Goal: Task Accomplishment & Management: Manage account settings

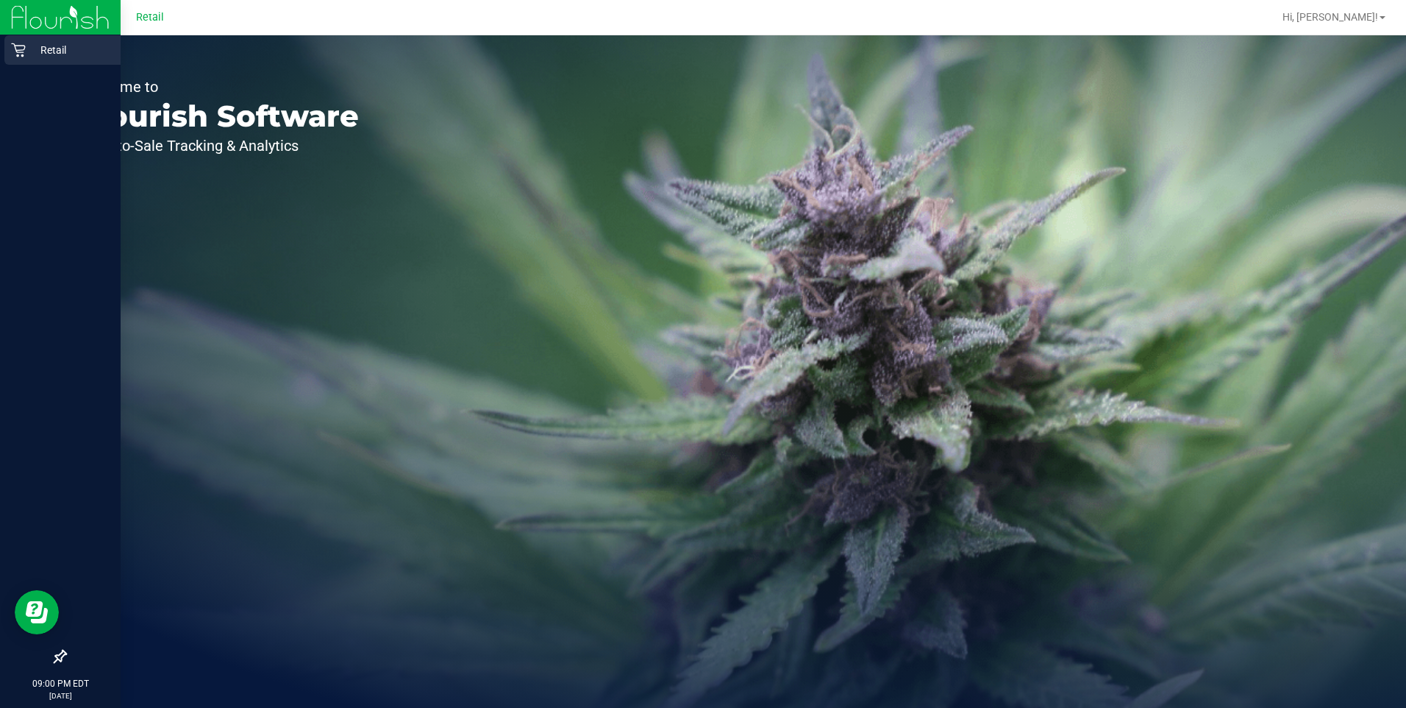
click at [18, 43] on icon at bounding box center [18, 50] width 15 height 15
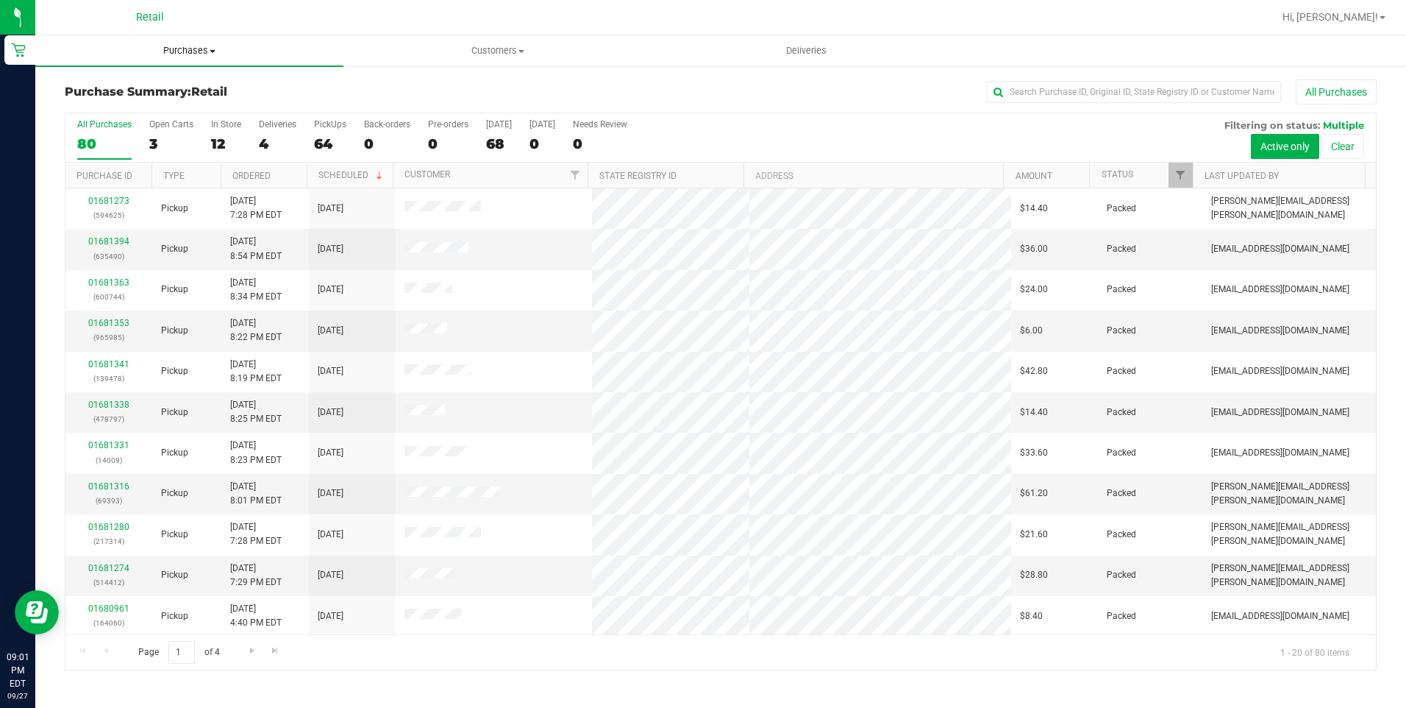
click at [179, 48] on span "Purchases" at bounding box center [189, 50] width 308 height 13
click at [499, 55] on span "Customers" at bounding box center [497, 50] width 307 height 13
click at [441, 88] on span "All customers" at bounding box center [397, 88] width 106 height 13
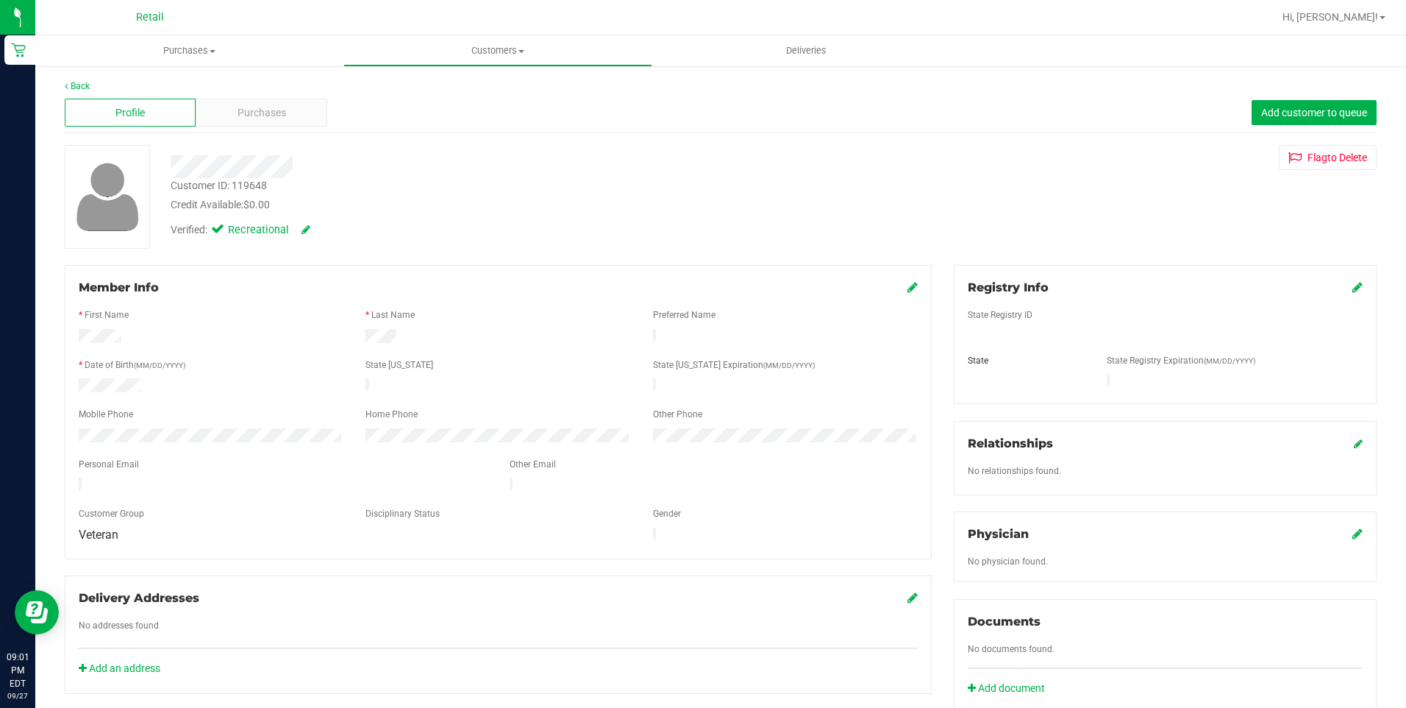
click at [247, 95] on div "Profile Purchases Add customer to queue" at bounding box center [721, 113] width 1312 height 40
click at [256, 121] on div "Purchases" at bounding box center [261, 113] width 131 height 28
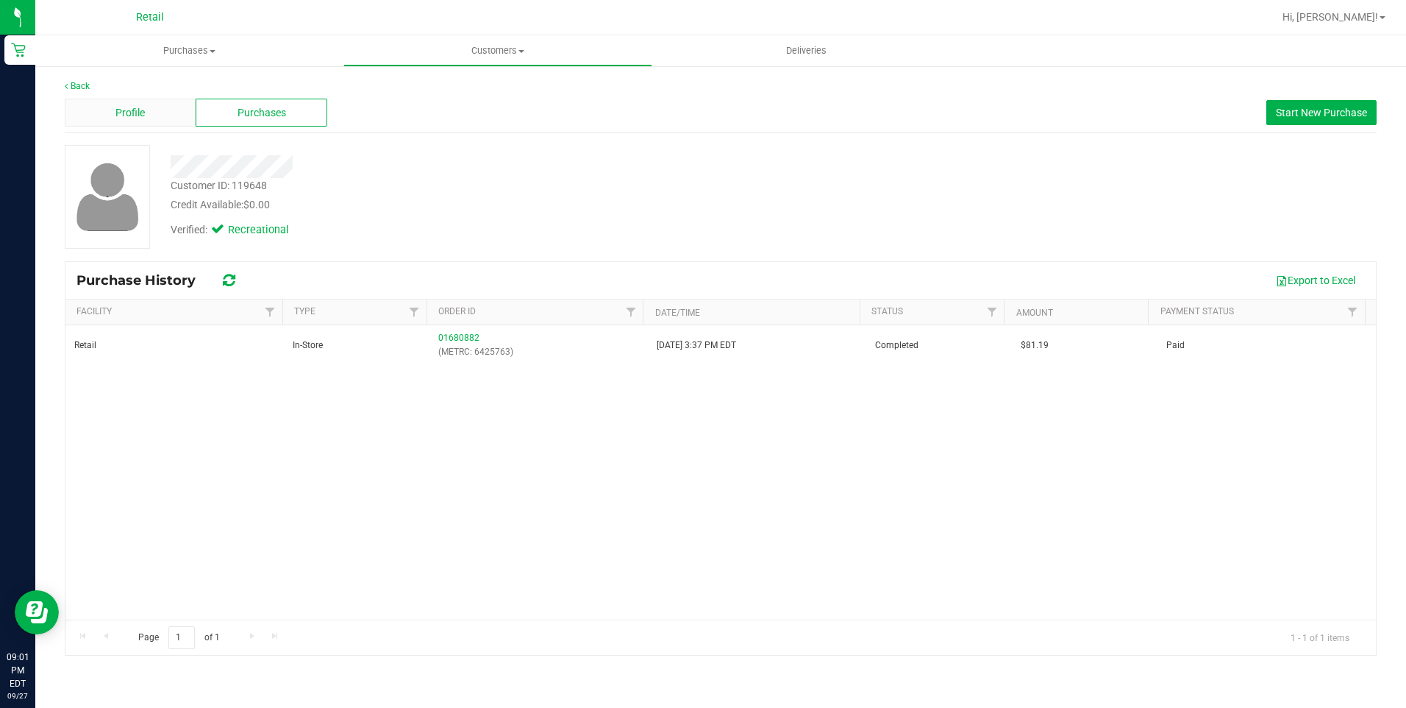
click at [152, 113] on div "Profile" at bounding box center [130, 113] width 131 height 28
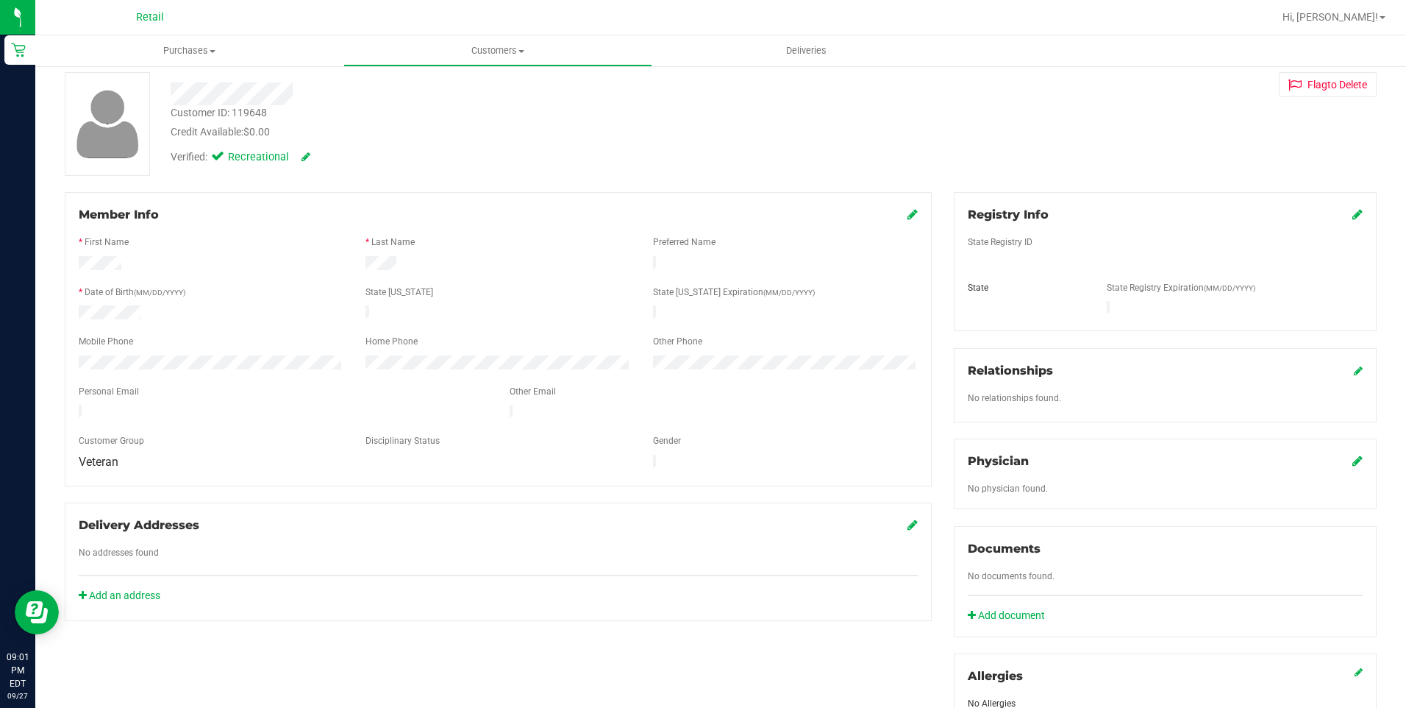
scroll to position [221, 0]
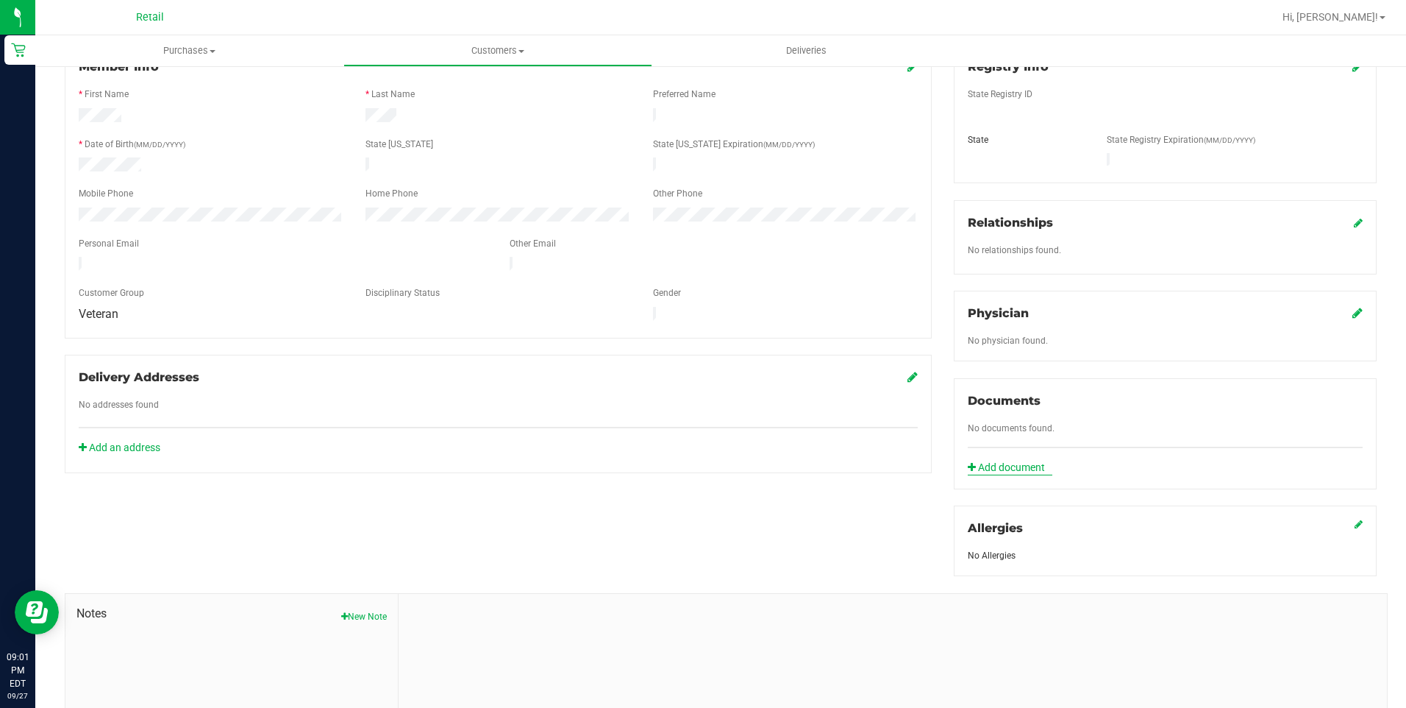
drag, startPoint x: 1000, startPoint y: 441, endPoint x: 1002, endPoint y: 449, distance: 7.5
click at [1002, 449] on div "Documents No documents found. Add document" at bounding box center [1165, 433] width 423 height 111
drag, startPoint x: 1002, startPoint y: 449, endPoint x: 1003, endPoint y: 456, distance: 7.5
click at [1003, 460] on link "Add document" at bounding box center [1010, 467] width 85 height 15
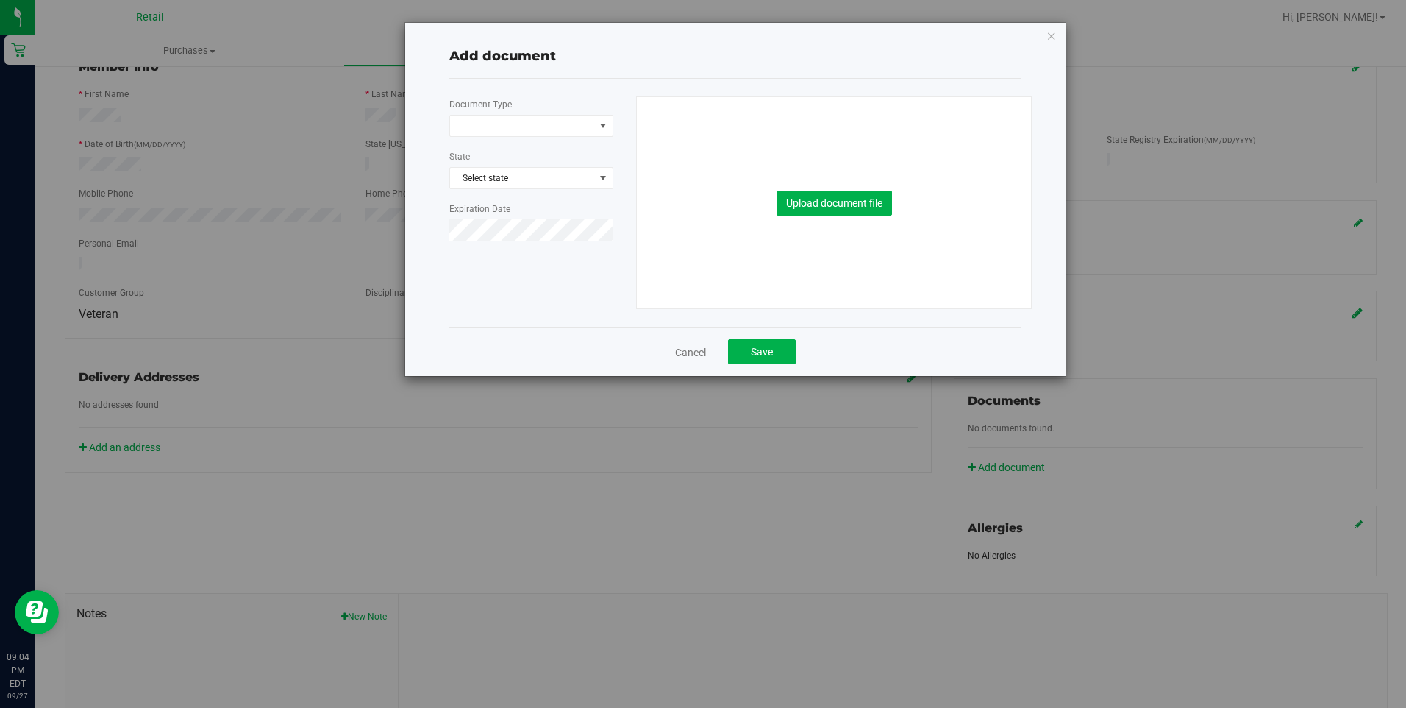
click at [465, 276] on div "Document Type State Select state Expiration Date Upload document file" at bounding box center [735, 202] width 594 height 213
click at [821, 208] on button "Upload document file" at bounding box center [834, 203] width 115 height 25
click at [577, 126] on span at bounding box center [522, 125] width 144 height 21
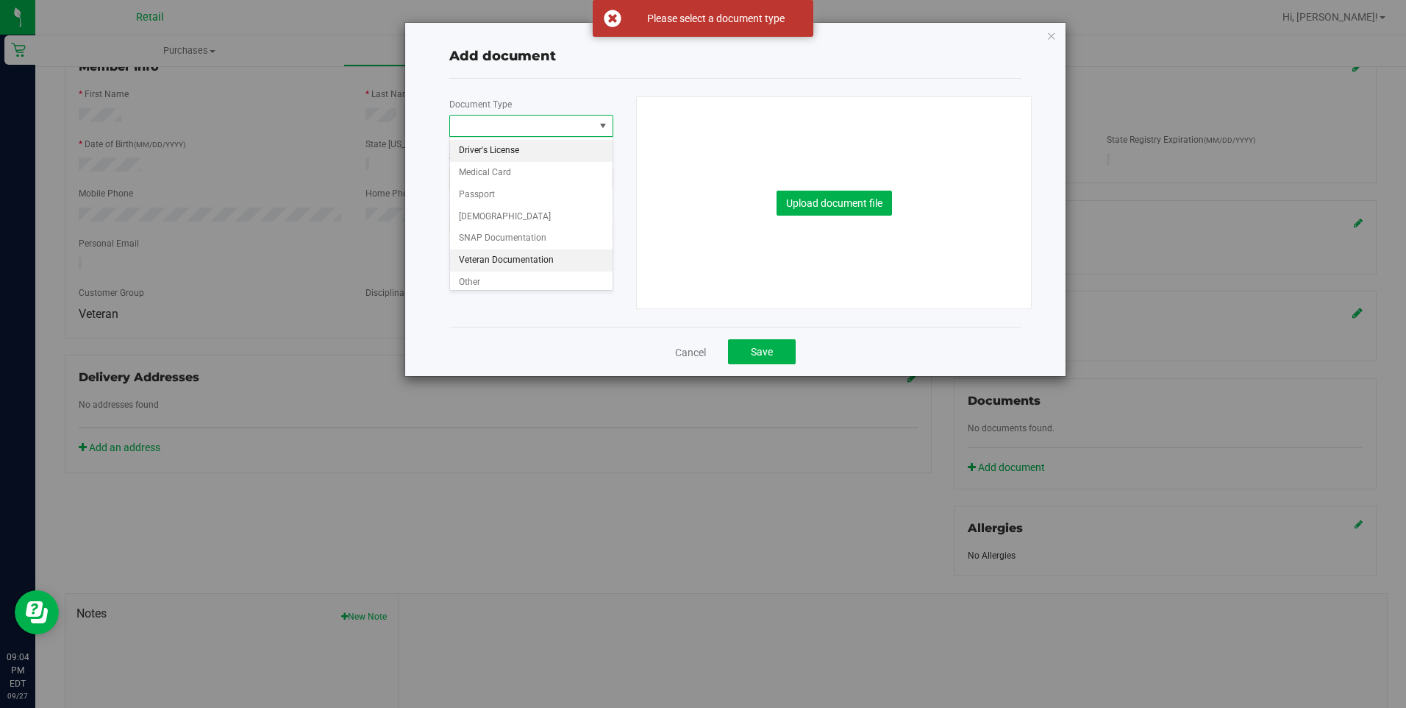
click at [507, 259] on li "Veteran Documentation" at bounding box center [531, 260] width 163 height 22
click at [848, 194] on button "Upload document file" at bounding box center [834, 203] width 115 height 25
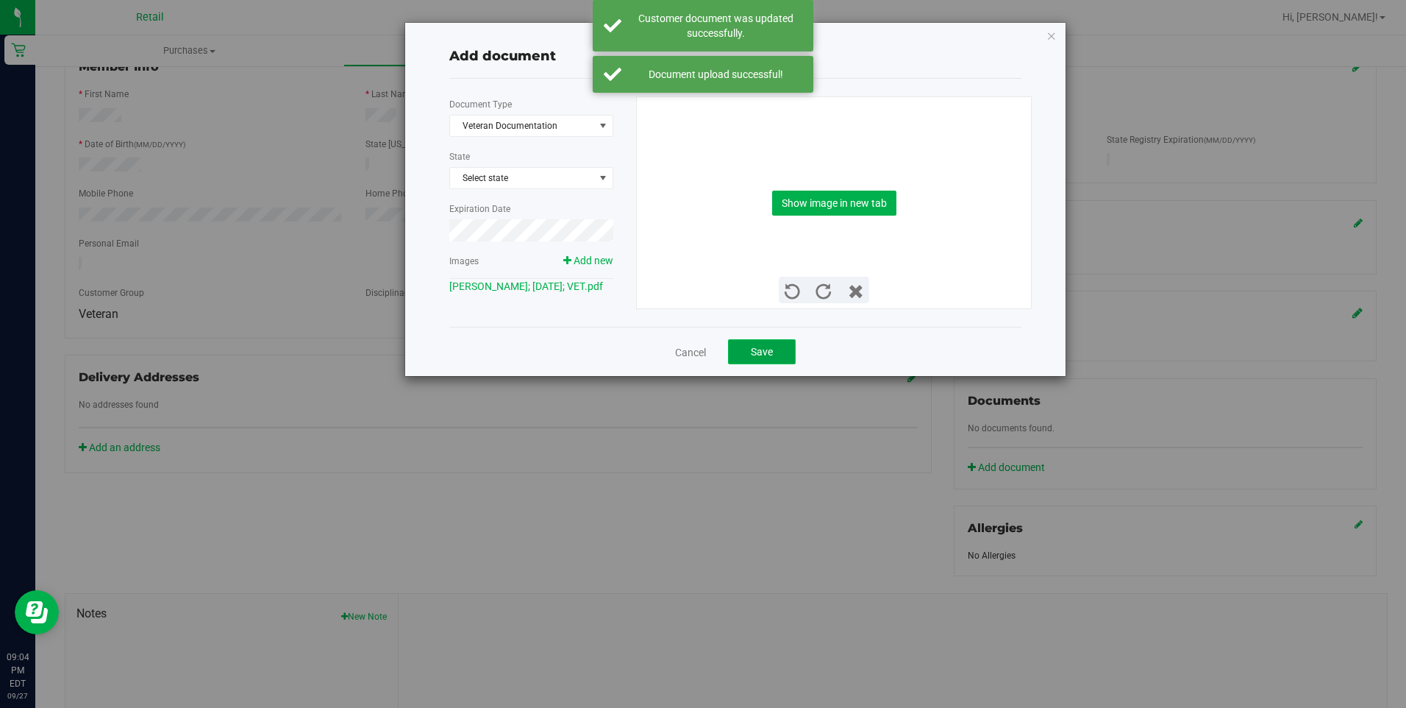
click at [769, 346] on span "Save" at bounding box center [762, 352] width 22 height 12
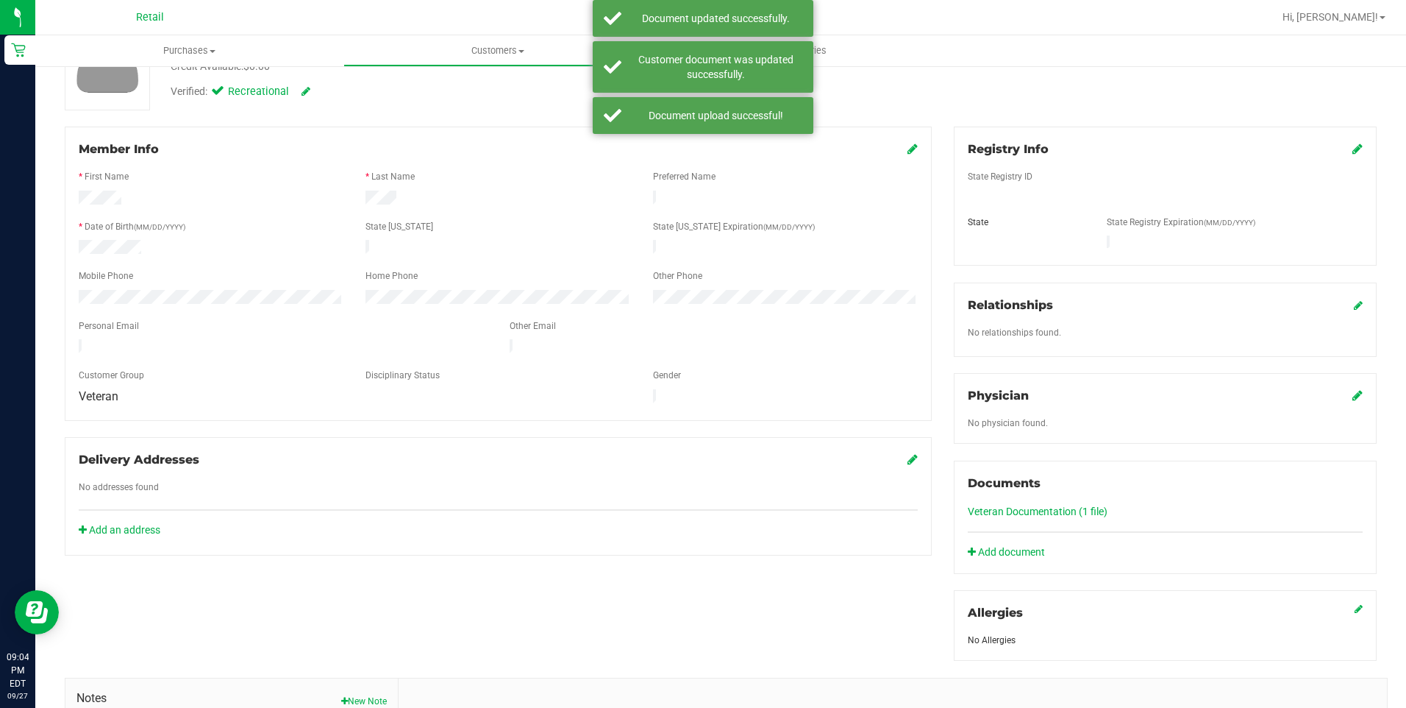
scroll to position [0, 0]
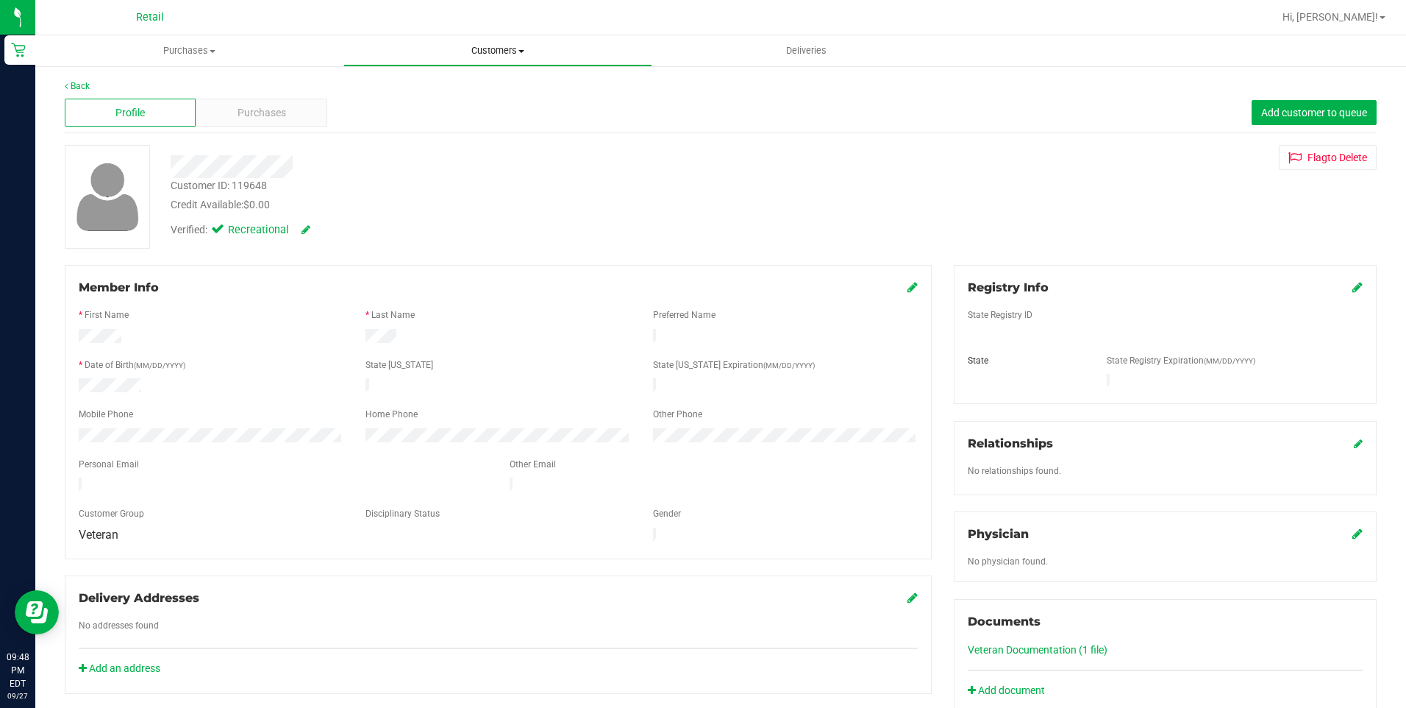
click at [471, 50] on span "Customers" at bounding box center [497, 50] width 307 height 13
click at [388, 89] on span "All customers" at bounding box center [397, 88] width 106 height 13
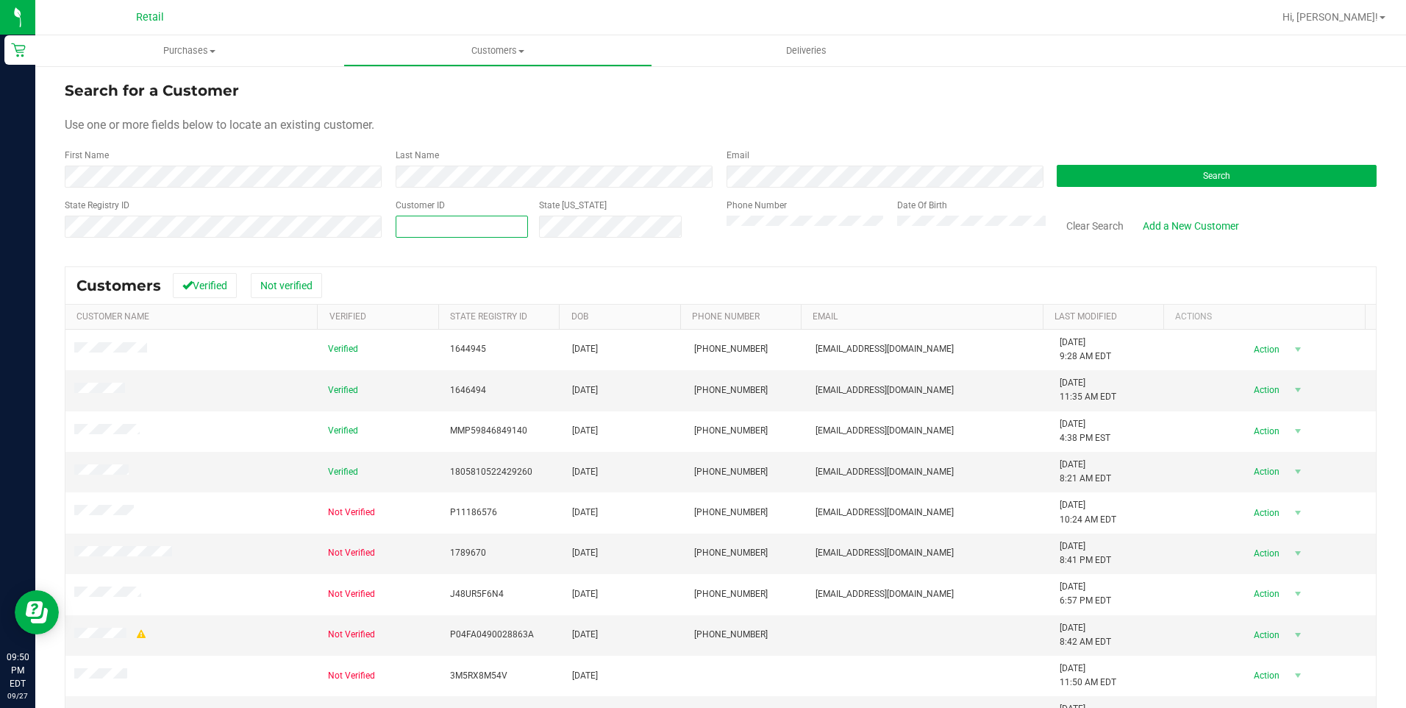
paste input "119715"
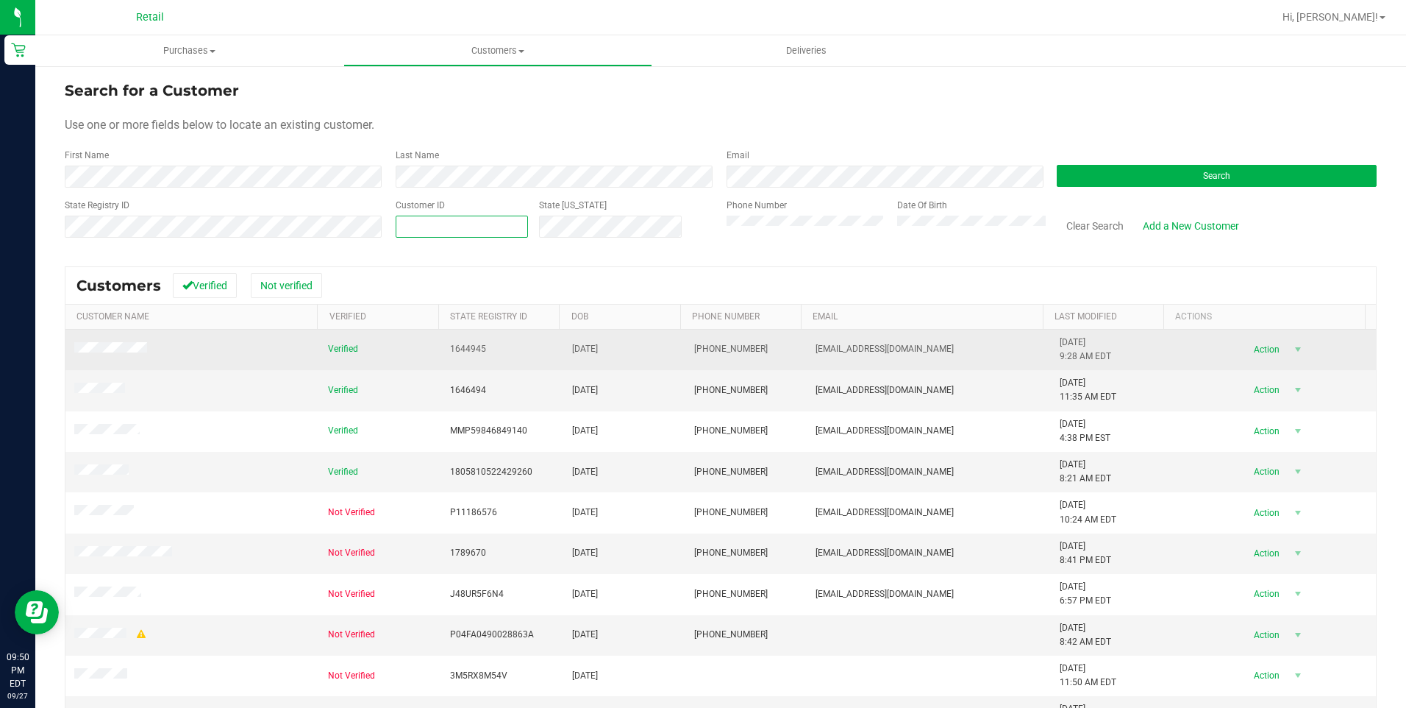
type input "119715"
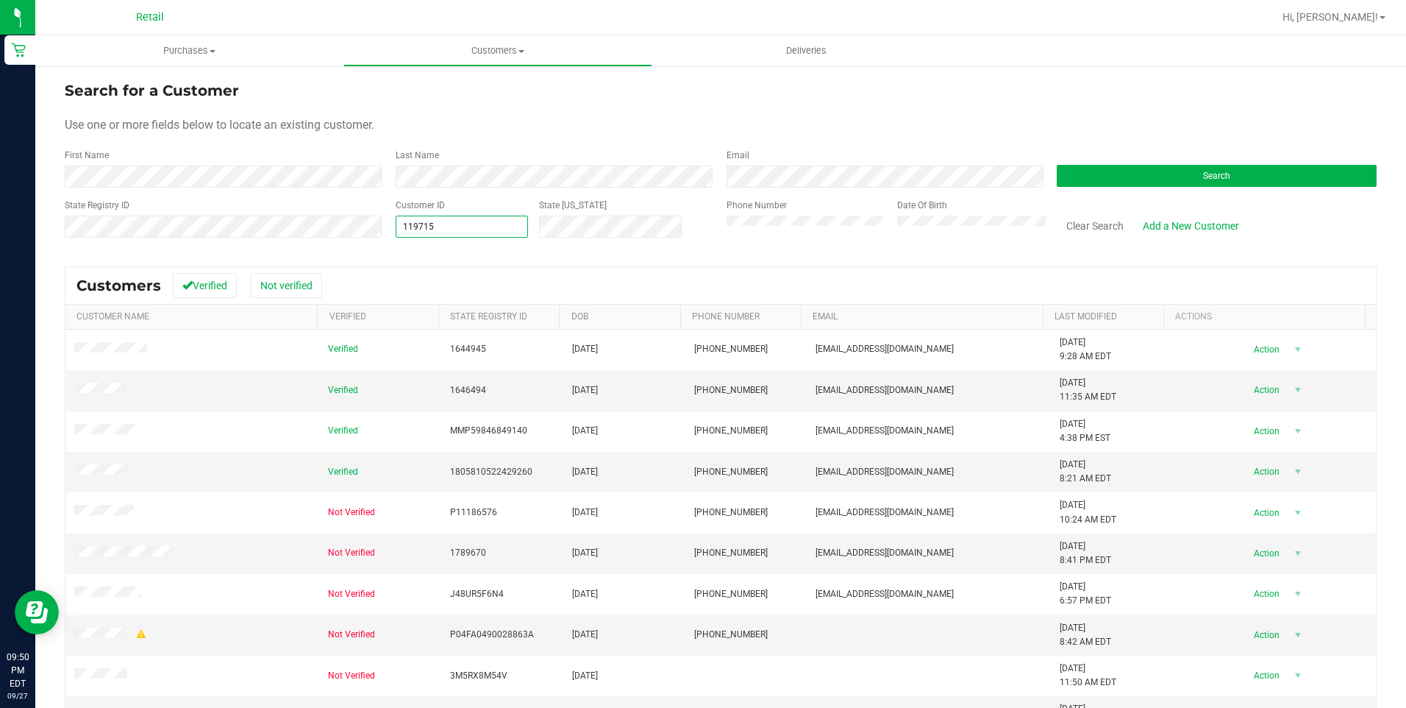
type input "119715"
drag, startPoint x: 1226, startPoint y: 198, endPoint x: 1228, endPoint y: 181, distance: 17.2
click at [1226, 197] on form "Search for a Customer Use one or more fields below to locate an existing custom…" at bounding box center [721, 164] width 1312 height 171
click at [1228, 181] on button "Search" at bounding box center [1217, 176] width 320 height 22
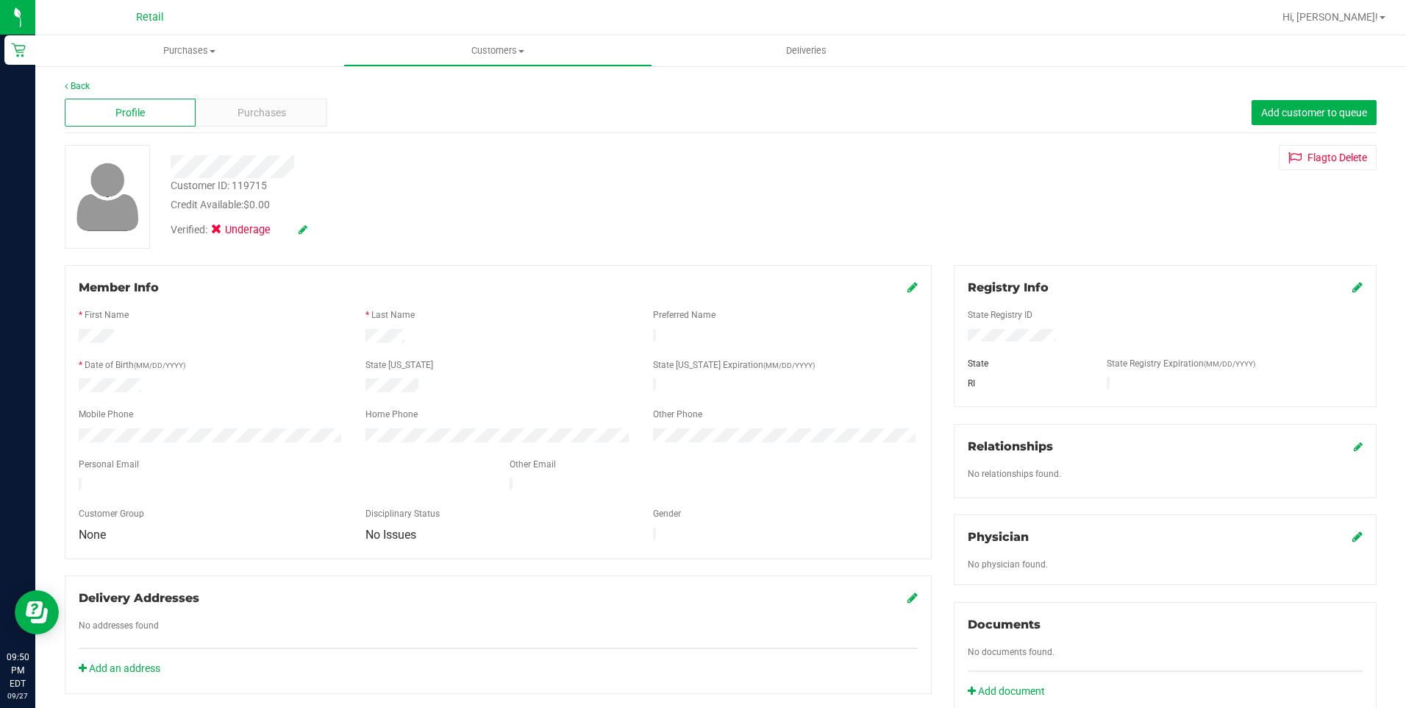
click at [302, 226] on icon at bounding box center [303, 229] width 9 height 10
click at [224, 232] on icon at bounding box center [221, 232] width 10 height 0
click at [0, 0] on input "Medical" at bounding box center [0, 0] width 0 height 0
click at [332, 232] on div "Verified: Medical" at bounding box center [271, 231] width 222 height 19
click at [324, 231] on icon at bounding box center [323, 230] width 12 height 10
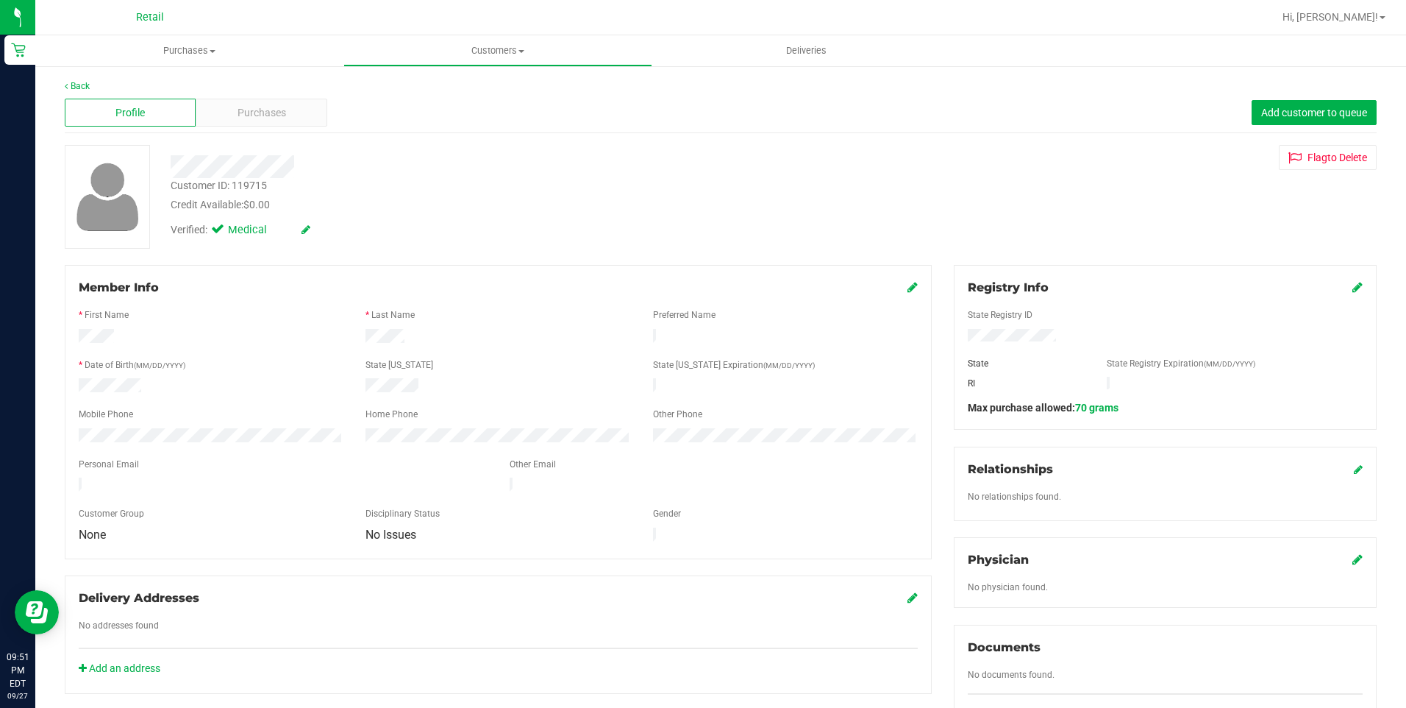
click at [908, 281] on icon at bounding box center [913, 287] width 10 height 12
click at [905, 286] on icon at bounding box center [911, 288] width 13 height 12
click at [908, 289] on icon at bounding box center [913, 287] width 10 height 12
click at [225, 433] on div "Mobile Phone" at bounding box center [211, 424] width 287 height 17
click at [905, 294] on icon at bounding box center [911, 288] width 13 height 12
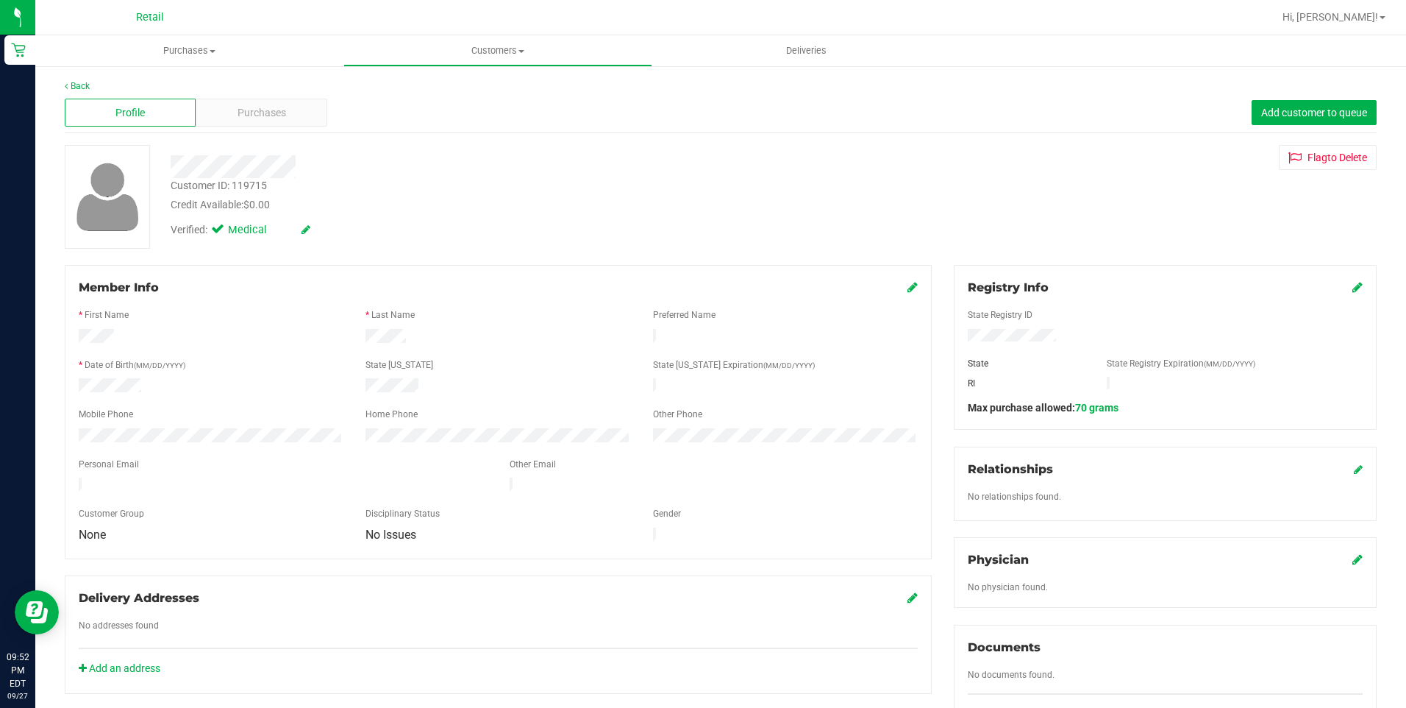
click at [908, 293] on icon at bounding box center [913, 287] width 10 height 12
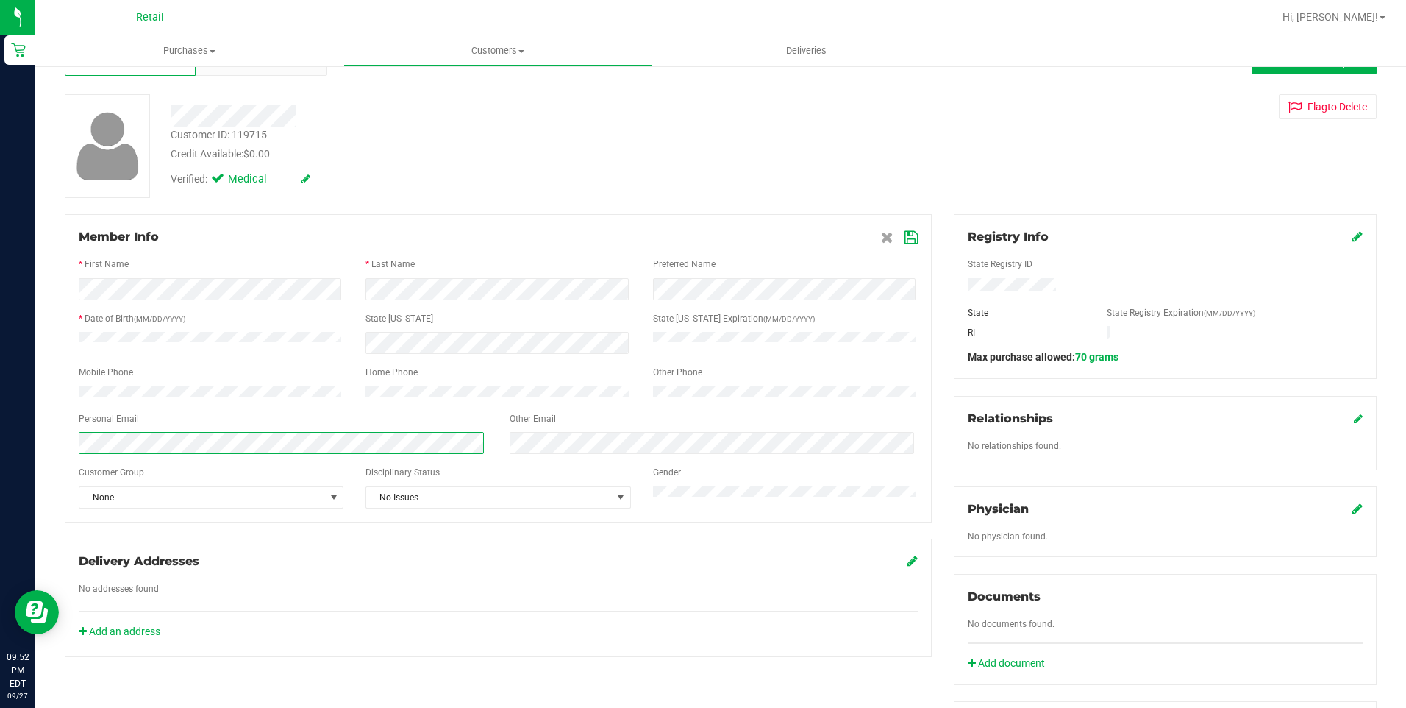
scroll to position [74, 0]
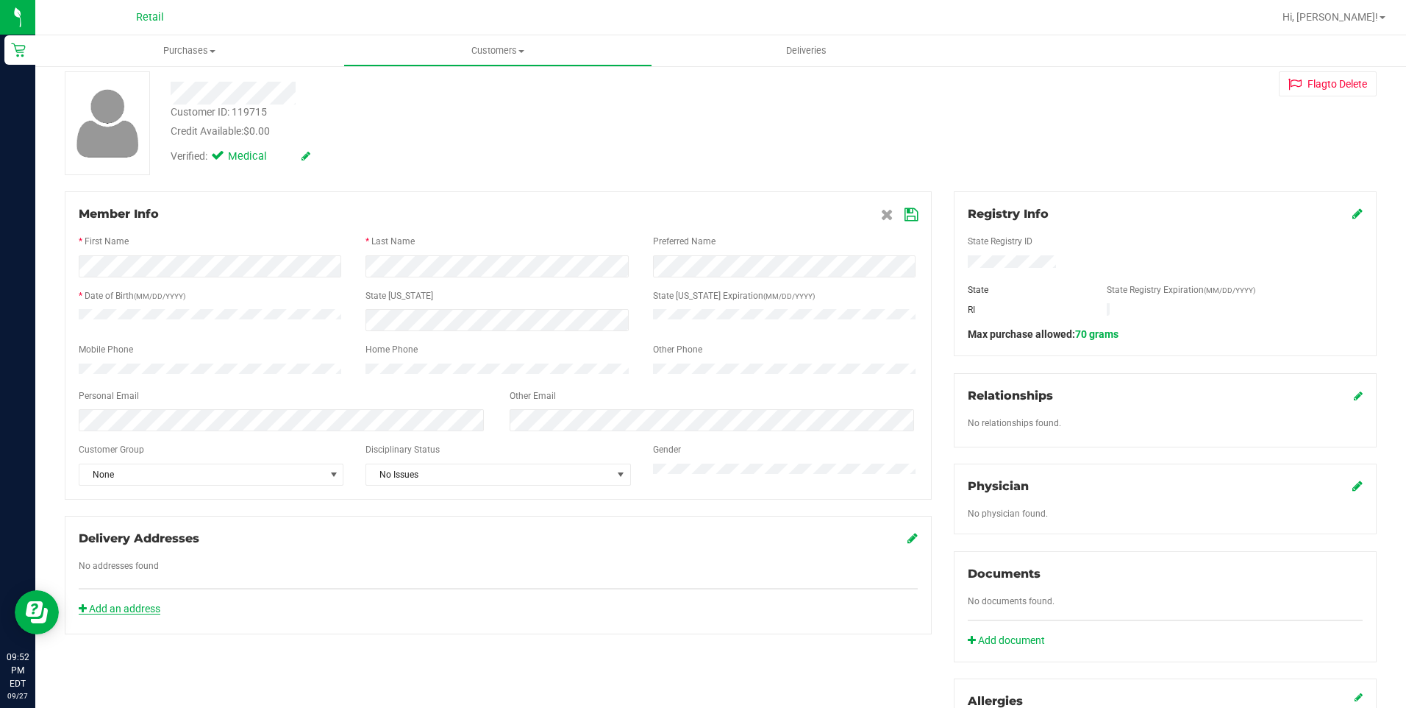
click at [122, 614] on link "Add an address" at bounding box center [120, 608] width 82 height 12
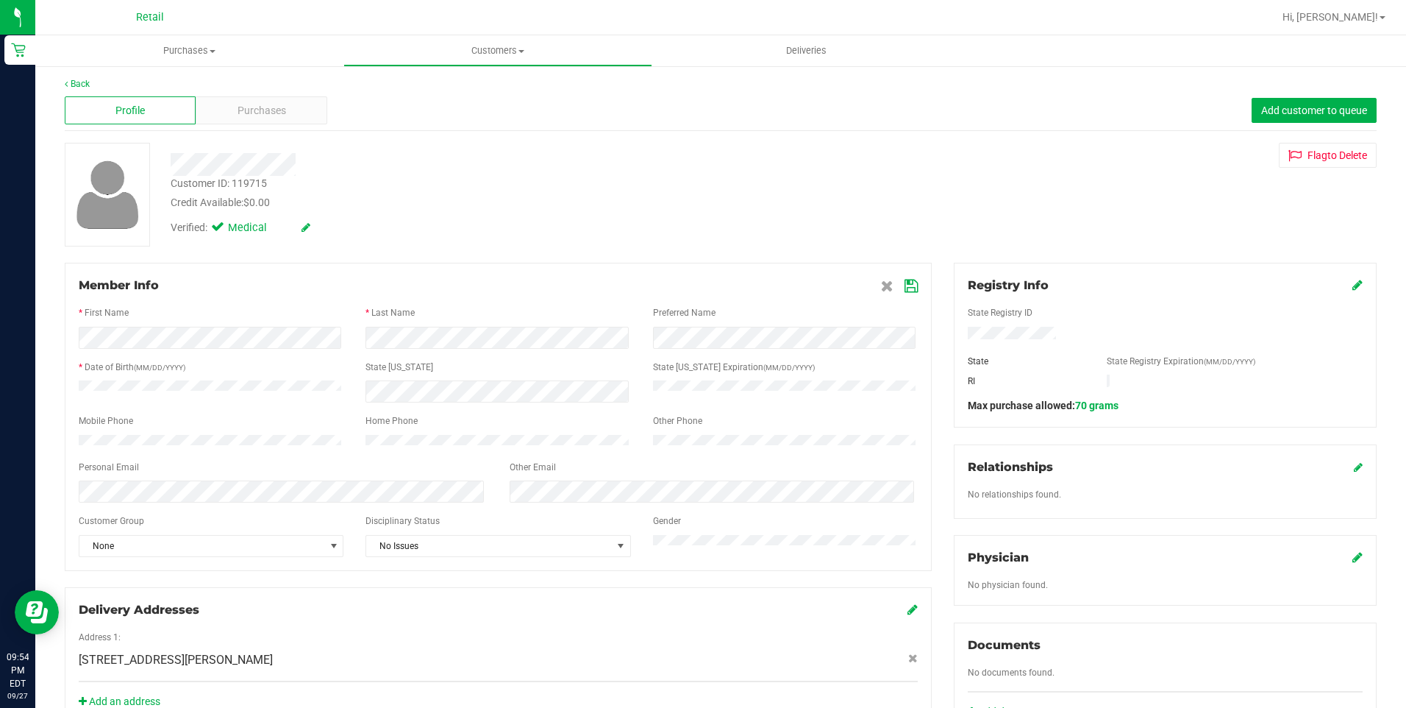
scroll to position [0, 0]
drag, startPoint x: 1371, startPoint y: 97, endPoint x: 1358, endPoint y: 107, distance: 16.3
click at [1365, 103] on div "Back Profile Purchases Add customer to queue Customer ID: 119715 Credit Availab…" at bounding box center [720, 575] width 1371 height 1021
click at [1351, 110] on span "Add customer to queue" at bounding box center [1315, 113] width 106 height 12
click at [474, 52] on span "Customers" at bounding box center [497, 50] width 307 height 13
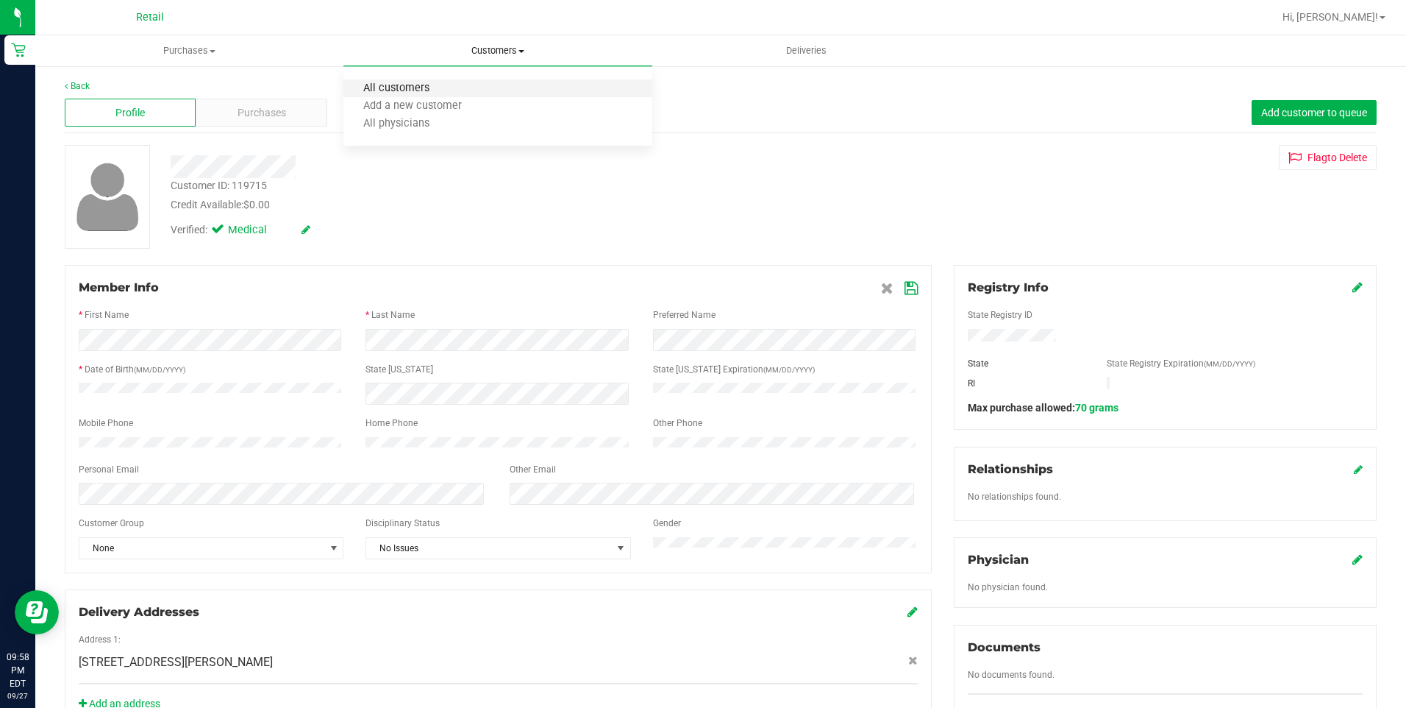
click at [437, 87] on span "All customers" at bounding box center [397, 88] width 106 height 13
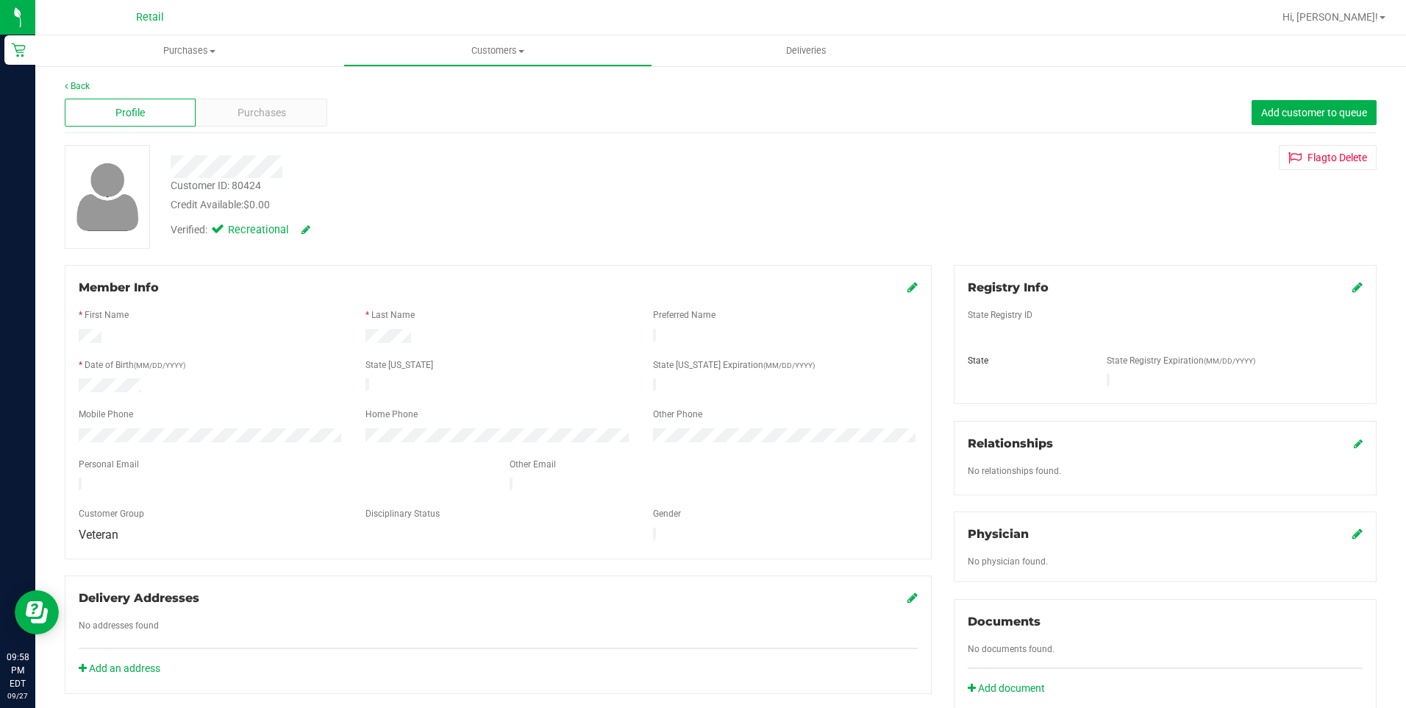
click at [900, 285] on div "Member Info" at bounding box center [498, 288] width 839 height 18
click at [908, 288] on icon at bounding box center [913, 287] width 10 height 12
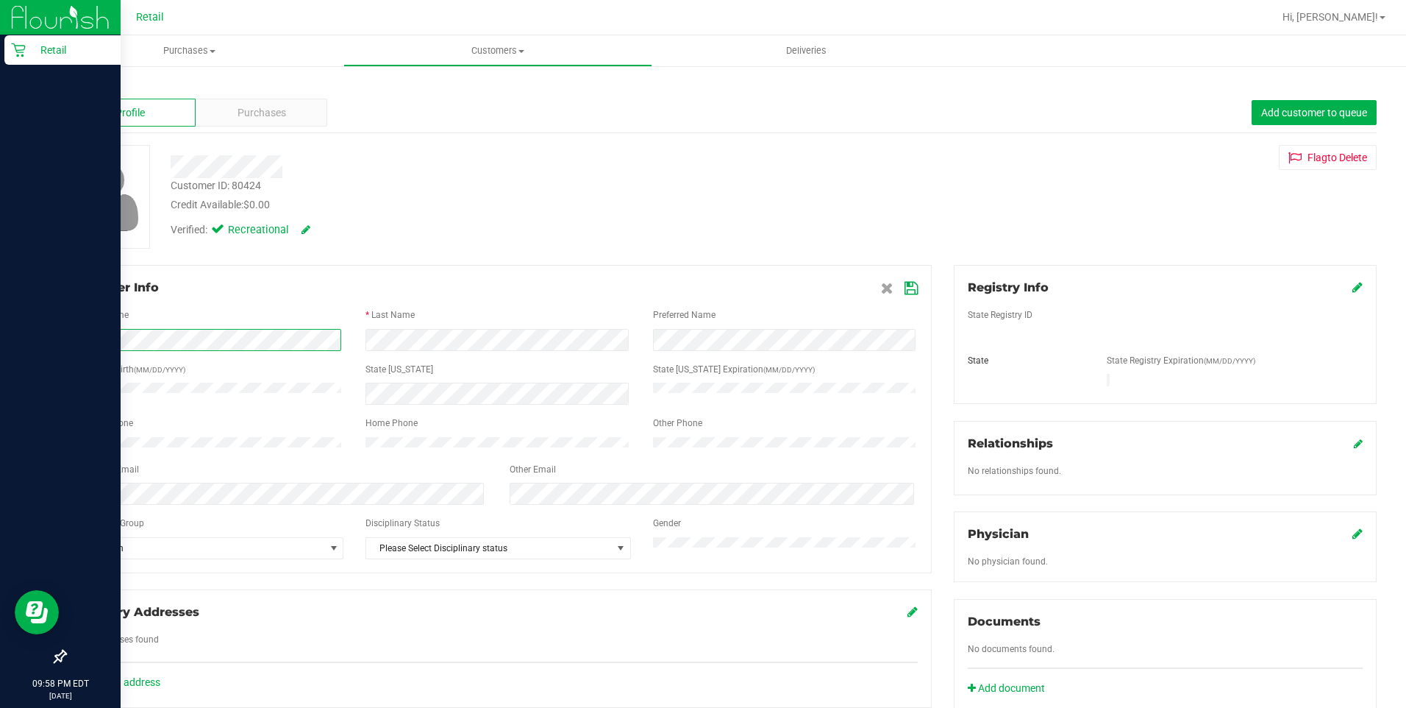
click at [0, 341] on html "Retail 09:58 PM EDT [DATE] 09/27 Retail Hi, [PERSON_NAME]! Purchases Summary of…" at bounding box center [703, 354] width 1406 height 708
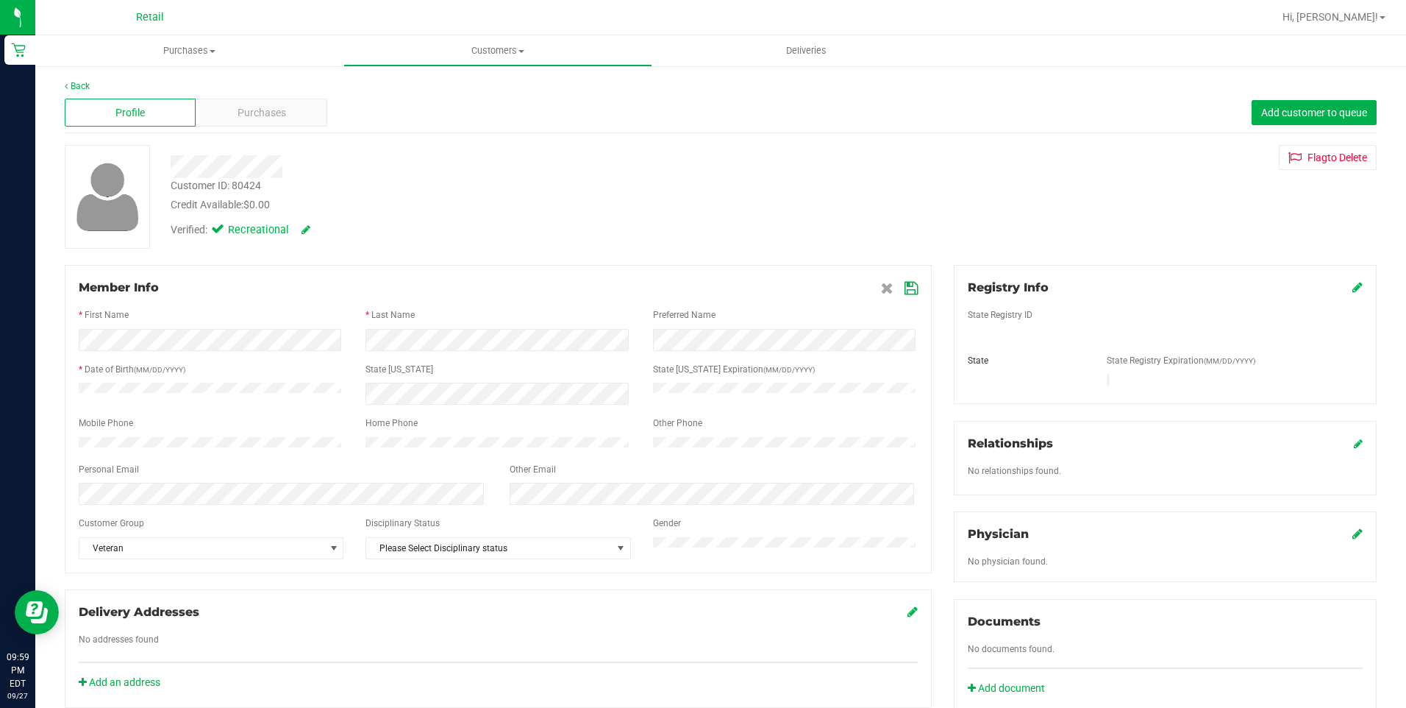
click at [908, 294] on icon at bounding box center [911, 288] width 13 height 12
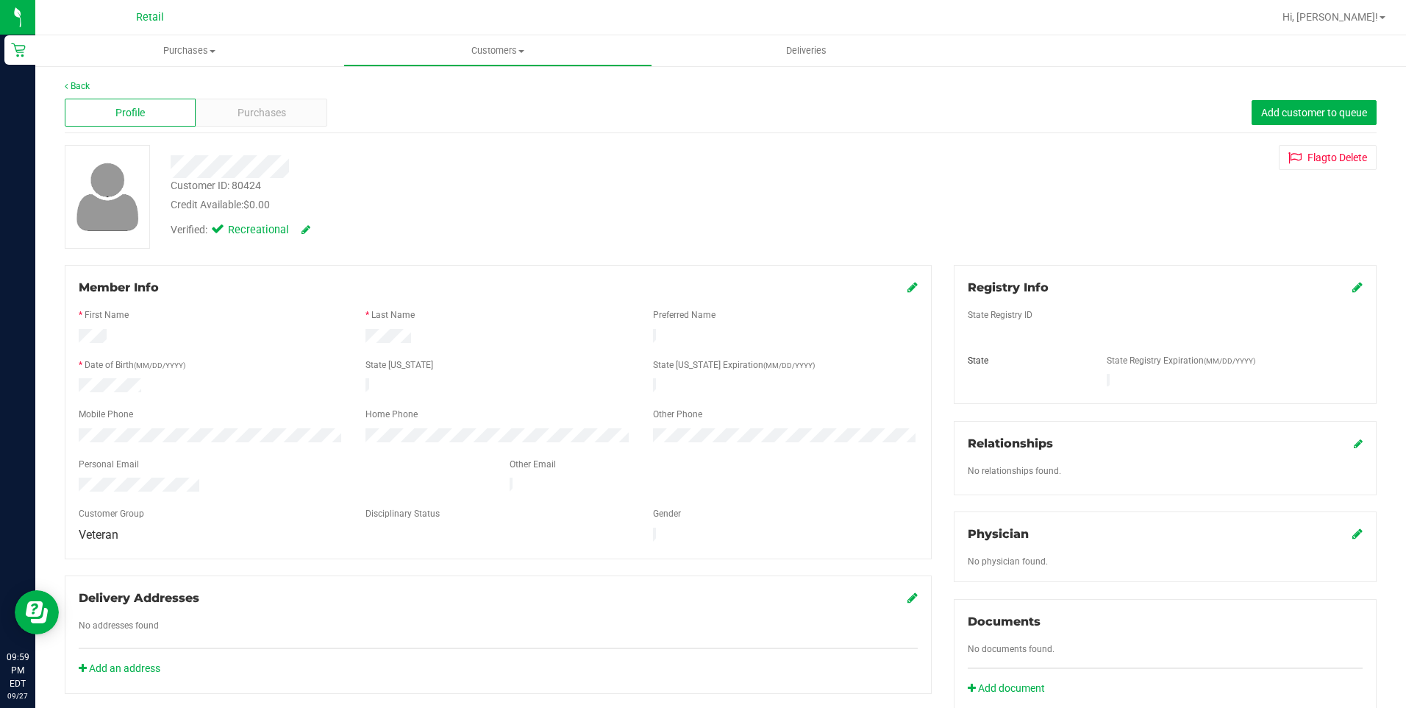
click at [889, 285] on div "Member Info" at bounding box center [498, 288] width 839 height 18
click at [611, 203] on div "Credit Available: $0.00" at bounding box center [493, 204] width 645 height 15
click at [512, 348] on div at bounding box center [498, 352] width 839 height 12
click at [988, 683] on div "Documents No documents found. Add document" at bounding box center [1165, 654] width 423 height 111
click at [988, 680] on link "Add document" at bounding box center [1010, 687] width 85 height 15
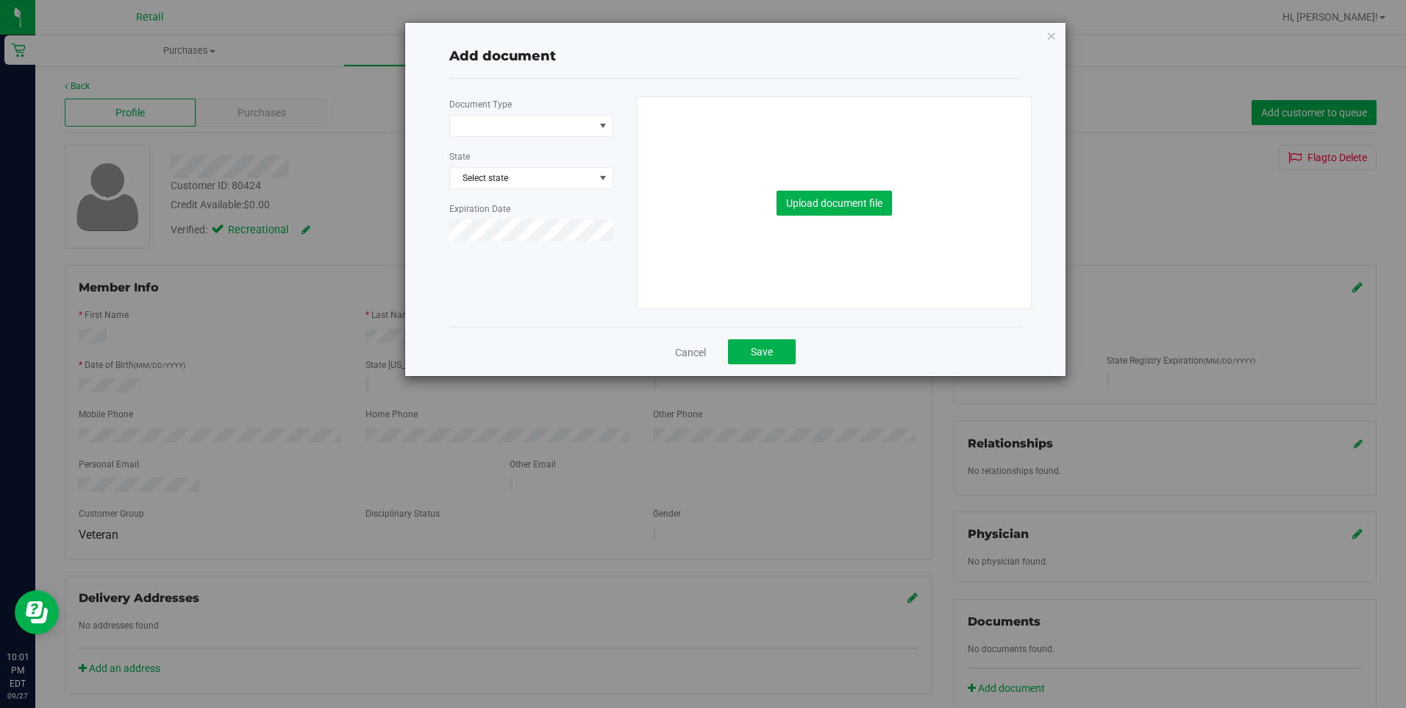
click at [853, 187] on div "Upload document file" at bounding box center [834, 202] width 373 height 211
click at [853, 202] on button "Upload document file" at bounding box center [834, 203] width 115 height 25
click at [562, 129] on span at bounding box center [522, 125] width 144 height 21
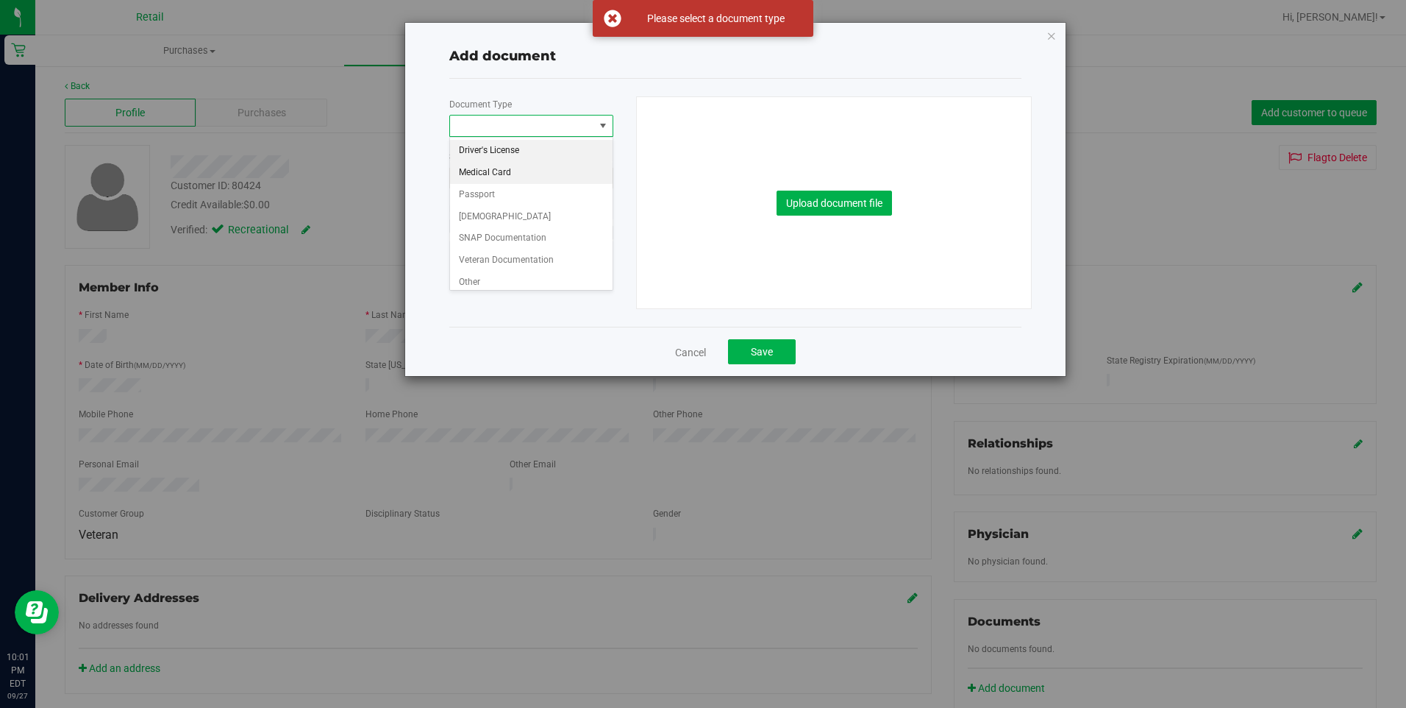
click at [503, 172] on li "Medical Card" at bounding box center [531, 173] width 163 height 22
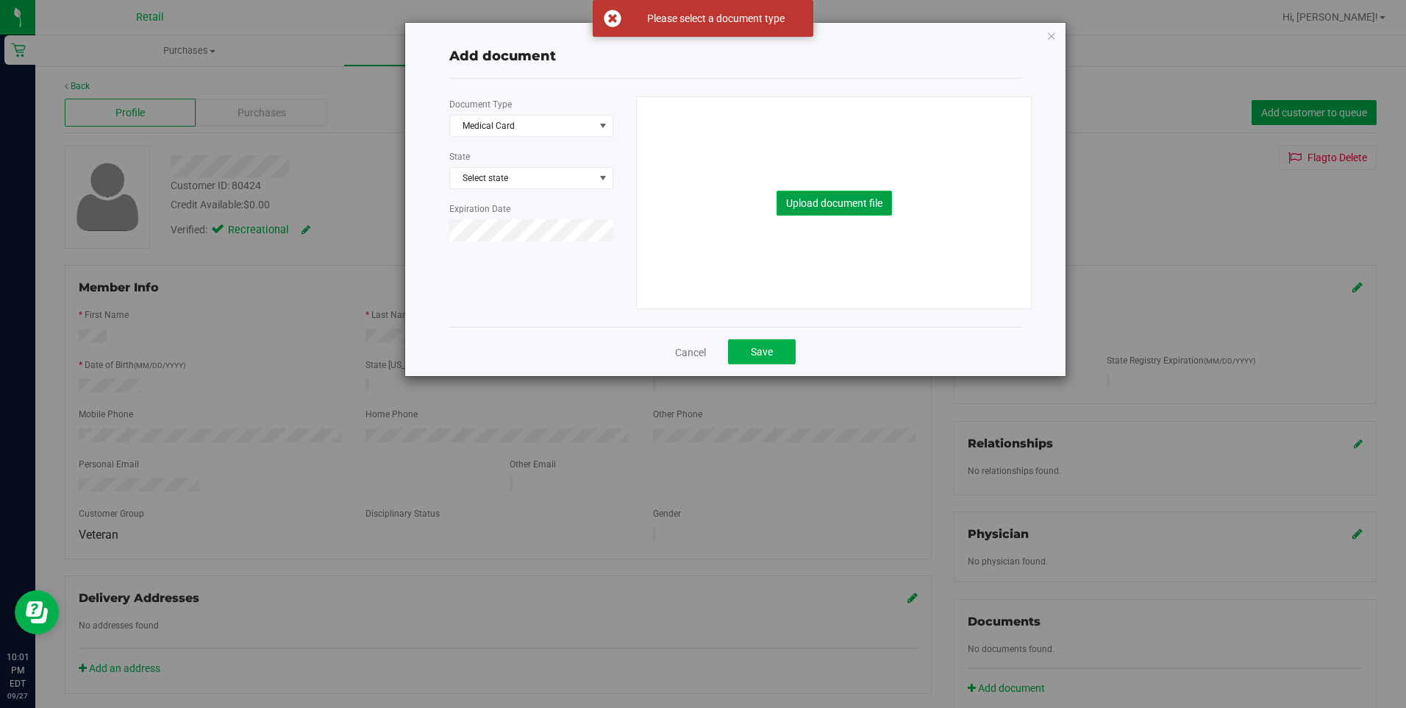
click at [800, 209] on button "Upload document file" at bounding box center [834, 203] width 115 height 25
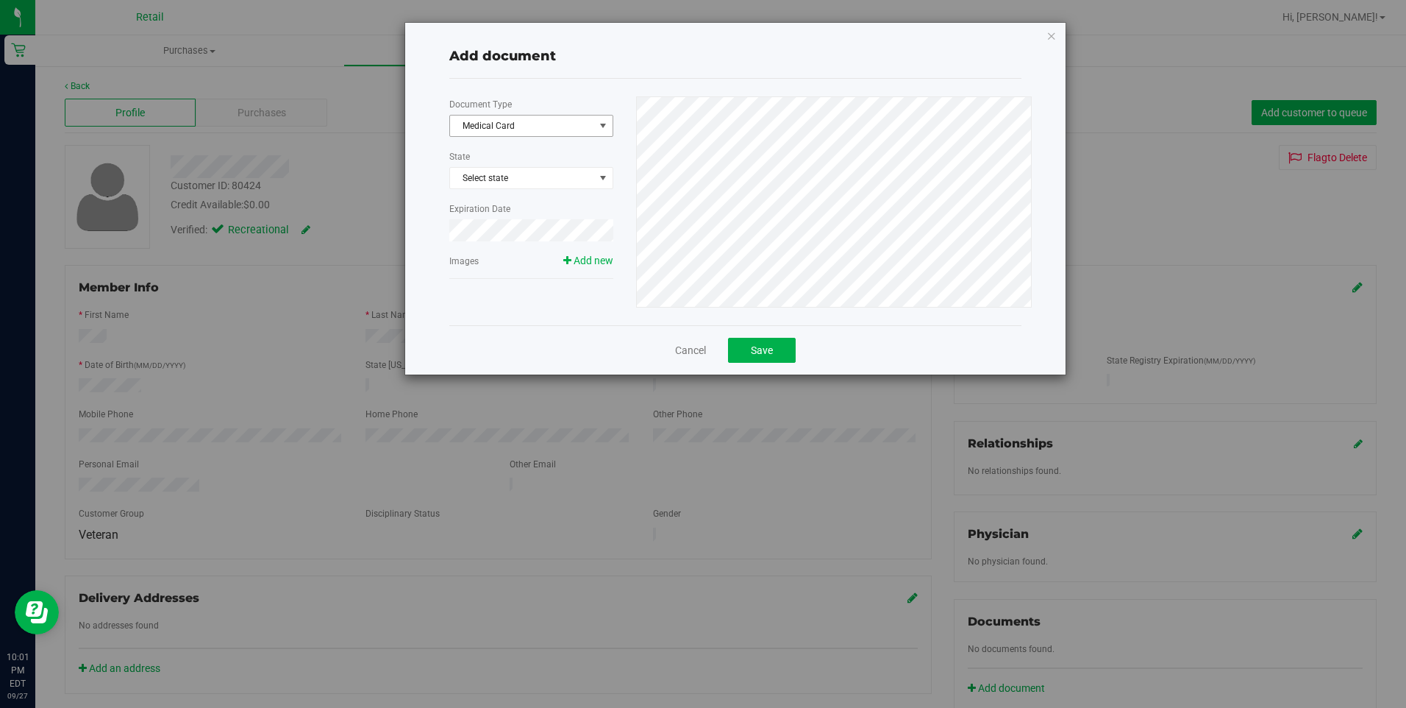
click at [595, 126] on span "select" at bounding box center [603, 125] width 18 height 21
drag, startPoint x: 518, startPoint y: 247, endPoint x: 517, endPoint y: 255, distance: 8.1
click at [517, 255] on ul "Driver's License Medical Card Passport [DEMOGRAPHIC_DATA] SNAP Documentation Ve…" at bounding box center [531, 216] width 163 height 153
click at [517, 255] on li "Veteran Documentation" at bounding box center [531, 260] width 163 height 22
click at [582, 268] on span "Add new" at bounding box center [588, 260] width 50 height 15
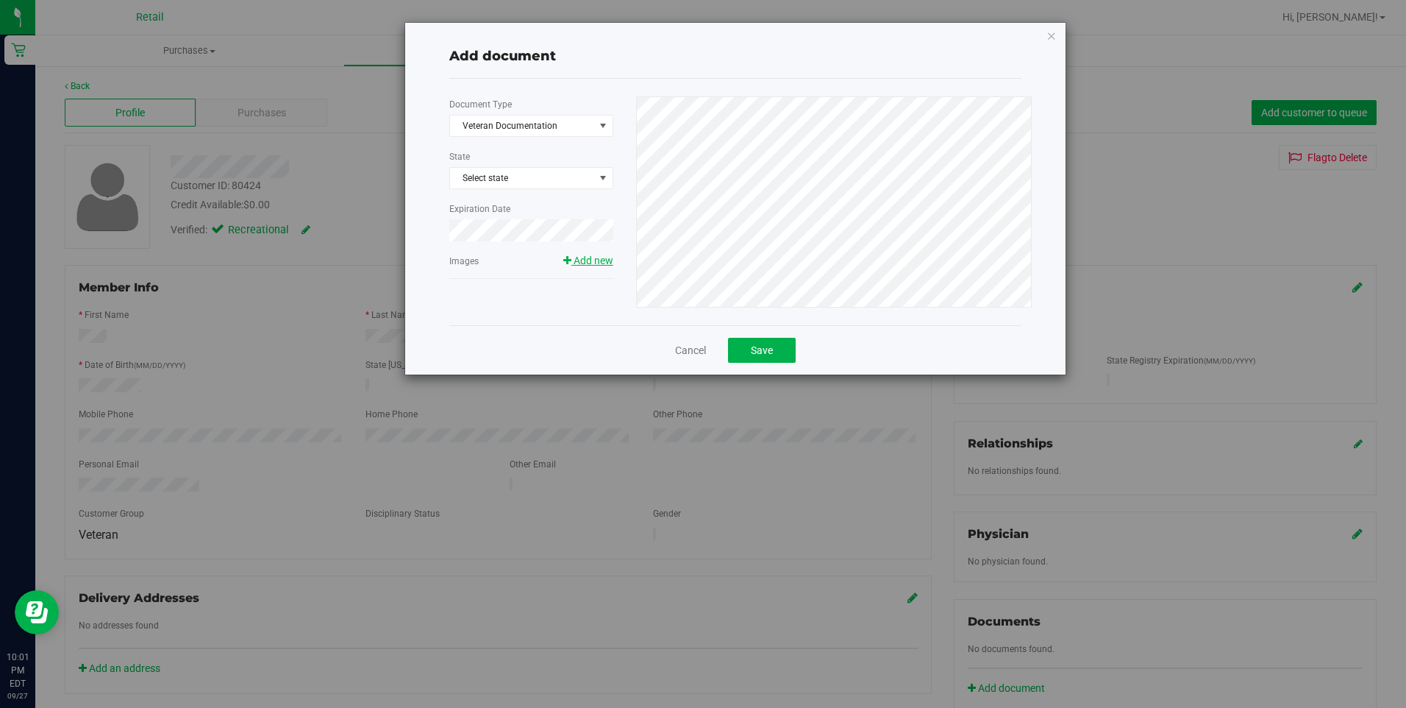
click at [587, 261] on span "Add new" at bounding box center [594, 261] width 40 height 12
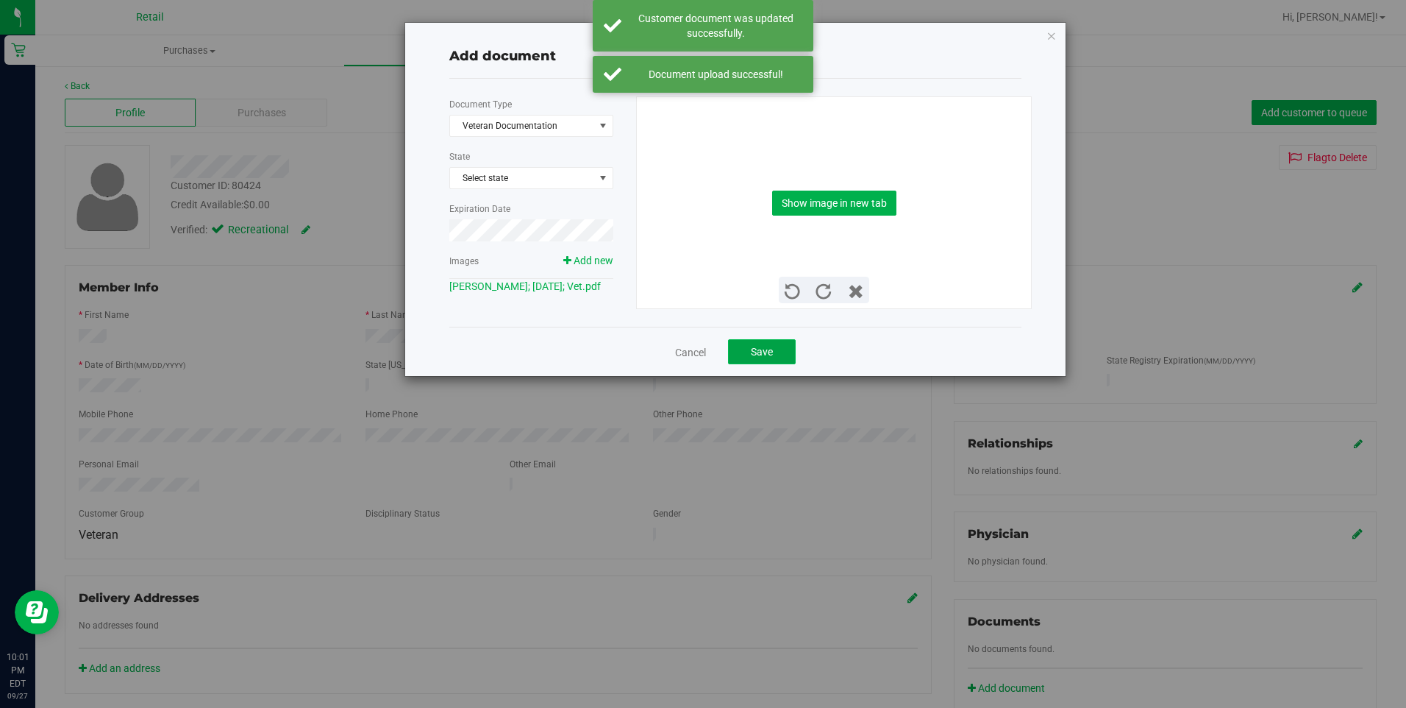
click at [760, 349] on span "Save" at bounding box center [762, 352] width 22 height 12
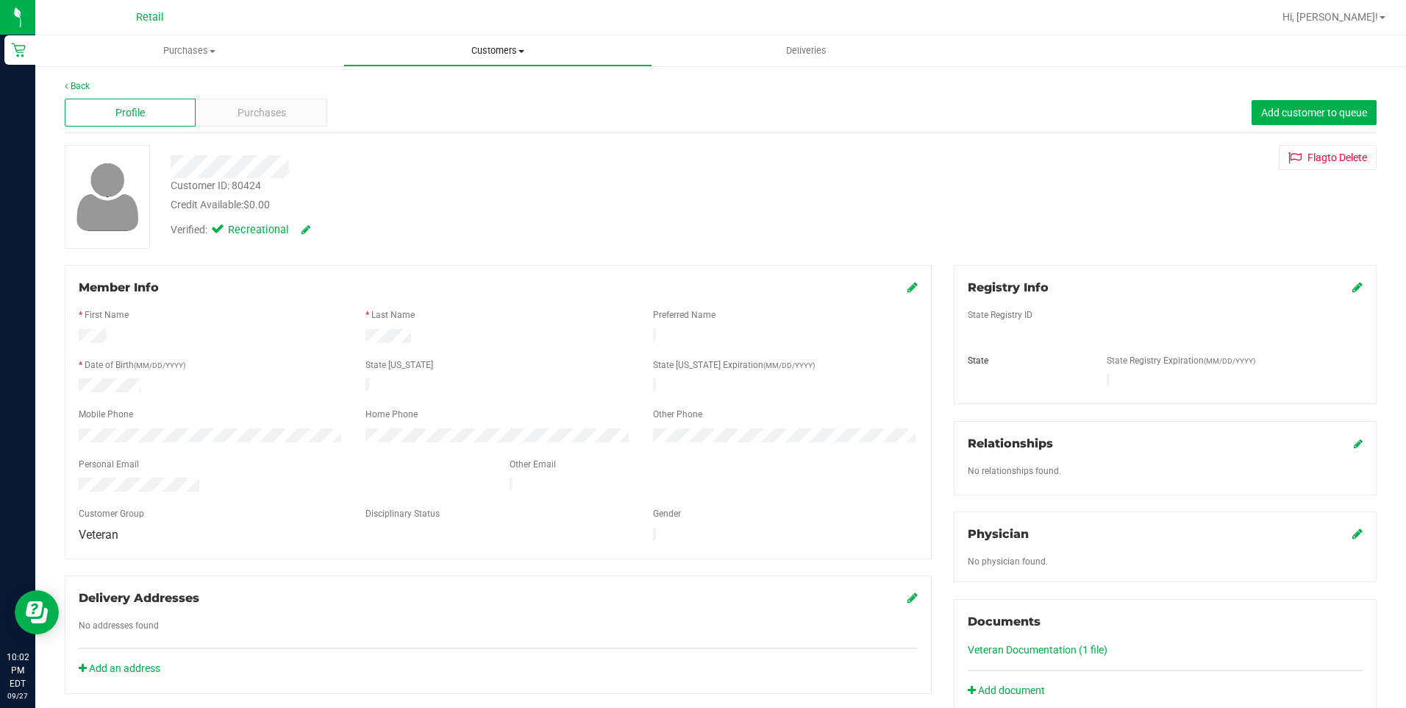
click at [533, 51] on span "Customers" at bounding box center [497, 50] width 307 height 13
click at [426, 93] on span "All customers" at bounding box center [397, 88] width 106 height 13
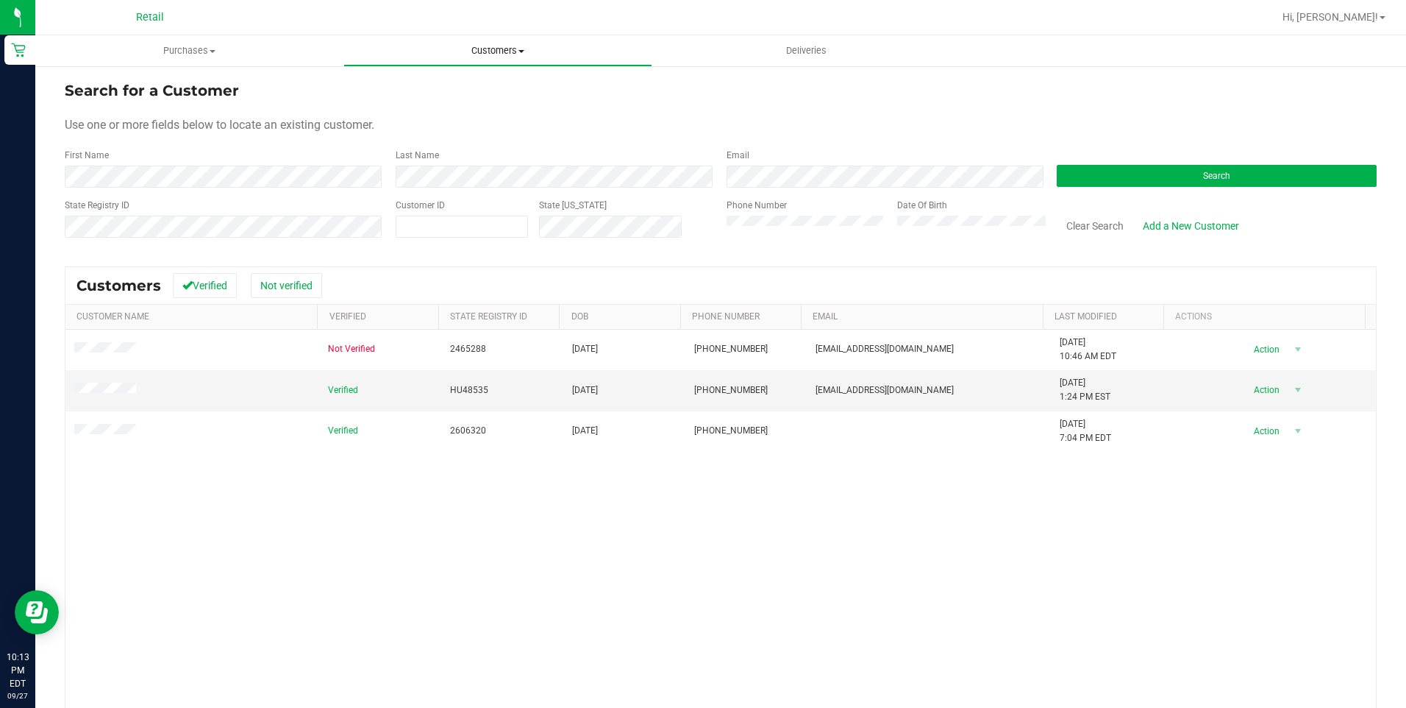
click at [436, 48] on span "Customers" at bounding box center [497, 50] width 307 height 13
click at [153, 46] on span "Purchases" at bounding box center [189, 50] width 307 height 13
click at [175, 89] on span "Summary of purchases" at bounding box center [110, 88] width 151 height 13
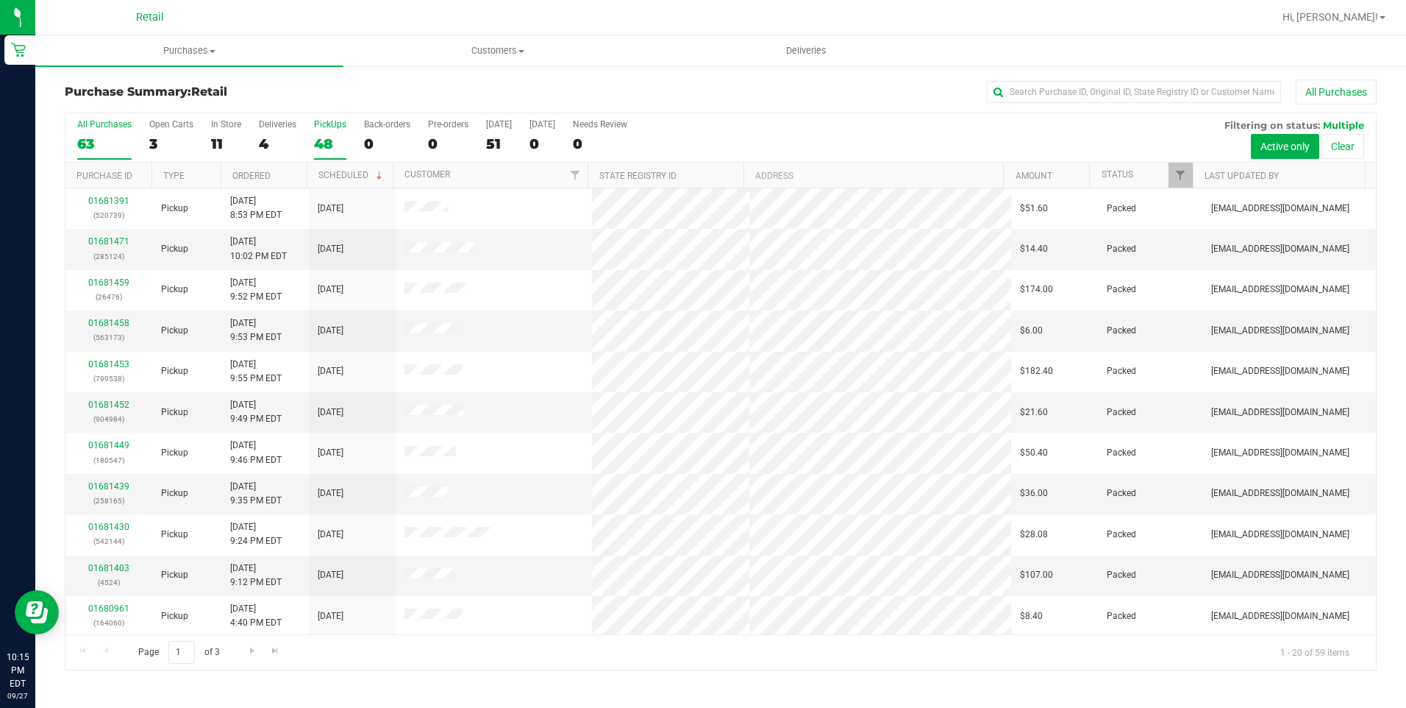
click at [327, 130] on label "PickUps 48" at bounding box center [330, 139] width 32 height 40
click at [0, 0] on input "PickUps 48" at bounding box center [0, 0] width 0 height 0
click at [277, 168] on th "Ordered" at bounding box center [264, 176] width 86 height 26
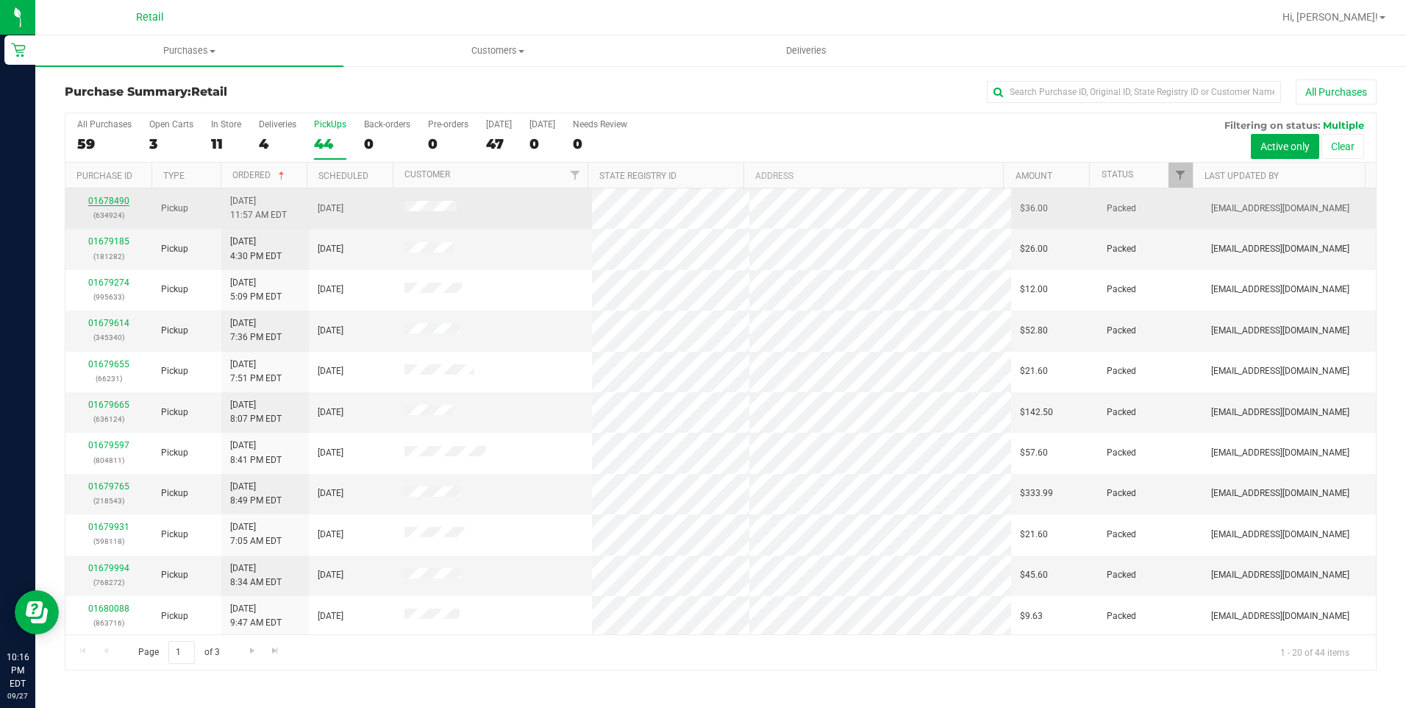
drag, startPoint x: 113, startPoint y: 195, endPoint x: 107, endPoint y: 202, distance: 9.4
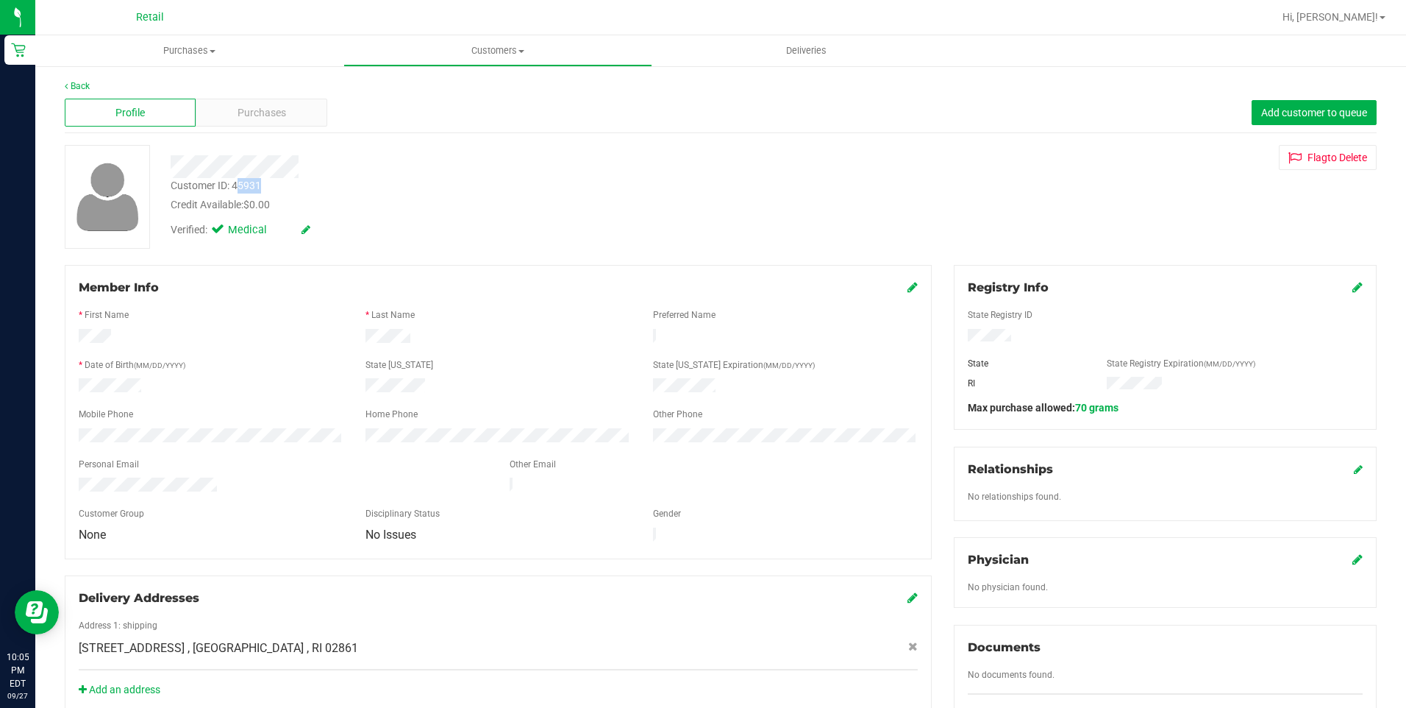
drag, startPoint x: 263, startPoint y: 181, endPoint x: 236, endPoint y: 188, distance: 27.5
click at [236, 188] on div "Customer ID: 45931 Credit Available: $0.00" at bounding box center [493, 195] width 667 height 35
drag, startPoint x: 236, startPoint y: 188, endPoint x: 260, endPoint y: 182, distance: 24.3
click at [260, 182] on div "Customer ID: 45931" at bounding box center [216, 185] width 90 height 15
copy div "45931"
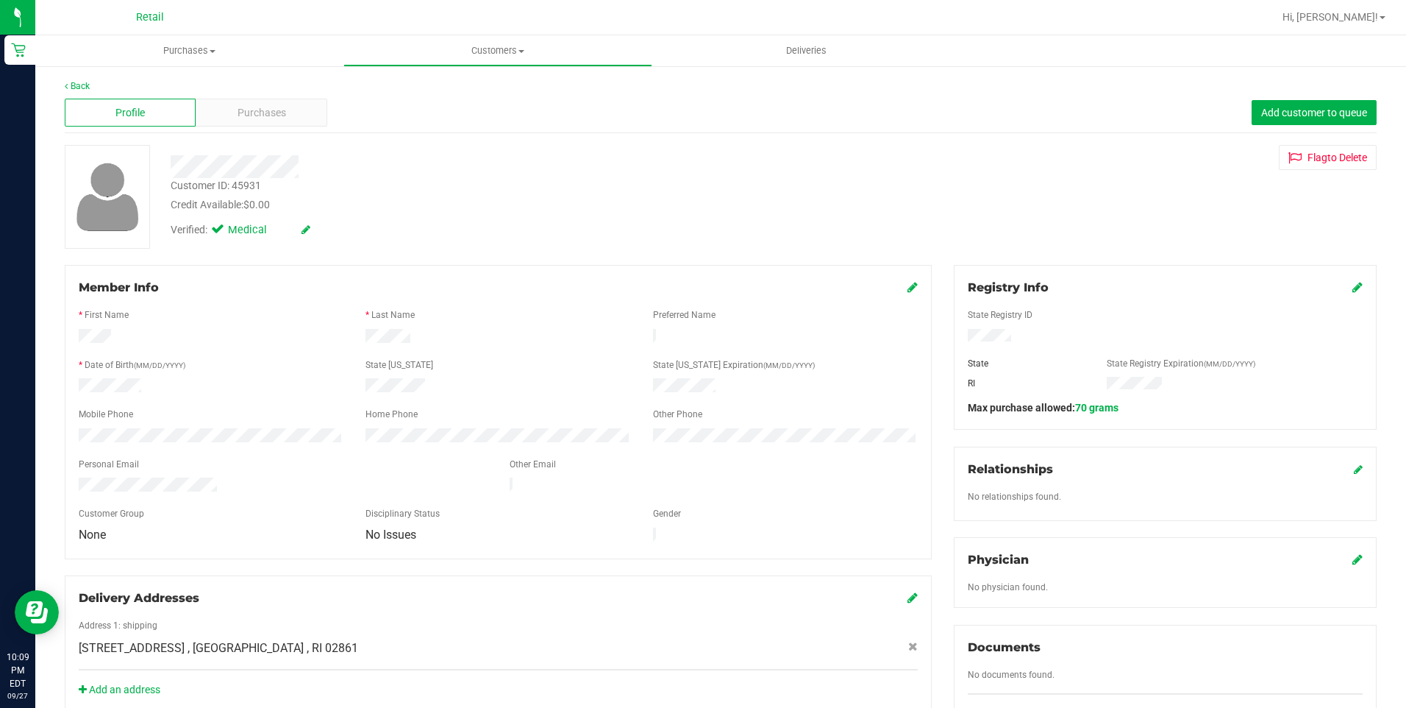
drag, startPoint x: 957, startPoint y: 166, endPoint x: 1006, endPoint y: 160, distance: 49.6
click at [978, 162] on div "Flag to Delete" at bounding box center [1165, 157] width 445 height 25
click at [1297, 152] on button "Flag to Delete" at bounding box center [1328, 157] width 98 height 25
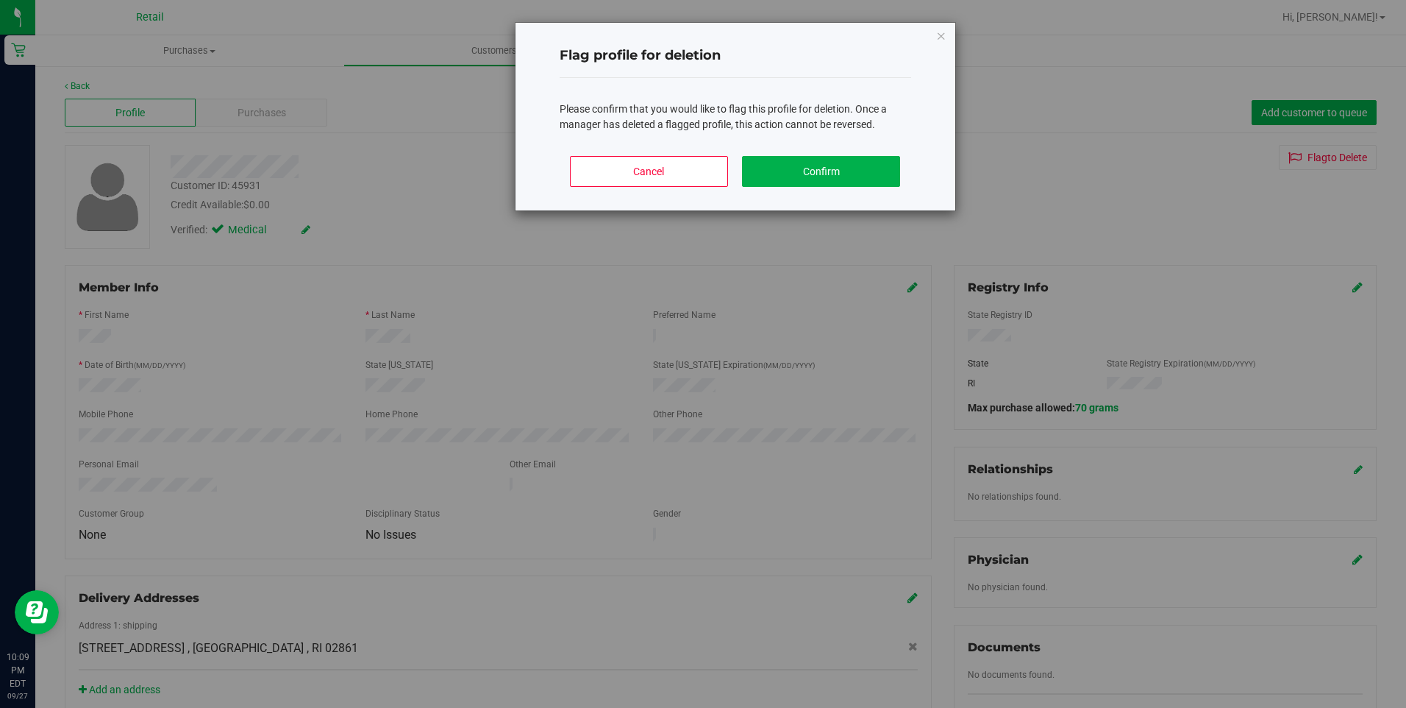
click at [747, 289] on div "Flag profile for deletion Please confirm that you would like to flag this profi…" at bounding box center [709, 354] width 1418 height 708
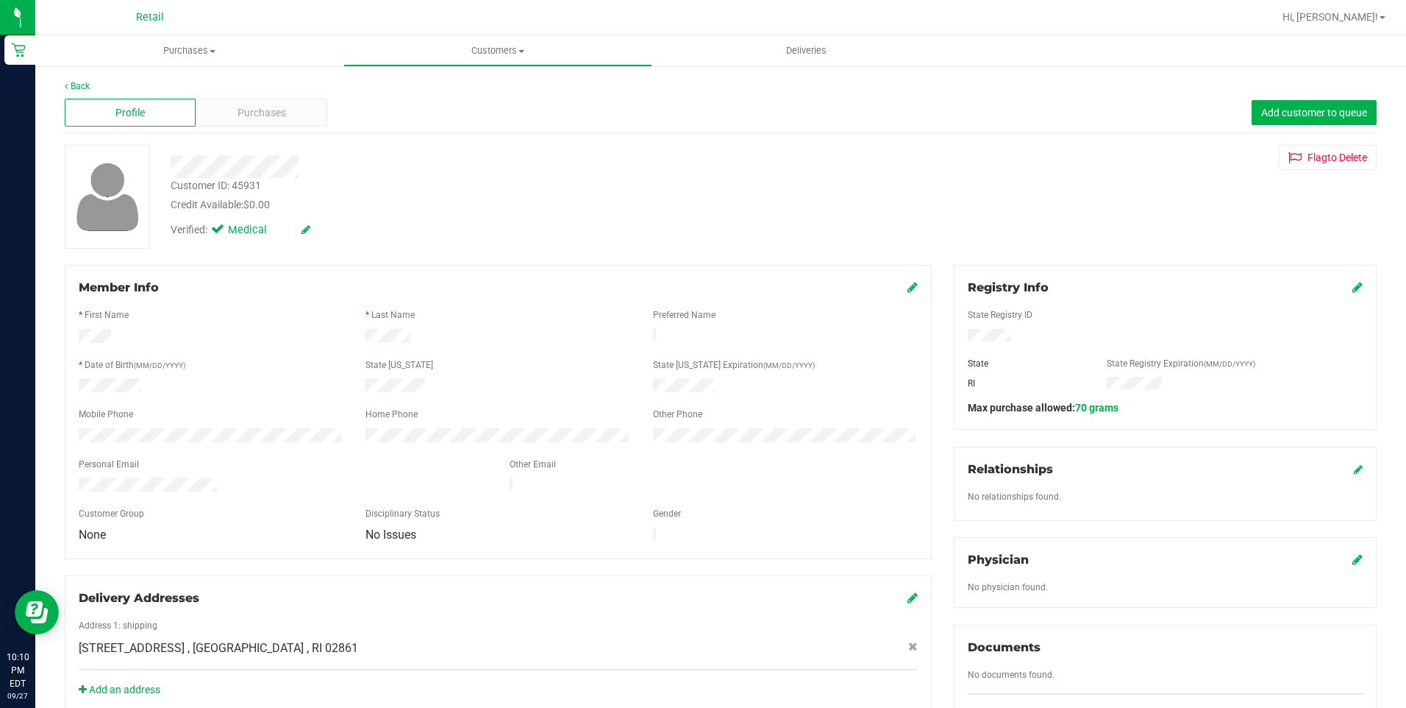
click at [910, 293] on icon at bounding box center [913, 287] width 10 height 12
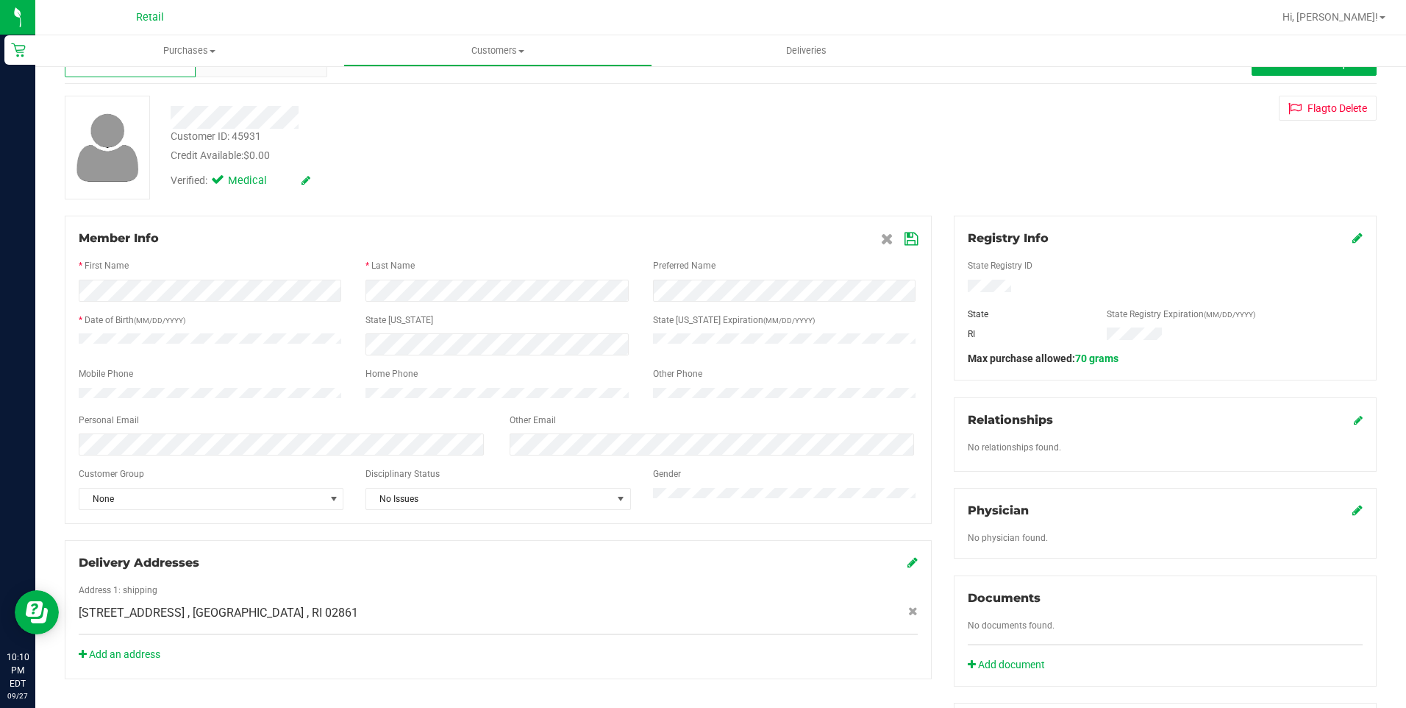
scroll to position [74, 0]
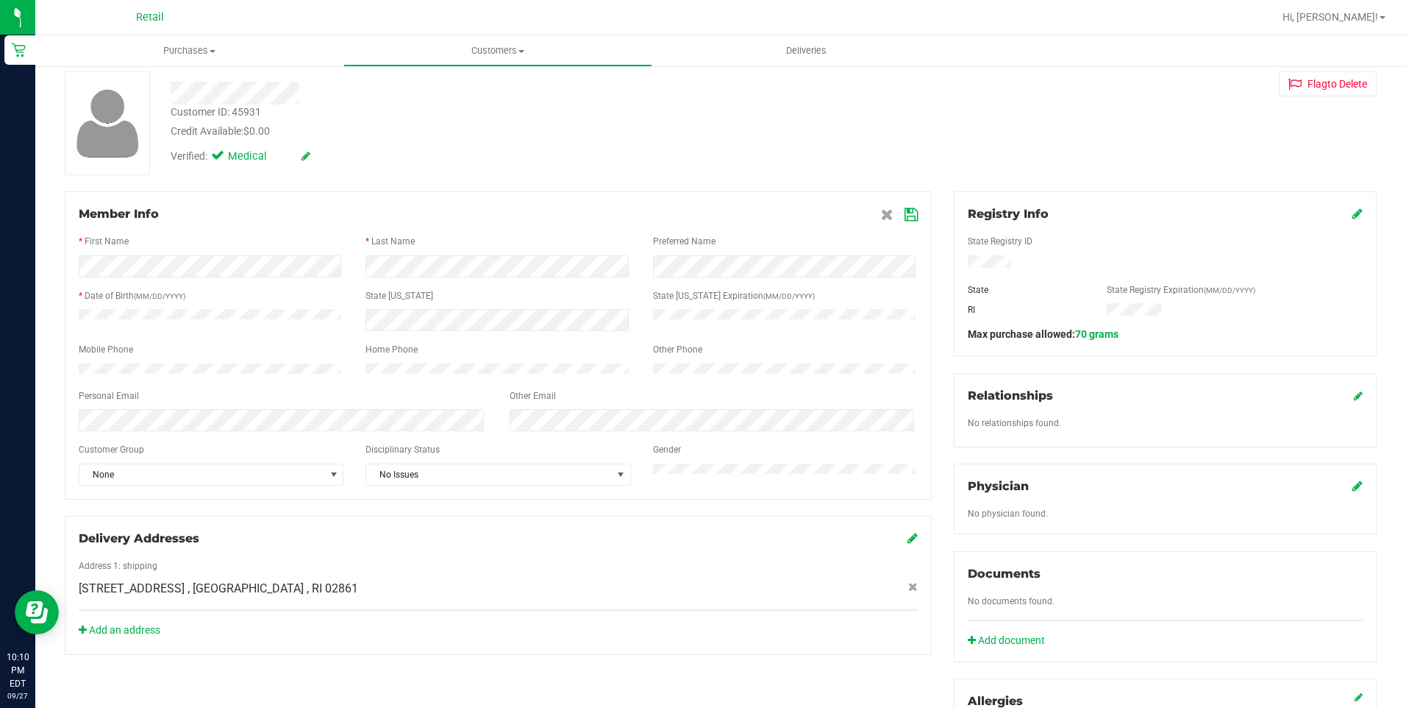
click at [1340, 212] on div "Registry Info" at bounding box center [1165, 214] width 395 height 18
click at [1353, 213] on icon at bounding box center [1358, 213] width 10 height 12
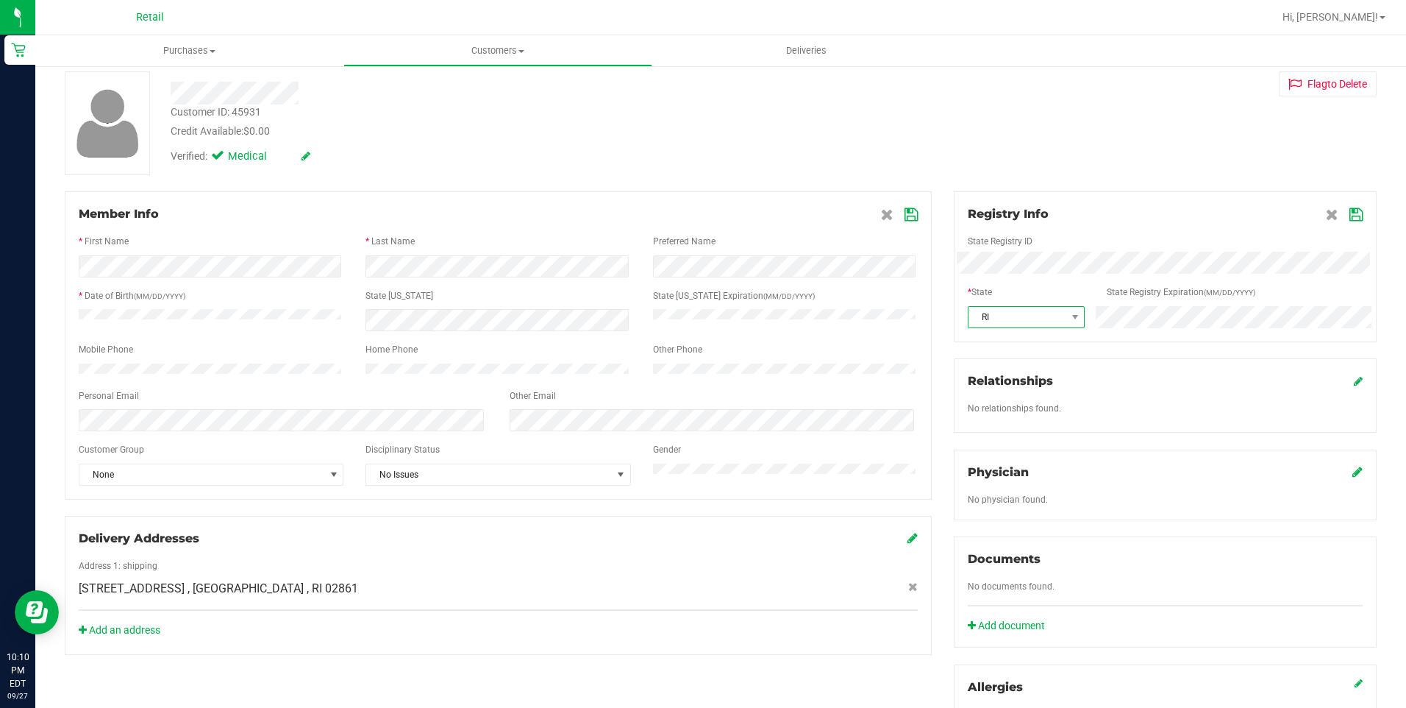
click at [1025, 323] on span "RI" at bounding box center [1017, 317] width 97 height 21
click at [1049, 321] on div "CA" at bounding box center [1165, 317] width 417 height 22
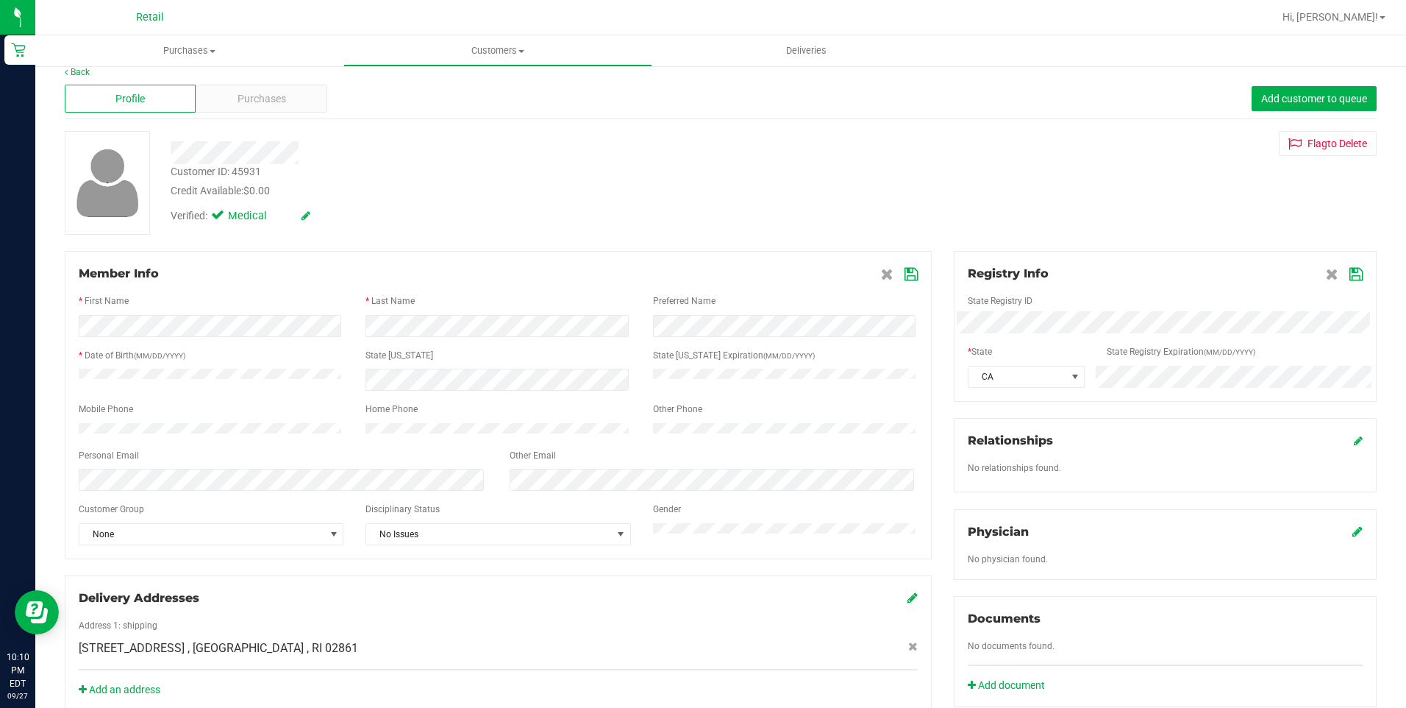
scroll to position [0, 0]
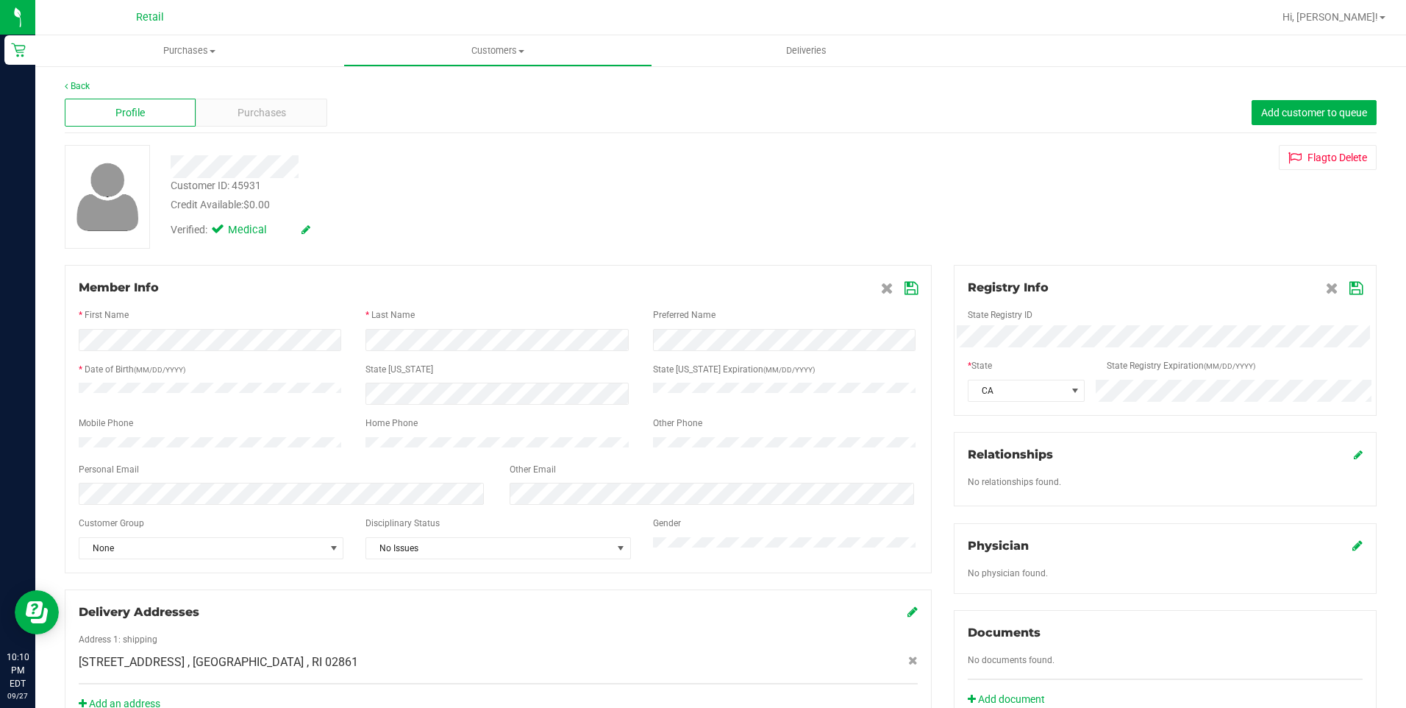
click at [1197, 246] on div "Customer ID: 45931 Credit Available: $0.00 Verified: Medical Flag to Delete" at bounding box center [721, 197] width 1334 height 104
click at [1350, 291] on icon at bounding box center [1356, 288] width 13 height 12
click at [1359, 295] on div "Registry Info State Registry ID State State Registry Expiration (MM/DD/YYYY) RI…" at bounding box center [1165, 347] width 423 height 165
click at [1335, 283] on div "Registry Info" at bounding box center [1165, 288] width 395 height 18
click at [1353, 285] on icon at bounding box center [1358, 287] width 10 height 12
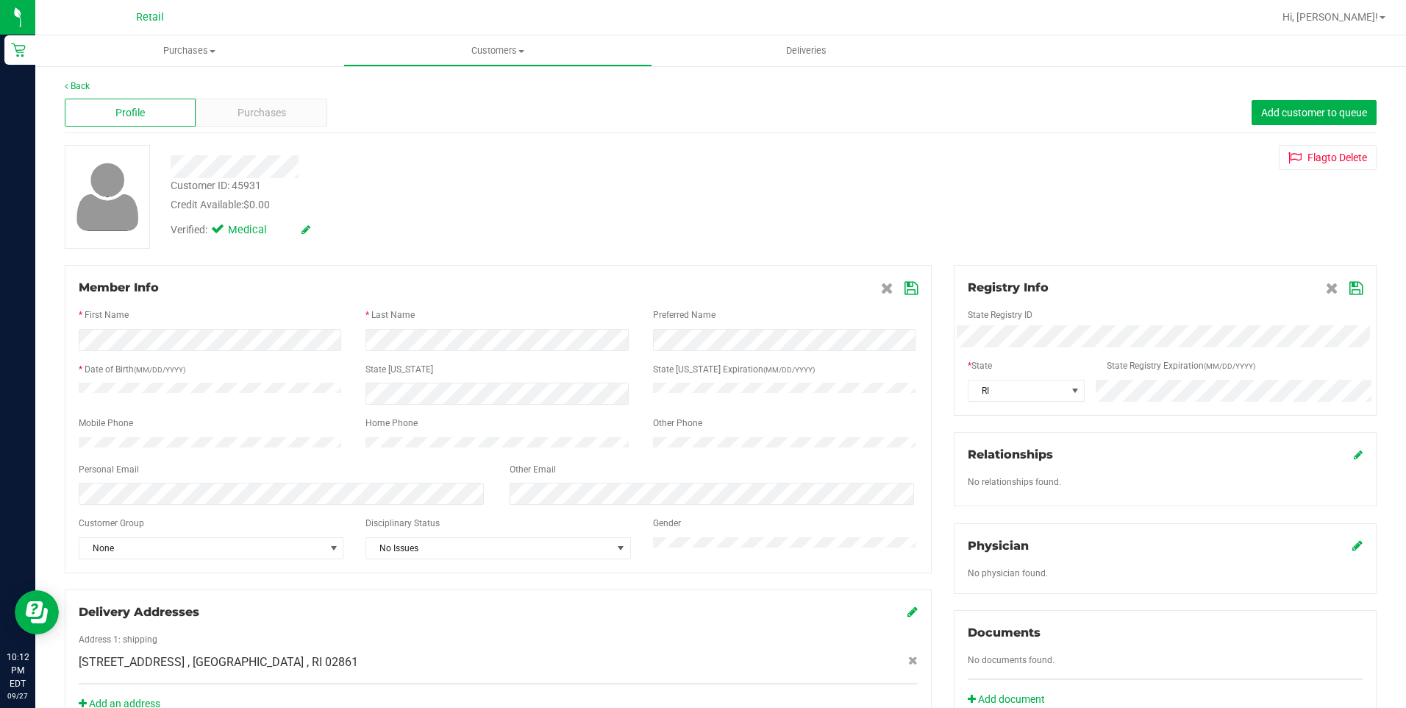
click at [1077, 429] on div "Registry Info State Registry ID * State State Registry Expiration (MM/DD/YYYY) …" at bounding box center [1165, 537] width 445 height 544
click at [1056, 390] on span "RI" at bounding box center [1017, 390] width 97 height 21
click at [1070, 392] on div "CA" at bounding box center [1165, 391] width 417 height 22
click at [1350, 288] on icon at bounding box center [1356, 288] width 13 height 12
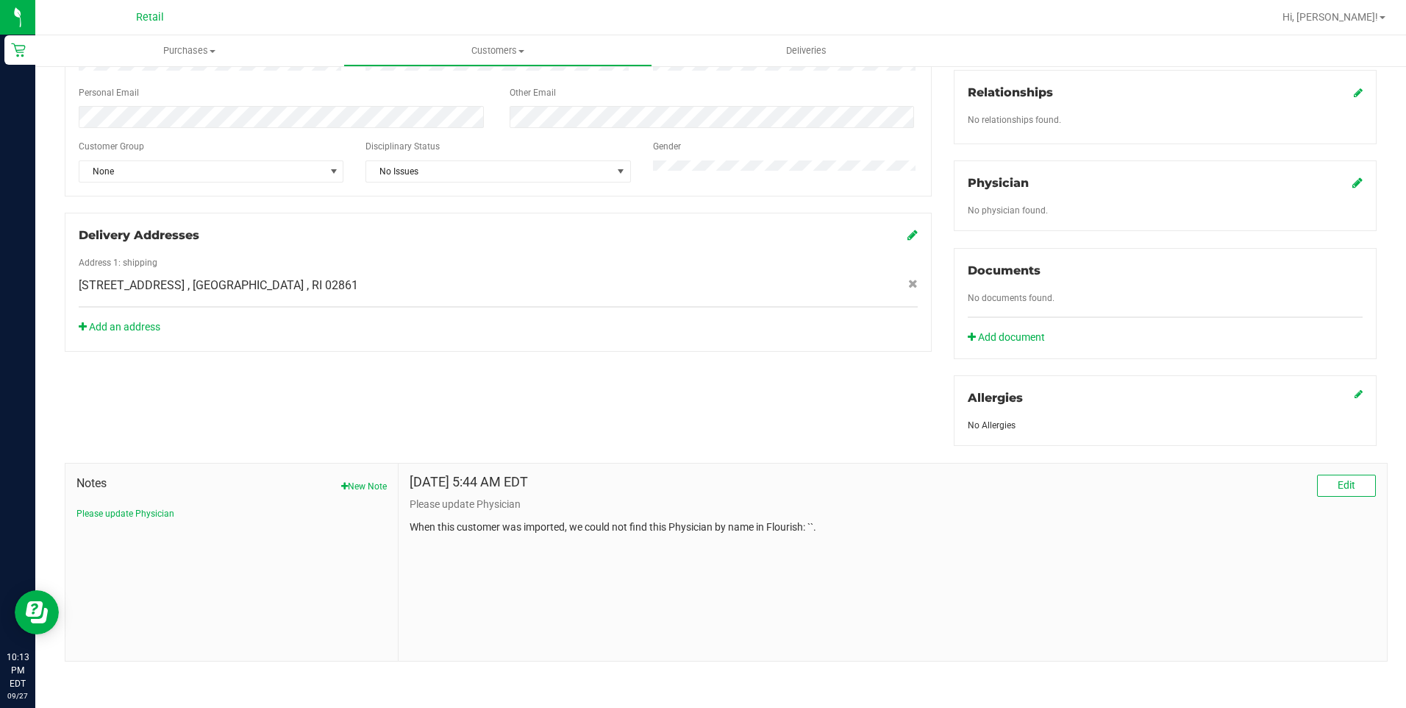
scroll to position [0, 0]
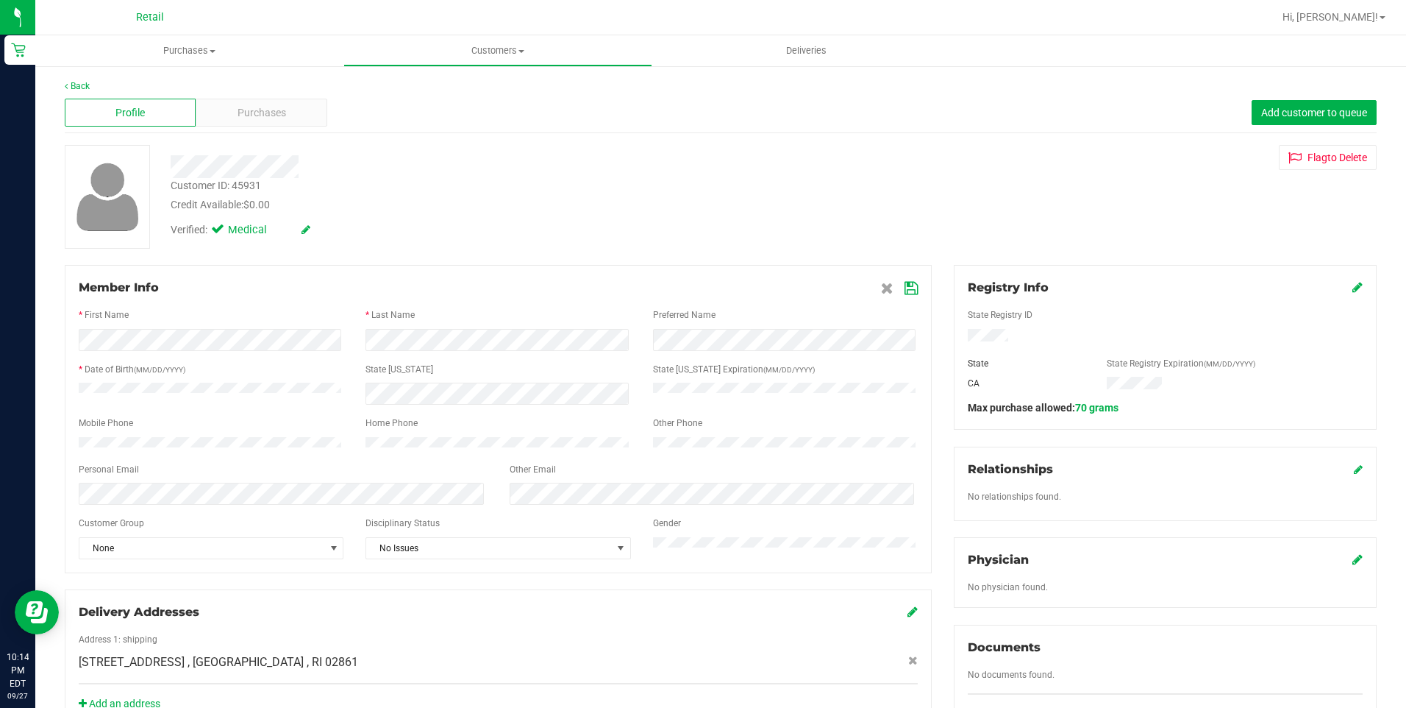
click at [502, 208] on div "Credit Available: $0.00" at bounding box center [493, 204] width 645 height 15
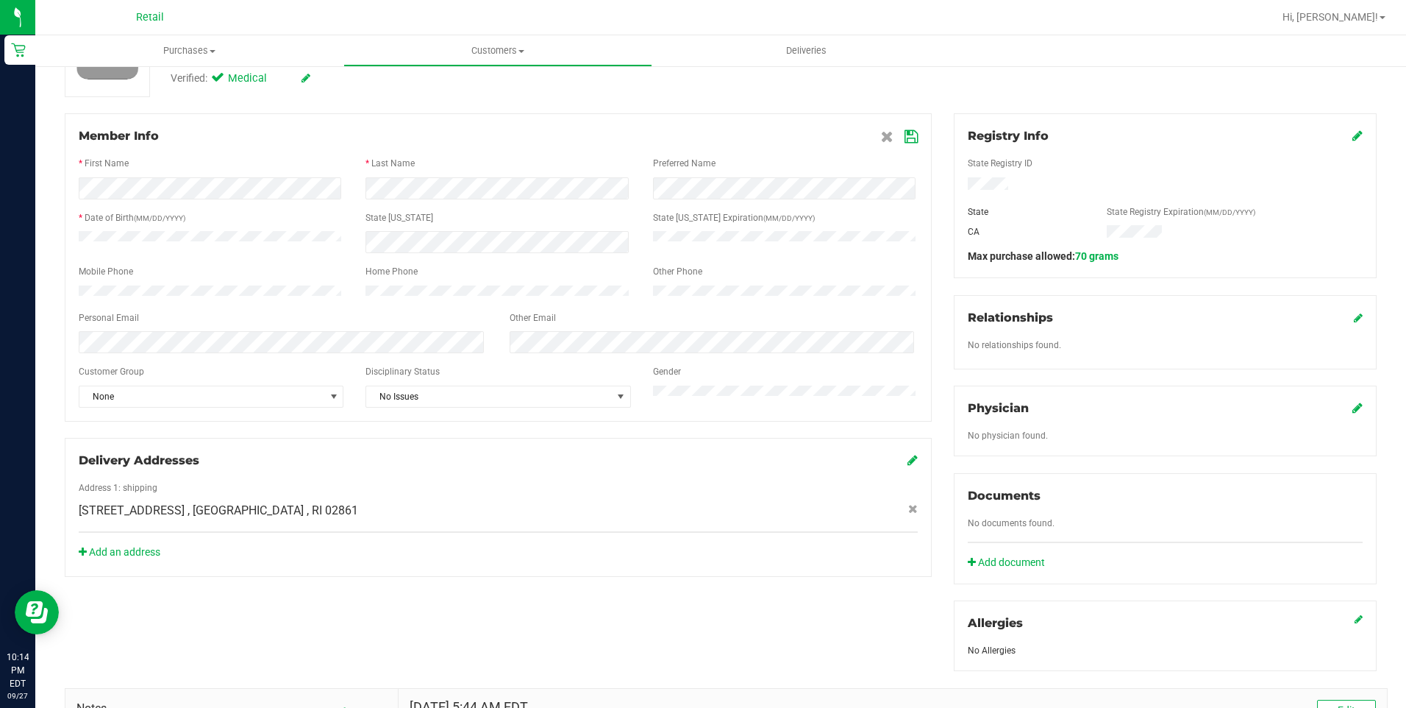
scroll to position [294, 0]
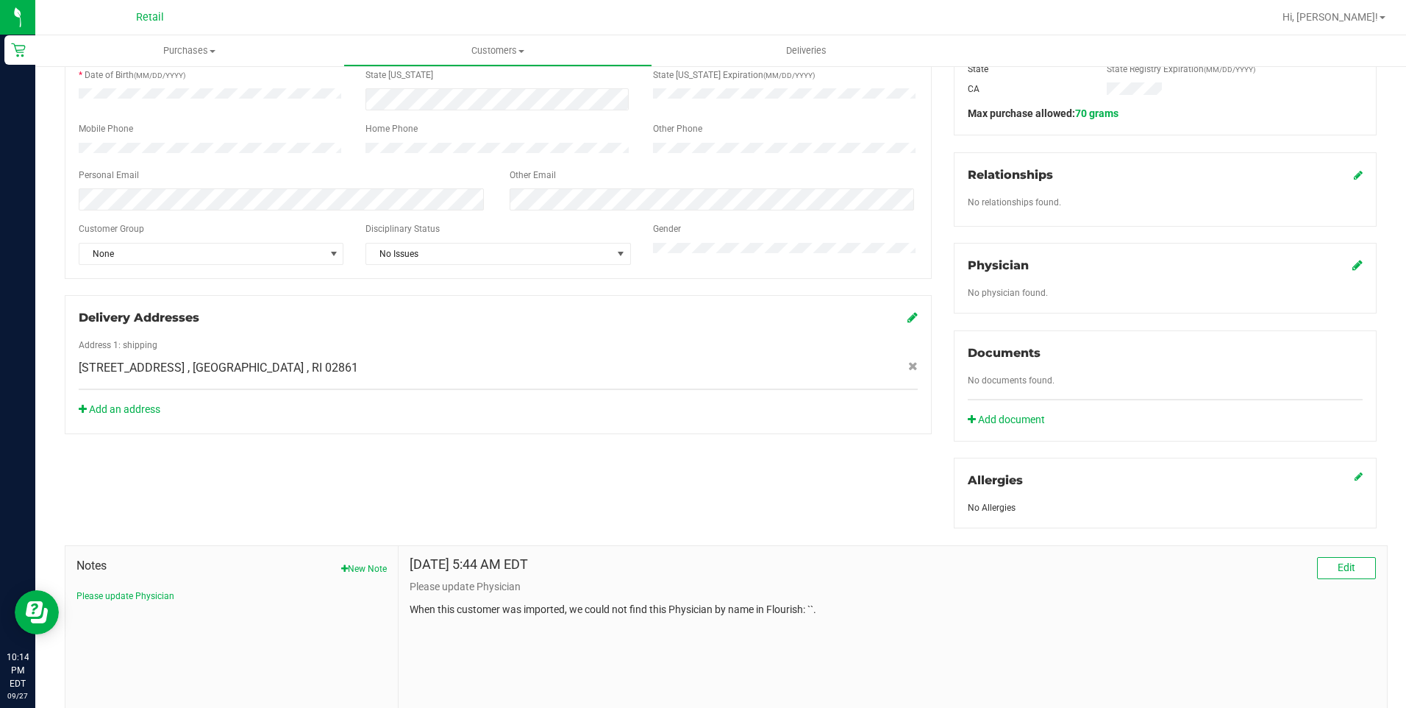
click at [999, 408] on div "Documents No documents found. Add document" at bounding box center [1165, 385] width 423 height 111
click at [1003, 419] on link "Add document" at bounding box center [1010, 419] width 85 height 15
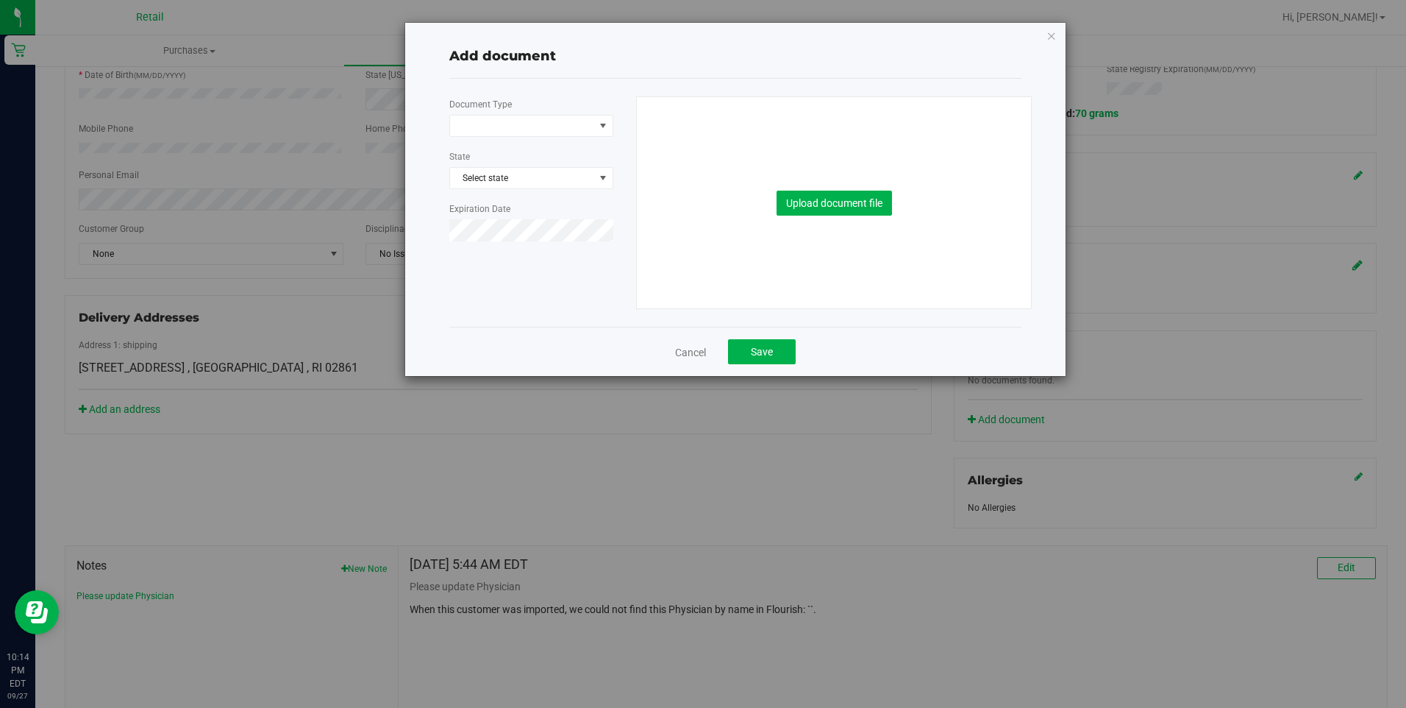
click at [550, 114] on div "Document Type State Select state Expiration Date" at bounding box center [537, 174] width 176 height 157
click at [536, 138] on div at bounding box center [531, 143] width 164 height 12
click at [536, 136] on span at bounding box center [531, 126] width 164 height 22
click at [523, 170] on li "Medical Card" at bounding box center [531, 173] width 163 height 22
click at [513, 172] on span "Select state" at bounding box center [531, 178] width 163 height 21
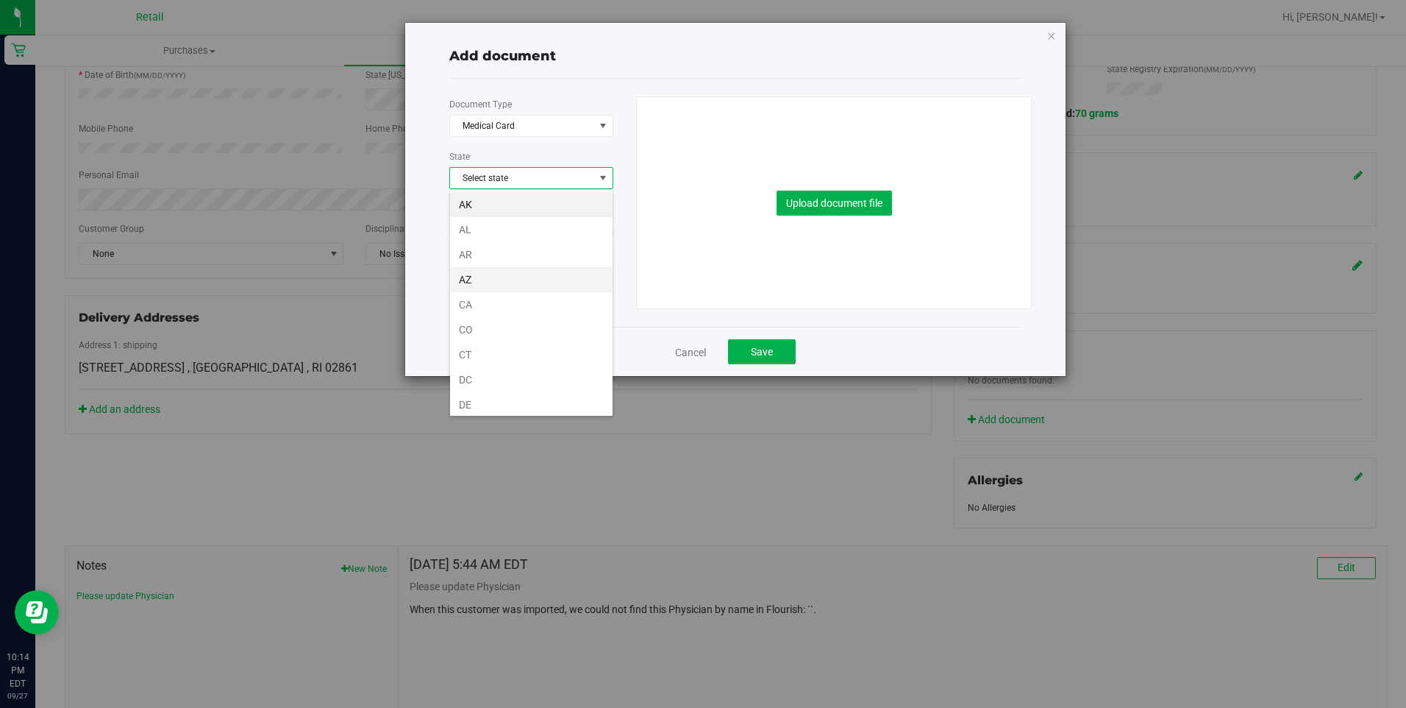
scroll to position [22, 165]
click at [530, 158] on div "Document Type Medical Card 5 State Select state Expiration Date" at bounding box center [537, 174] width 176 height 157
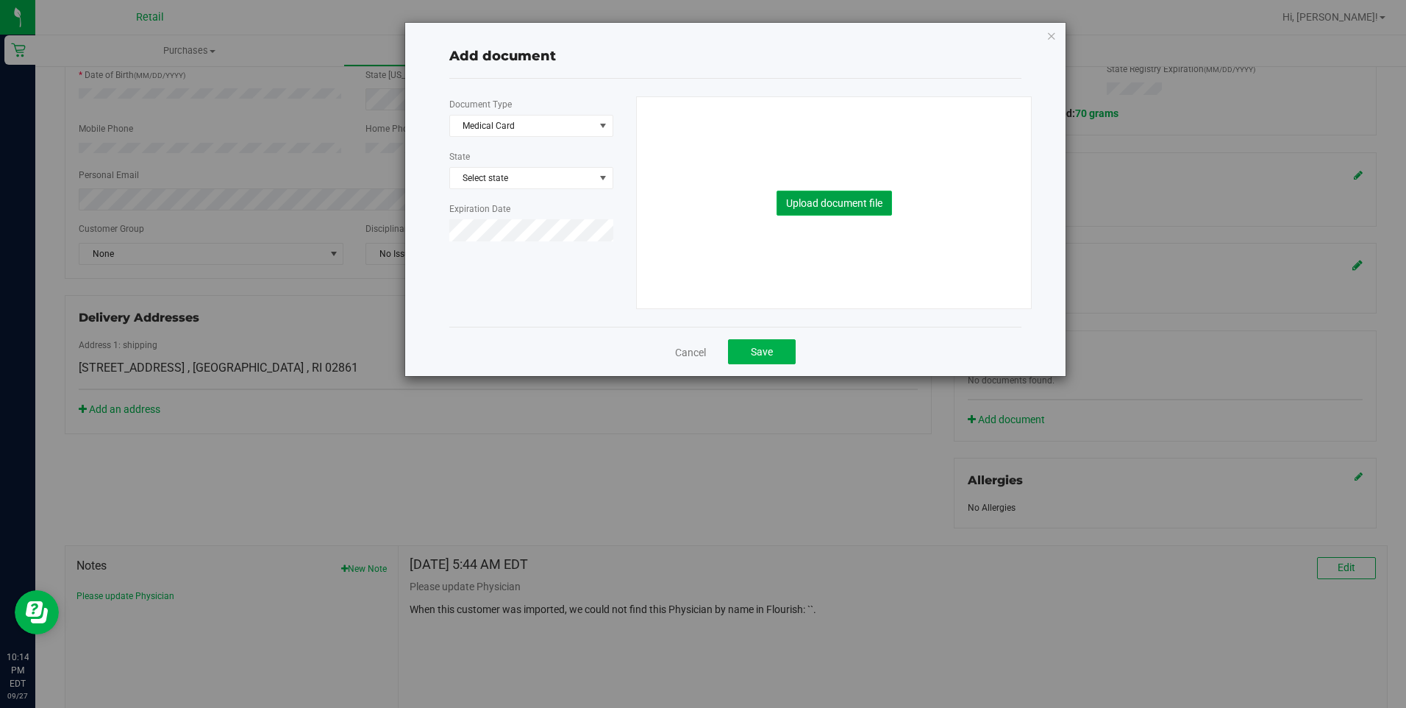
click at [798, 209] on button "Upload document file" at bounding box center [834, 203] width 115 height 25
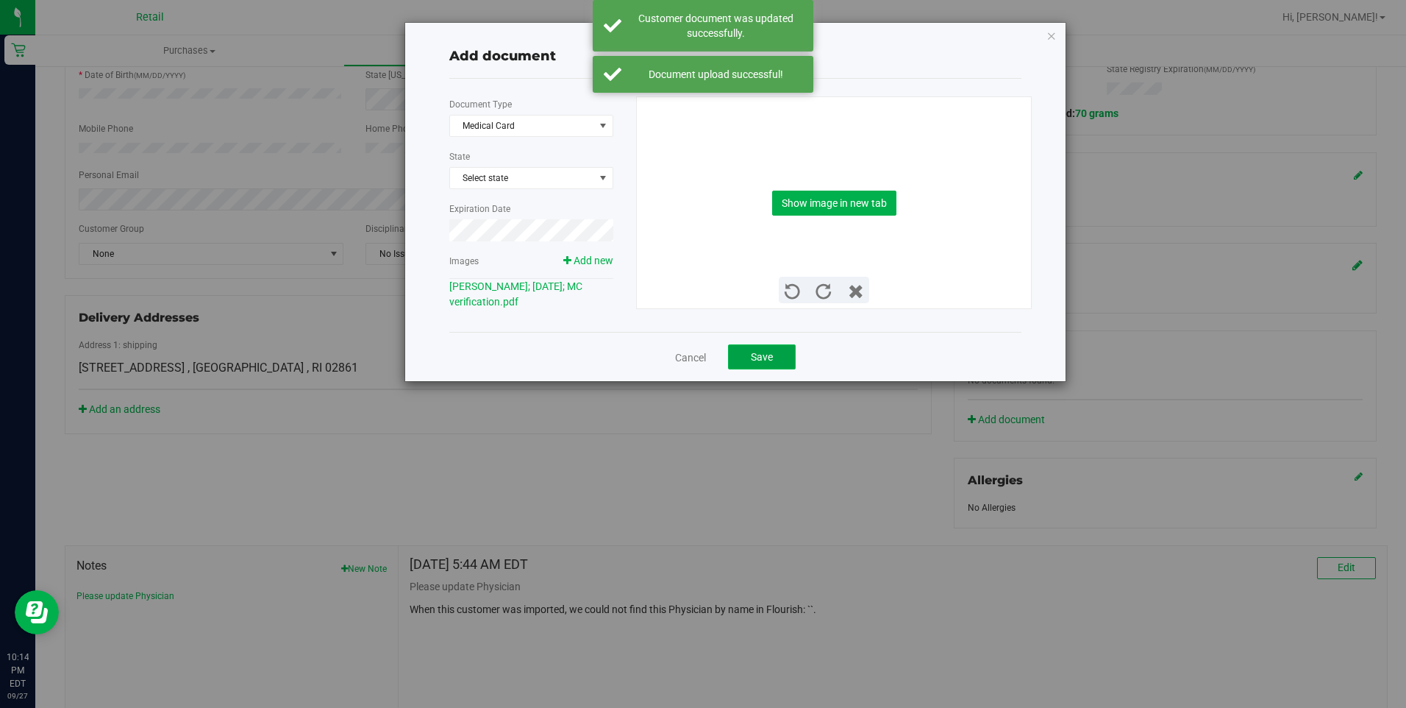
click at [749, 351] on button "Save" at bounding box center [762, 356] width 68 height 25
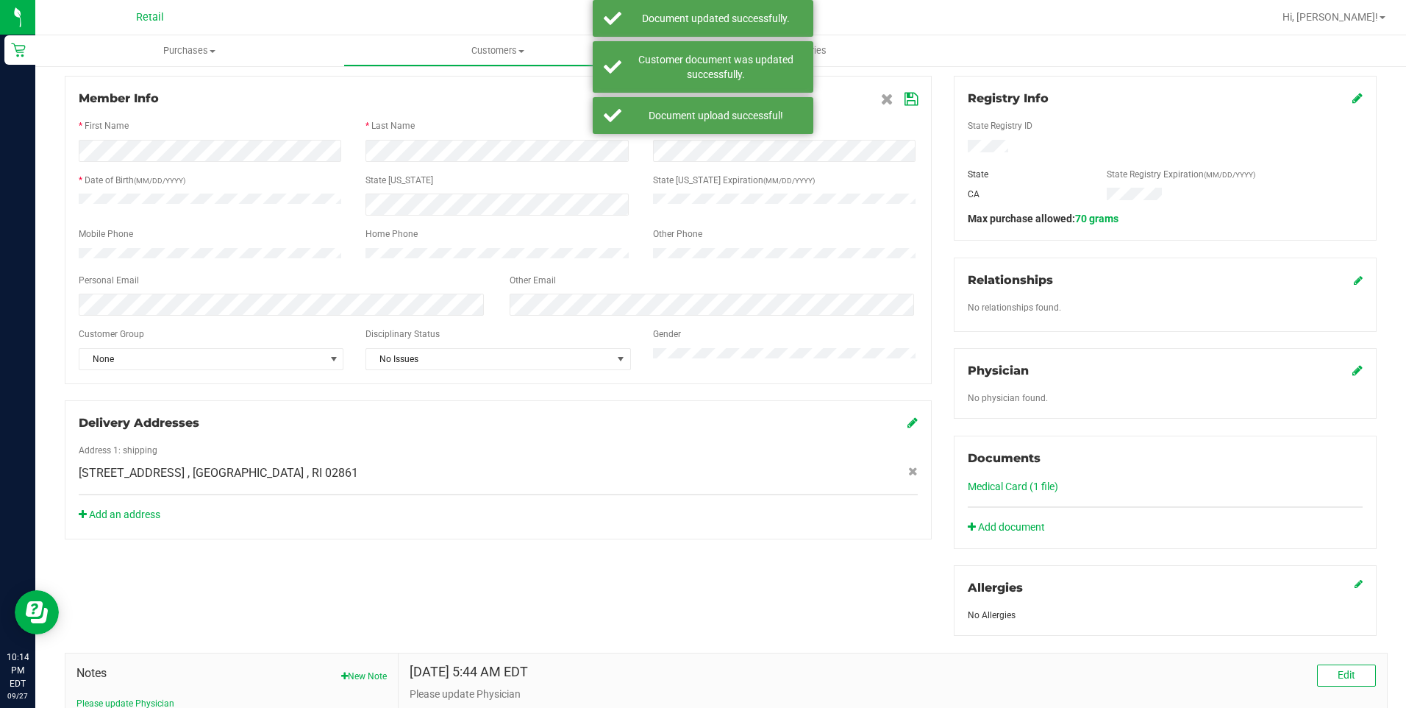
scroll to position [0, 0]
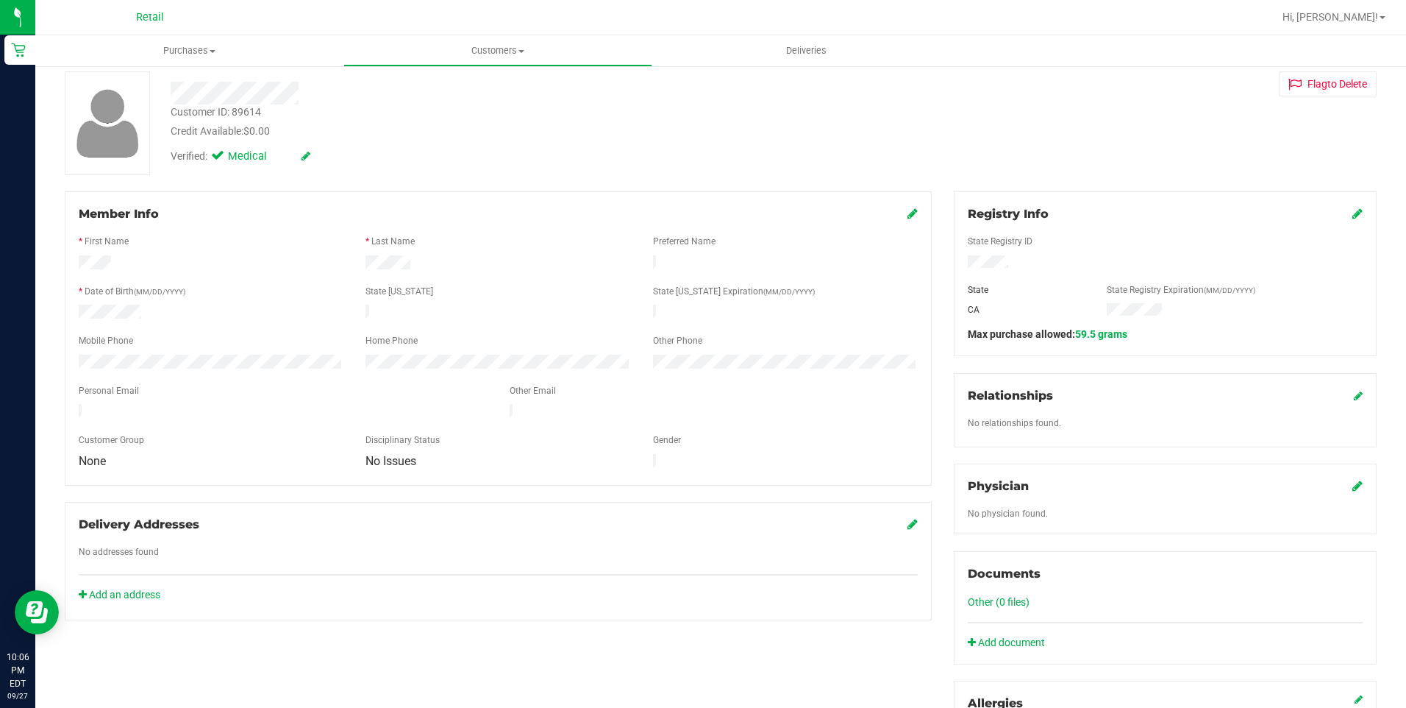
scroll to position [379, 0]
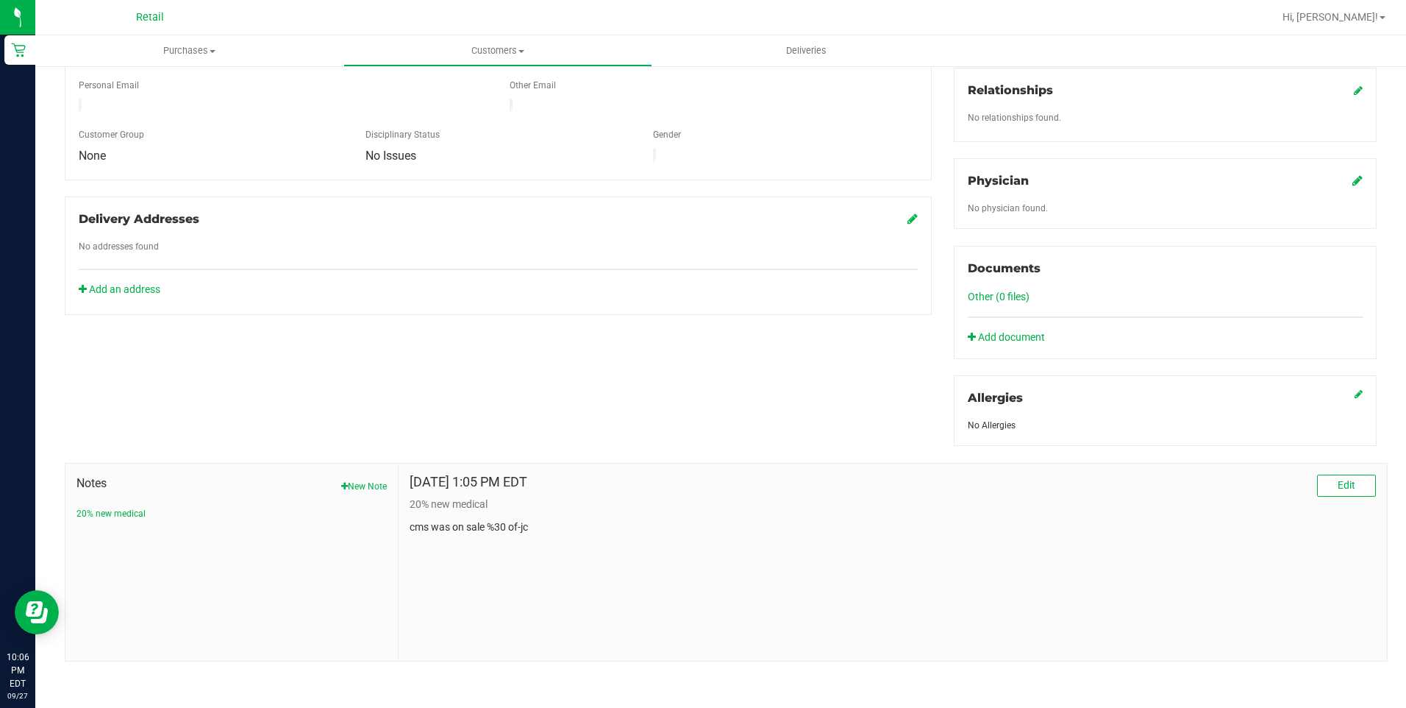
click at [462, 536] on div "Sep 20, 2025 1:05 PM EDT Edit 20% new medical cms was on sale %30 of-jc" at bounding box center [893, 561] width 989 height 197
click at [471, 526] on p "cms was on sale %30 of-jc" at bounding box center [893, 526] width 967 height 15
click at [1356, 493] on button "Edit" at bounding box center [1346, 485] width 59 height 22
click at [567, 596] on textarea "* Note" at bounding box center [893, 592] width 967 height 59
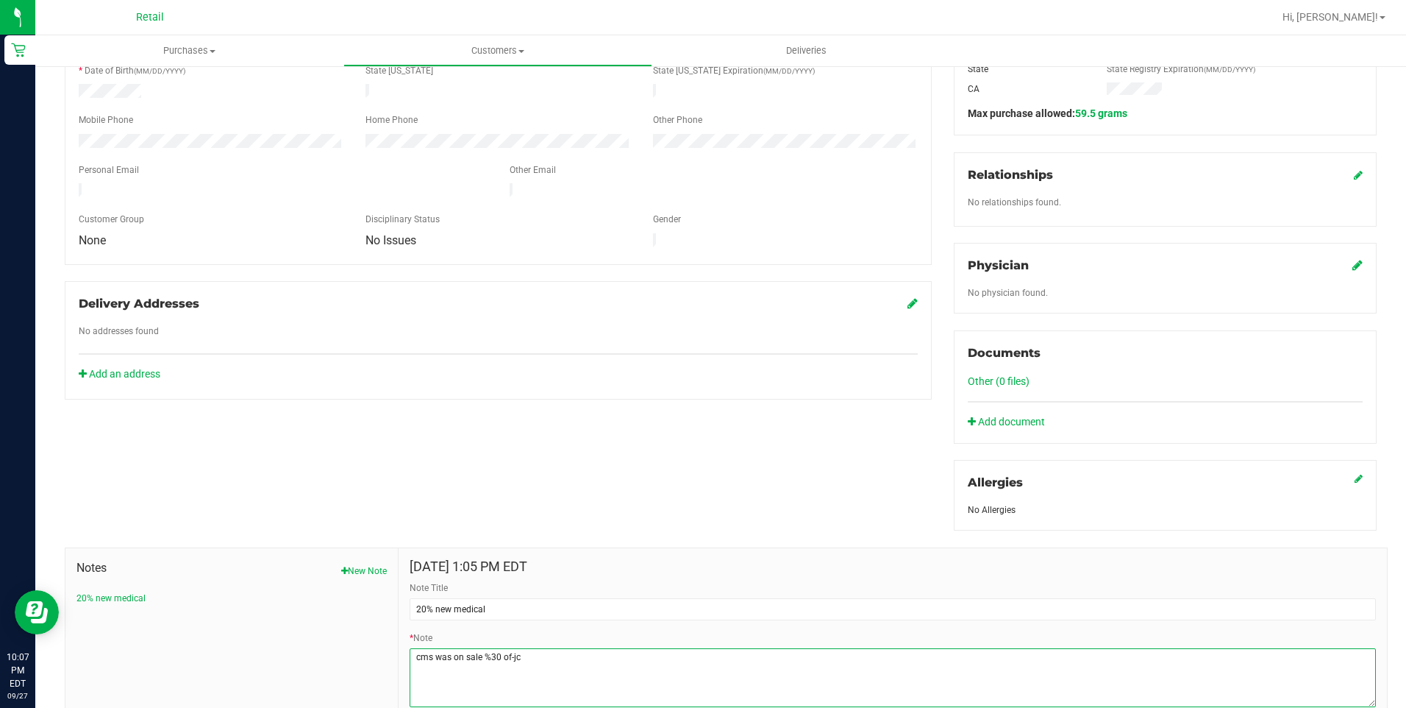
scroll to position [385, 0]
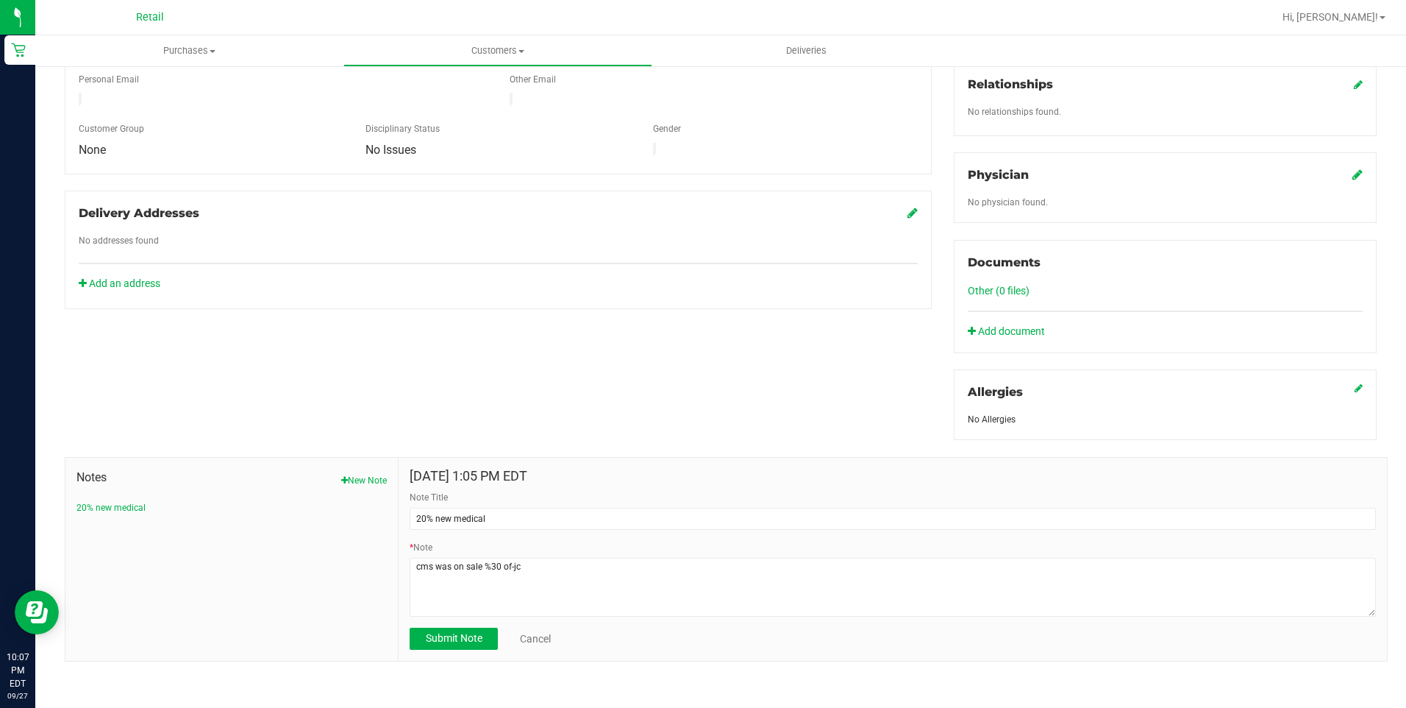
click at [538, 536] on form "Sep 20, 2025 1:05 PM EDT Note Title 20% new medical * Note Submit Note Cancel" at bounding box center [893, 559] width 967 height 181
drag, startPoint x: 419, startPoint y: 472, endPoint x: 490, endPoint y: 471, distance: 70.6
click at [490, 471] on h4 "Sep 20, 2025 1:05 PM EDT" at bounding box center [893, 476] width 967 height 15
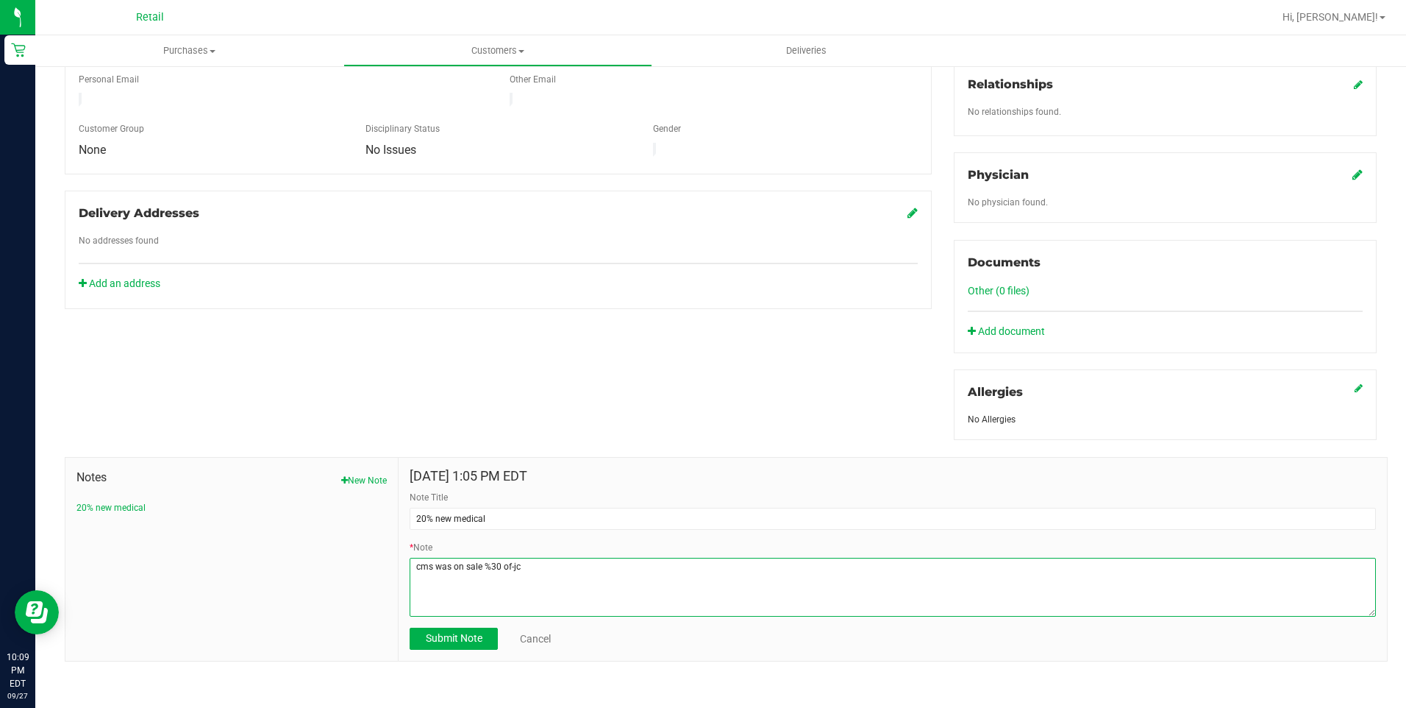
click at [561, 586] on textarea "* Note" at bounding box center [893, 587] width 967 height 59
drag, startPoint x: 566, startPoint y: 569, endPoint x: 253, endPoint y: 509, distance: 319.1
click at [255, 513] on div "Notes New Note 20% new medical Sep 20, 2025 1:05 PM EDT Note Title 20% new medi…" at bounding box center [726, 559] width 1323 height 205
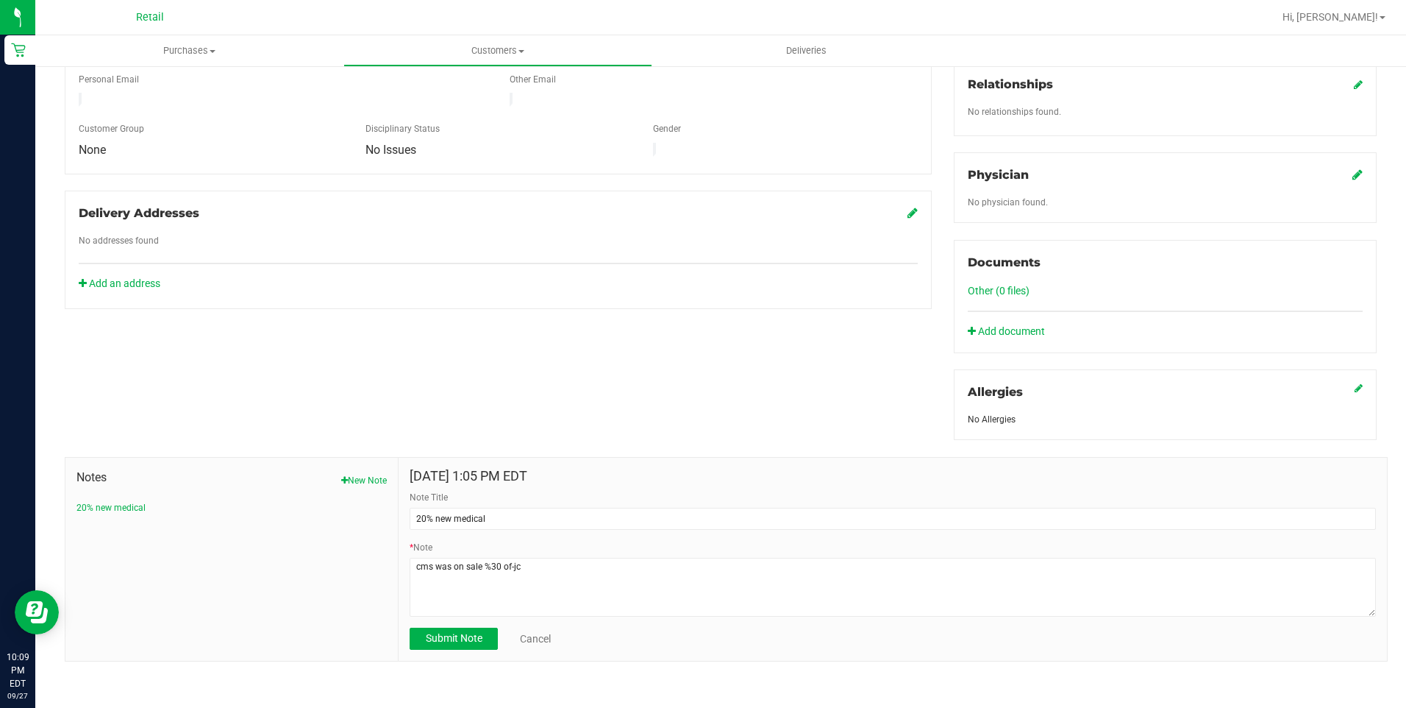
click at [324, 404] on div "Member Info * First Name * Last Name Preferred Name * Date of Birth (MM/DD/YYYY…" at bounding box center [721, 270] width 1334 height 780
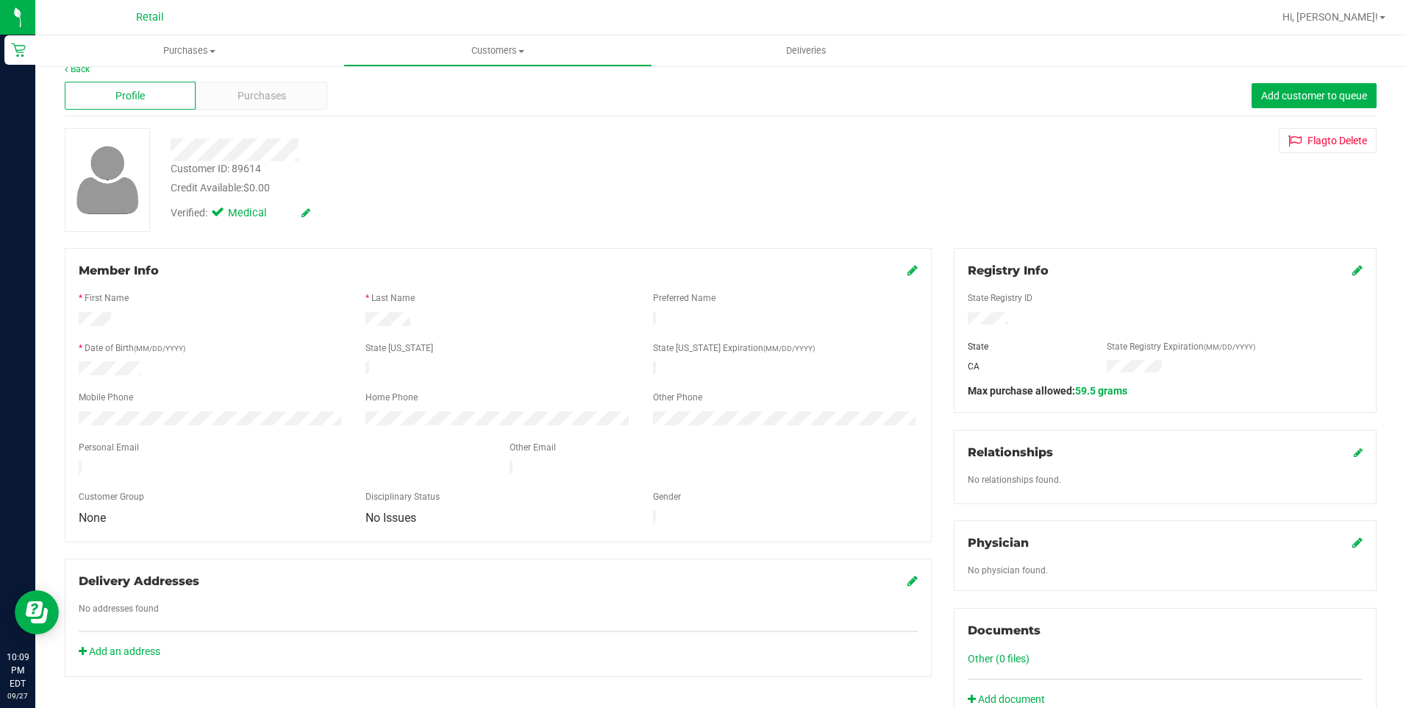
scroll to position [0, 0]
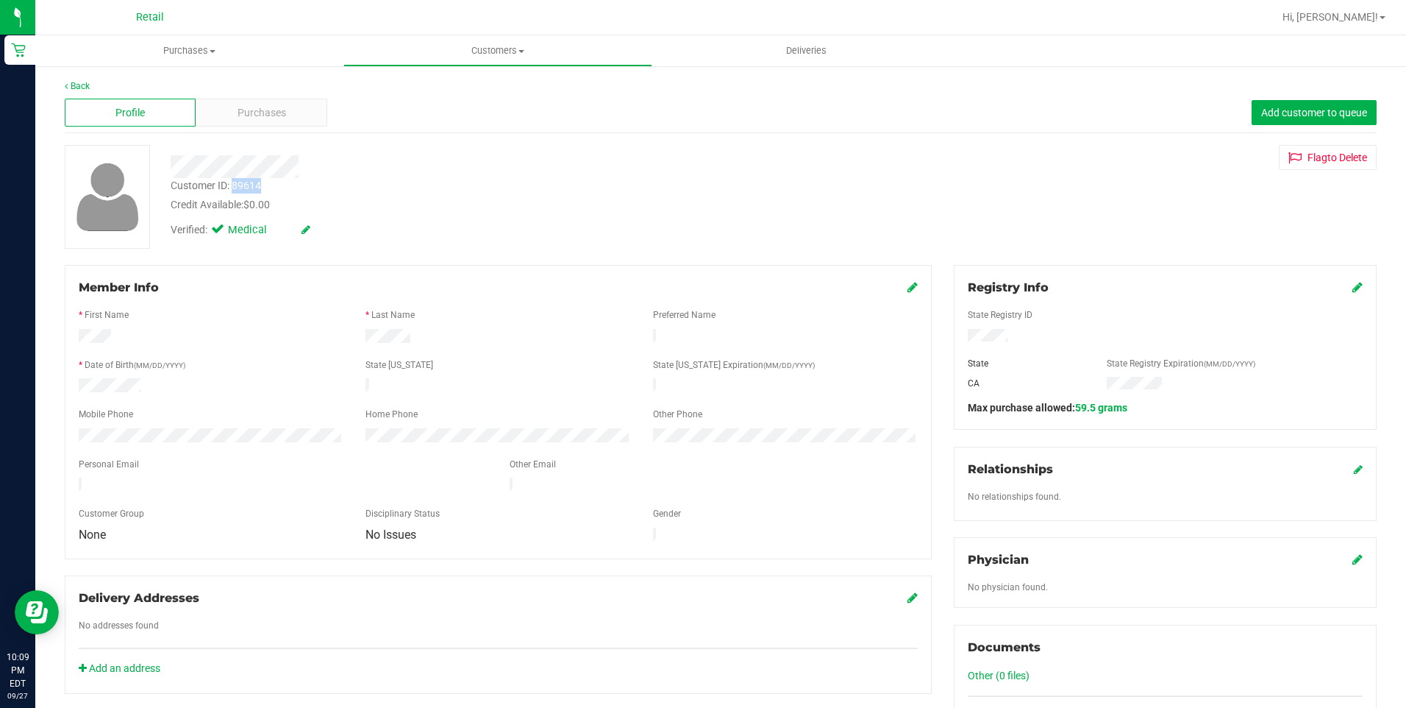
drag, startPoint x: 266, startPoint y: 183, endPoint x: 234, endPoint y: 188, distance: 32.7
click at [234, 188] on div "Customer ID: 89614 Credit Available: $0.00" at bounding box center [493, 195] width 667 height 35
copy div "89614"
drag, startPoint x: 1008, startPoint y: 336, endPoint x: 956, endPoint y: 333, distance: 52.3
click at [957, 333] on div at bounding box center [1165, 337] width 417 height 16
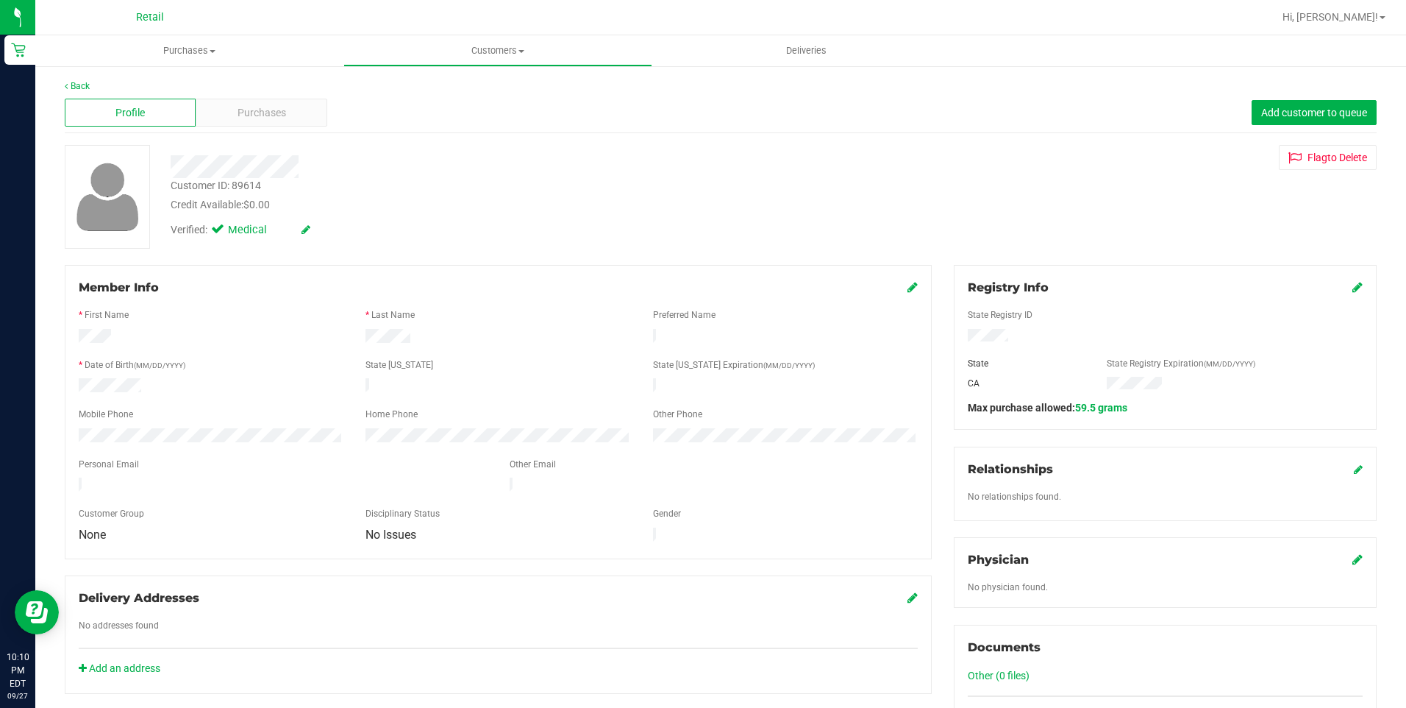
click at [1353, 290] on icon at bounding box center [1358, 287] width 10 height 12
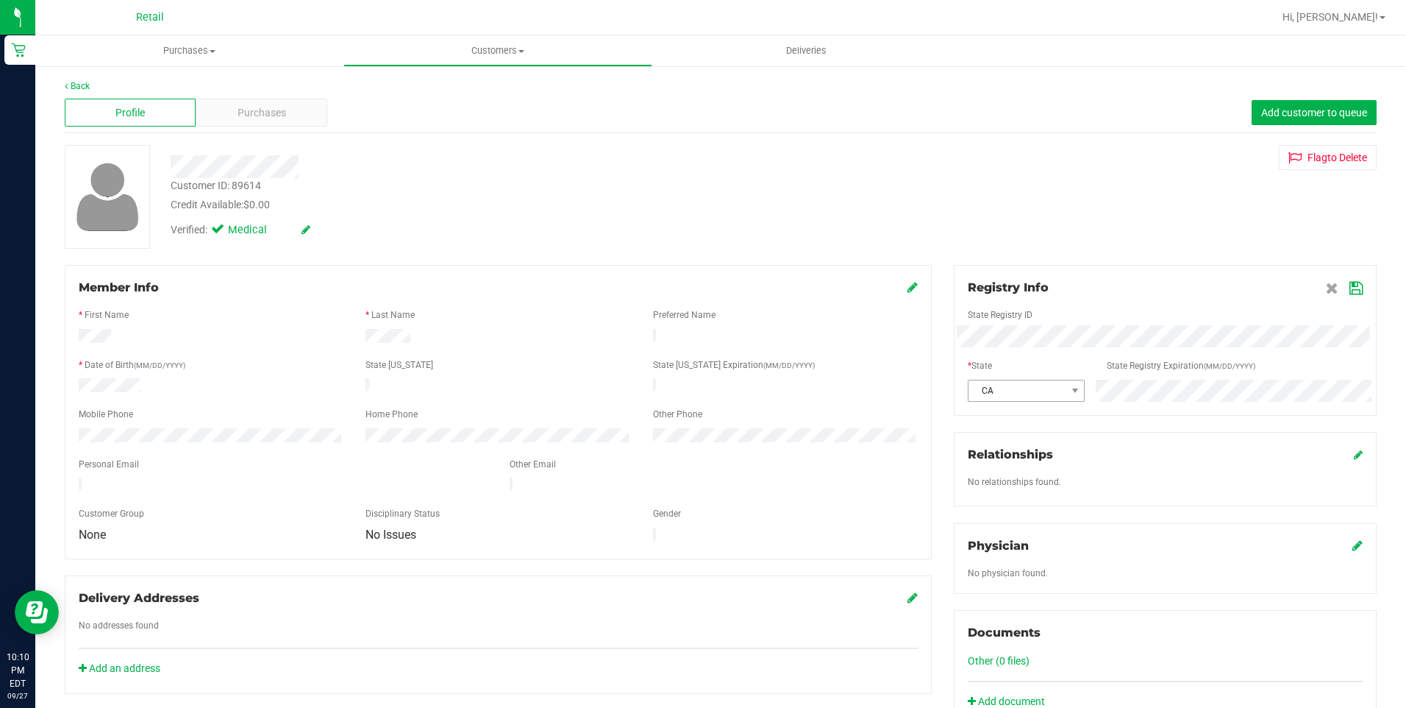
click at [1048, 392] on div "CA" at bounding box center [1165, 391] width 417 height 22
click at [881, 343] on div "Member Info * First Name * Last Name Preferred Name * Date of Birth (MM/DD/YYYY…" at bounding box center [721, 648] width 1334 height 767
click at [1355, 287] on div "Registry Info State Registry ID State State Registry Expiration (MM/DD/YYYY) CA" at bounding box center [1165, 340] width 423 height 151
click at [1353, 289] on div "Registry Info State Registry ID State State Registry Expiration (MM/DD/YYYY) CA" at bounding box center [1165, 340] width 423 height 151
click at [1350, 289] on icon at bounding box center [1356, 288] width 13 height 12
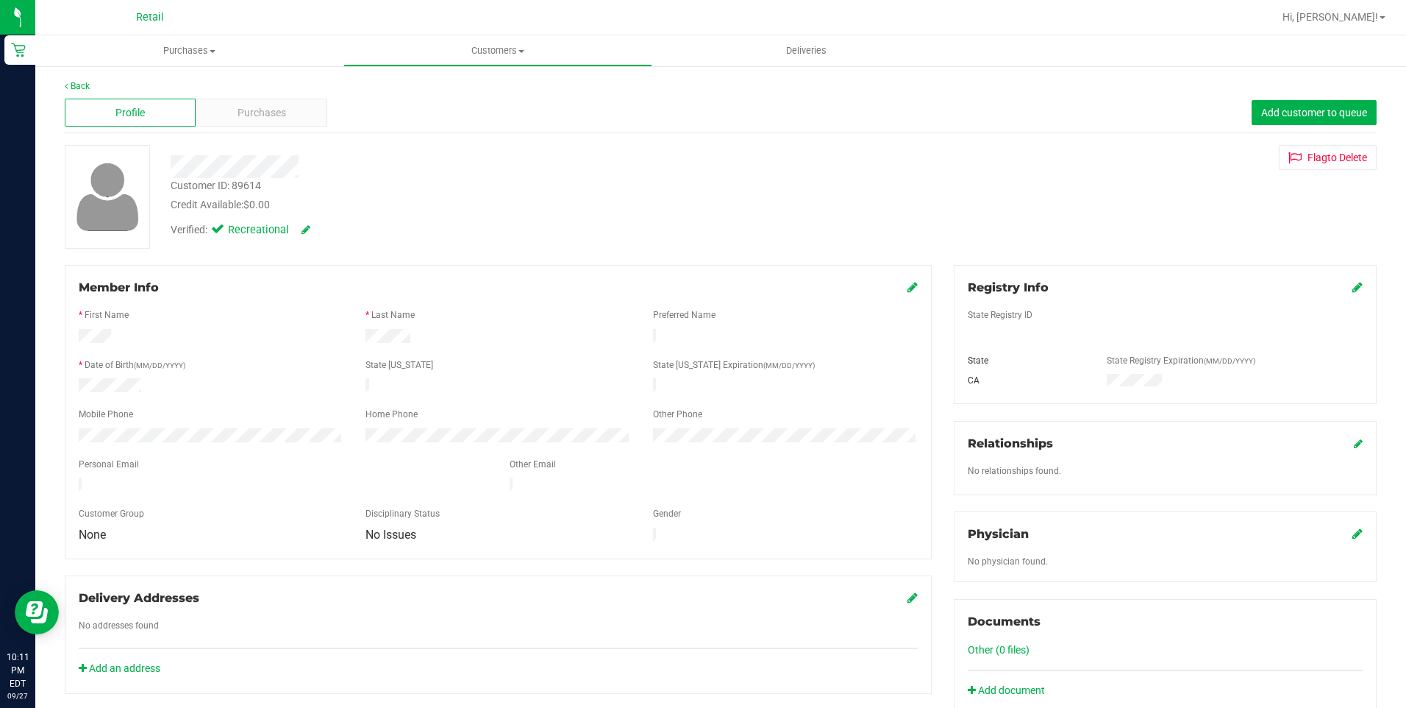
drag, startPoint x: 993, startPoint y: 224, endPoint x: 990, endPoint y: 243, distance: 20.1
click at [992, 232] on div "Customer ID: 89614 Credit Available: $0.00 Verified: Recreational Flag to Delete" at bounding box center [721, 197] width 1334 height 104
click at [1356, 291] on div "Registry Info State Registry ID State State Registry Expiration (MM/DD/YYYY) CA" at bounding box center [1165, 334] width 423 height 139
click at [1353, 287] on icon at bounding box center [1358, 287] width 10 height 12
type textarea "cms was on sale %30 of-jc"
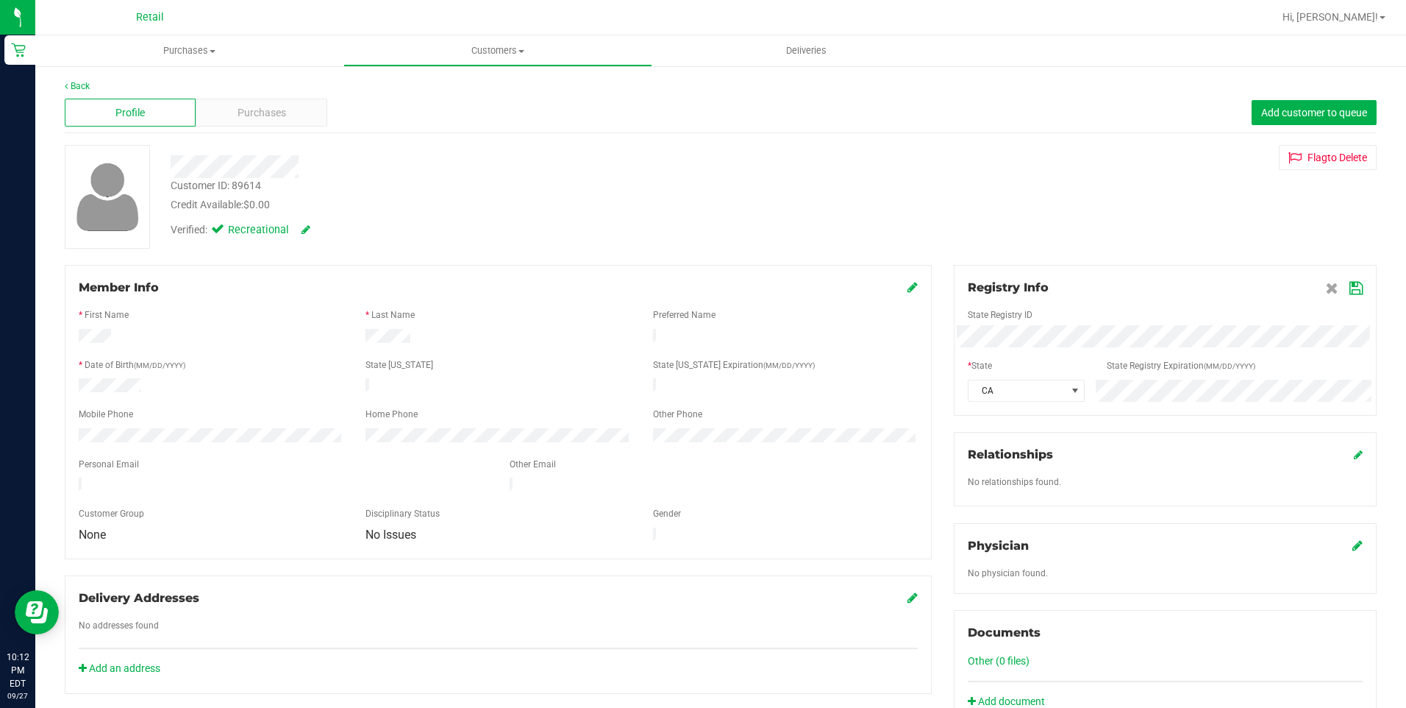
click at [915, 347] on div "Member Info * First Name * Last Name Preferred Name * Date of Birth (MM/DD/YYYY…" at bounding box center [721, 648] width 1334 height 767
click at [1350, 288] on icon at bounding box center [1356, 288] width 13 height 12
click at [1358, 279] on div "Registry Info State Registry ID State State Registry Expiration (MM/DD/YYYY) CA" at bounding box center [1165, 334] width 423 height 139
click at [1353, 286] on icon at bounding box center [1358, 287] width 10 height 12
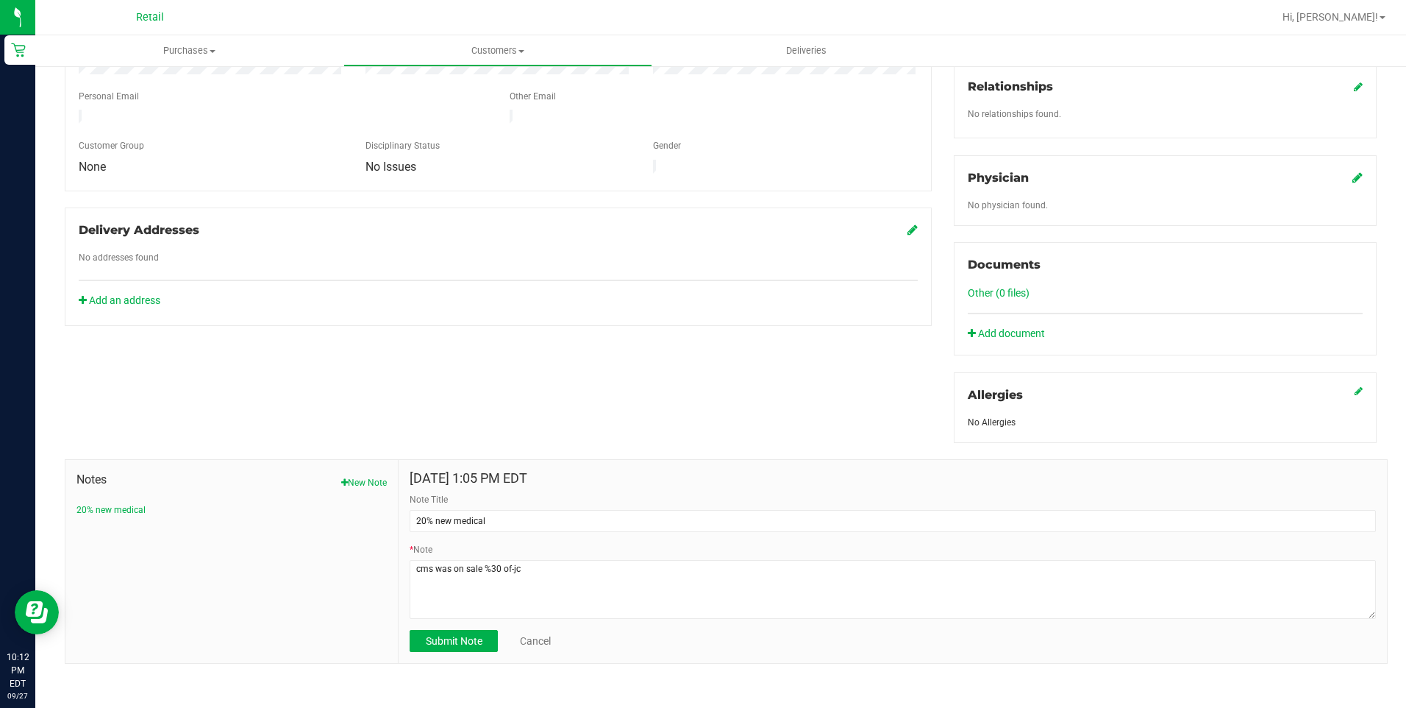
scroll to position [371, 0]
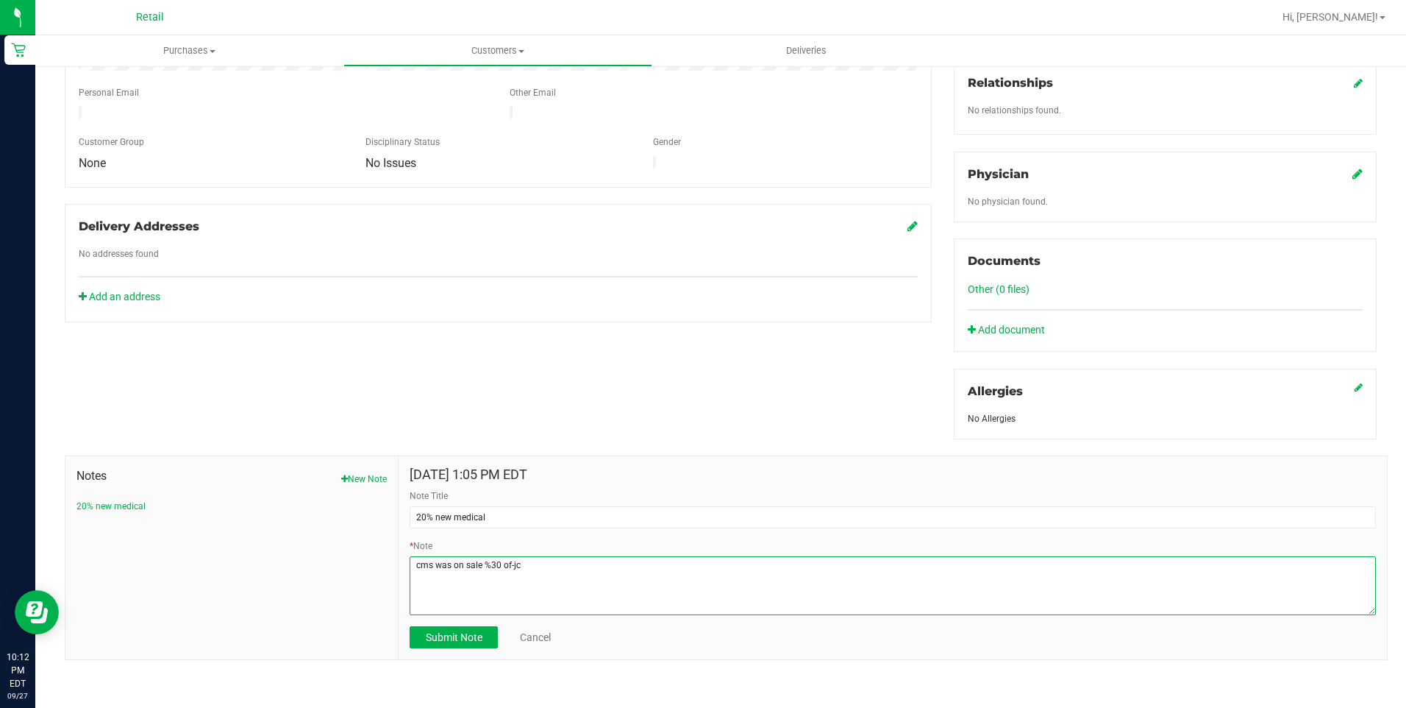
drag, startPoint x: 574, startPoint y: 574, endPoint x: 325, endPoint y: 563, distance: 248.9
click at [325, 563] on div "Notes New Note 20% new medical Sep 20, 2025 1:05 PM EDT Note Title 20% new medi…" at bounding box center [726, 557] width 1323 height 205
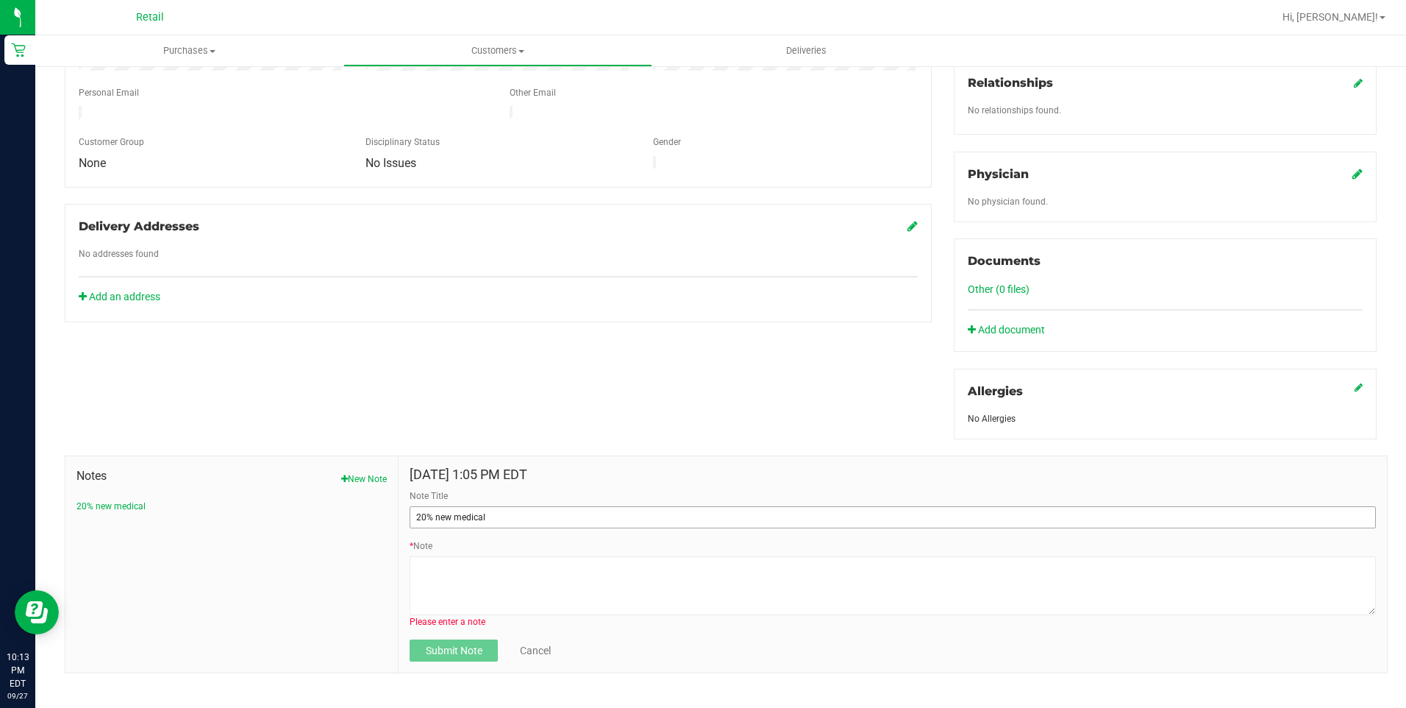
drag, startPoint x: 510, startPoint y: 529, endPoint x: 514, endPoint y: 516, distance: 13.3
click at [510, 523] on form "Sep 20, 2025 1:05 PM EDT Note Title 20% new medical * Note Please enter a note …" at bounding box center [893, 564] width 967 height 194
drag, startPoint x: 515, startPoint y: 514, endPoint x: 314, endPoint y: 514, distance: 200.8
click at [321, 514] on div "Notes New Note 20% new medical Sep 20, 2025 1:05 PM EDT Note Title 20% new medi…" at bounding box center [726, 564] width 1323 height 218
click at [556, 555] on div "* Note Please enter a note" at bounding box center [893, 583] width 967 height 89
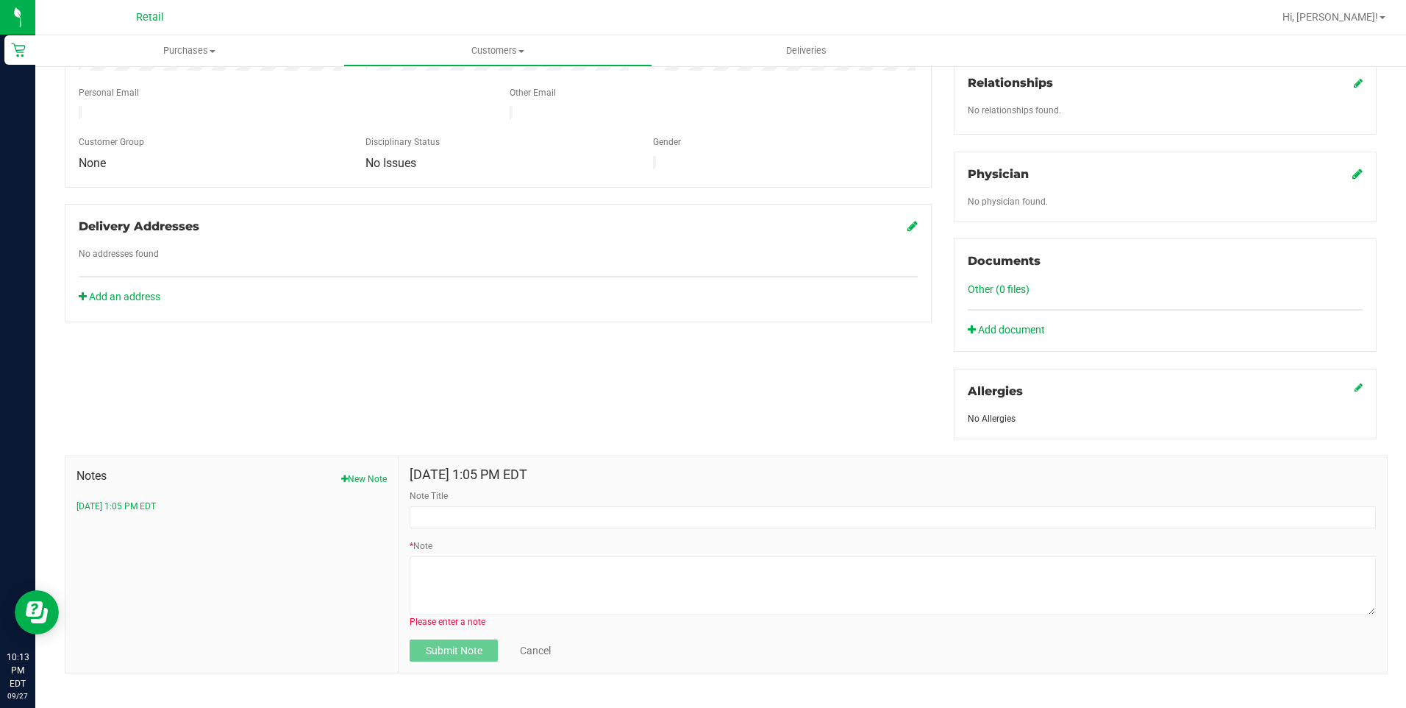
click at [441, 380] on div "Member Info * First Name * Last Name Preferred Name * Date of Birth (MM/DD/YYYY…" at bounding box center [721, 283] width 1334 height 780
click at [697, 525] on input "Note Title" at bounding box center [893, 517] width 967 height 22
click at [545, 649] on link "Cancel" at bounding box center [535, 650] width 31 height 15
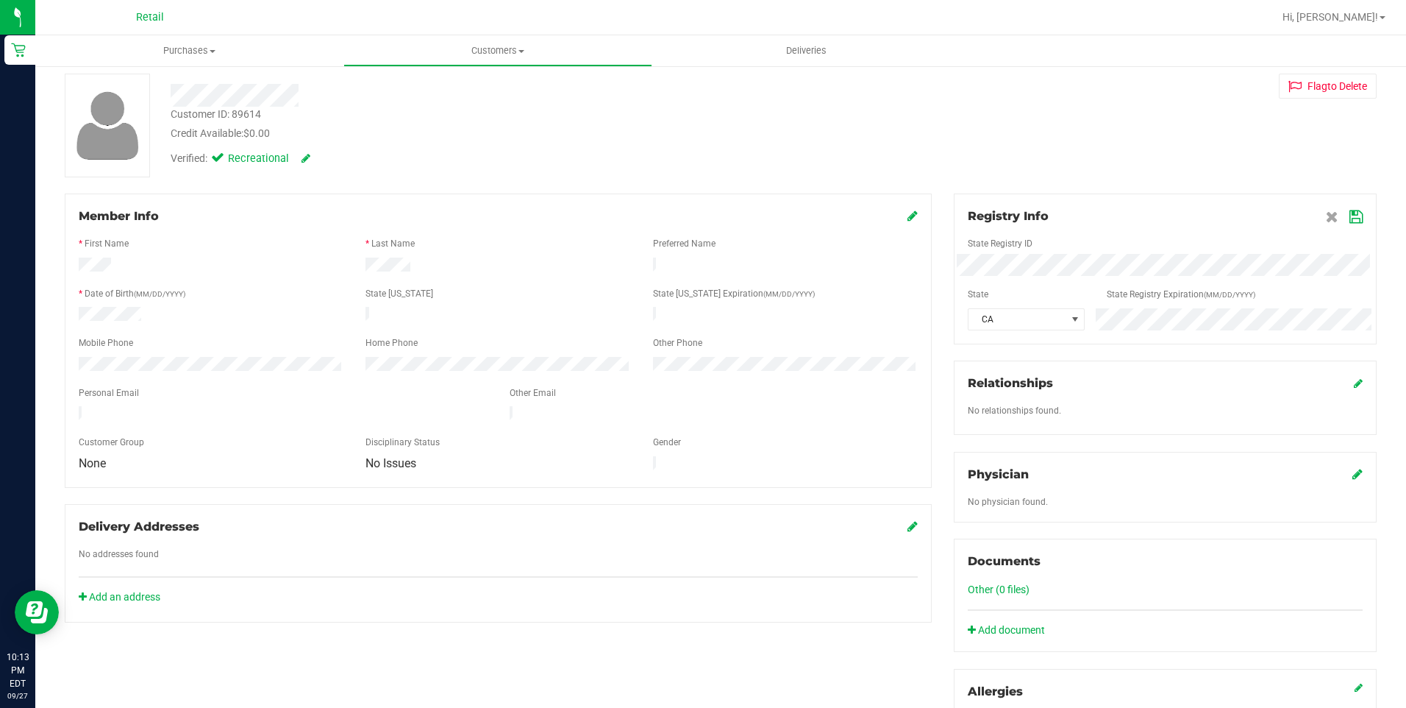
scroll to position [0, 0]
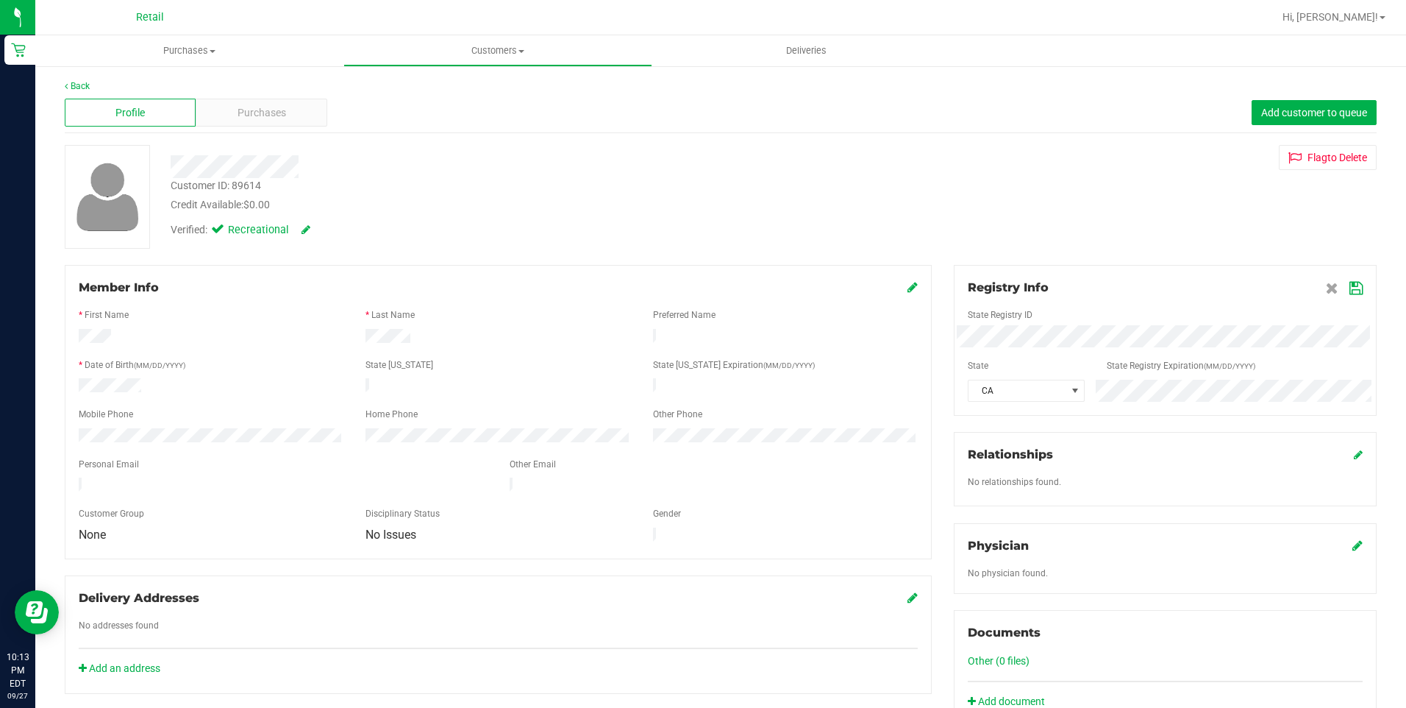
click at [1333, 172] on div "Customer ID: 89614 Credit Available: $0.00 Verified: Recreational Flag to Delete" at bounding box center [721, 197] width 1334 height 104
click at [1333, 165] on button "Flag to Delete" at bounding box center [1328, 157] width 98 height 25
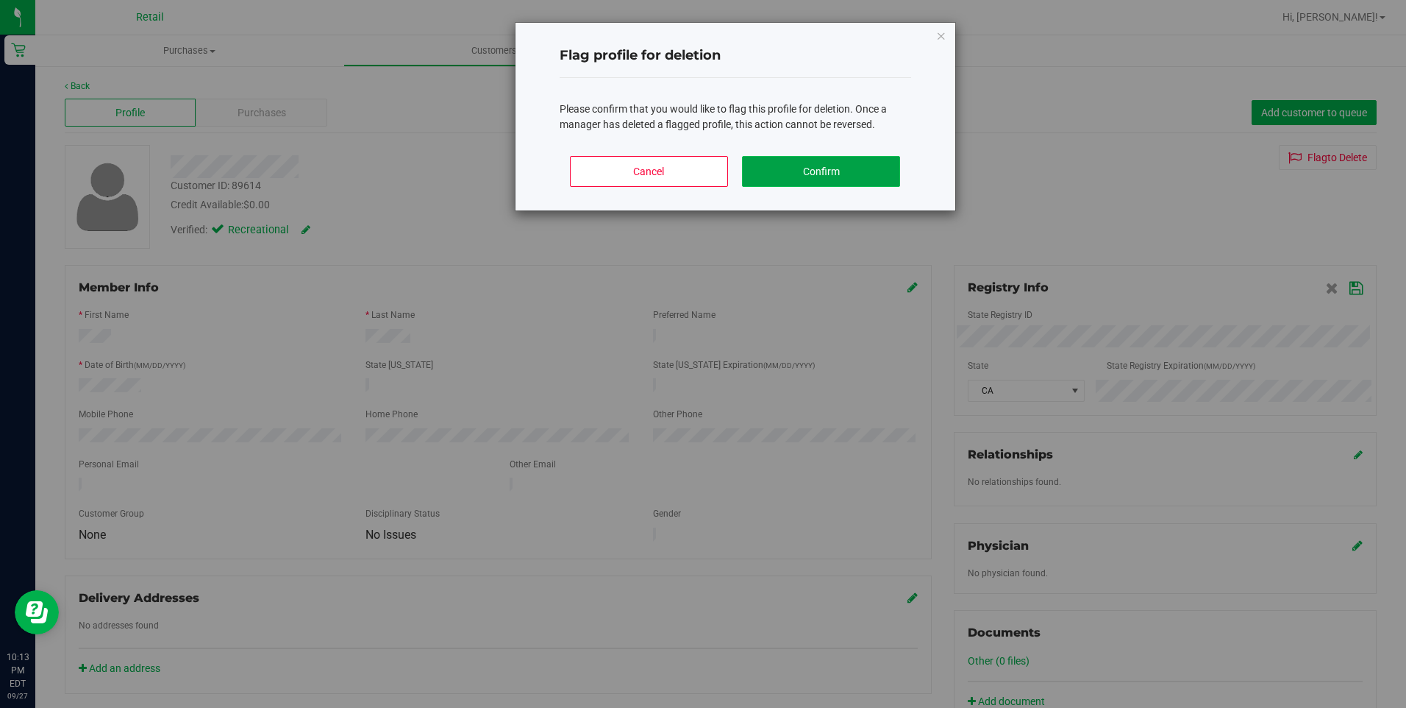
click at [848, 173] on button "Confirm" at bounding box center [821, 171] width 158 height 31
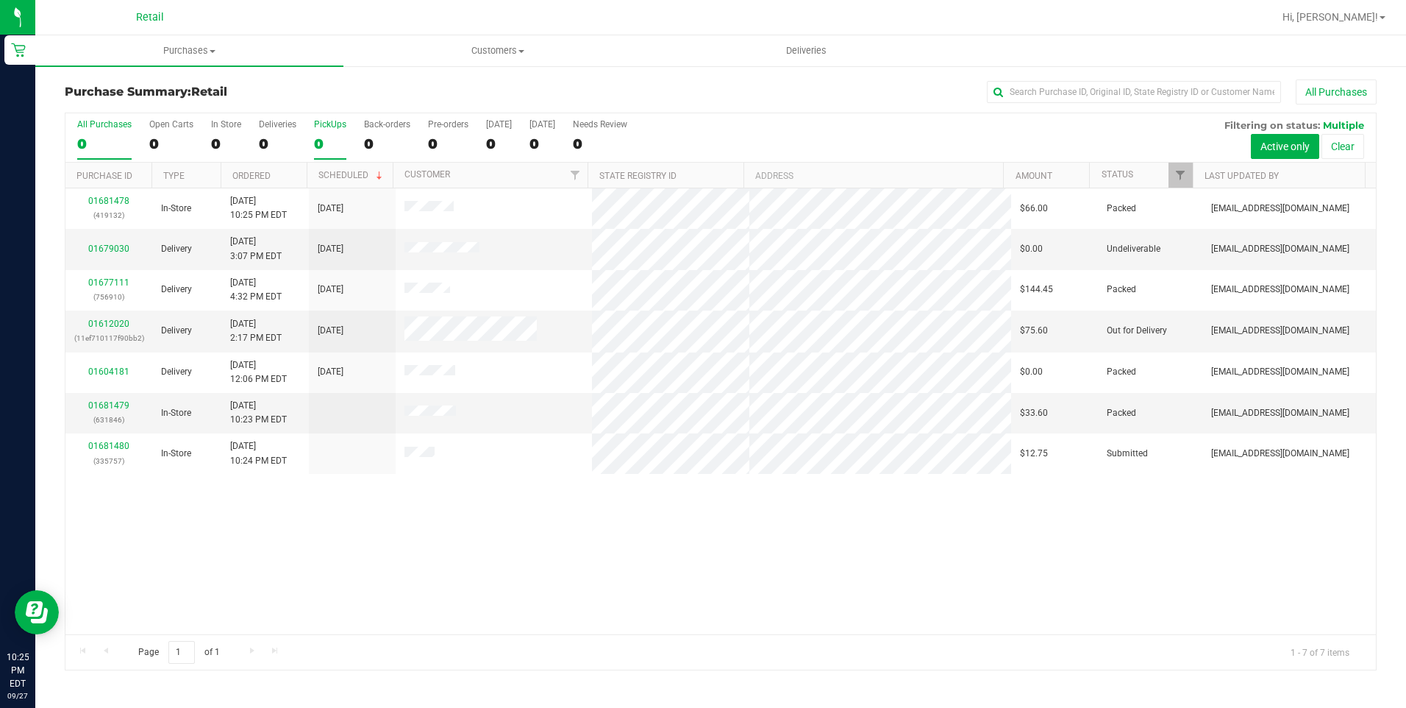
click at [325, 155] on label "PickUps 0" at bounding box center [330, 139] width 32 height 40
click at [0, 0] on input "PickUps 0" at bounding box center [0, 0] width 0 height 0
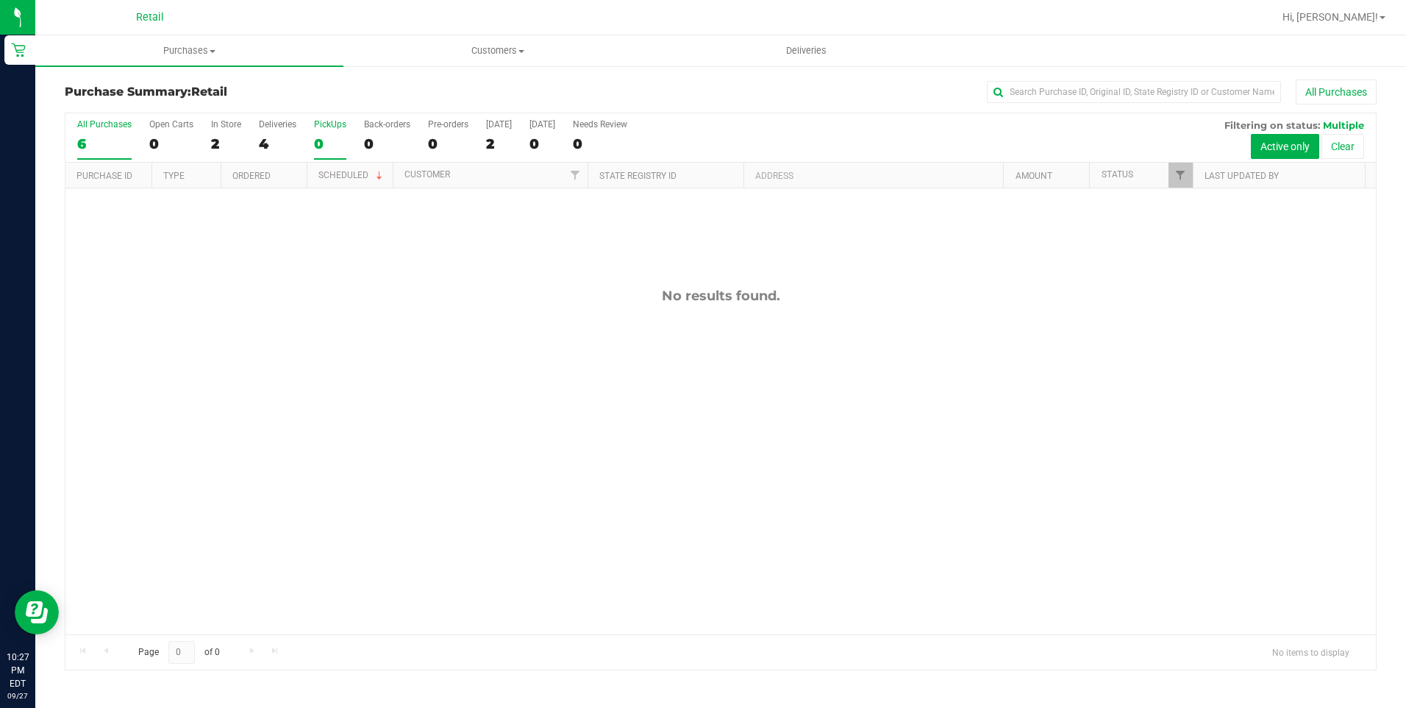
click at [116, 134] on label "All Purchases 6" at bounding box center [104, 139] width 54 height 40
click at [0, 0] on input "All Purchases 6" at bounding box center [0, 0] width 0 height 0
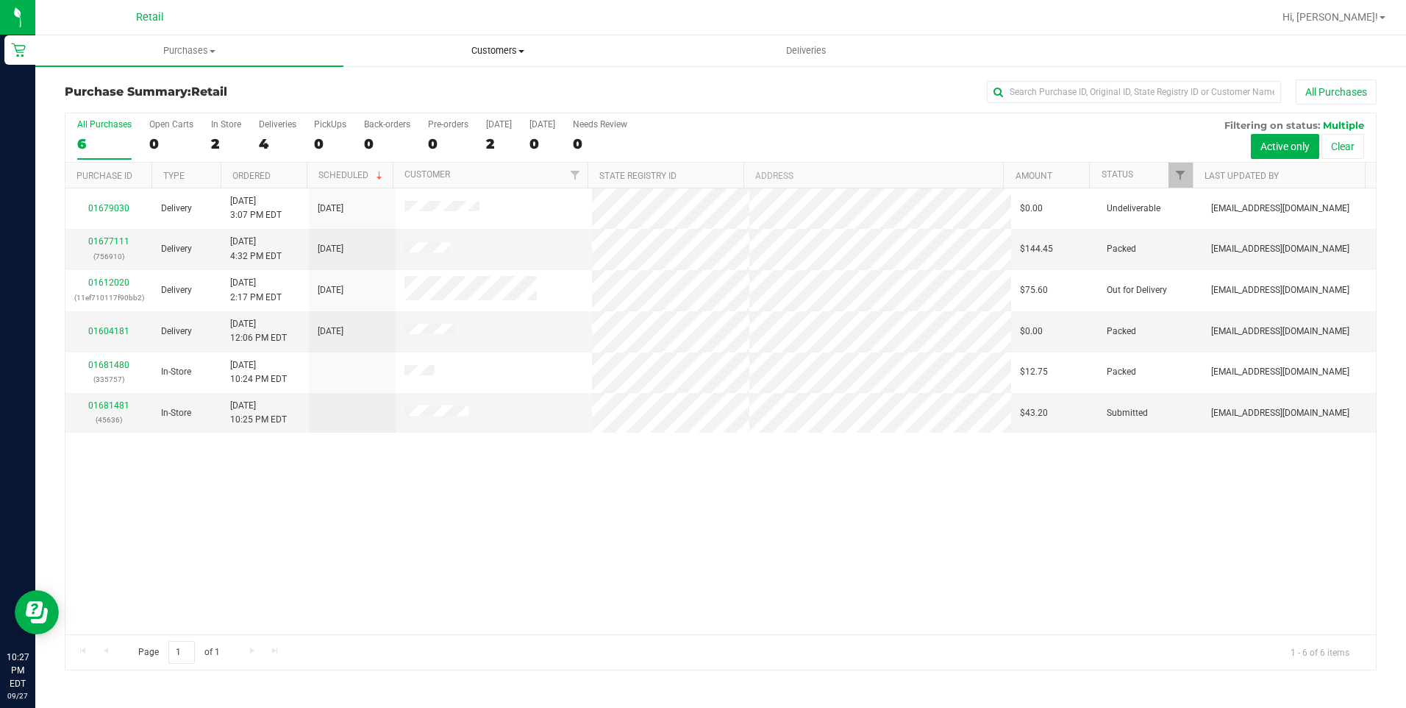
click at [468, 55] on span "Customers" at bounding box center [497, 50] width 307 height 13
drag, startPoint x: 458, startPoint y: 15, endPoint x: 369, endPoint y: 17, distance: 88.3
click at [458, 15] on div at bounding box center [768, 17] width 1010 height 29
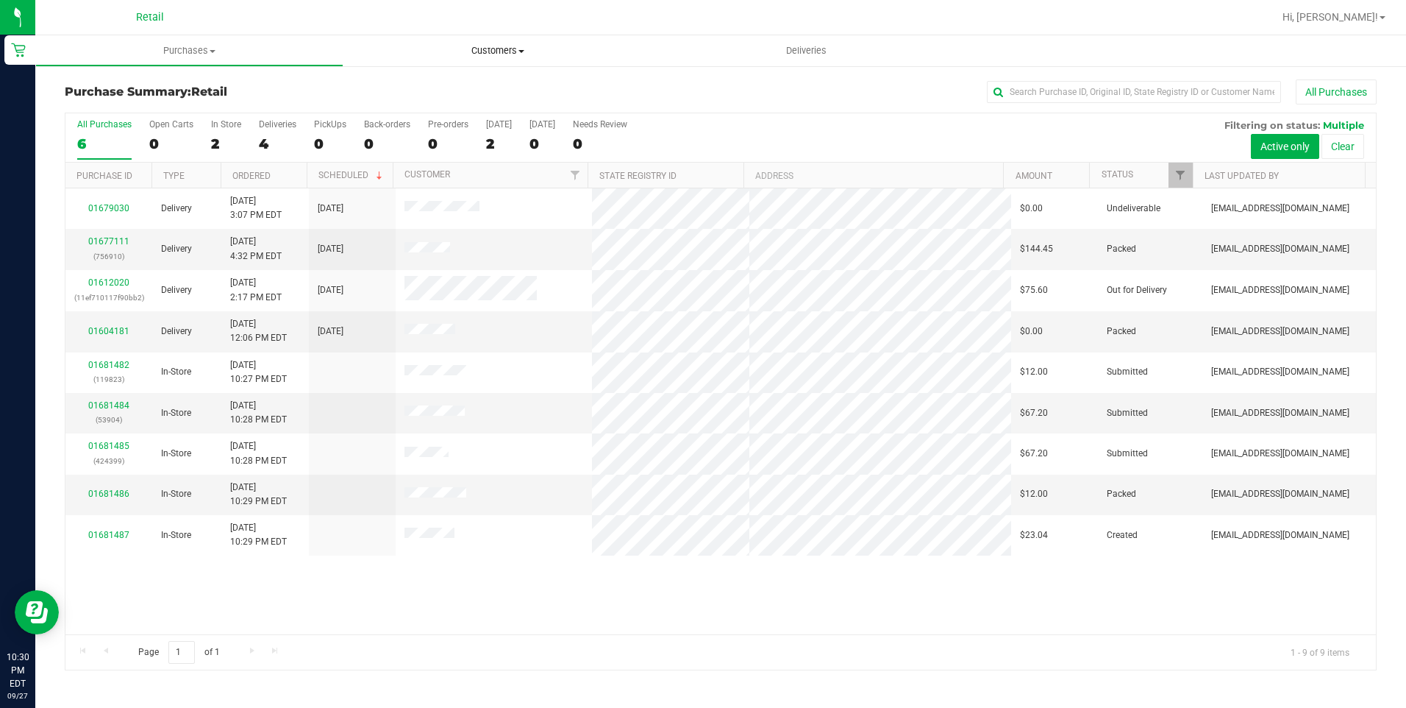
click at [502, 49] on span "Customers" at bounding box center [498, 50] width 308 height 13
click at [394, 88] on span "All customers" at bounding box center [397, 88] width 106 height 13
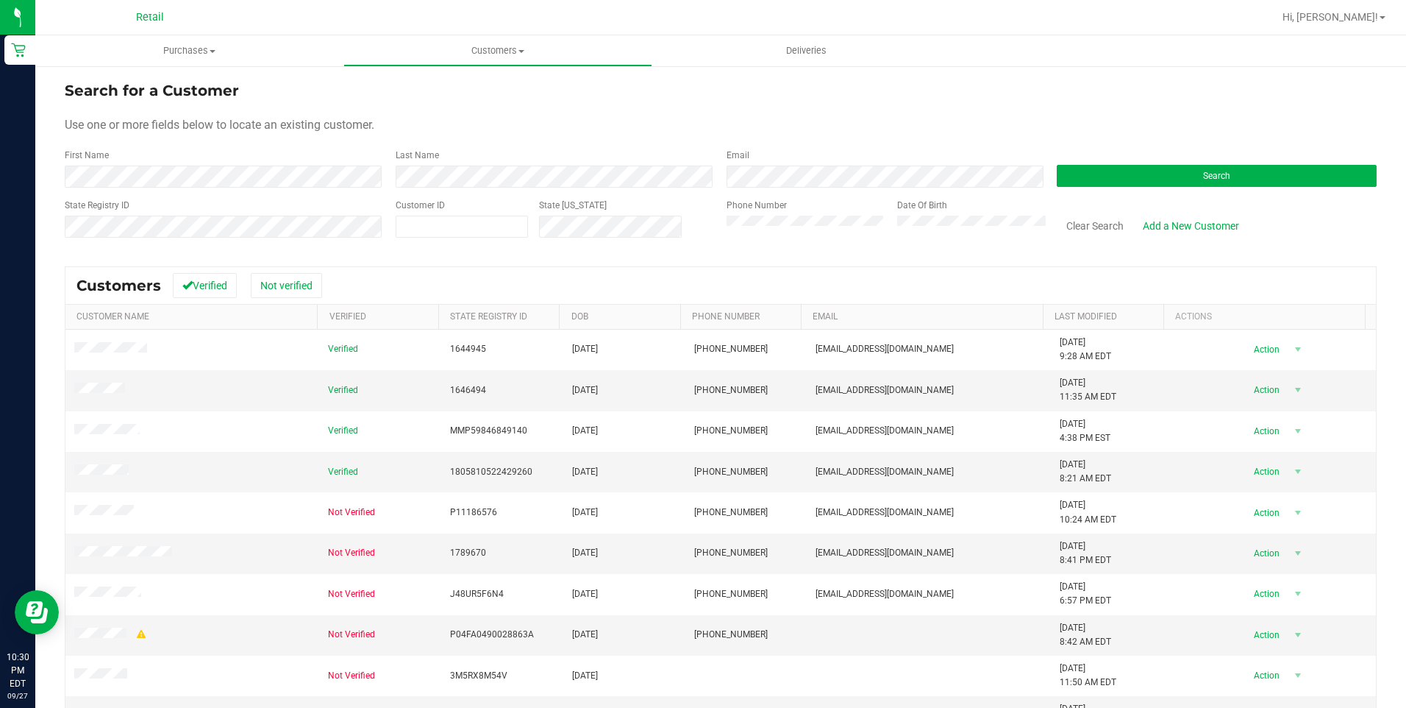
drag, startPoint x: 1117, startPoint y: 157, endPoint x: 1131, endPoint y: 179, distance: 26.5
click at [1118, 160] on div "Search" at bounding box center [1211, 168] width 331 height 39
click at [1131, 179] on button "Search" at bounding box center [1217, 176] width 320 height 22
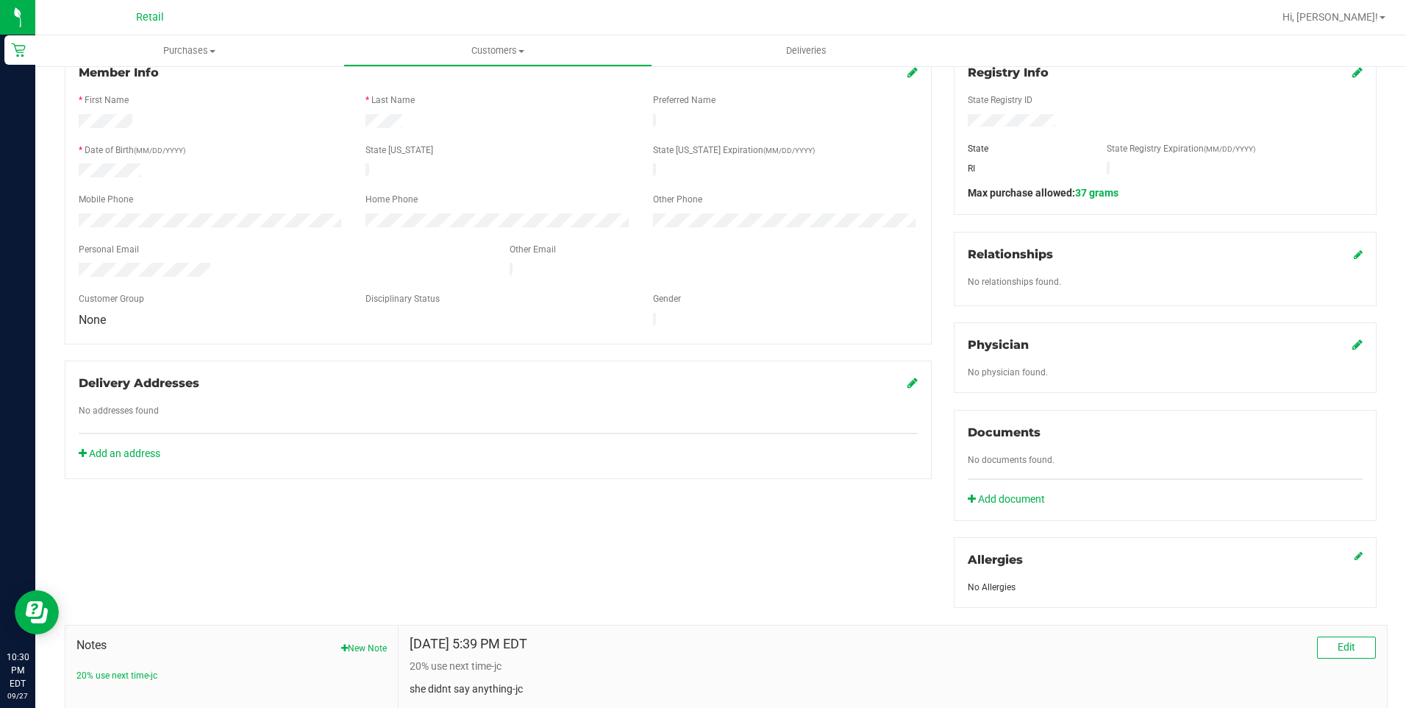
scroll to position [221, 0]
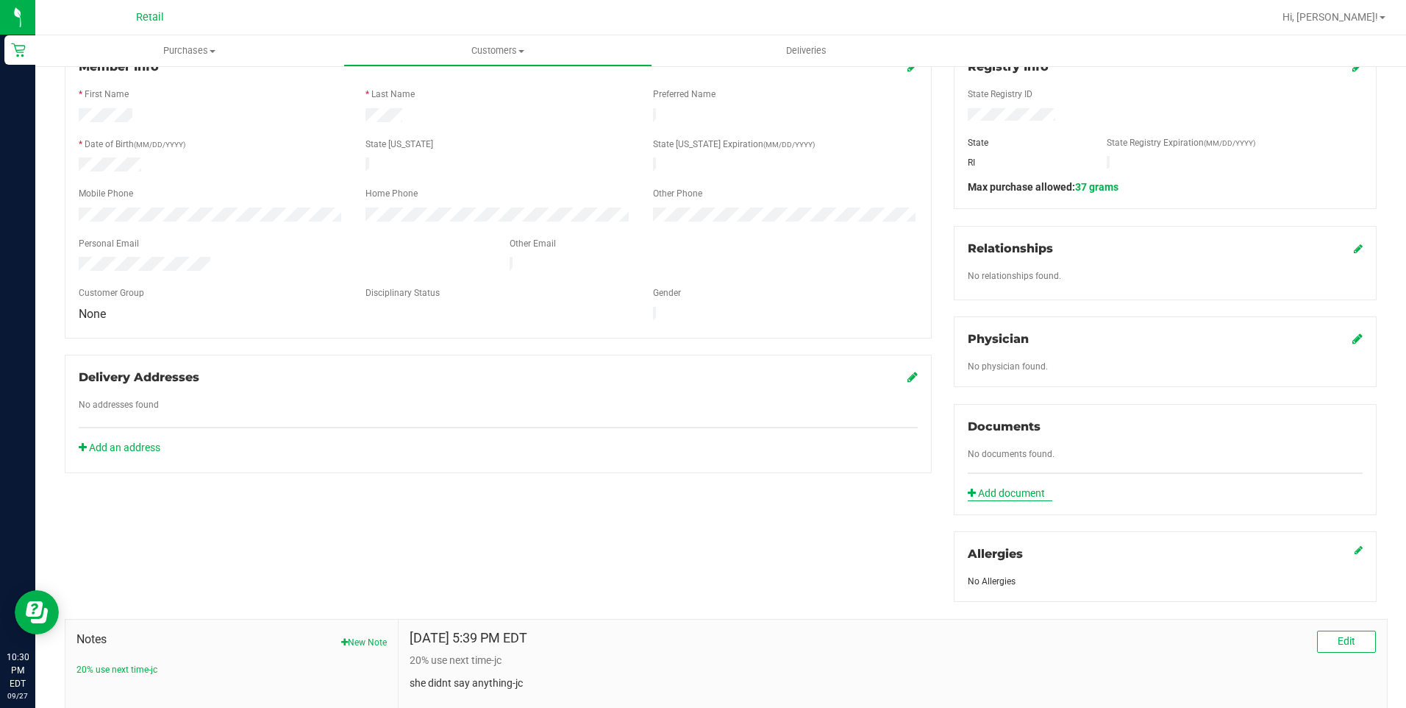
click at [1002, 495] on link "Add document" at bounding box center [1010, 493] width 85 height 15
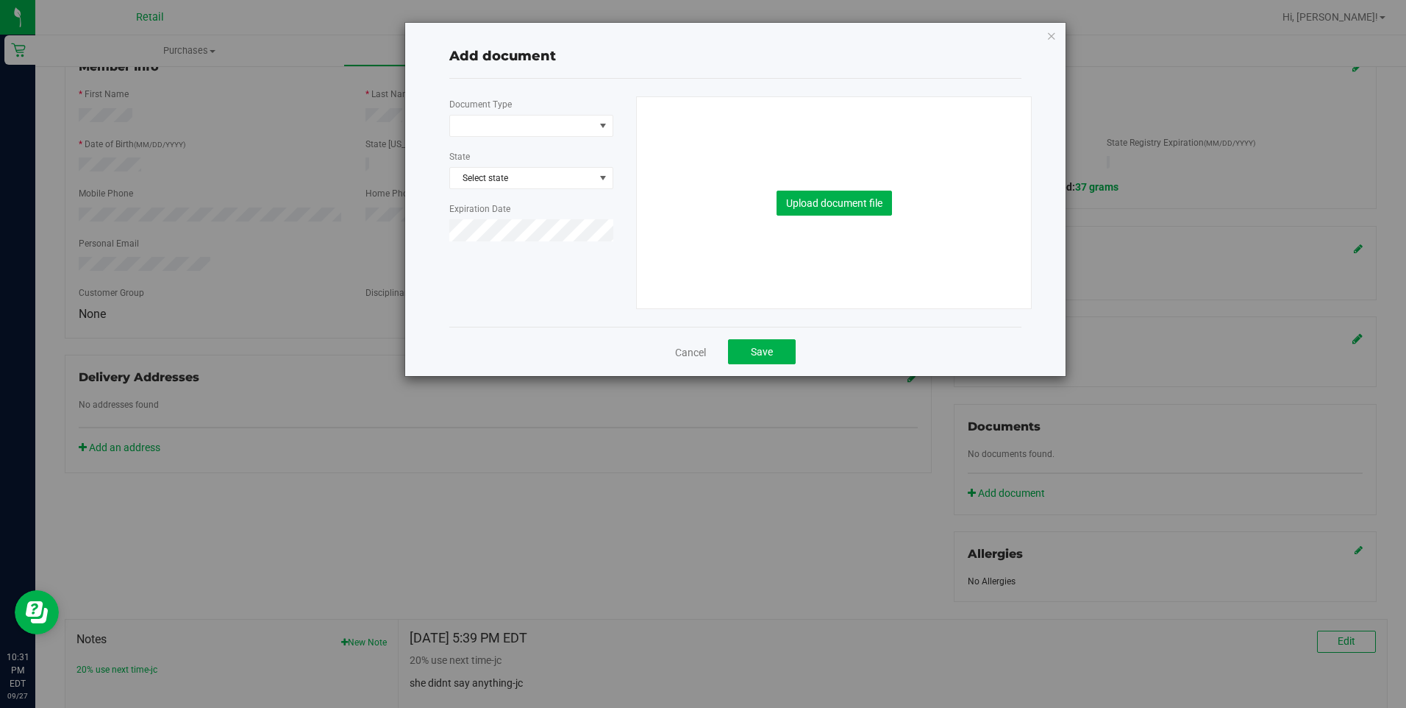
click at [530, 114] on div "Document Type State Select state Expiration Date" at bounding box center [537, 174] width 176 height 157
click at [533, 124] on span at bounding box center [522, 125] width 144 height 21
click at [511, 178] on li "Medical Card" at bounding box center [531, 173] width 163 height 22
click at [429, 276] on div "Add document Document Type Medical Card 5 State Select state Expiration Date Up…" at bounding box center [735, 199] width 661 height 353
click at [578, 131] on span "Medical Card" at bounding box center [522, 125] width 144 height 21
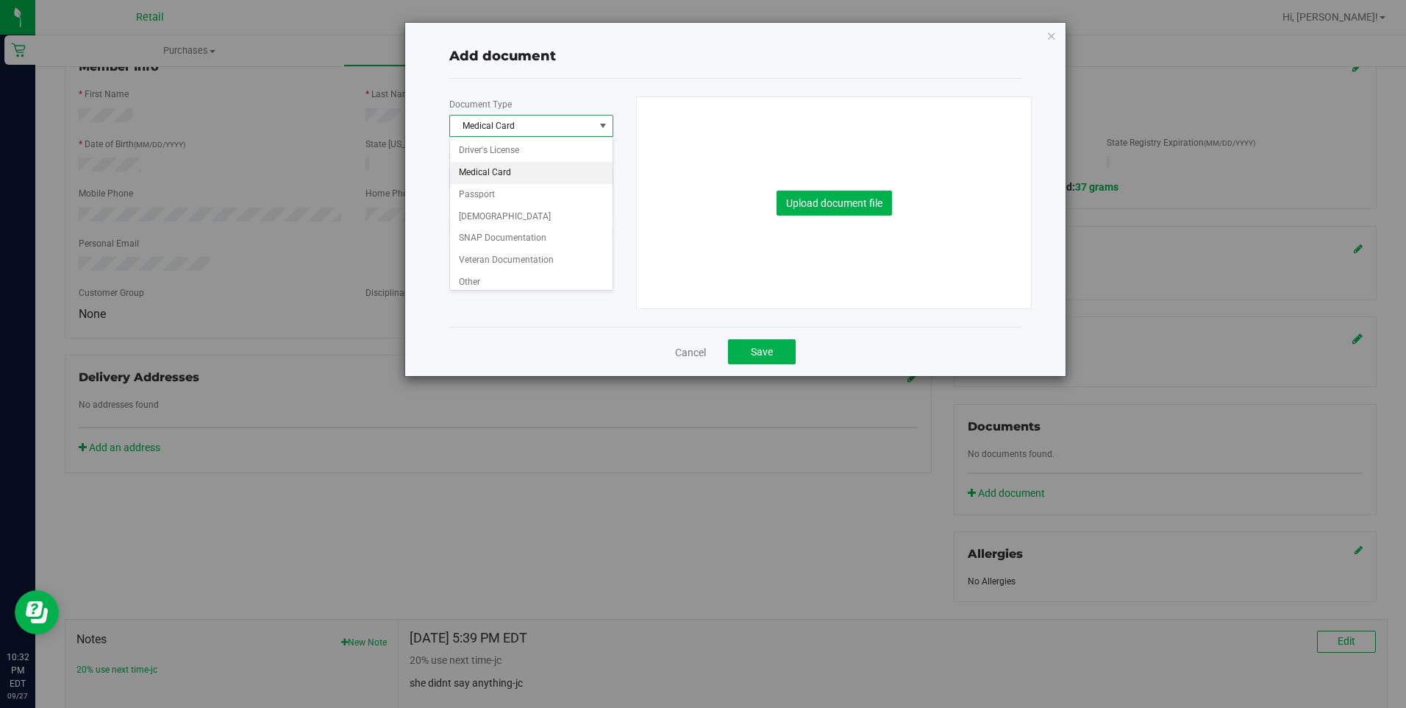
click at [530, 344] on div "Cancel Save" at bounding box center [735, 351] width 572 height 49
click at [884, 196] on button "Upload document file" at bounding box center [834, 203] width 115 height 25
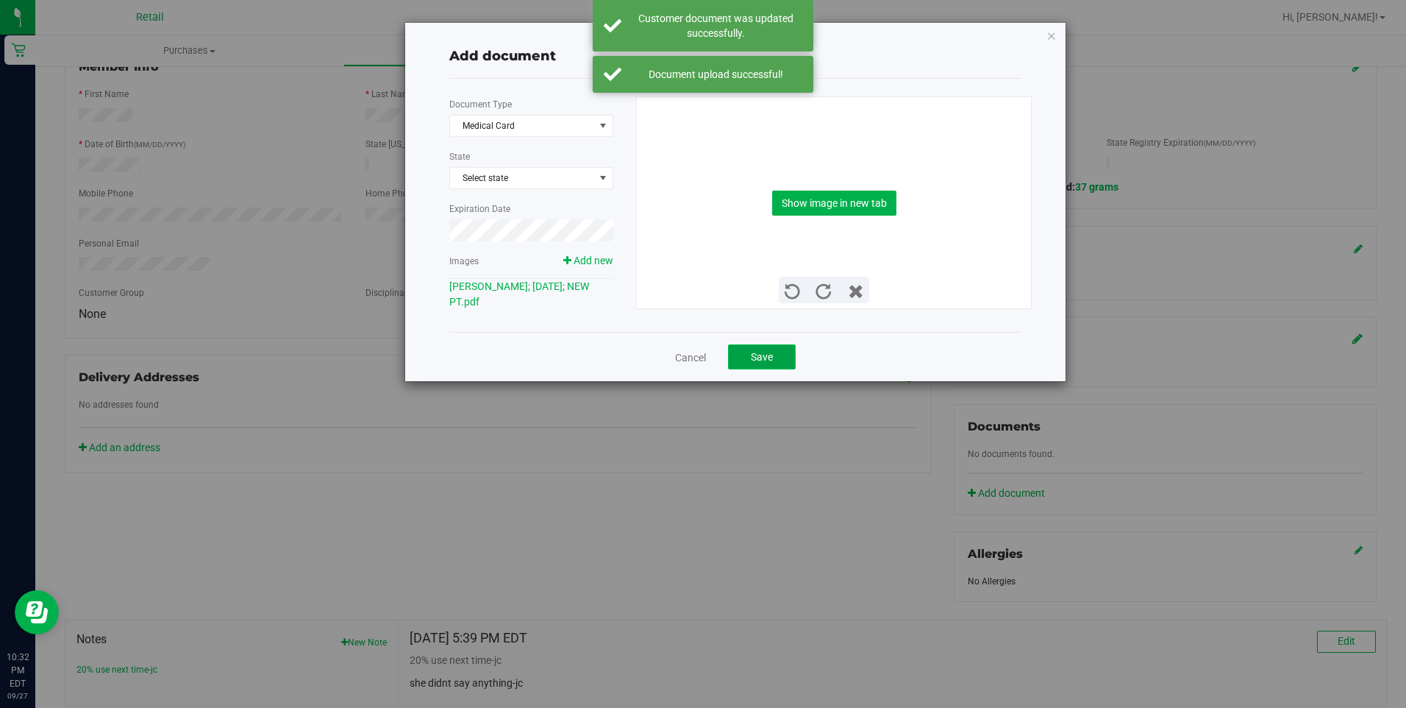
click at [767, 349] on button "Save" at bounding box center [762, 356] width 68 height 25
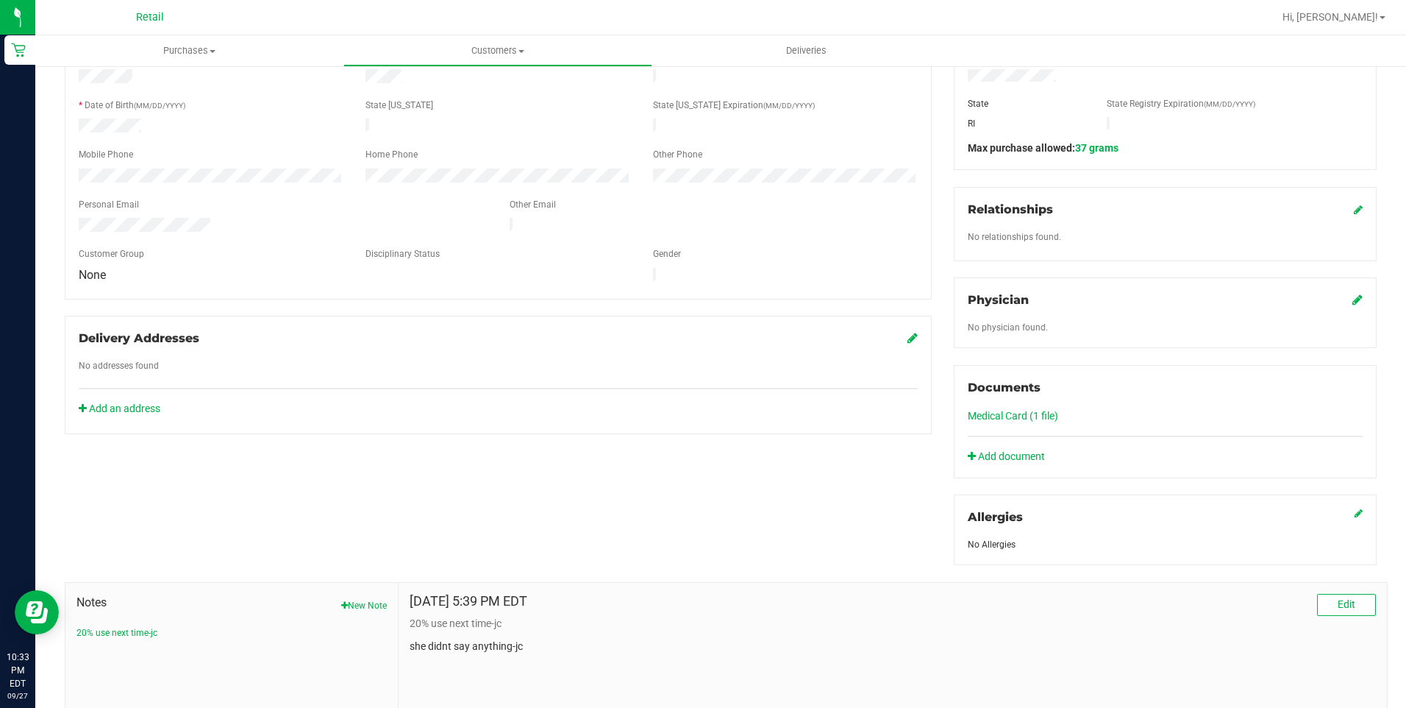
scroll to position [294, 0]
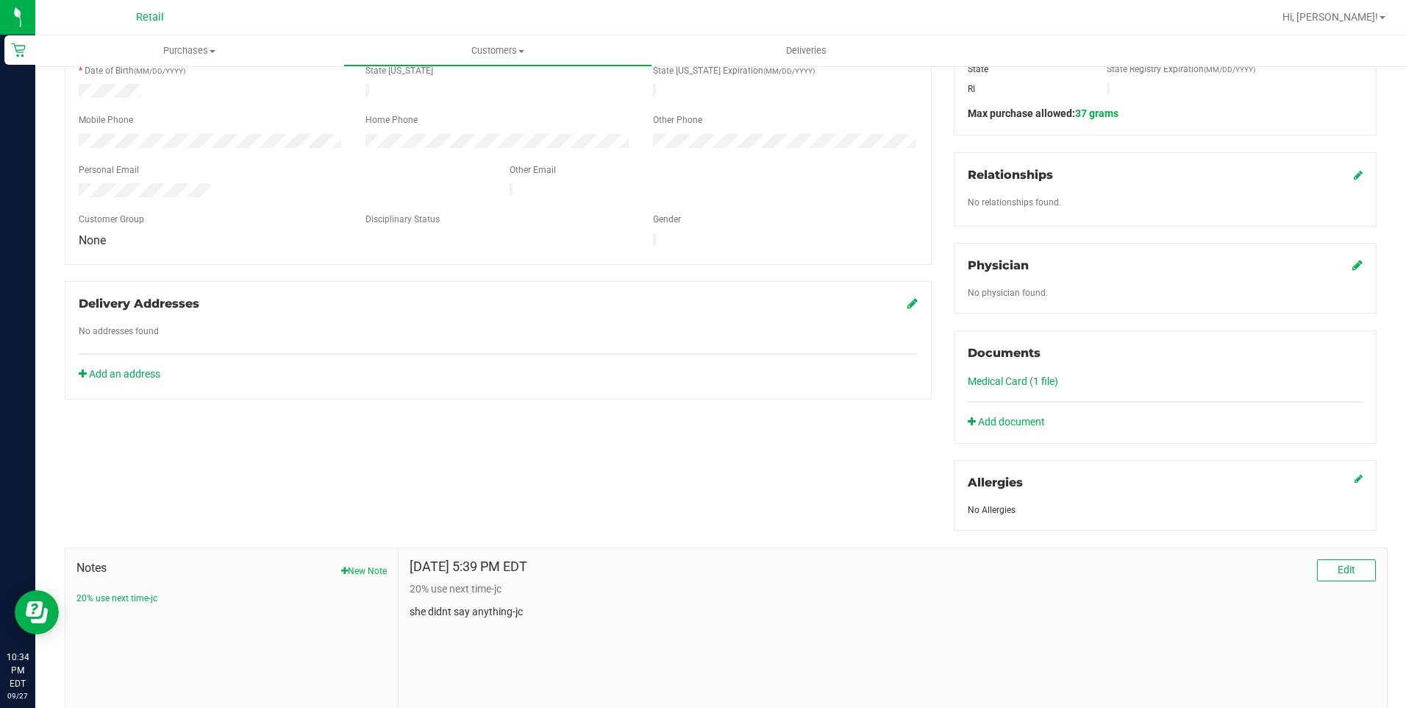
click at [372, 266] on div "Member Info * First Name * Last Name Preferred Name * Date of Birth (MM/DD/YYYY…" at bounding box center [498, 185] width 889 height 429
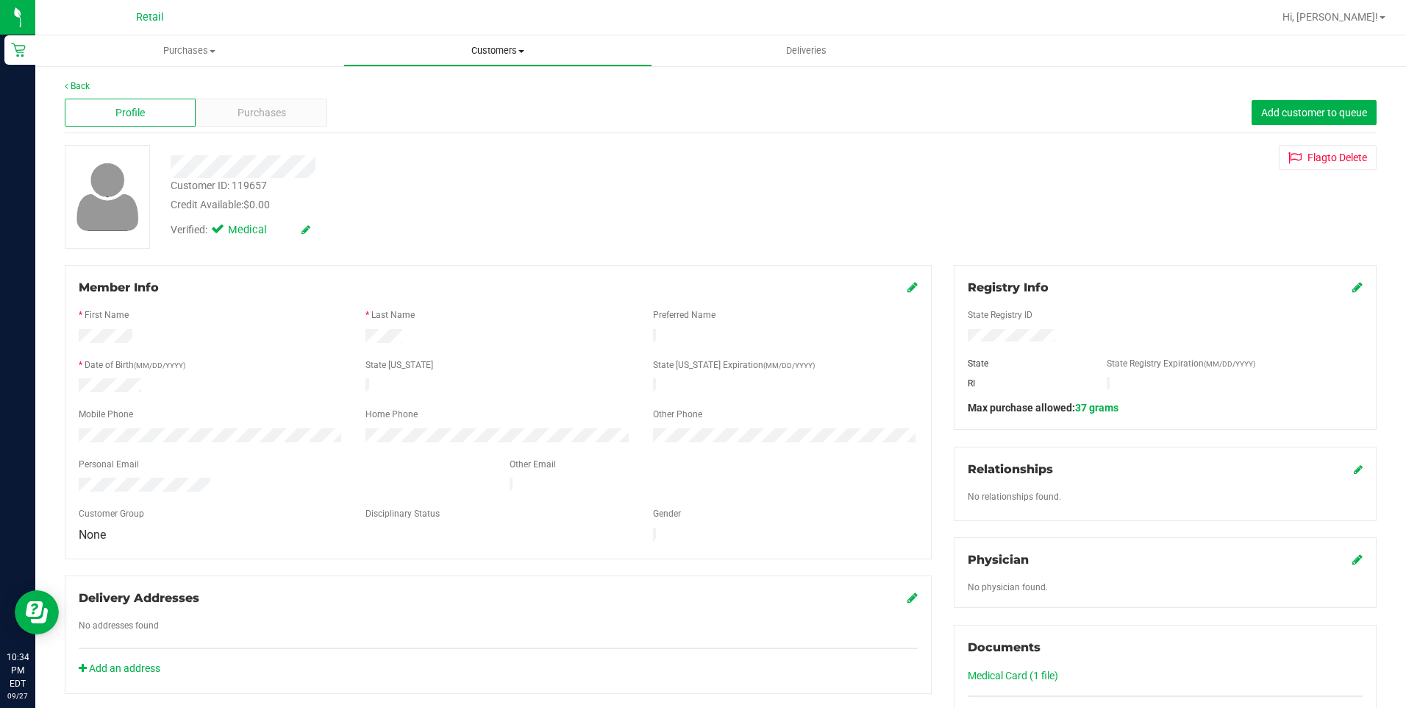
click at [503, 60] on uib-tab-heading "Customers All customers Add a new customer All physicians" at bounding box center [497, 50] width 307 height 29
click at [460, 88] on li "All customers" at bounding box center [498, 89] width 308 height 18
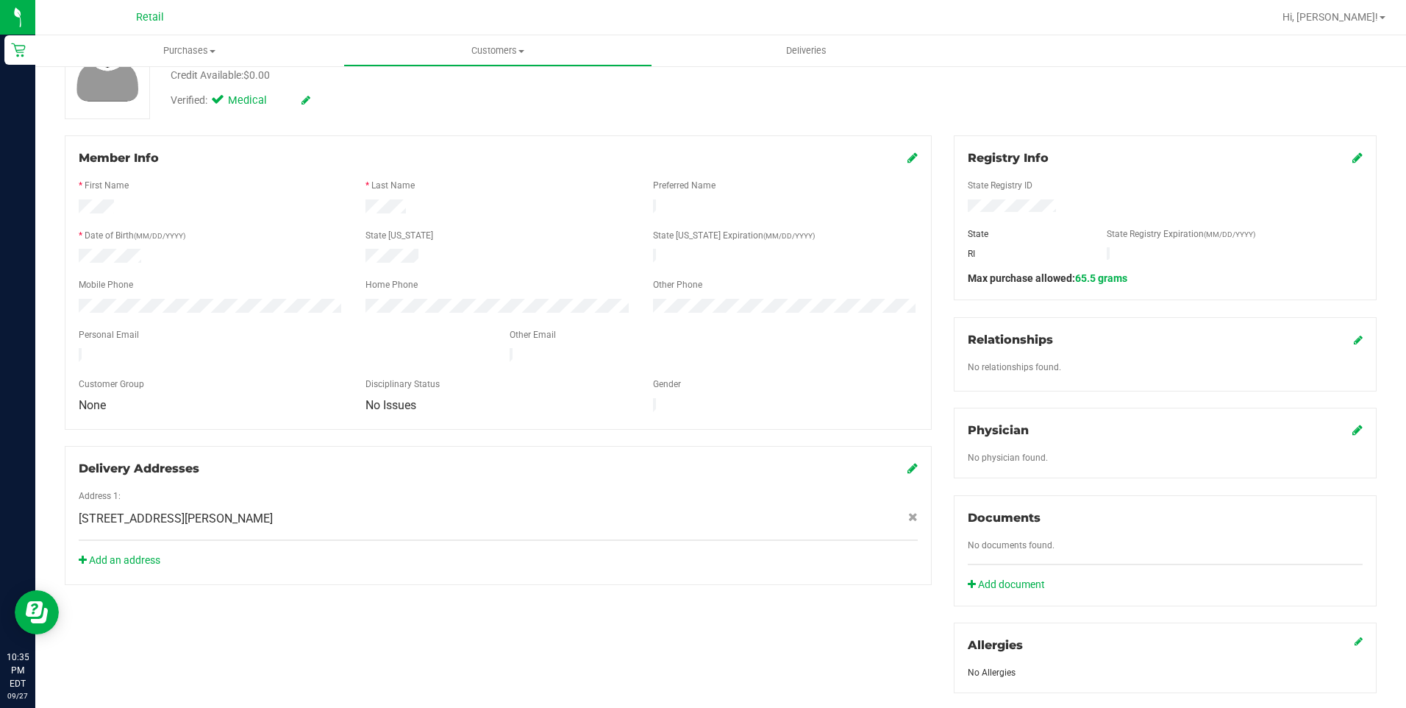
scroll to position [368, 0]
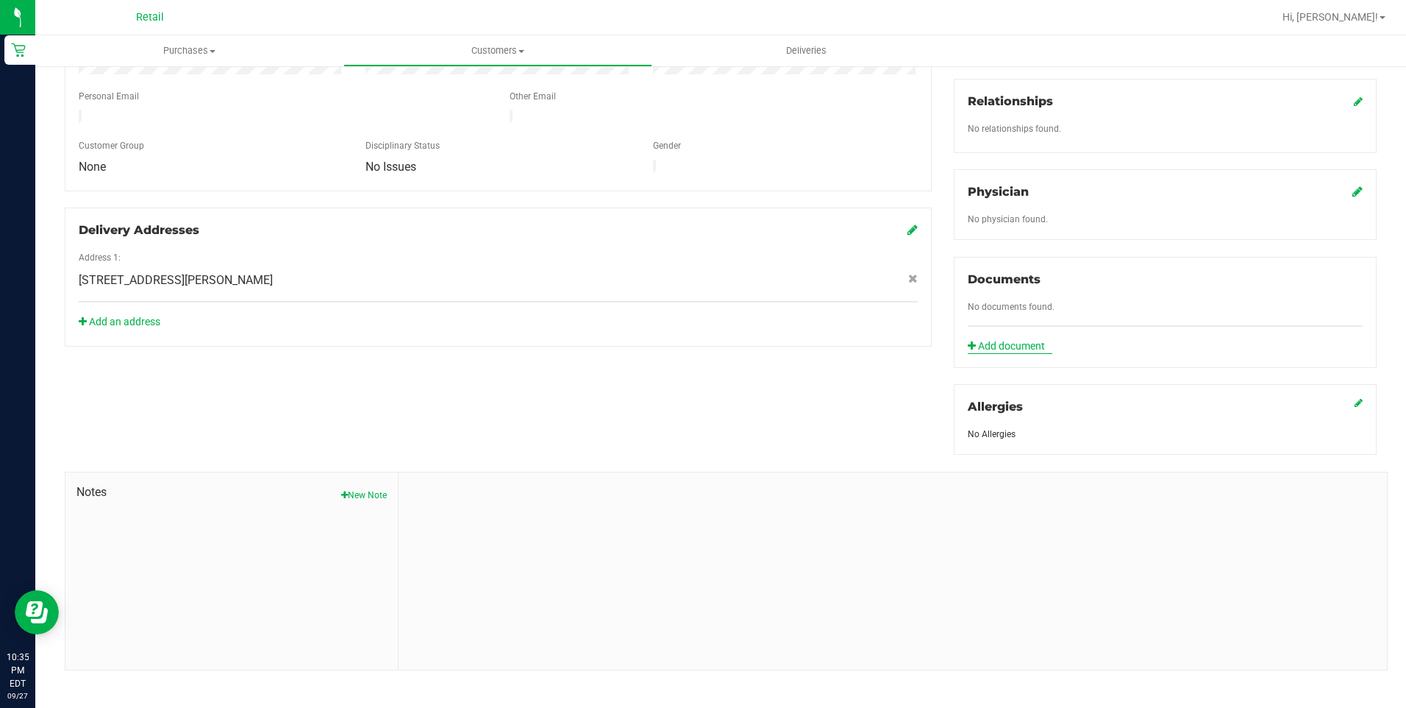
click at [1017, 344] on link "Add document" at bounding box center [1010, 345] width 85 height 15
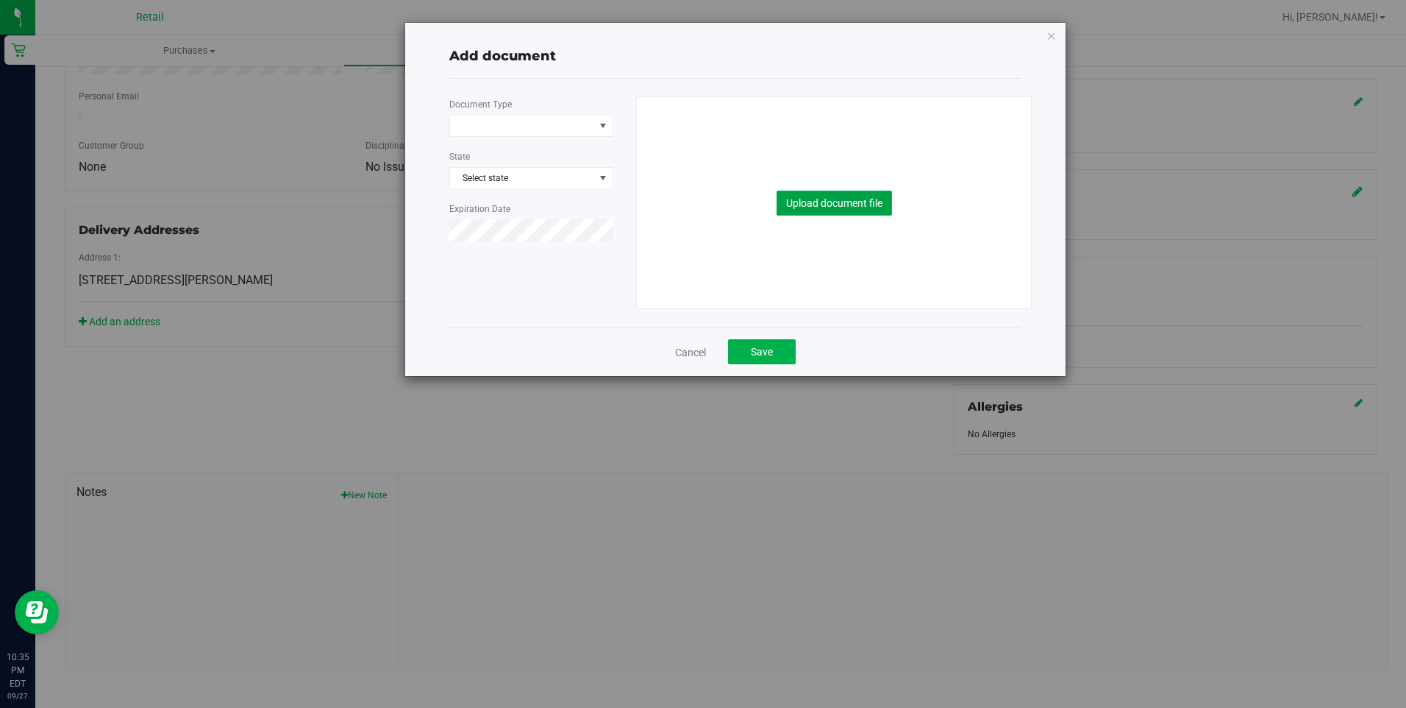
click at [825, 213] on button "Upload document file" at bounding box center [834, 203] width 115 height 25
click at [588, 129] on span at bounding box center [522, 125] width 144 height 21
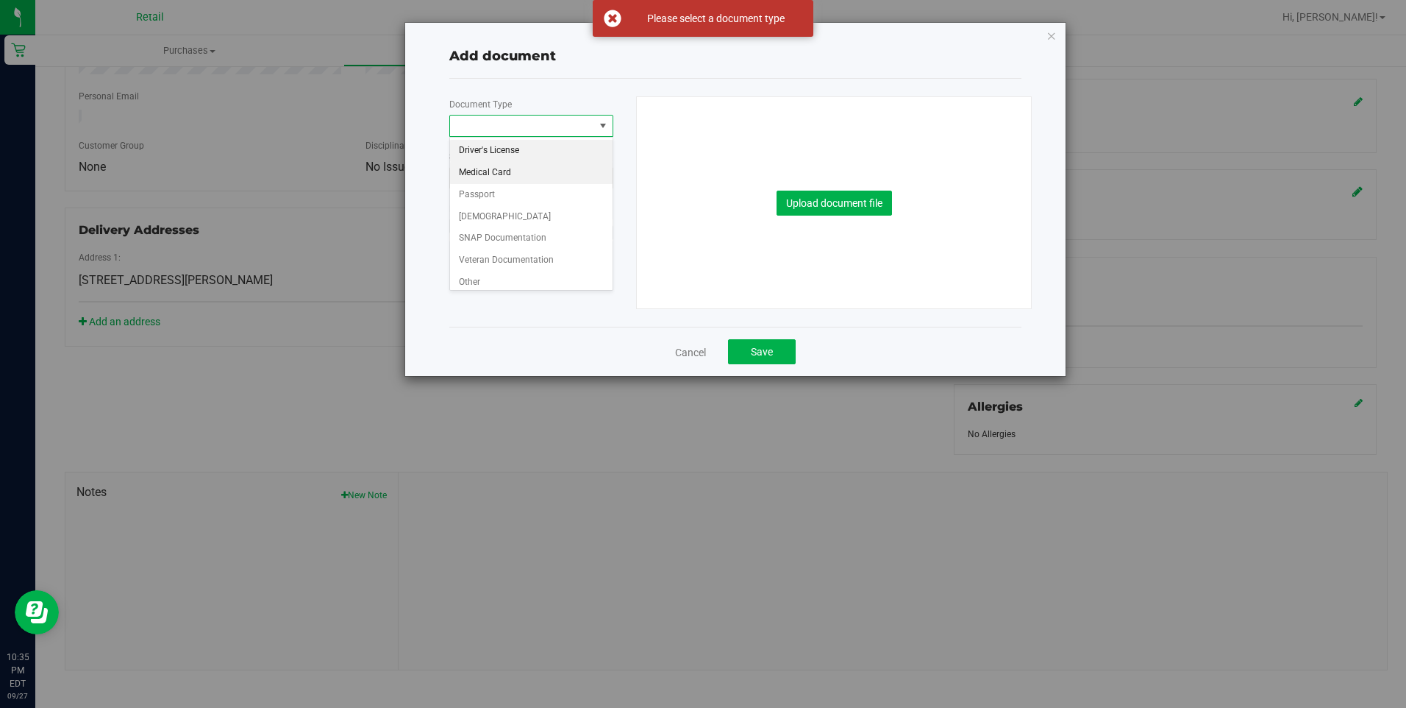
click at [541, 173] on li "Medical Card" at bounding box center [531, 173] width 163 height 22
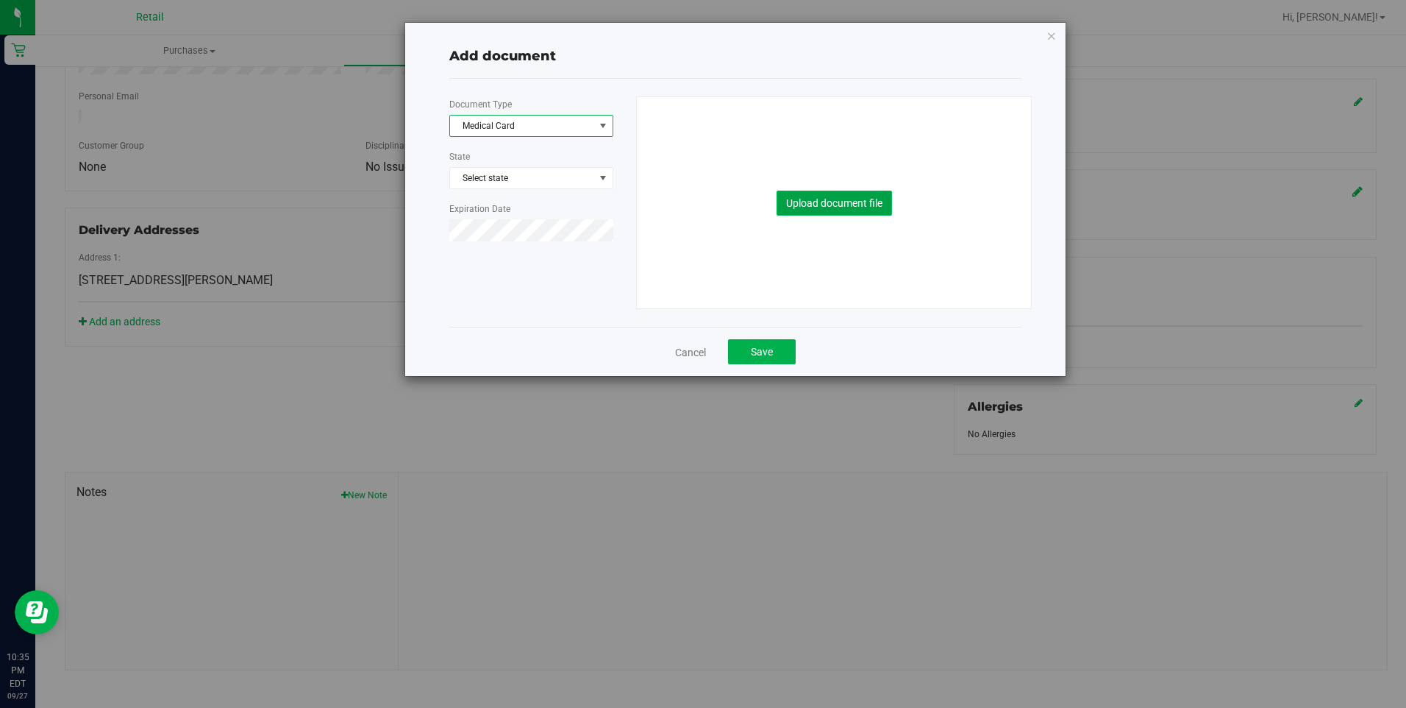
click at [839, 212] on button "Upload document file" at bounding box center [834, 203] width 115 height 25
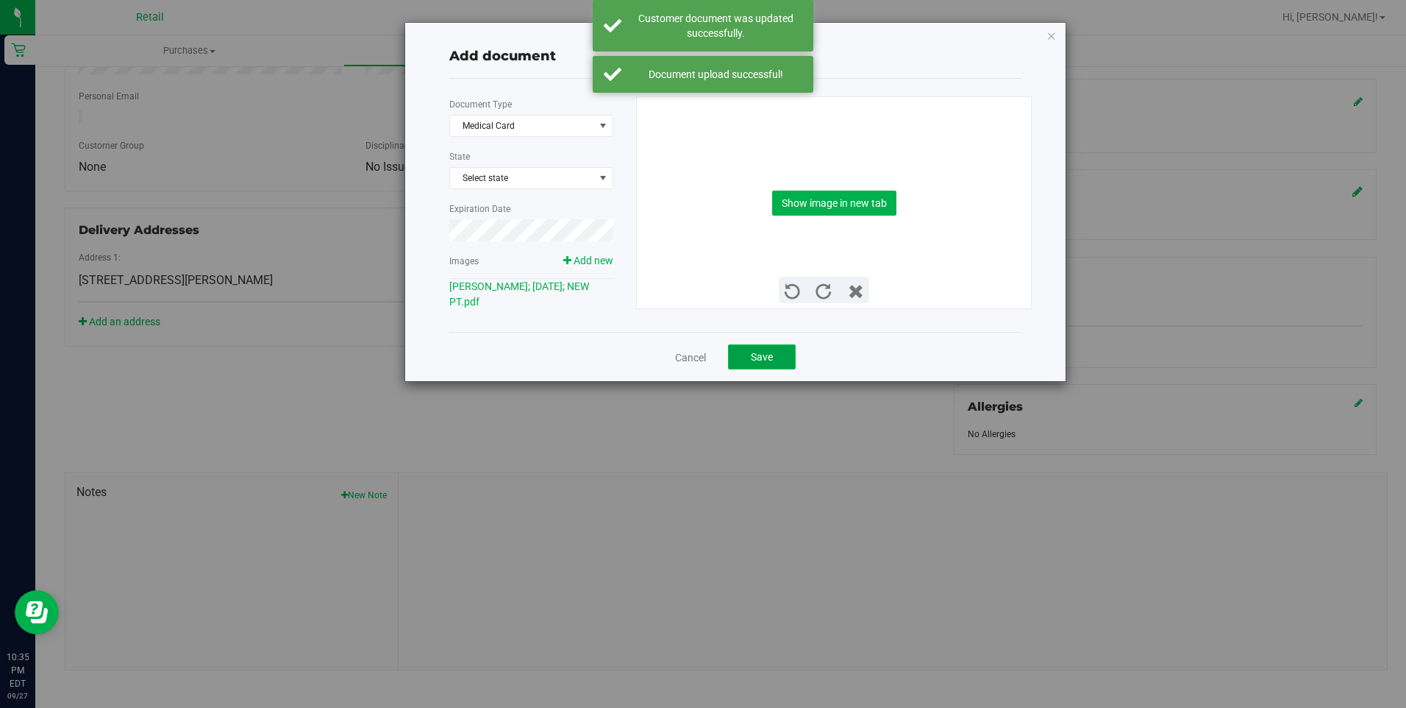
click at [778, 356] on button "Save" at bounding box center [762, 356] width 68 height 25
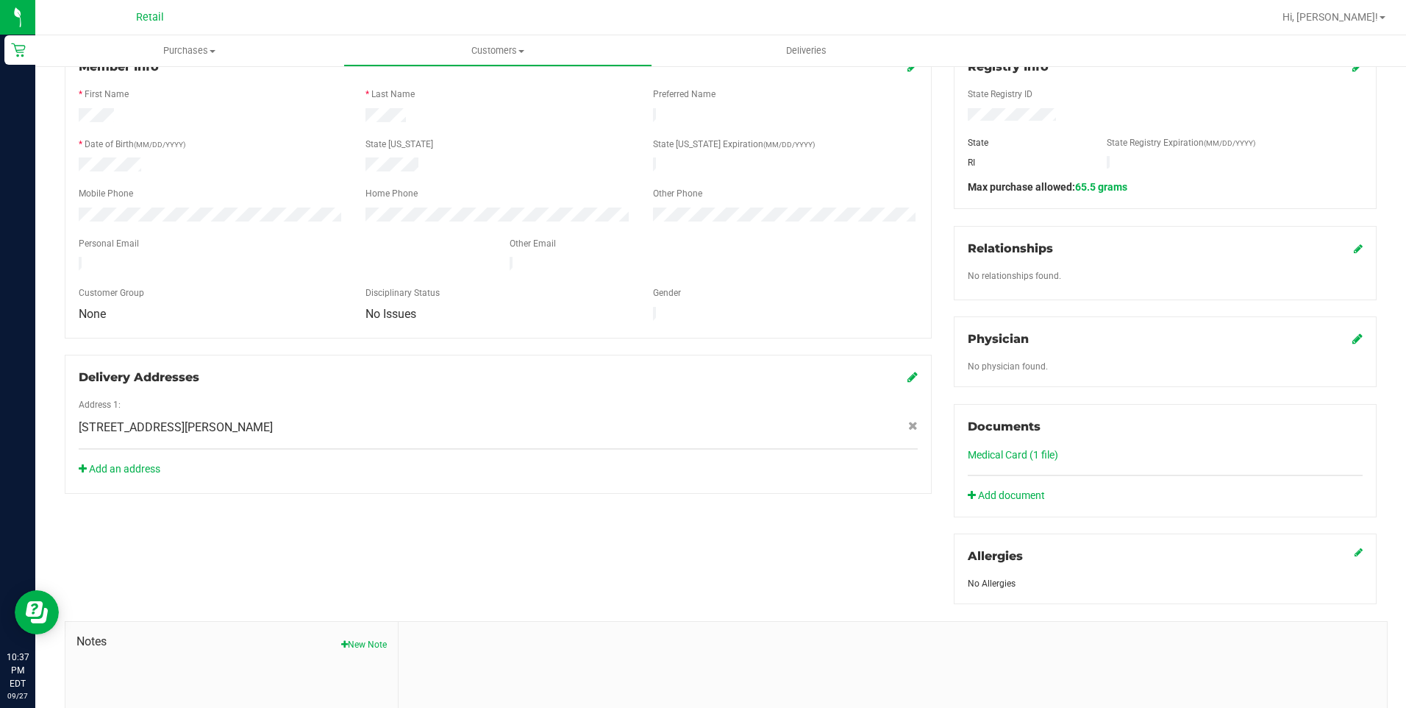
scroll to position [0, 0]
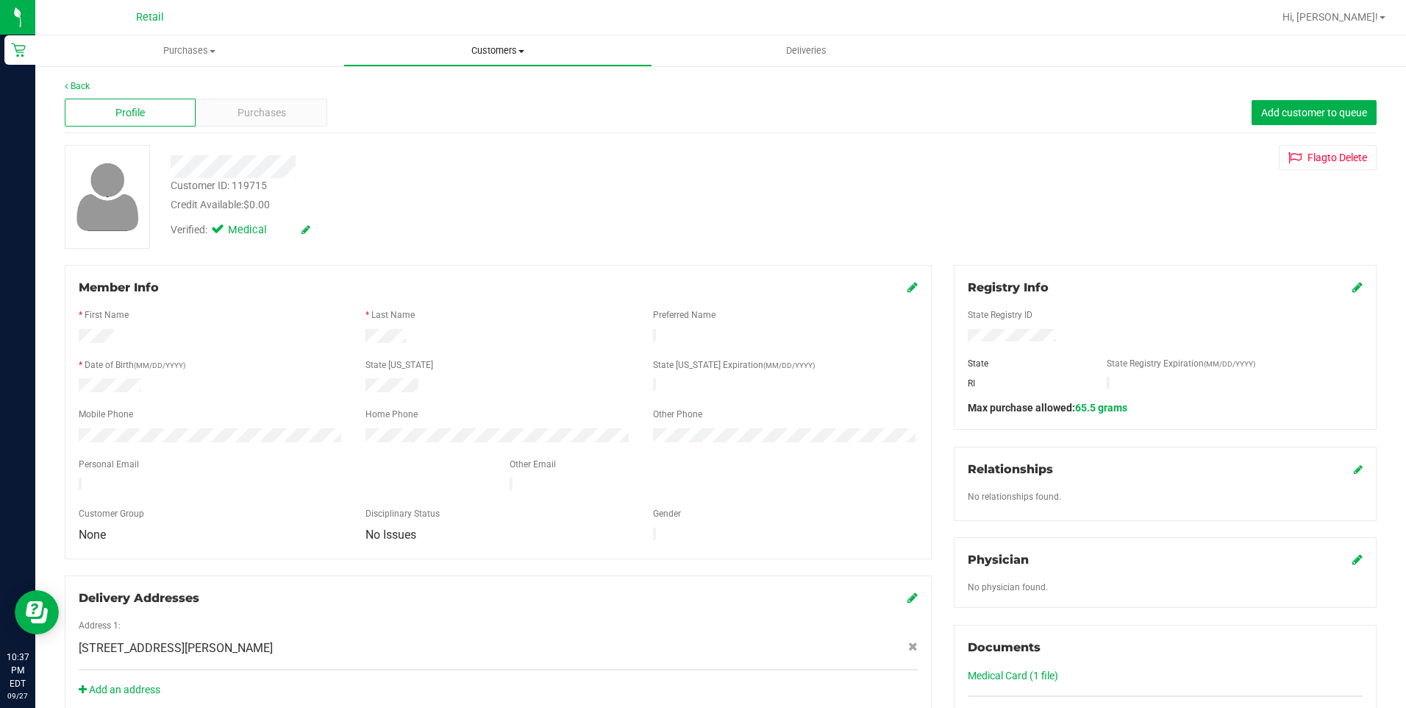
click at [506, 49] on span "Customers" at bounding box center [497, 50] width 307 height 13
click at [424, 90] on span "All customers" at bounding box center [397, 88] width 106 height 13
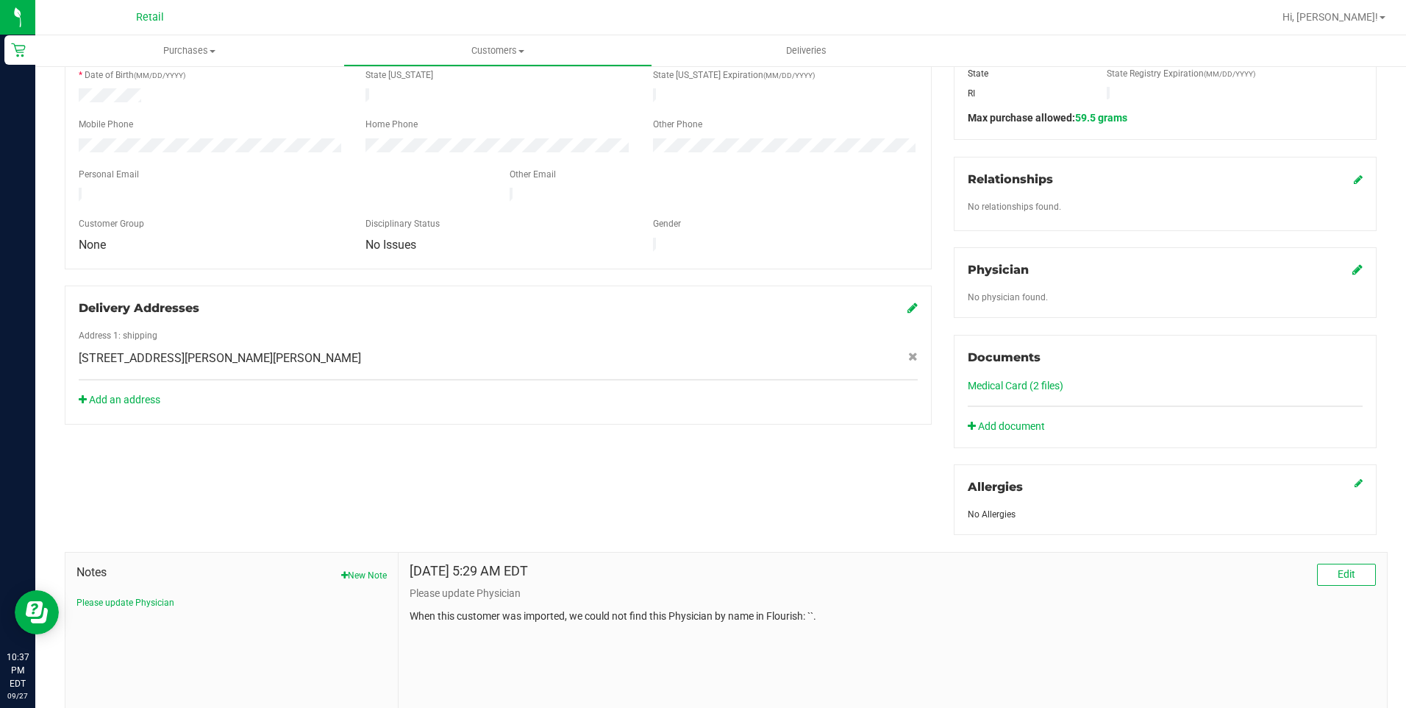
scroll to position [294, 0]
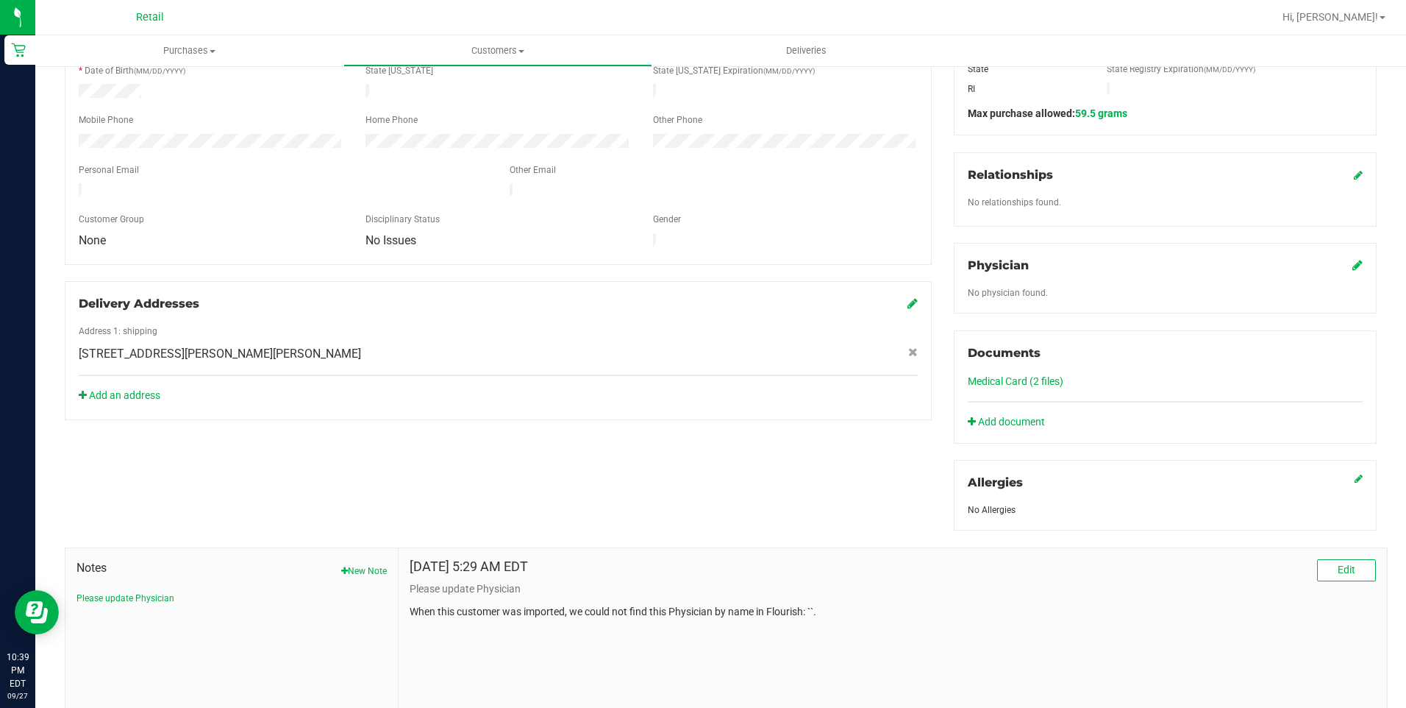
click at [413, 313] on div at bounding box center [498, 319] width 839 height 12
click at [1009, 416] on link "Add document" at bounding box center [1010, 421] width 85 height 15
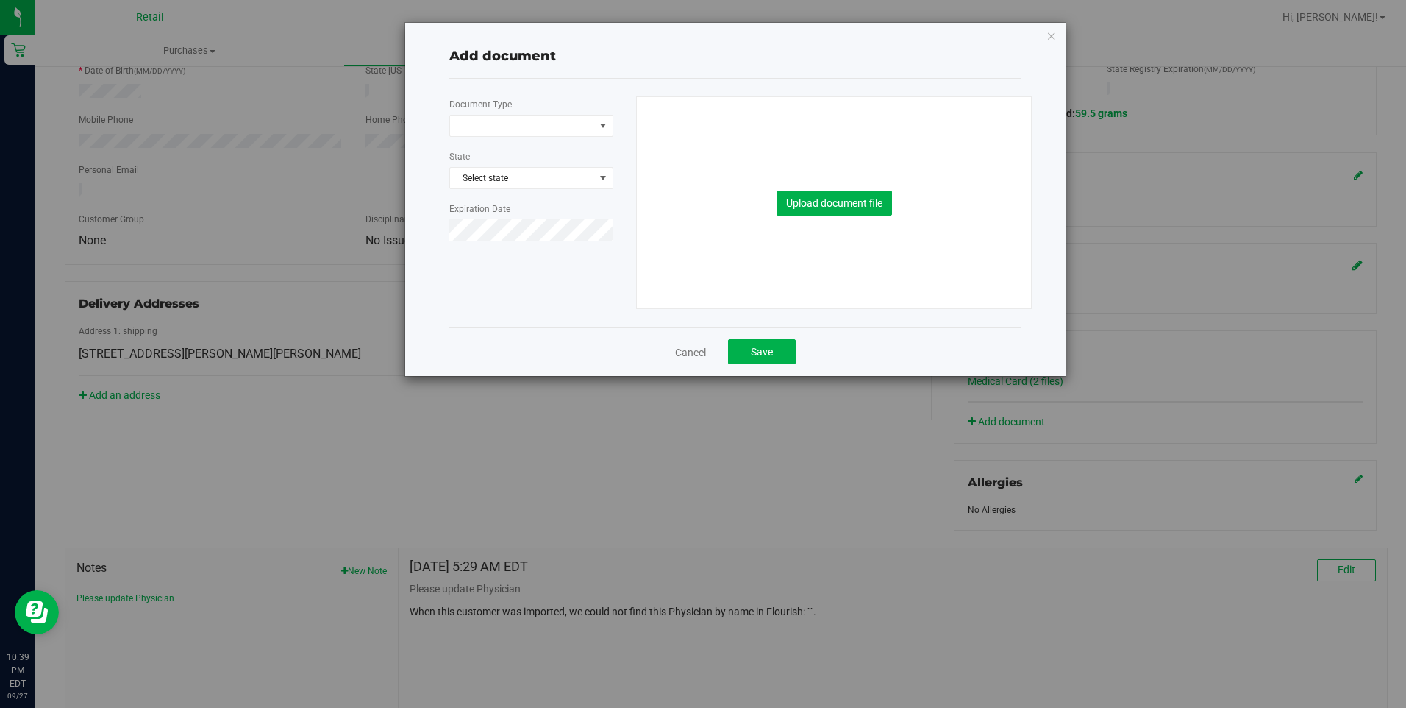
drag, startPoint x: 1084, startPoint y: 15, endPoint x: 1072, endPoint y: 29, distance: 18.8
click at [1079, 23] on div "Add document Document Type State Select state Expiration Date Upload document f…" at bounding box center [709, 354] width 1418 height 708
click at [1045, 45] on div "Add document Document Type State Select state Expiration Date Upload document f…" at bounding box center [735, 199] width 661 height 353
click at [1050, 40] on icon "button" at bounding box center [1052, 35] width 10 height 18
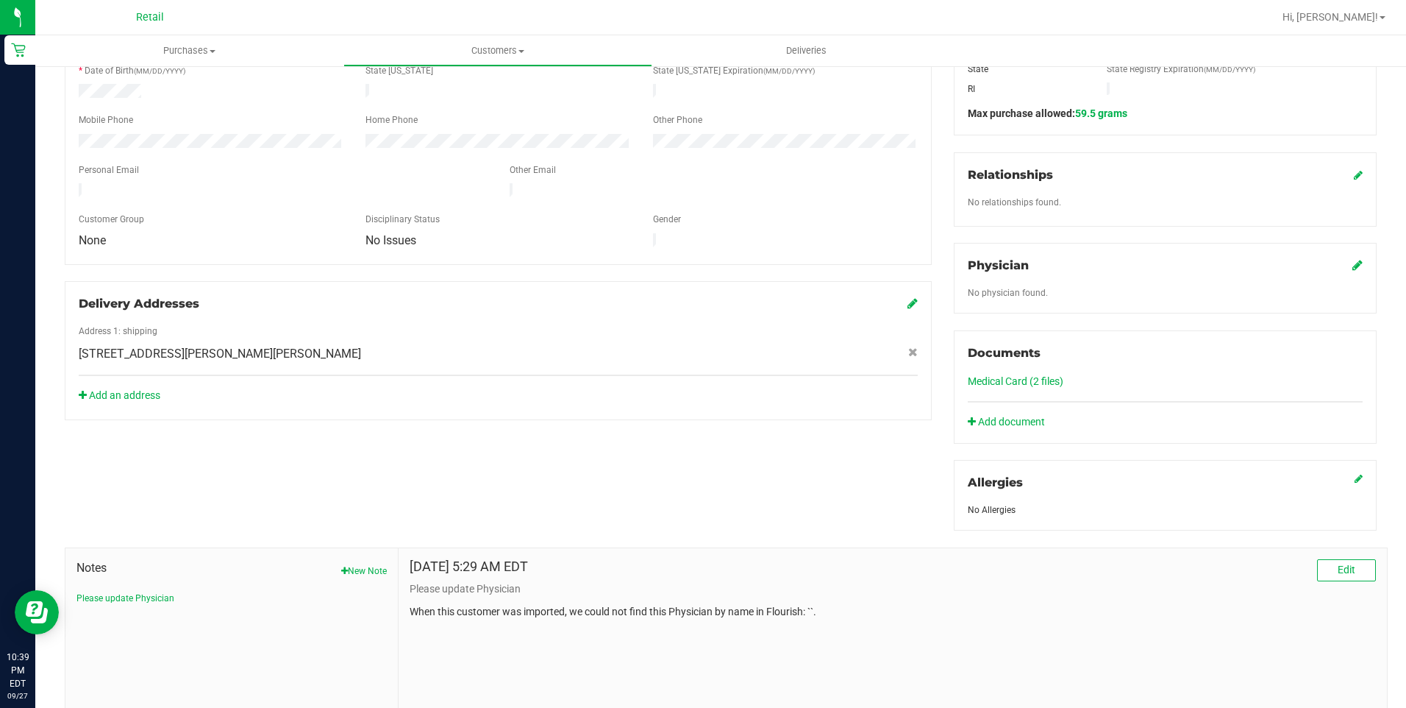
click at [1007, 380] on link "Medical Card (2 files)" at bounding box center [1016, 381] width 96 height 12
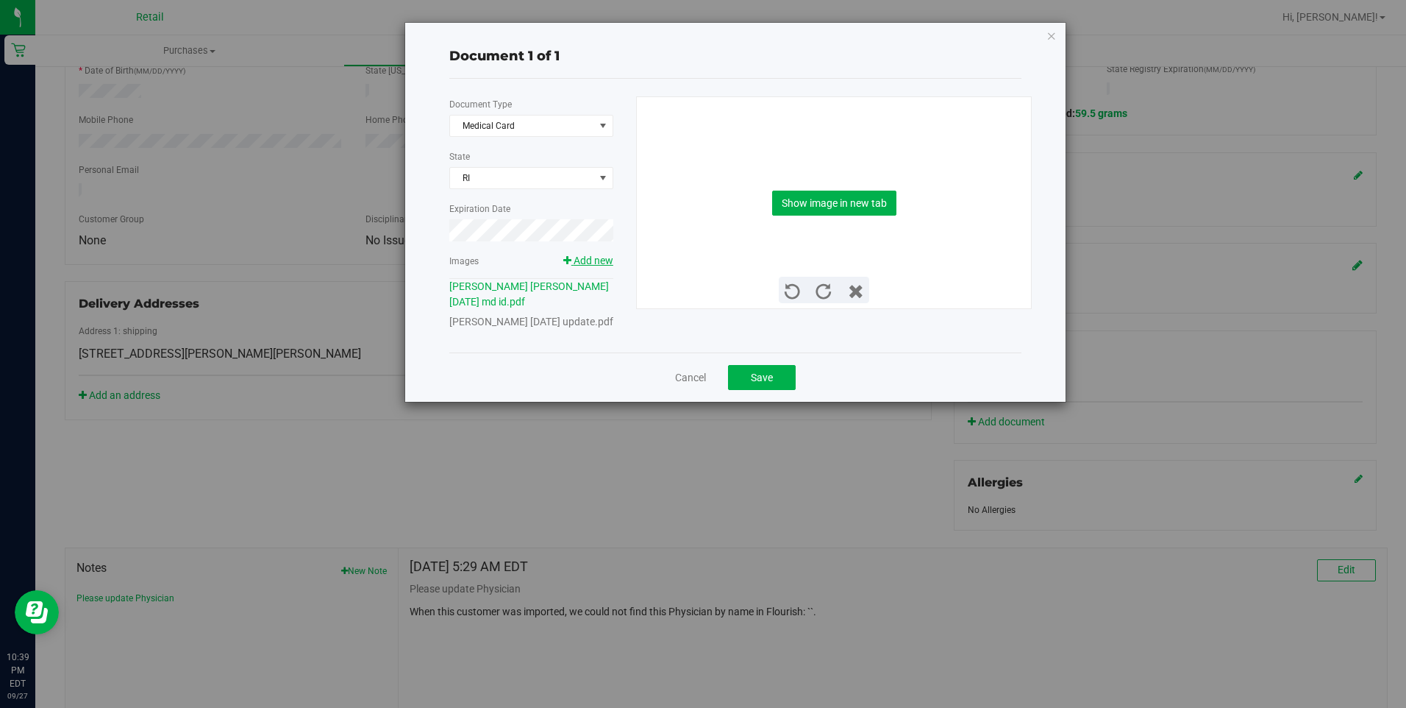
click at [600, 257] on span "Add new" at bounding box center [594, 261] width 40 height 12
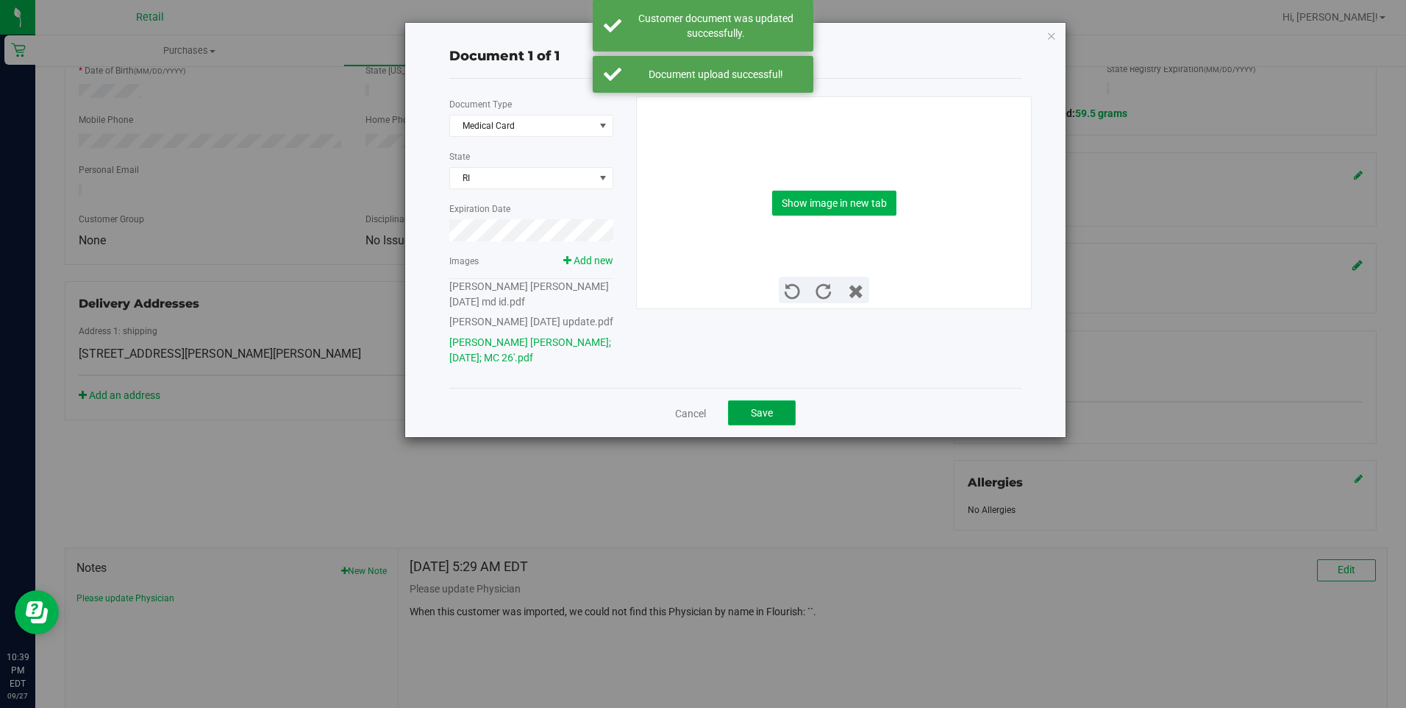
click at [747, 425] on button "Save" at bounding box center [762, 412] width 68 height 25
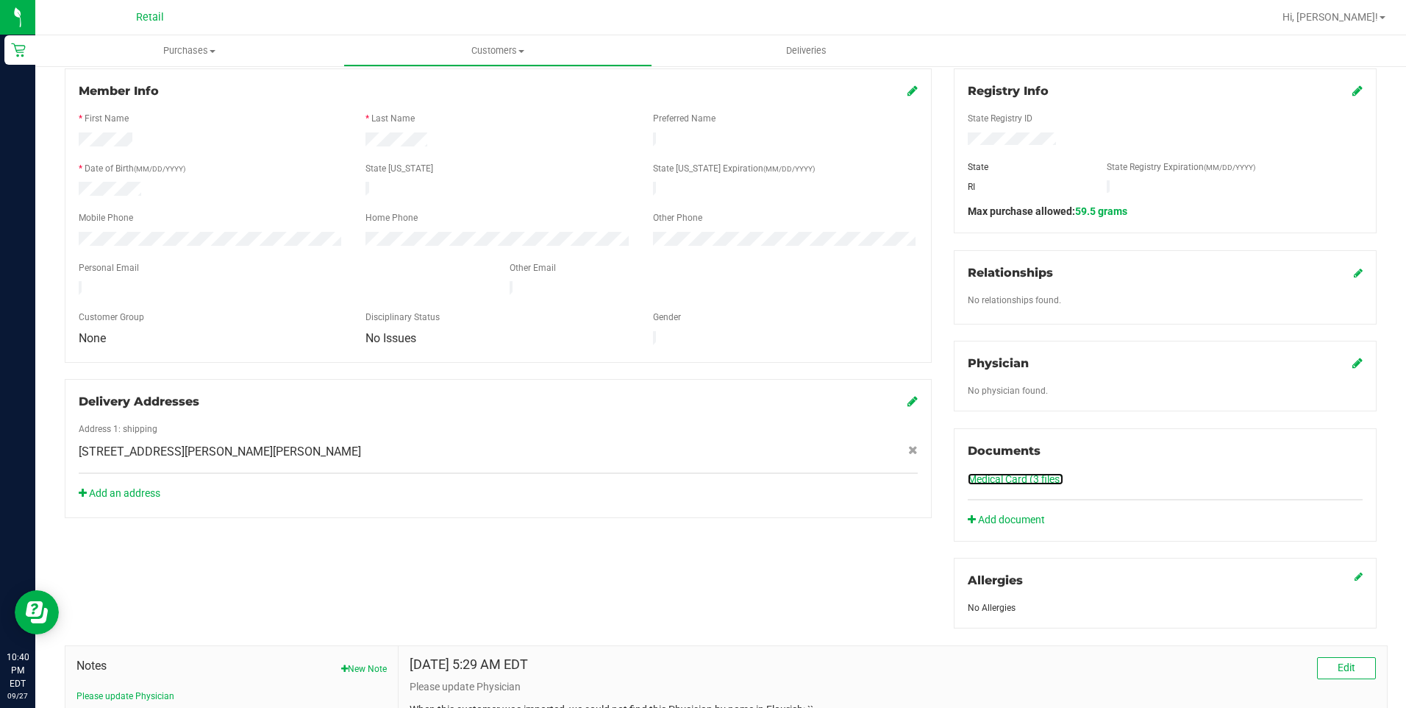
scroll to position [0, 0]
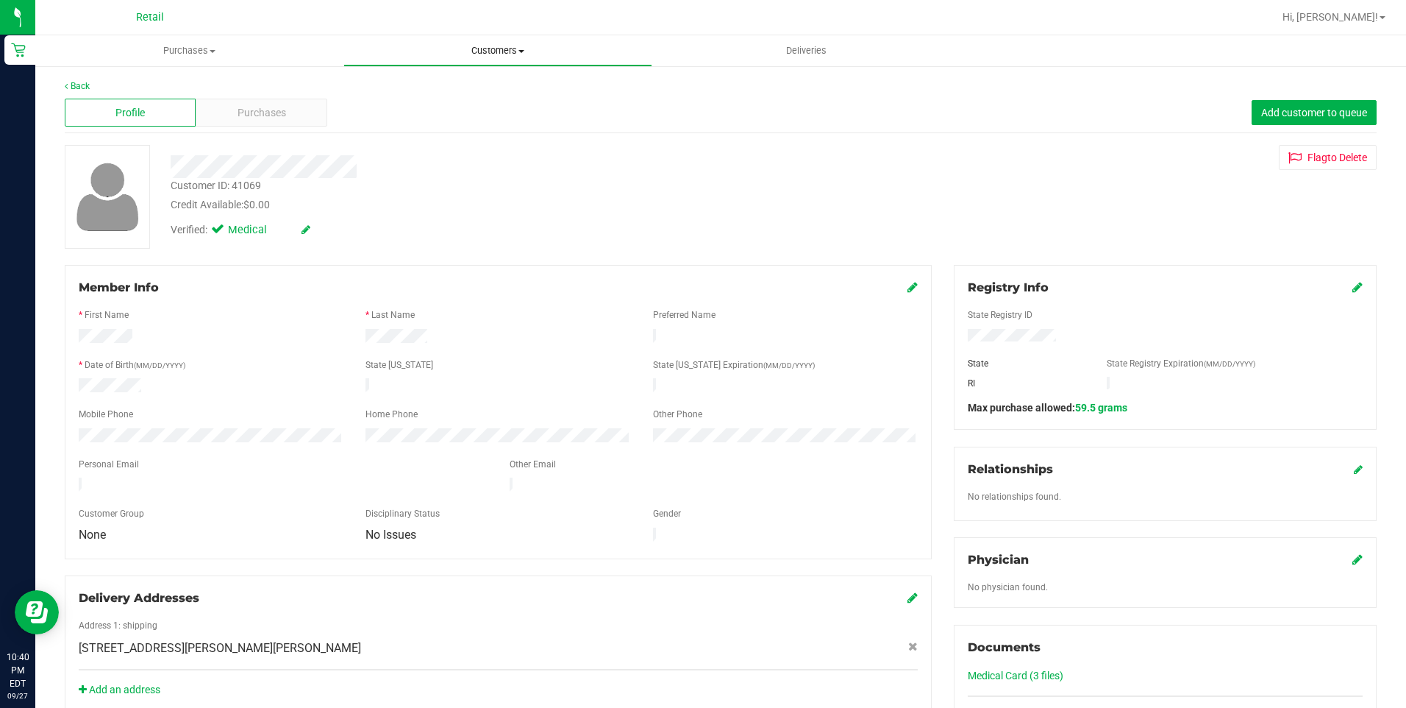
click at [519, 57] on uib-tab-heading "Customers All customers Add a new customer All physicians" at bounding box center [497, 50] width 307 height 29
click at [419, 90] on span "All customers" at bounding box center [397, 88] width 106 height 13
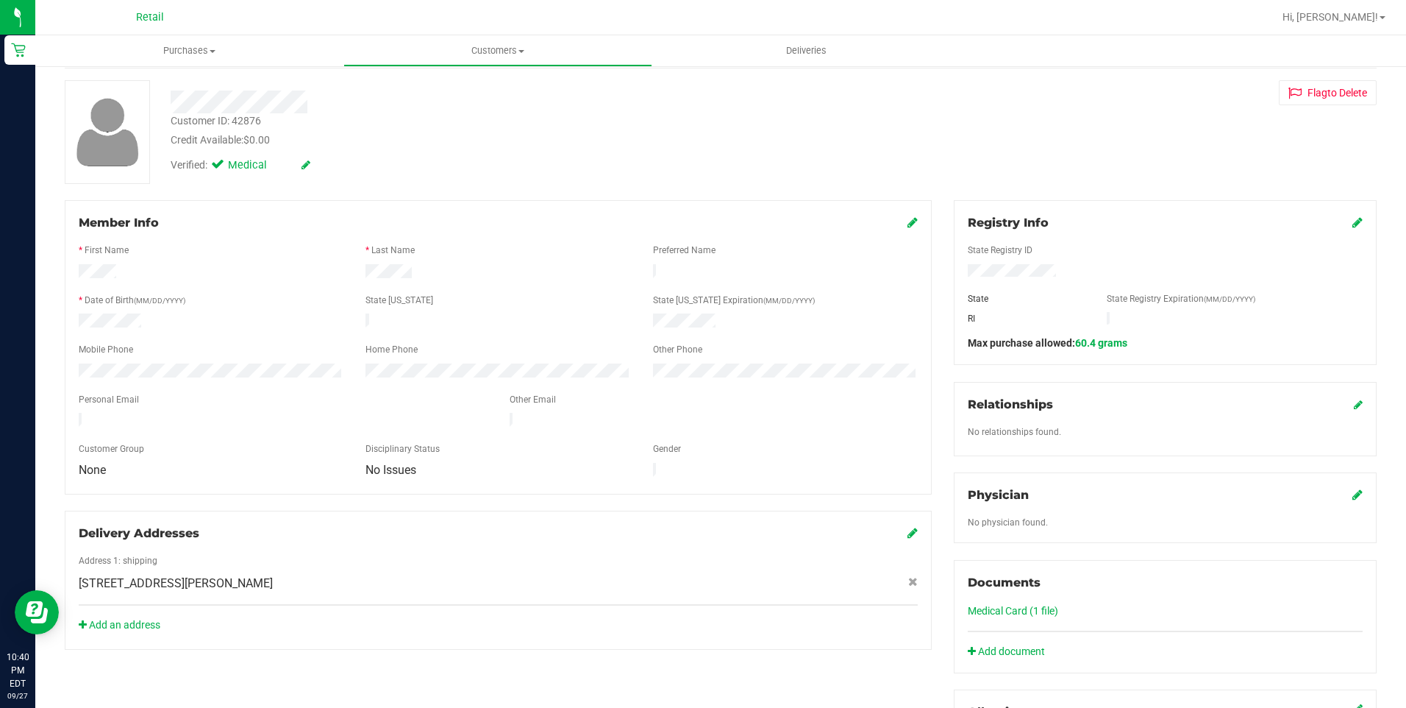
scroll to position [147, 0]
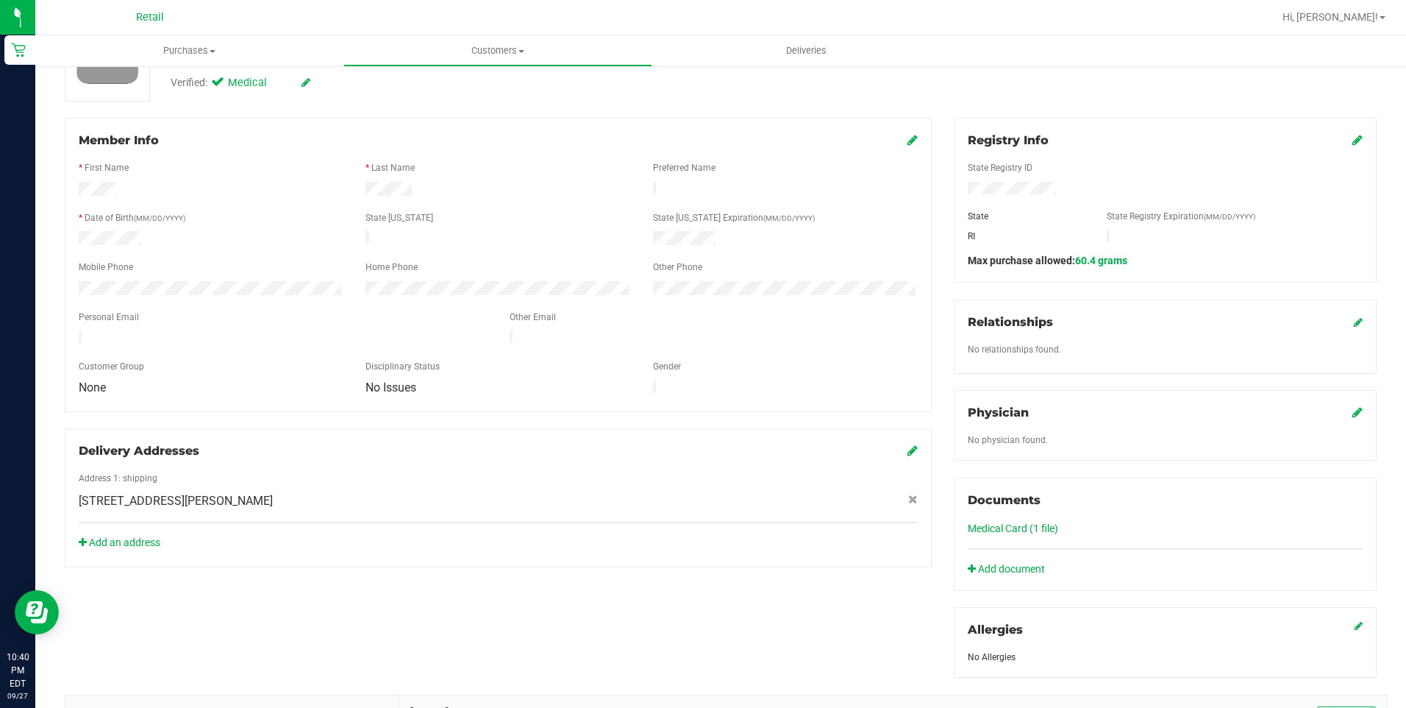
click at [1009, 521] on div "Medical Card (1 file)" at bounding box center [1165, 528] width 395 height 15
click at [1006, 522] on link "Medical Card (1 file)" at bounding box center [1013, 528] width 90 height 12
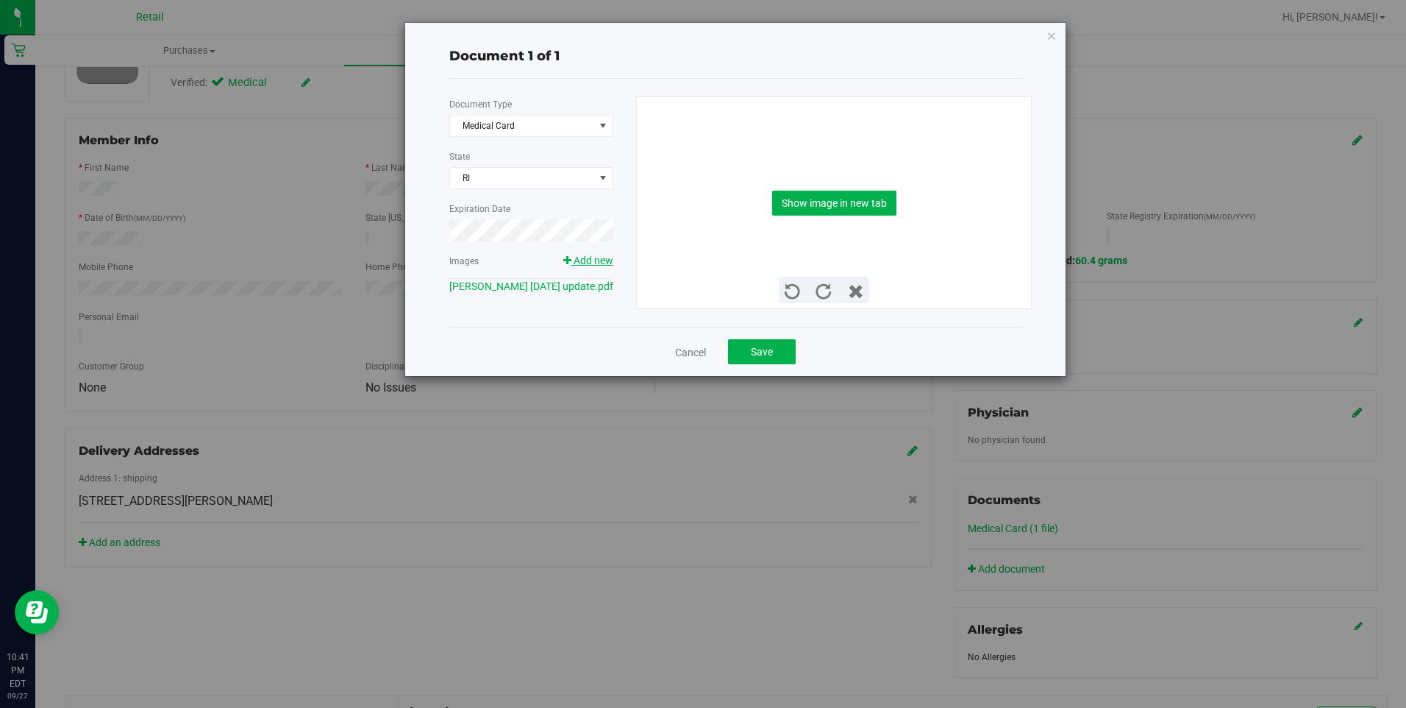
click at [593, 260] on span "Add new" at bounding box center [594, 261] width 40 height 12
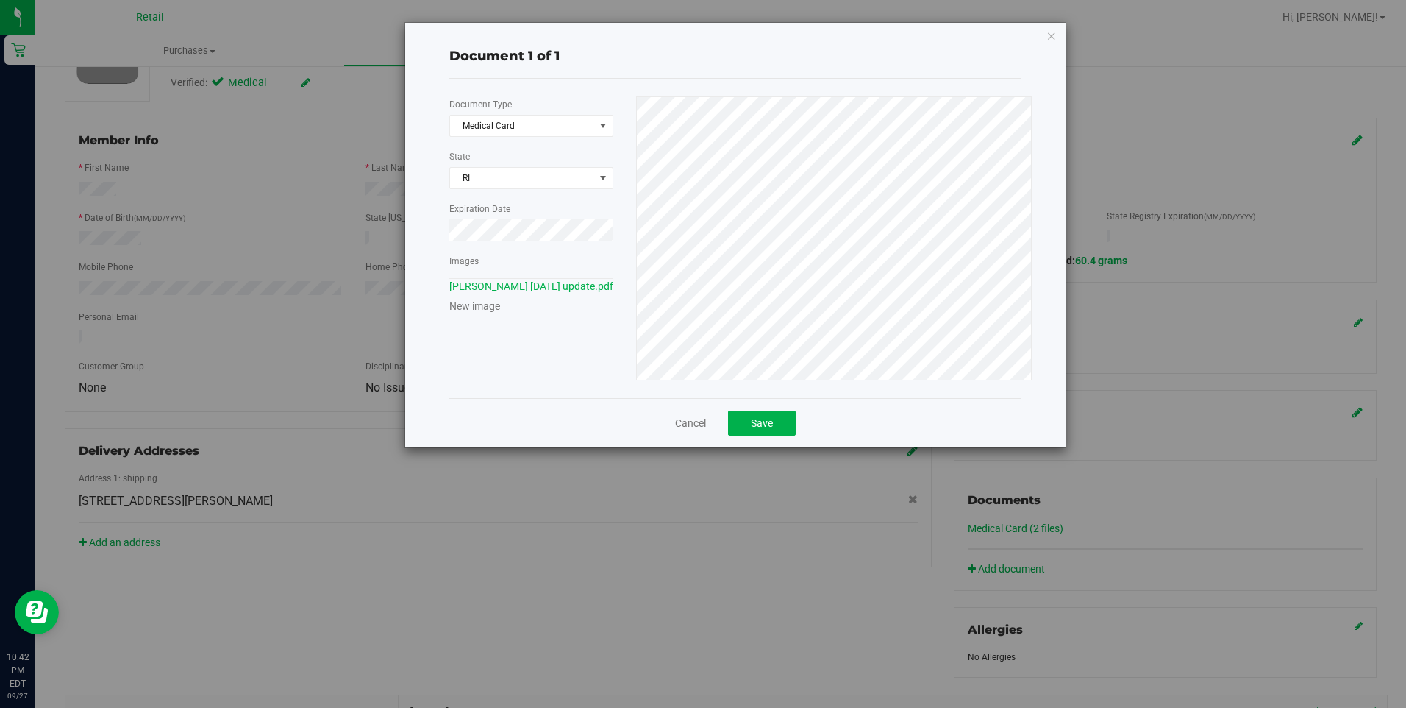
click at [455, 312] on link "New image" at bounding box center [474, 306] width 51 height 12
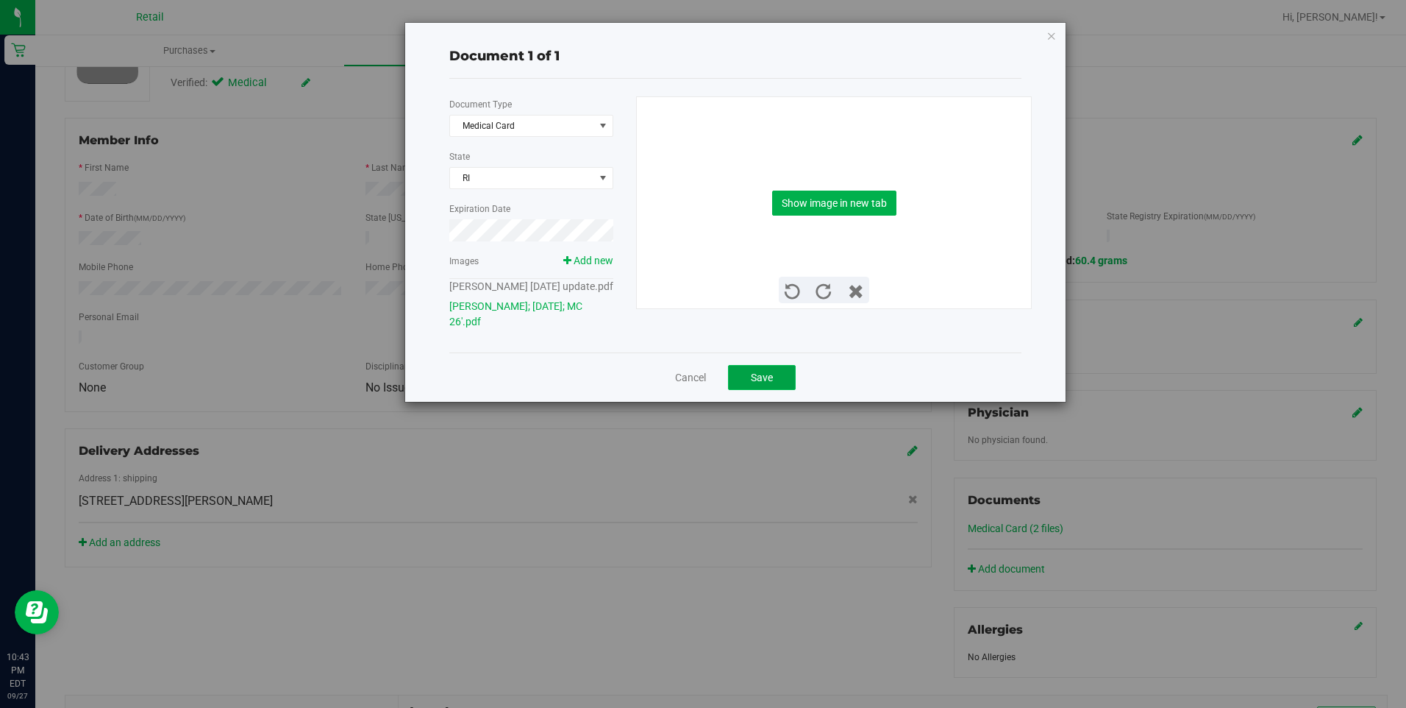
drag, startPoint x: 728, startPoint y: 382, endPoint x: 739, endPoint y: 392, distance: 15.6
click at [738, 390] on button "Save" at bounding box center [762, 377] width 68 height 25
click at [93, 238] on div "Document 1 of 1 Document Type Medical Card 5 State RI Expiration Date Images Ad…" at bounding box center [709, 354] width 1418 height 708
click at [730, 382] on button "Save" at bounding box center [762, 377] width 68 height 25
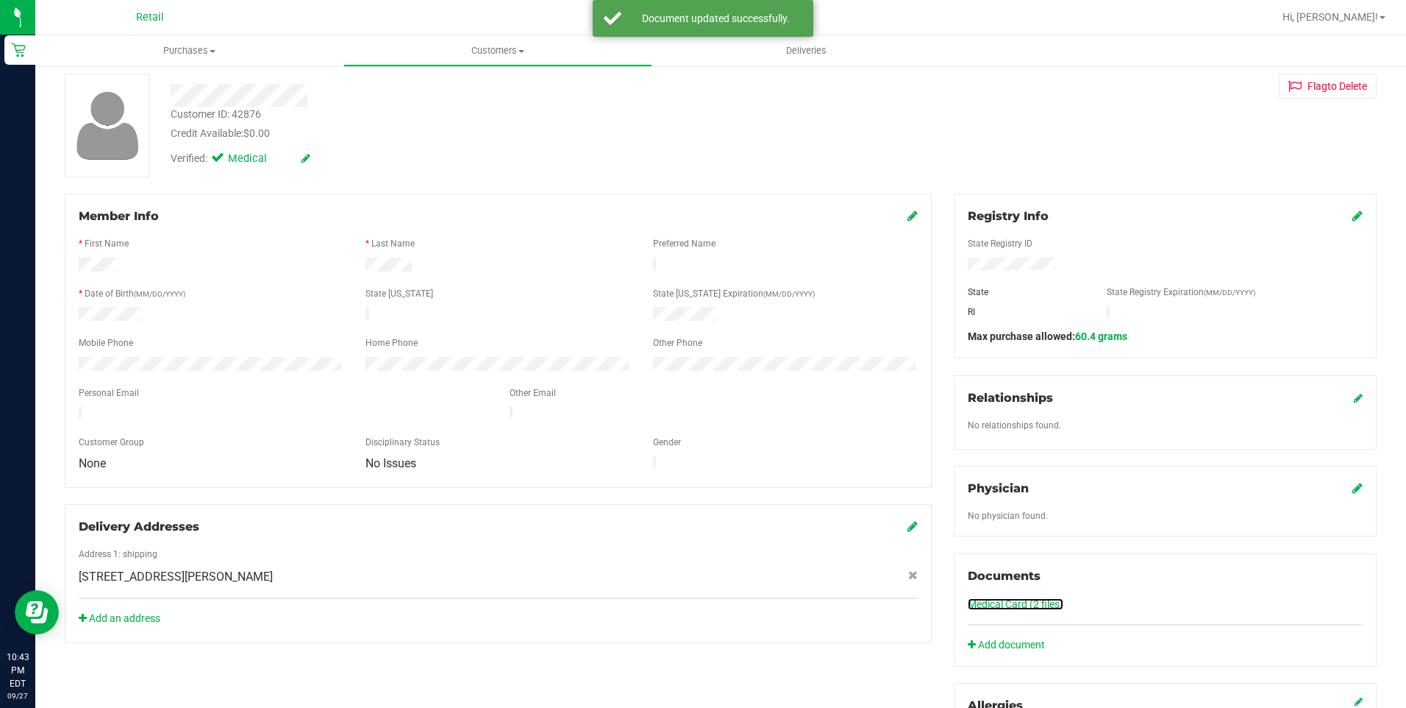
scroll to position [0, 0]
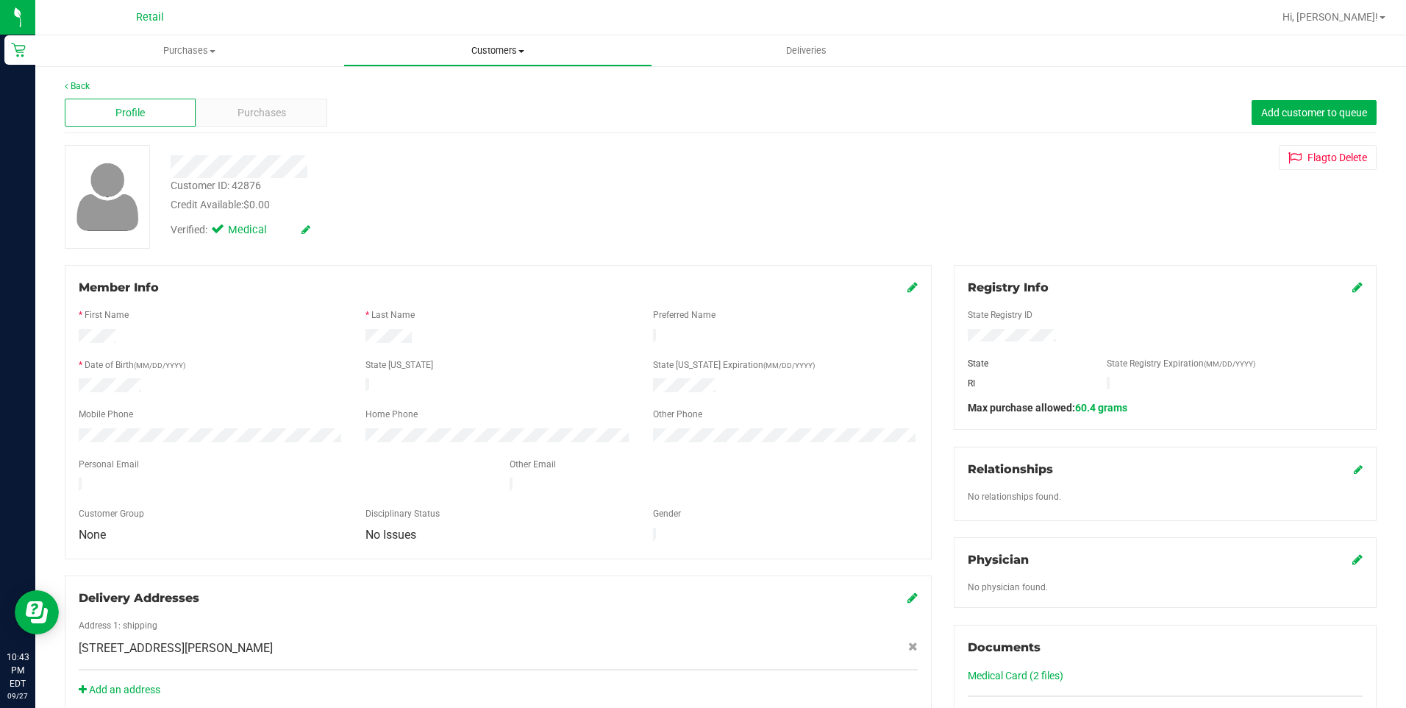
click at [447, 53] on span "Customers" at bounding box center [497, 50] width 307 height 13
click at [419, 80] on li "All customers" at bounding box center [498, 89] width 308 height 18
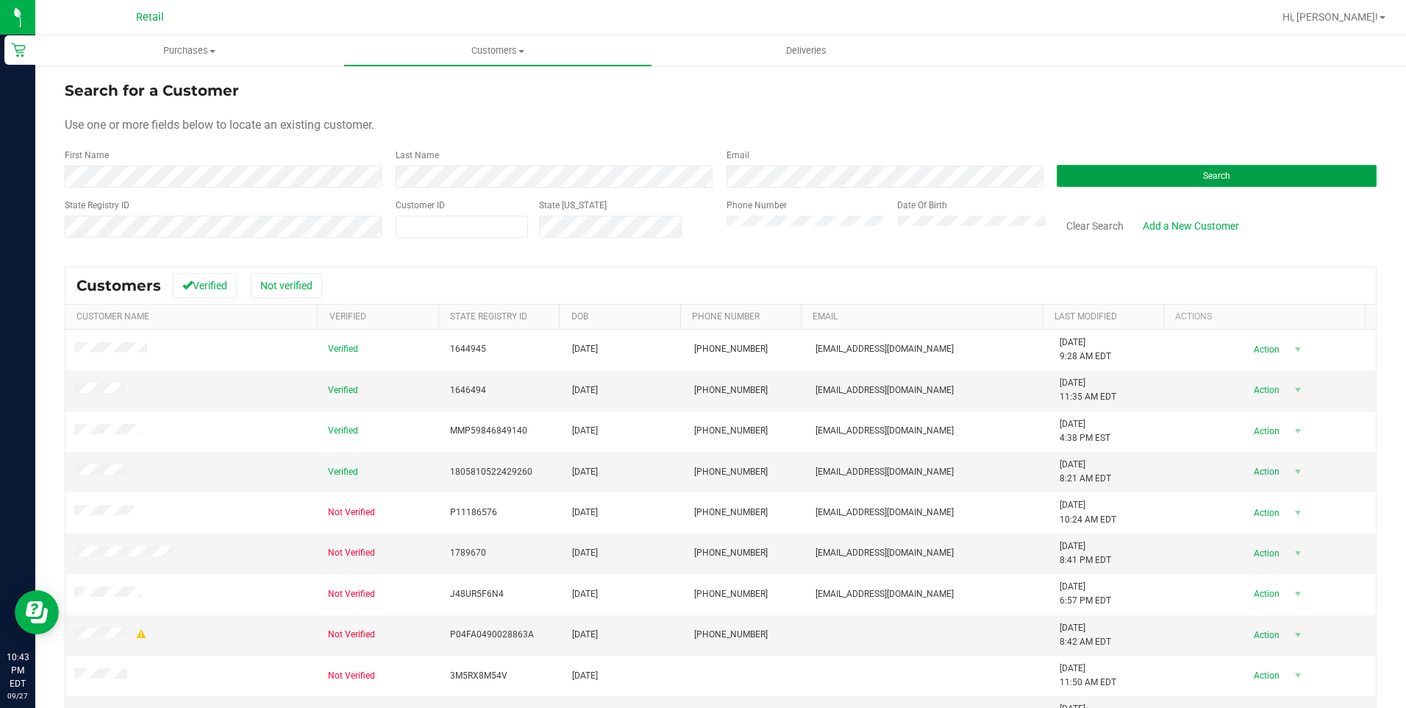
click at [1229, 168] on button "Search" at bounding box center [1217, 176] width 320 height 22
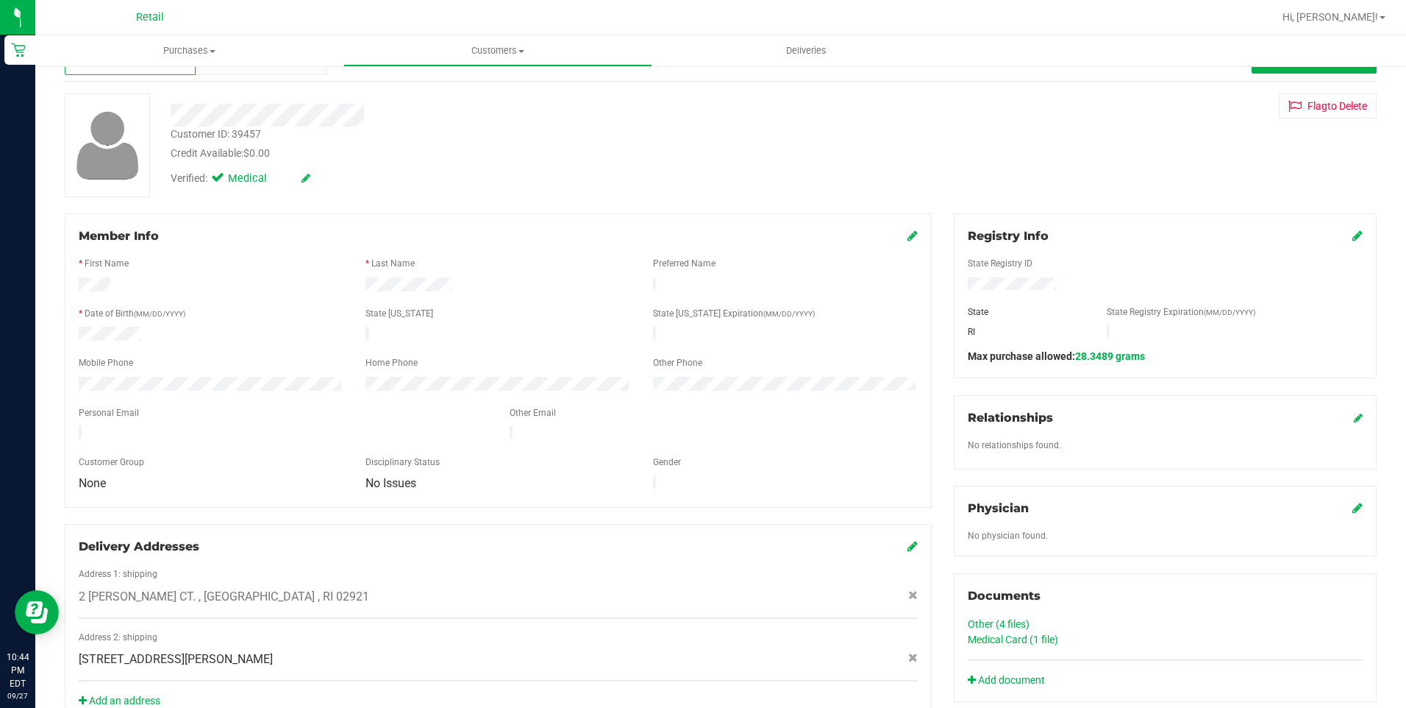
scroll to position [74, 0]
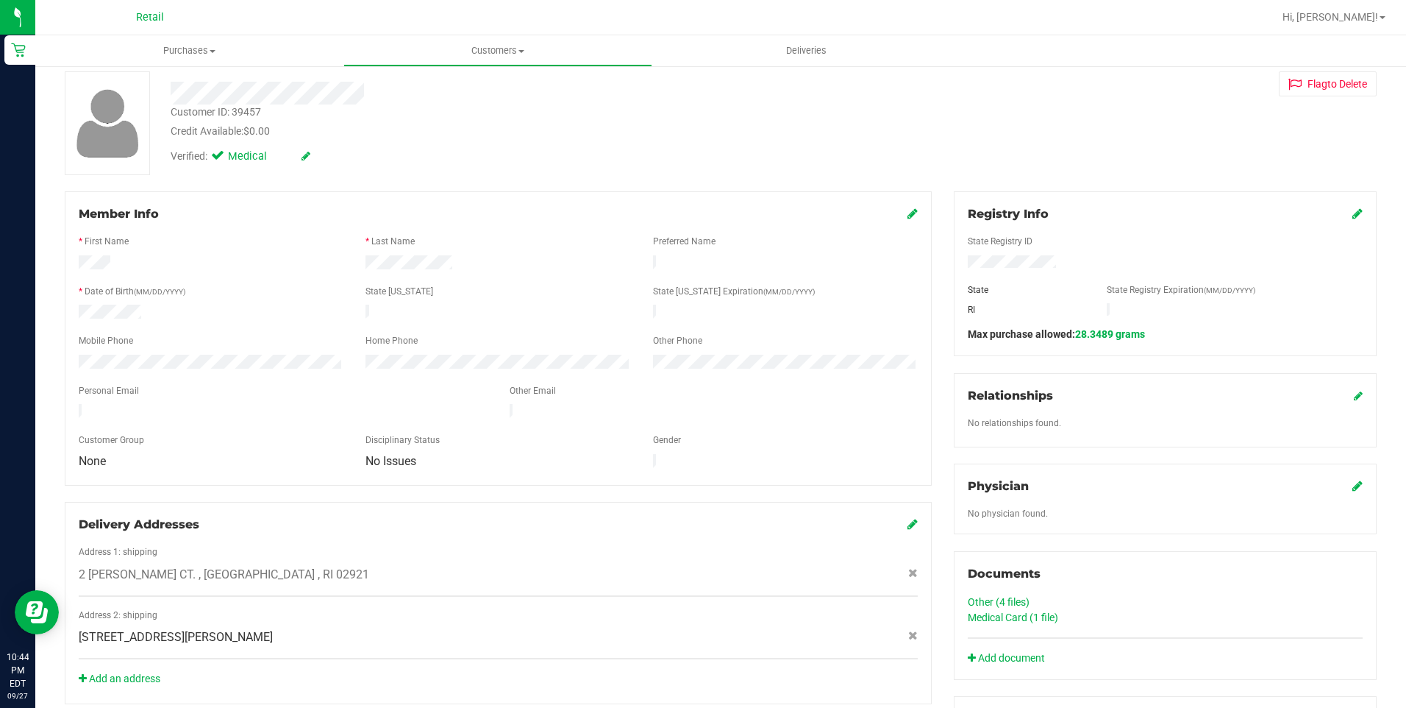
click at [1015, 618] on link "Medical Card (1 file)" at bounding box center [1013, 617] width 90 height 12
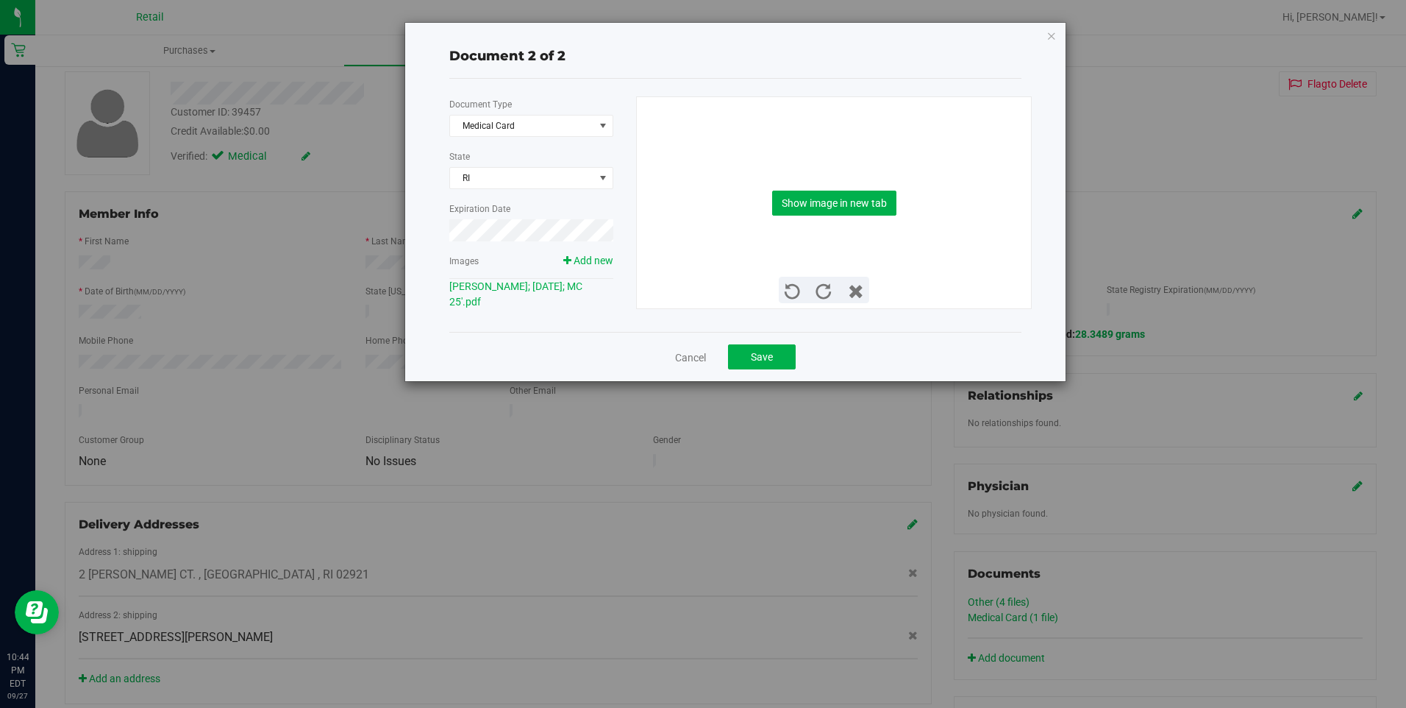
drag, startPoint x: 410, startPoint y: 711, endPoint x: 458, endPoint y: 666, distance: 65.6
drag, startPoint x: 458, startPoint y: 666, endPoint x: 566, endPoint y: 321, distance: 361.6
click at [566, 321] on div "Document Type Medical Card 5 State RI Expiration Date Images Add new Taylor Cal…" at bounding box center [735, 205] width 572 height 253
click at [539, 289] on link "Taylor Calcione; 4-17-1993; MC 25'.pdf" at bounding box center [515, 293] width 133 height 27
click at [874, 207] on button "Show image in new tab" at bounding box center [834, 203] width 124 height 25
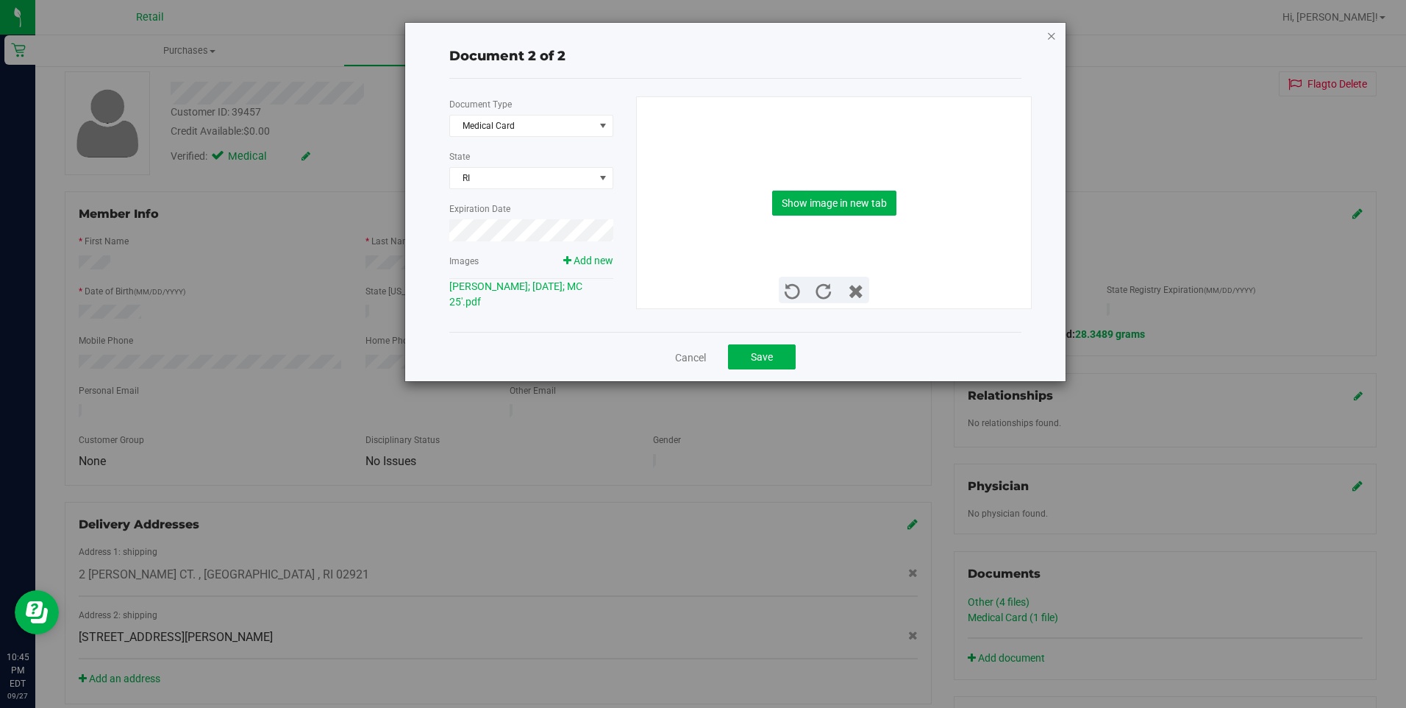
click at [1055, 37] on icon "button" at bounding box center [1052, 35] width 10 height 18
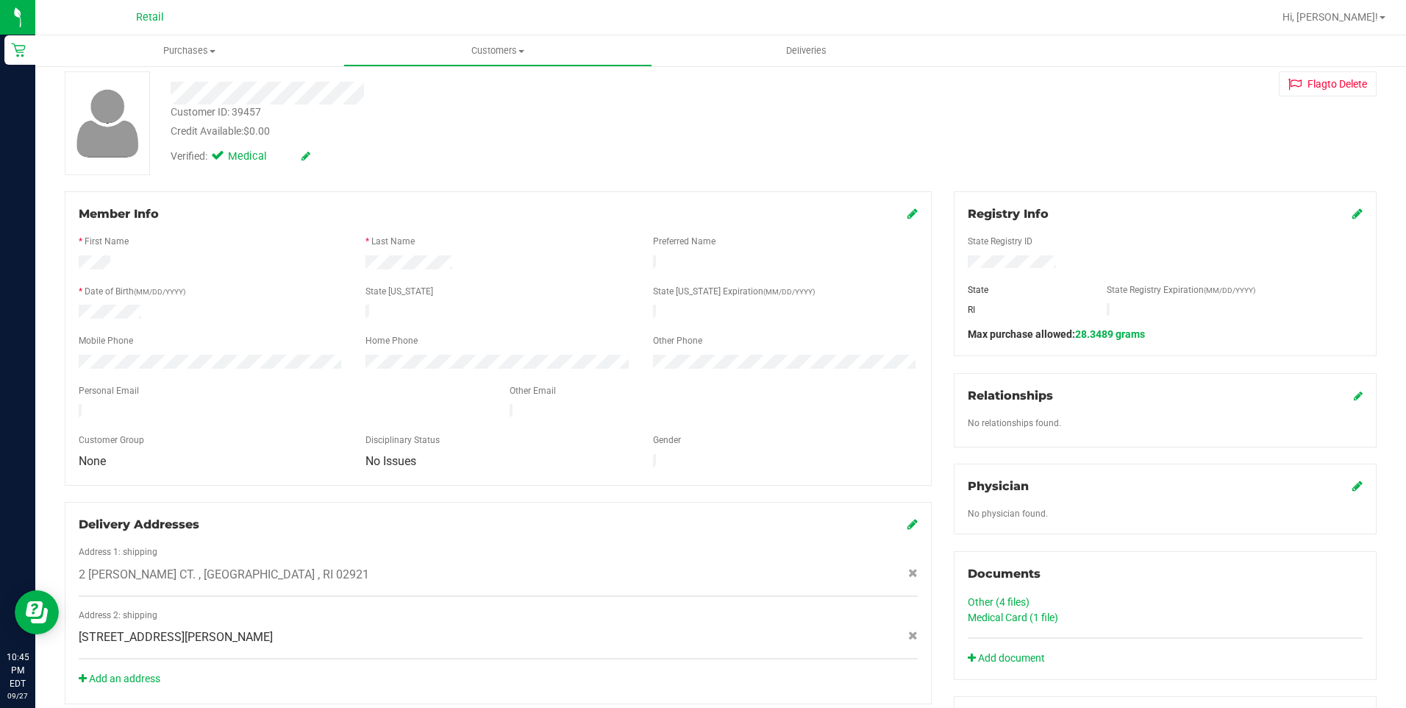
click at [910, 216] on icon at bounding box center [913, 213] width 10 height 12
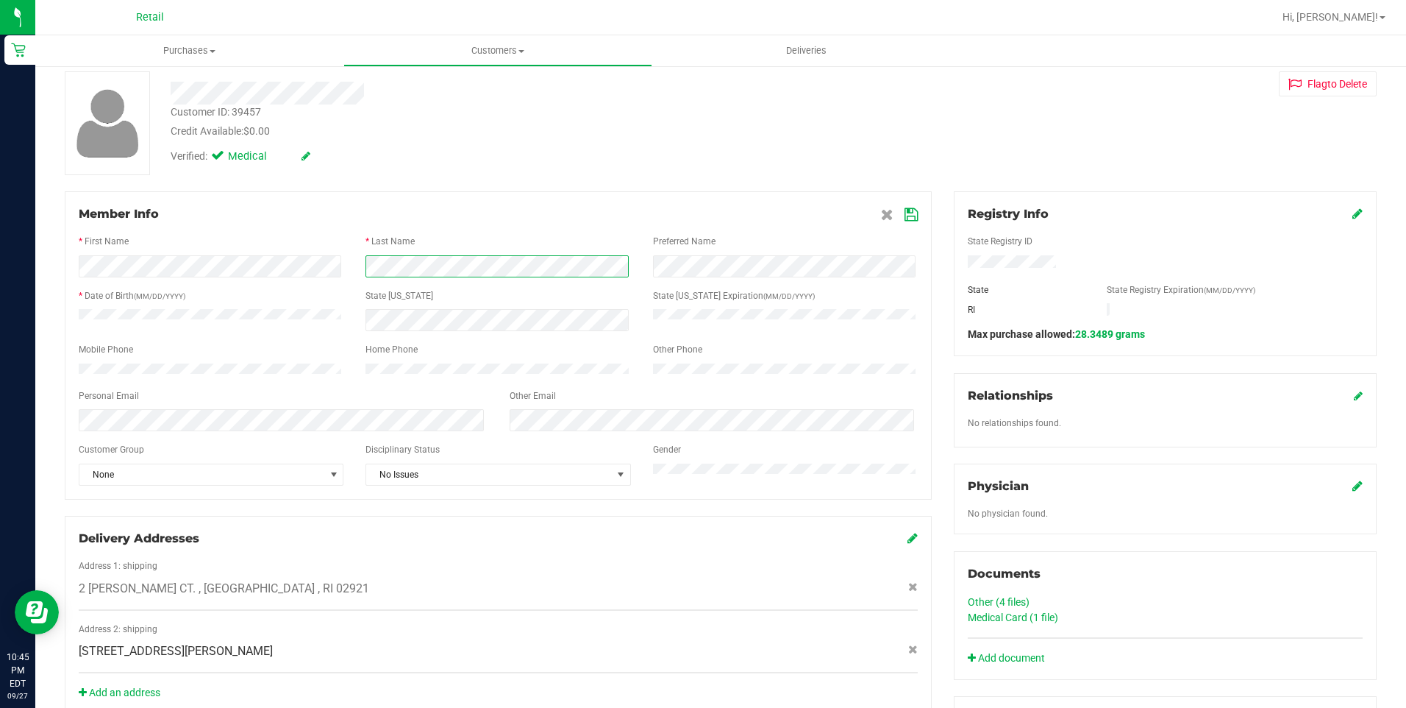
click at [316, 268] on div at bounding box center [498, 266] width 861 height 22
click at [905, 216] on icon at bounding box center [911, 215] width 13 height 12
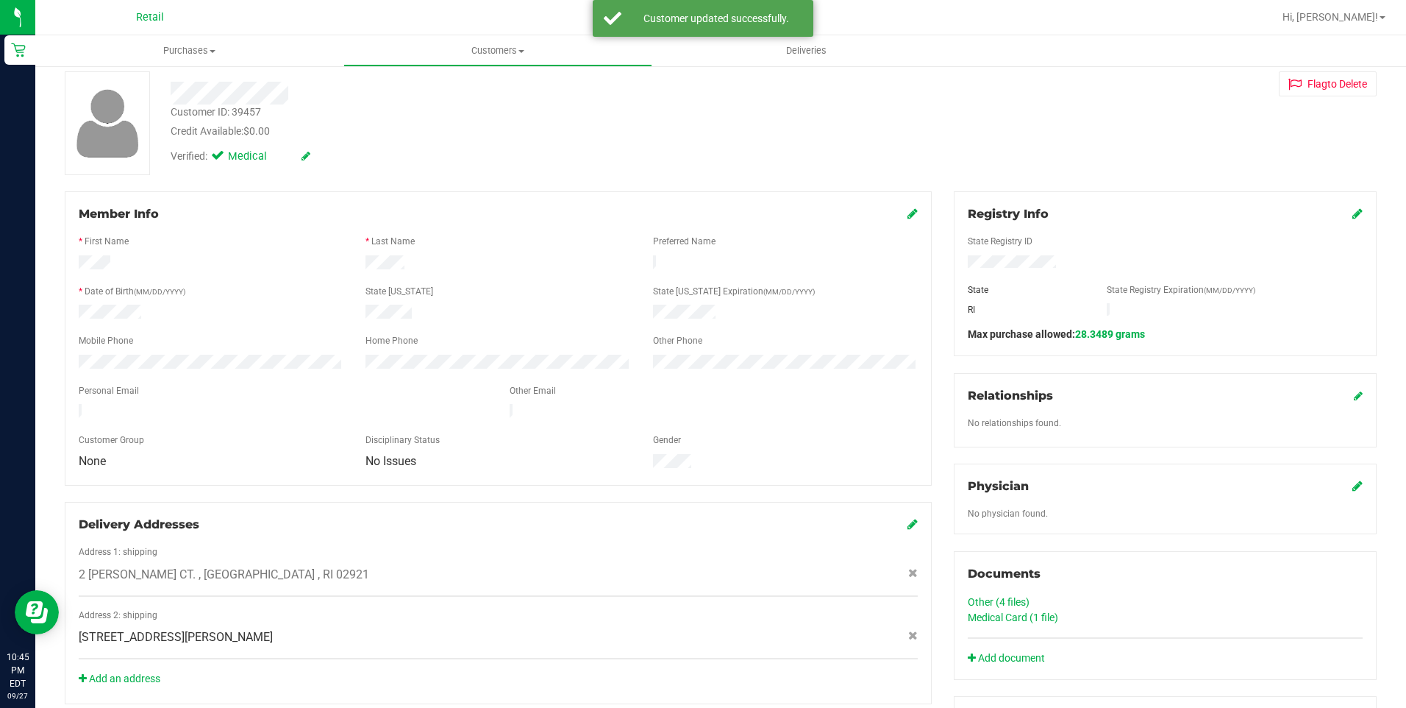
click at [917, 214] on div "Member Info * First Name * Last Name Preferred Name * Date of Birth (MM/DD/YYYY…" at bounding box center [498, 338] width 867 height 294
click at [908, 210] on icon at bounding box center [913, 213] width 10 height 12
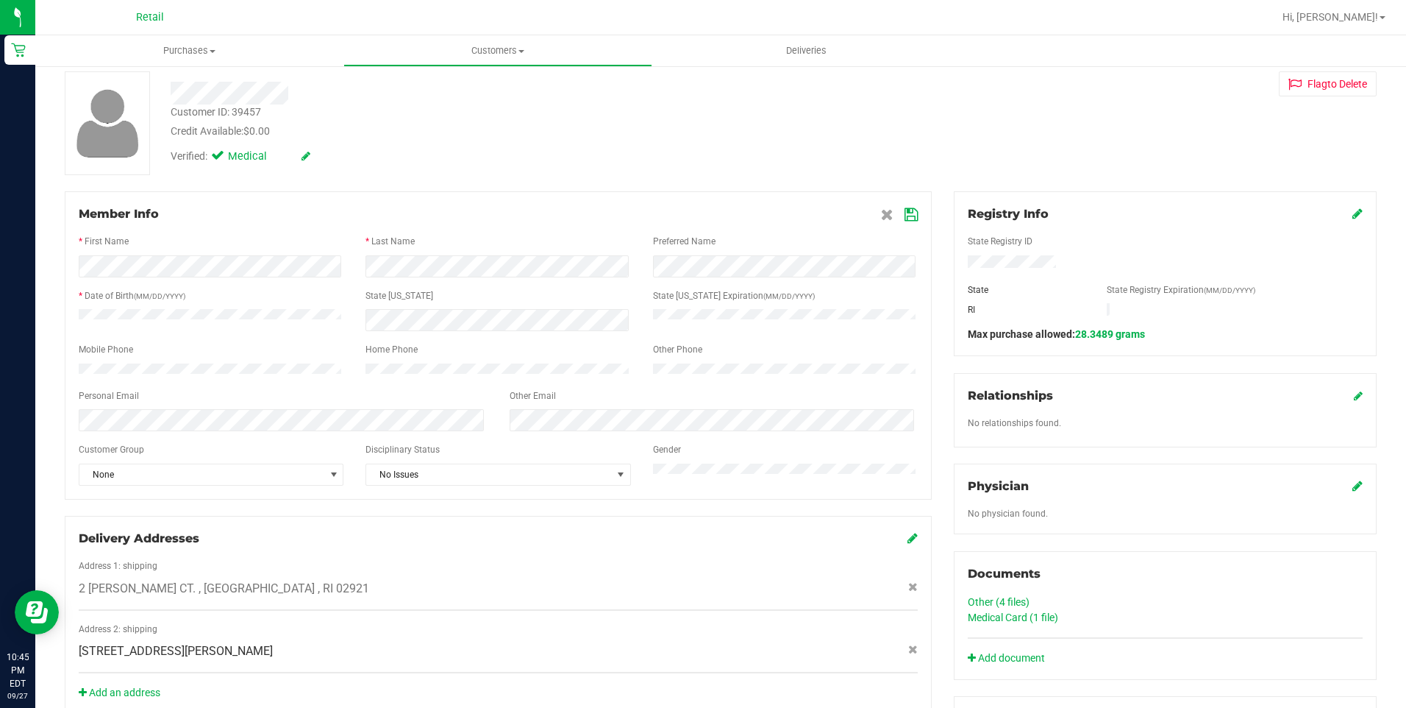
click at [909, 218] on icon at bounding box center [911, 215] width 13 height 12
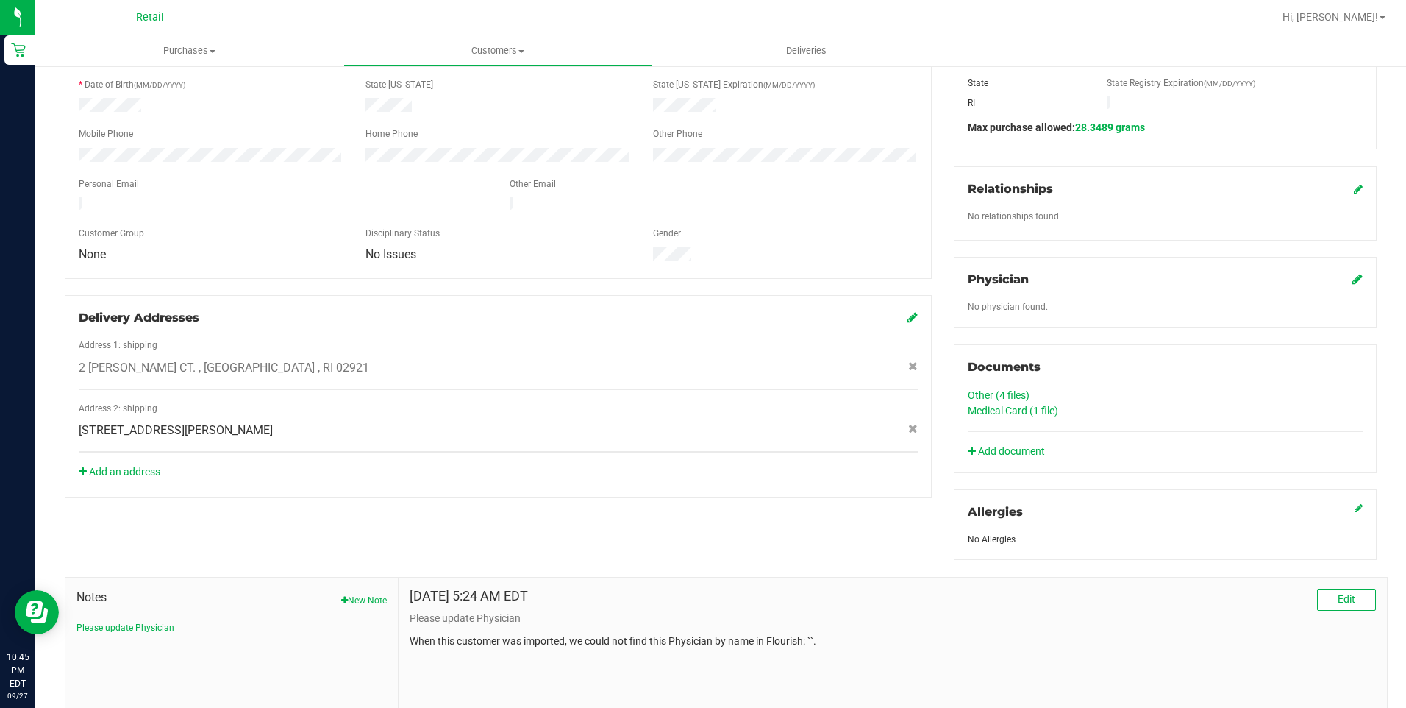
scroll to position [294, 0]
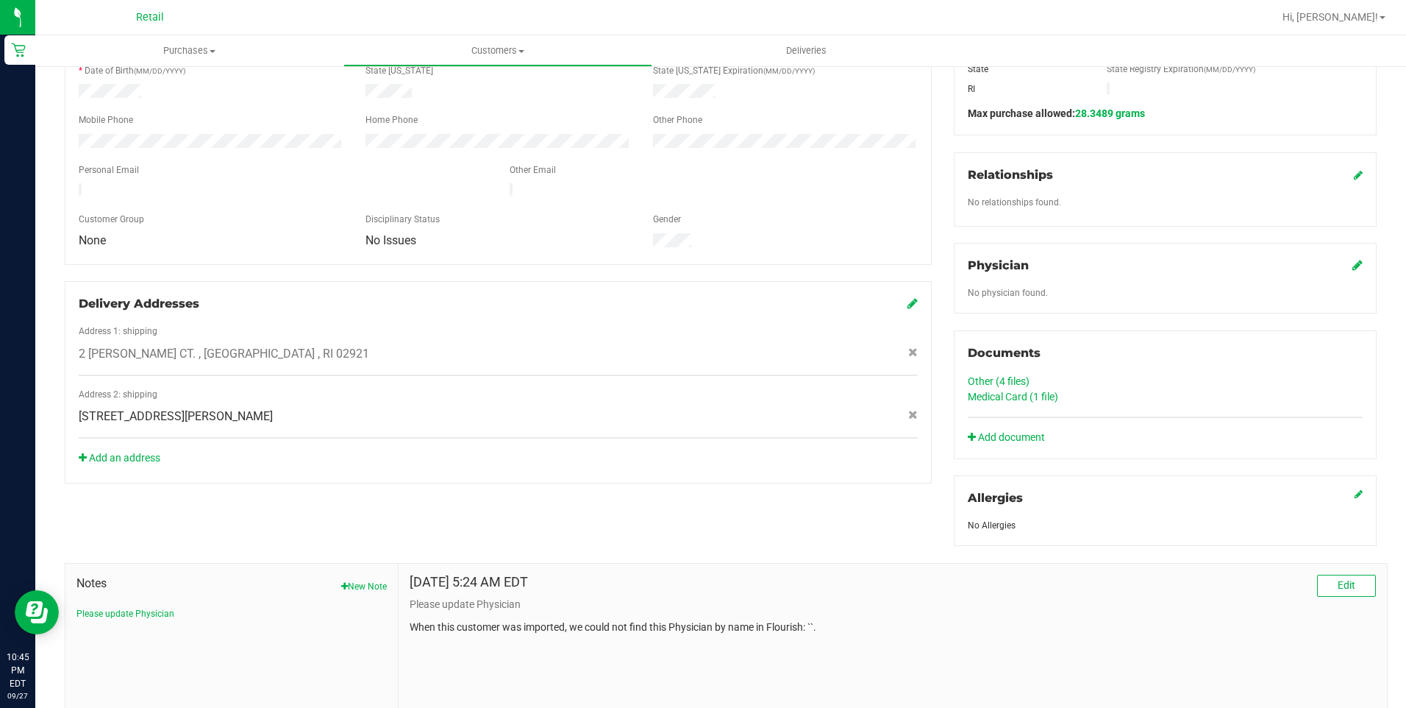
click at [990, 391] on link "Medical Card (1 file)" at bounding box center [1013, 397] width 90 height 12
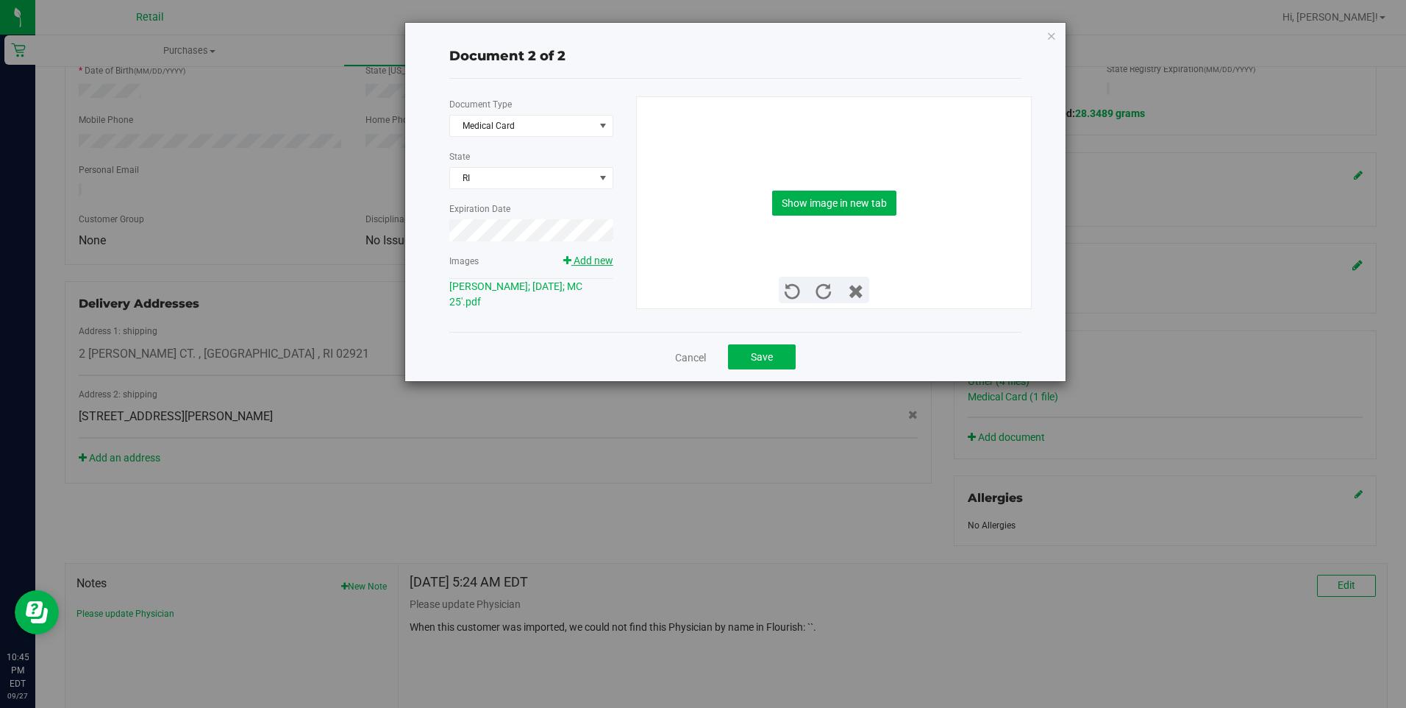
click at [596, 262] on span "Add new" at bounding box center [594, 261] width 40 height 12
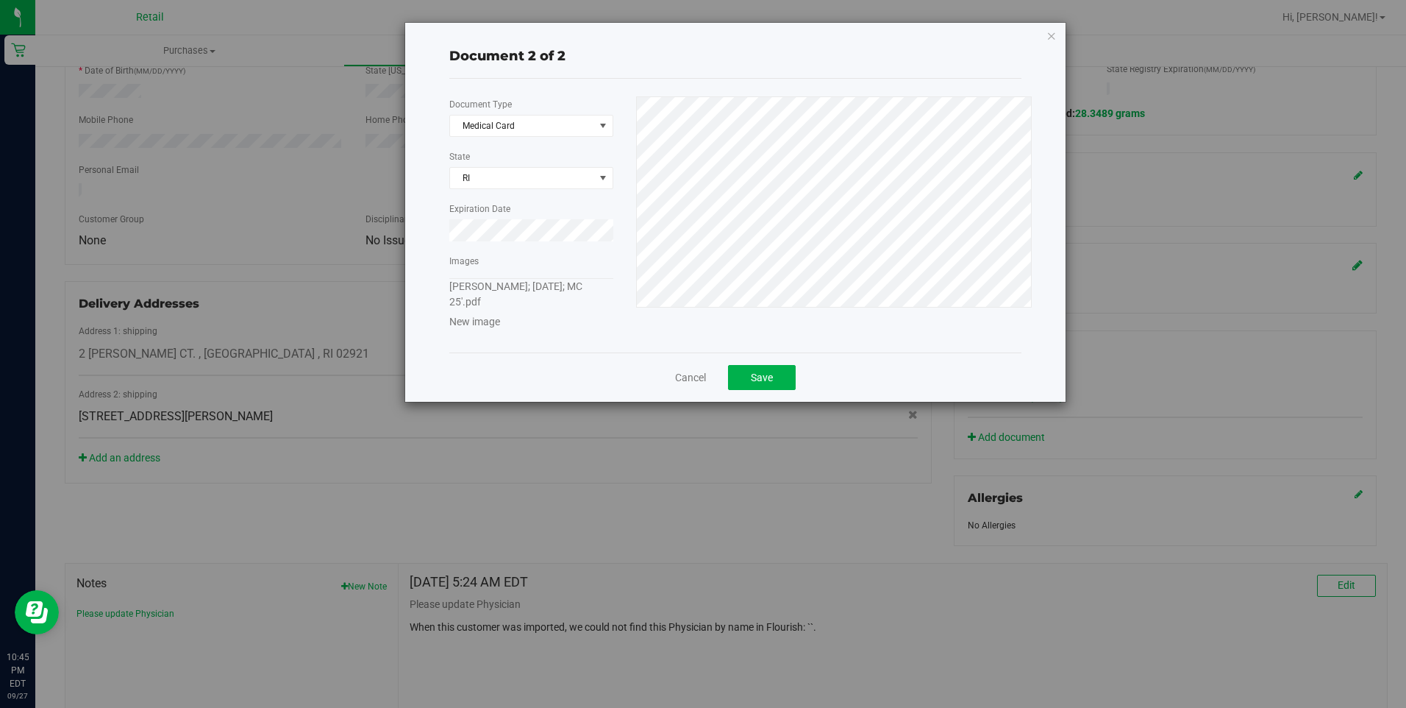
drag, startPoint x: 521, startPoint y: 300, endPoint x: 449, endPoint y: 284, distance: 73.2
click at [449, 284] on div "Taylor Calcione; 4-17-1993; MC 25'.pdf" at bounding box center [531, 294] width 164 height 31
drag, startPoint x: 449, startPoint y: 284, endPoint x: 473, endPoint y: 287, distance: 23.7
copy link "Taylor Calcione; 4-17-1993; MC 25'.pdf"
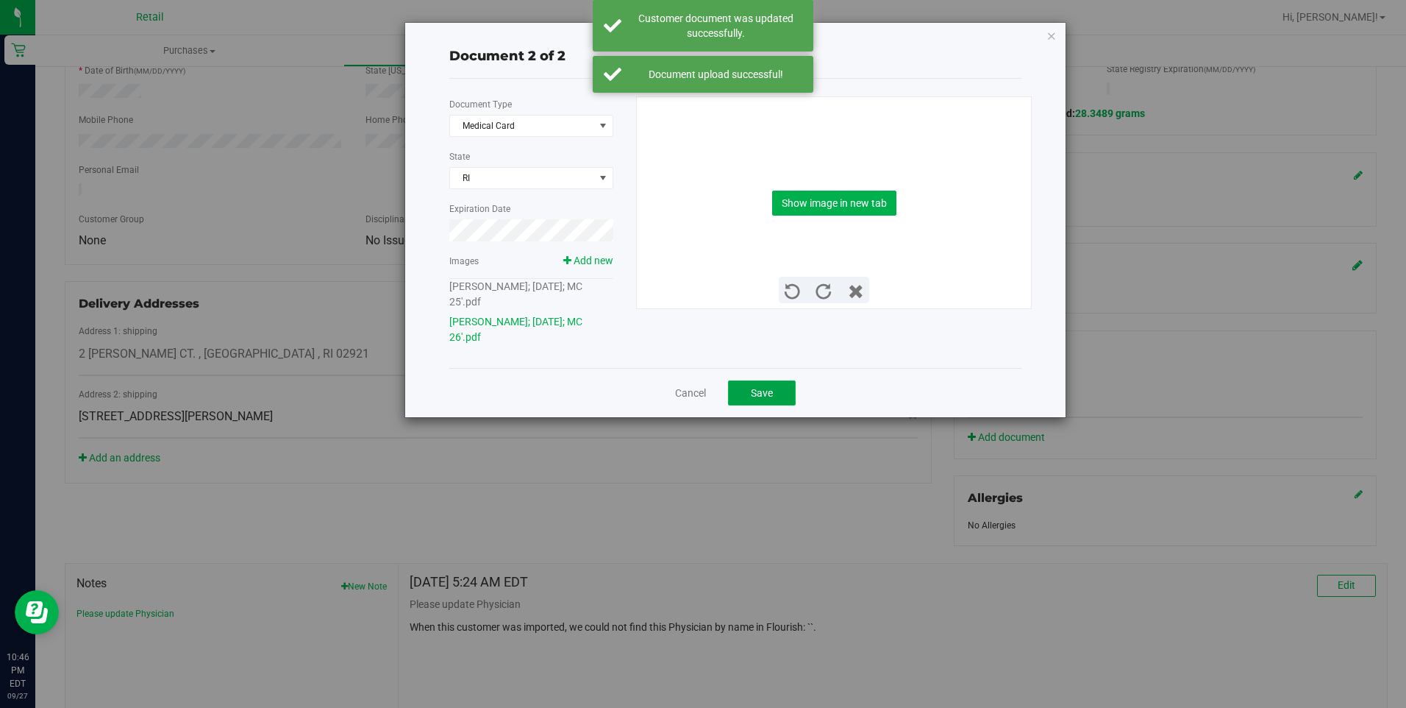
click at [738, 383] on button "Save" at bounding box center [762, 392] width 68 height 25
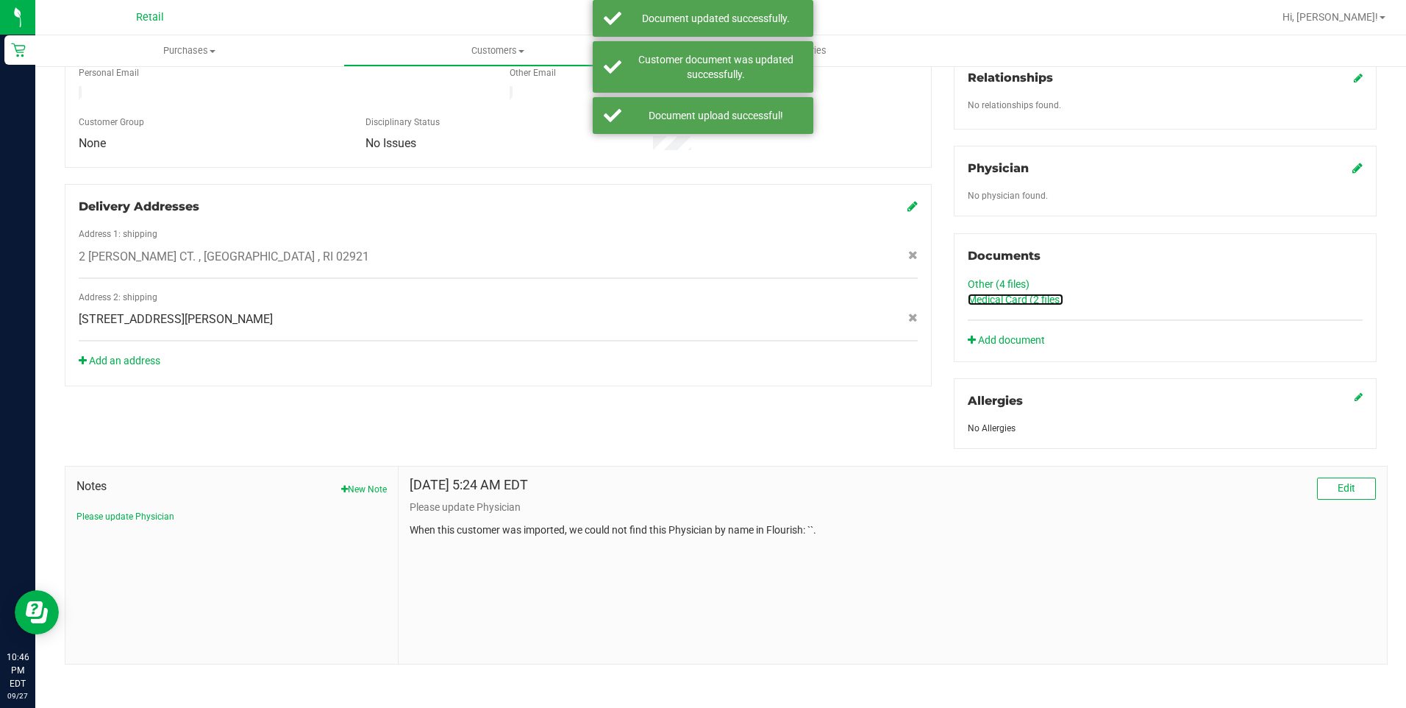
scroll to position [394, 0]
click at [368, 486] on button "New Note" at bounding box center [364, 486] width 46 height 13
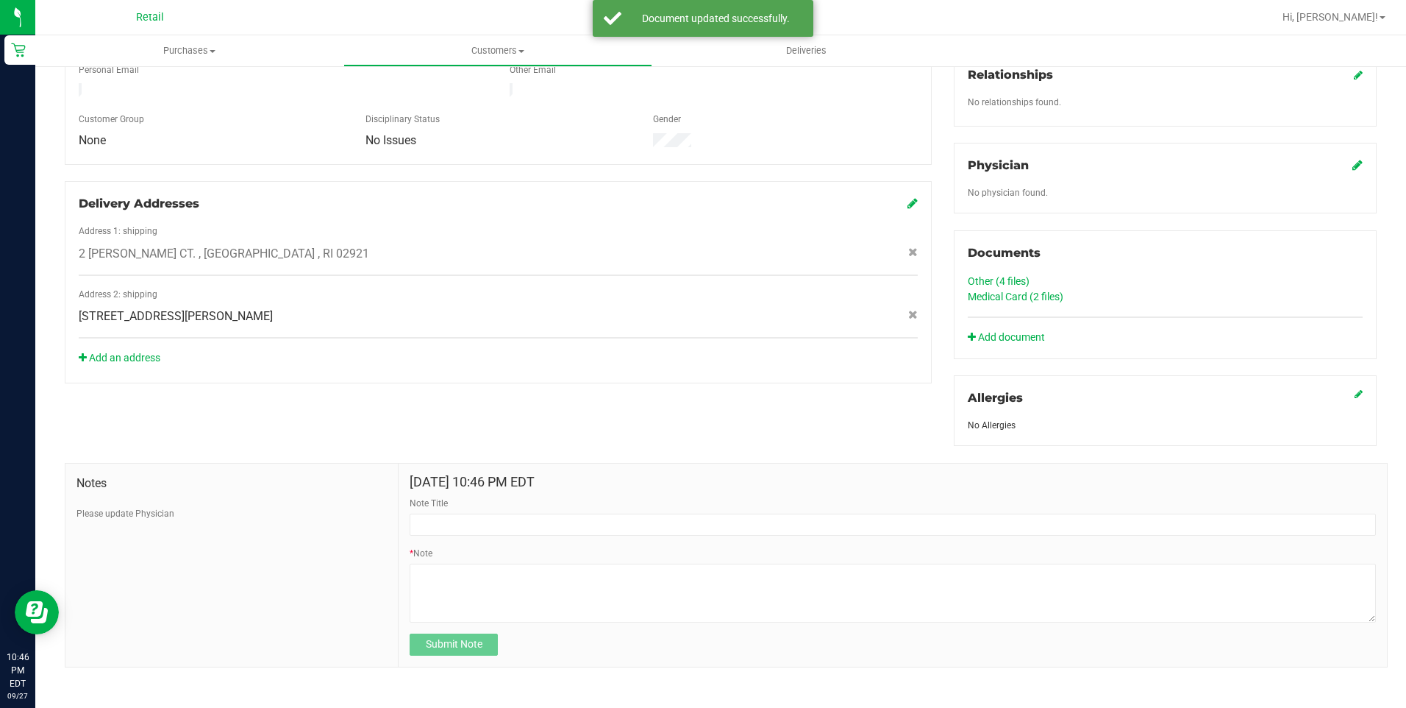
click at [372, 443] on div "Member Info * First Name * Last Name Preferred Name * Date of Birth (MM/DD/YYYY…" at bounding box center [721, 269] width 1334 height 796
click at [349, 366] on div at bounding box center [498, 368] width 839 height 4
click at [121, 487] on span "Notes" at bounding box center [232, 483] width 310 height 18
click at [121, 529] on div "Notes Please update Physician" at bounding box center [231, 564] width 333 height 203
click at [377, 600] on div "Notes Please update Physician" at bounding box center [231, 564] width 333 height 203
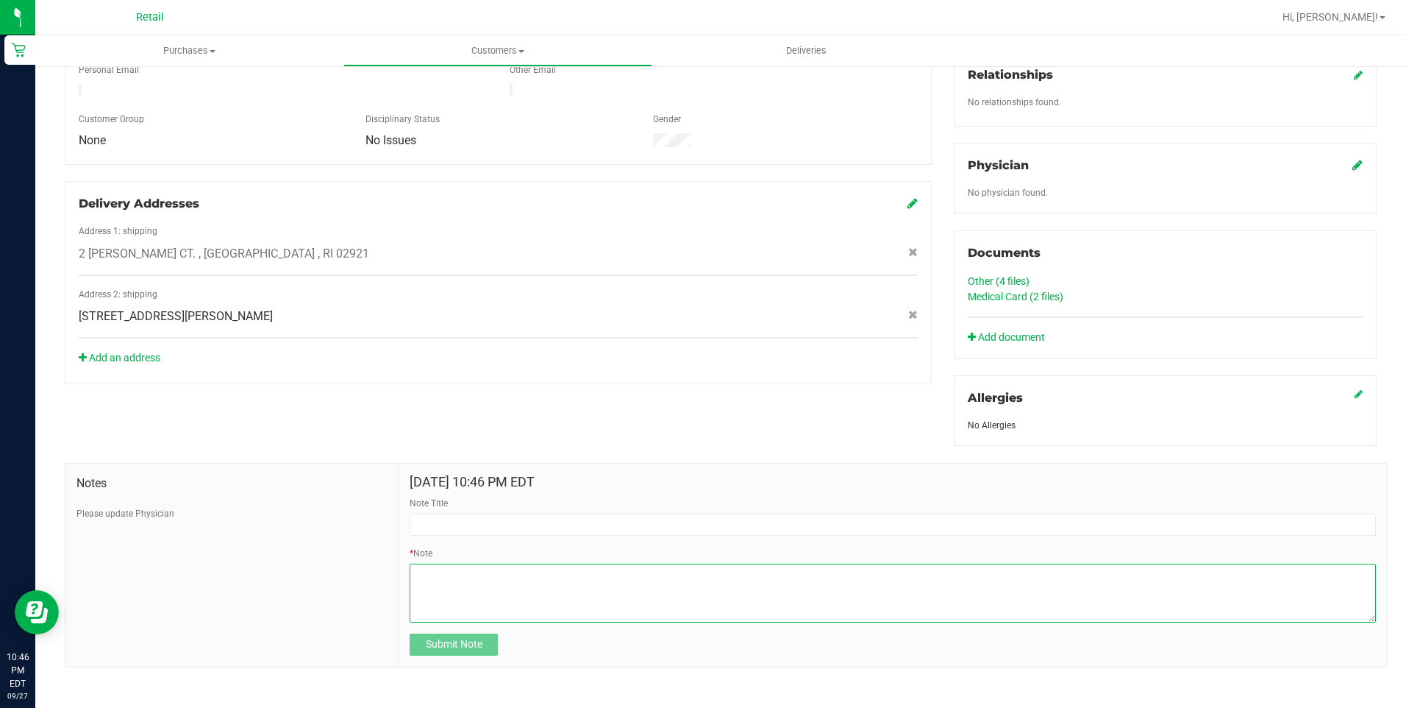
click at [445, 570] on textarea "* Note" at bounding box center [893, 592] width 967 height 59
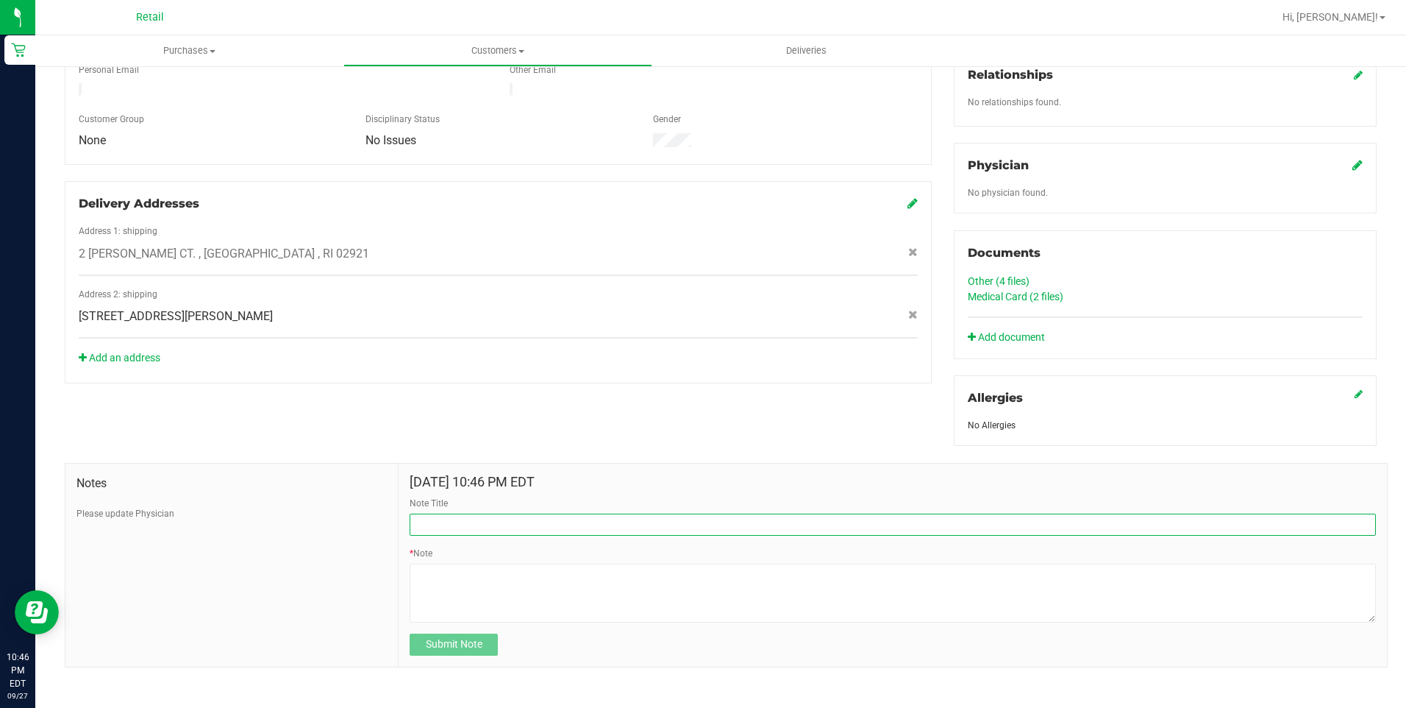
click at [450, 533] on input "Note Title" at bounding box center [893, 524] width 967 height 22
click at [474, 513] on input "Note Title" at bounding box center [893, 524] width 967 height 22
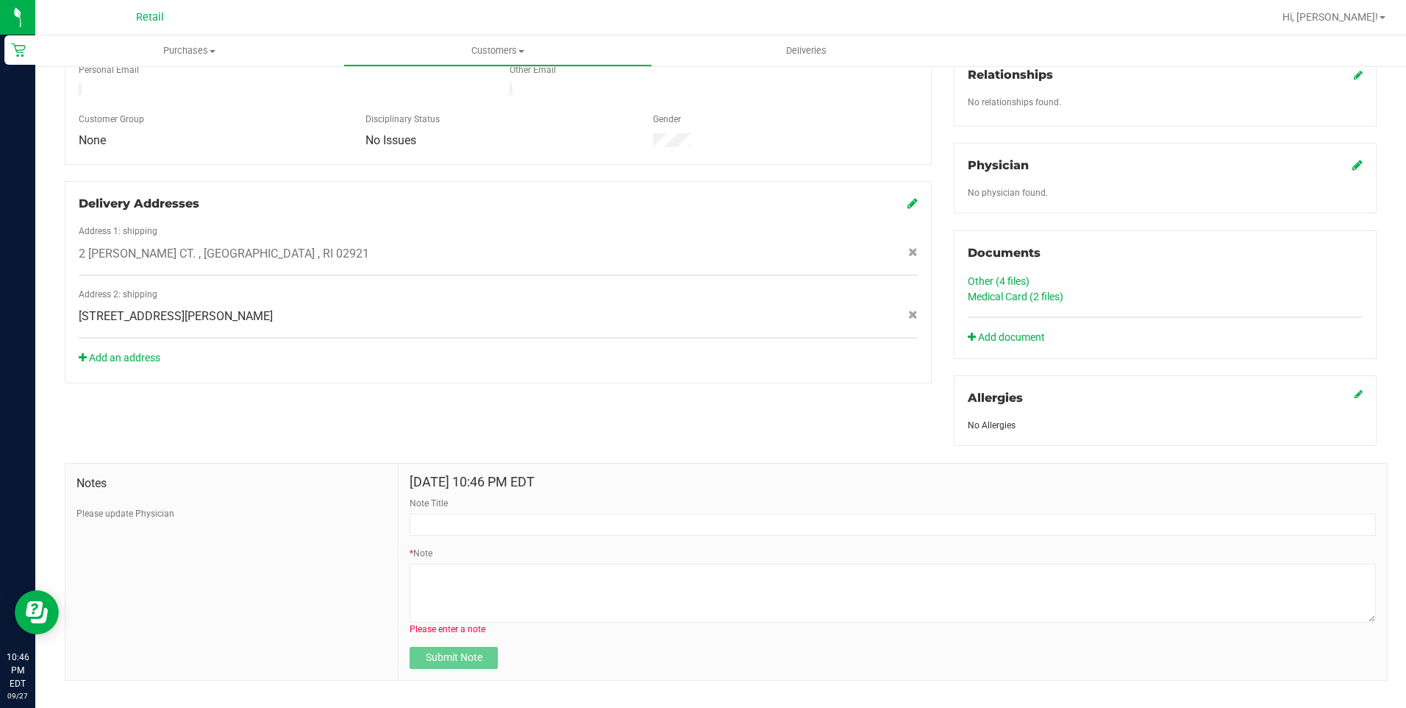
click at [689, 446] on div "Notes Please update Physician Sep 27, 2025 10:46 PM EDT Note Title * Note Pleas…" at bounding box center [721, 563] width 1334 height 234
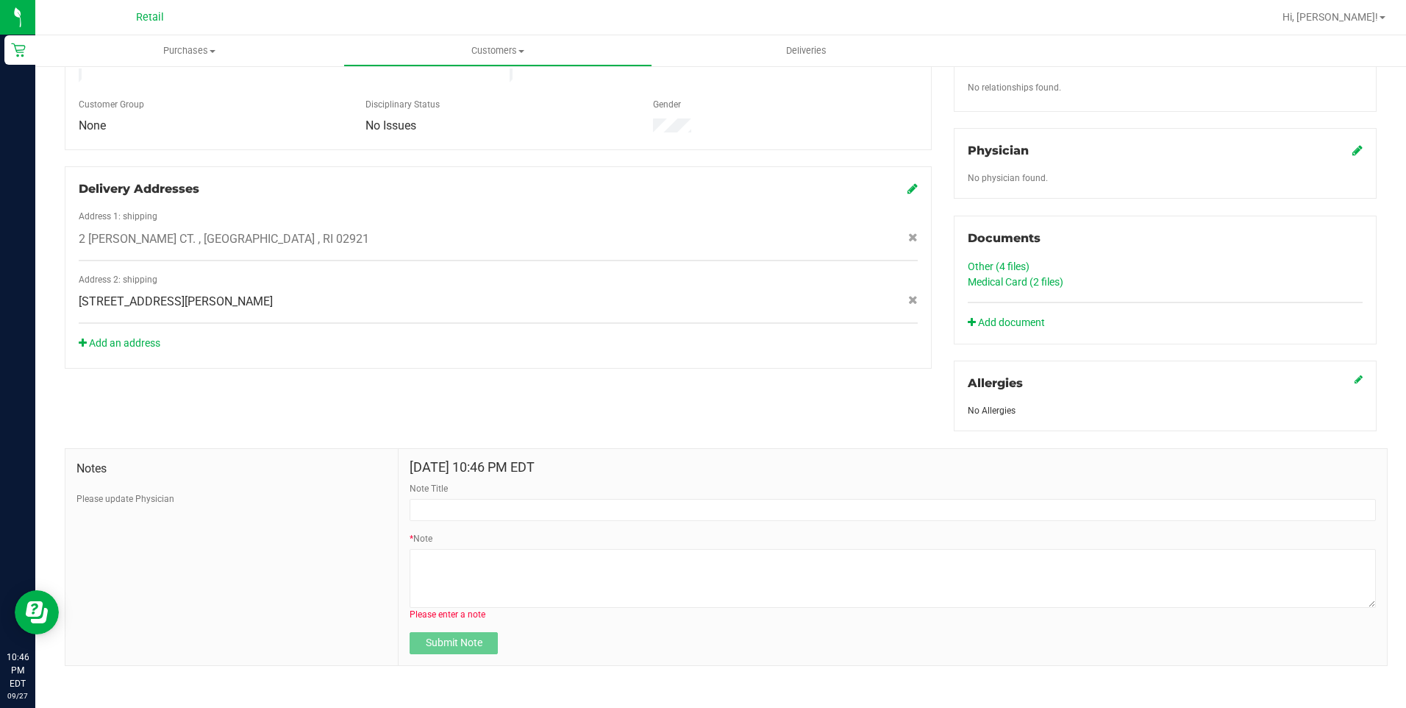
scroll to position [413, 0]
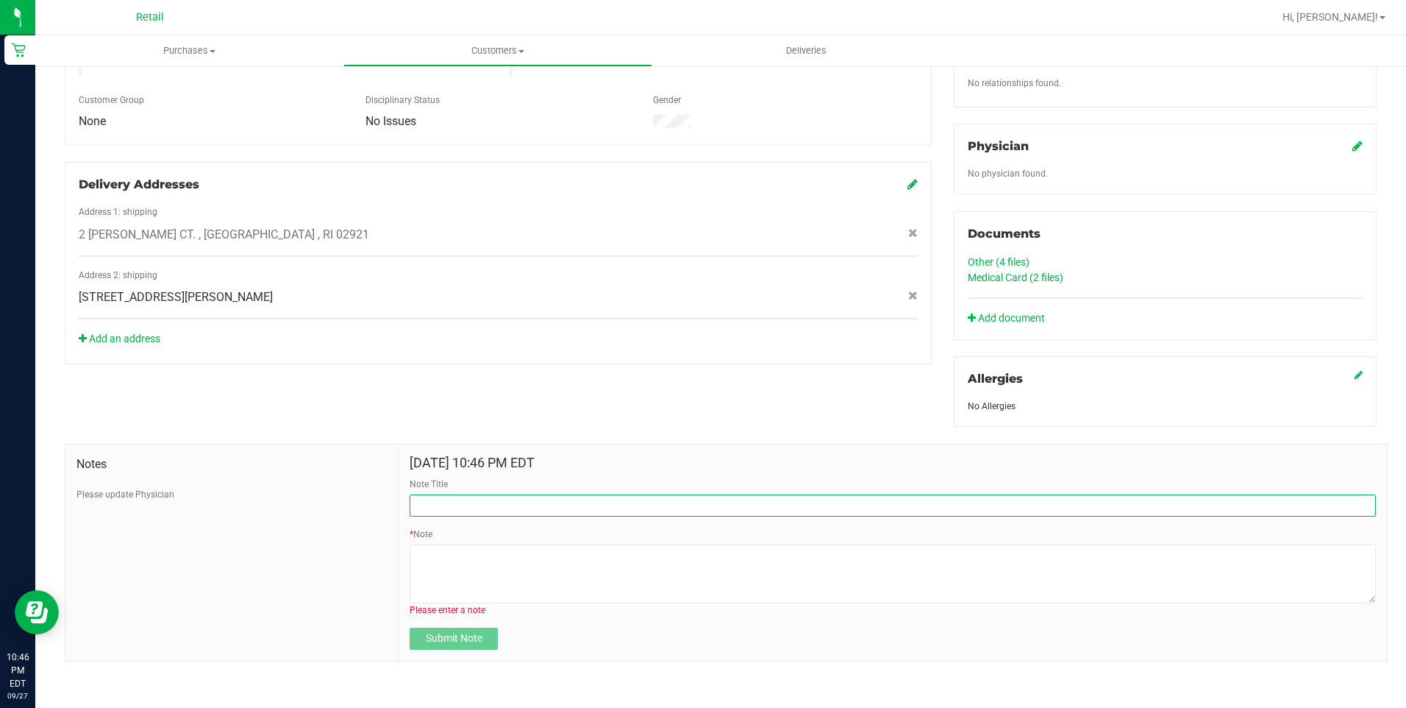
click at [443, 500] on input "Note Title" at bounding box center [893, 505] width 967 height 22
type input "Maiden name is/was Calcione"
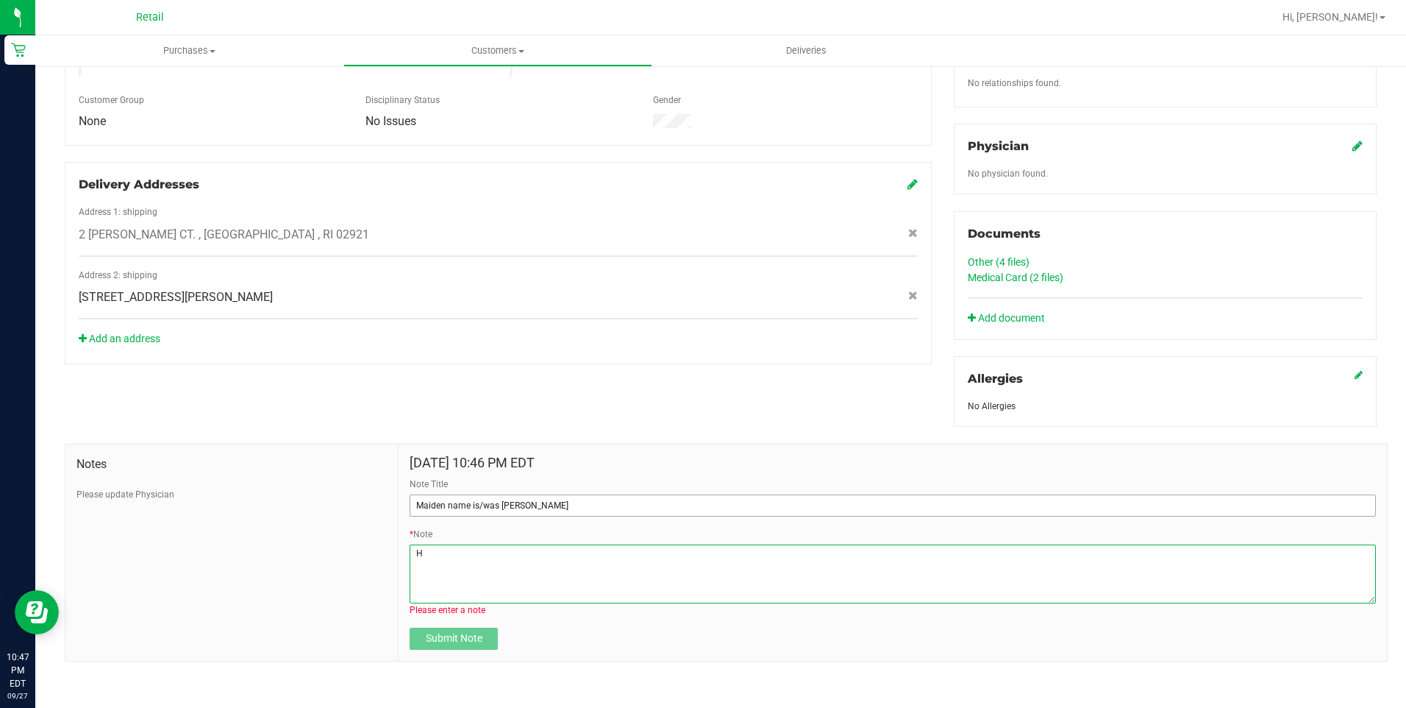
scroll to position [400, 0]
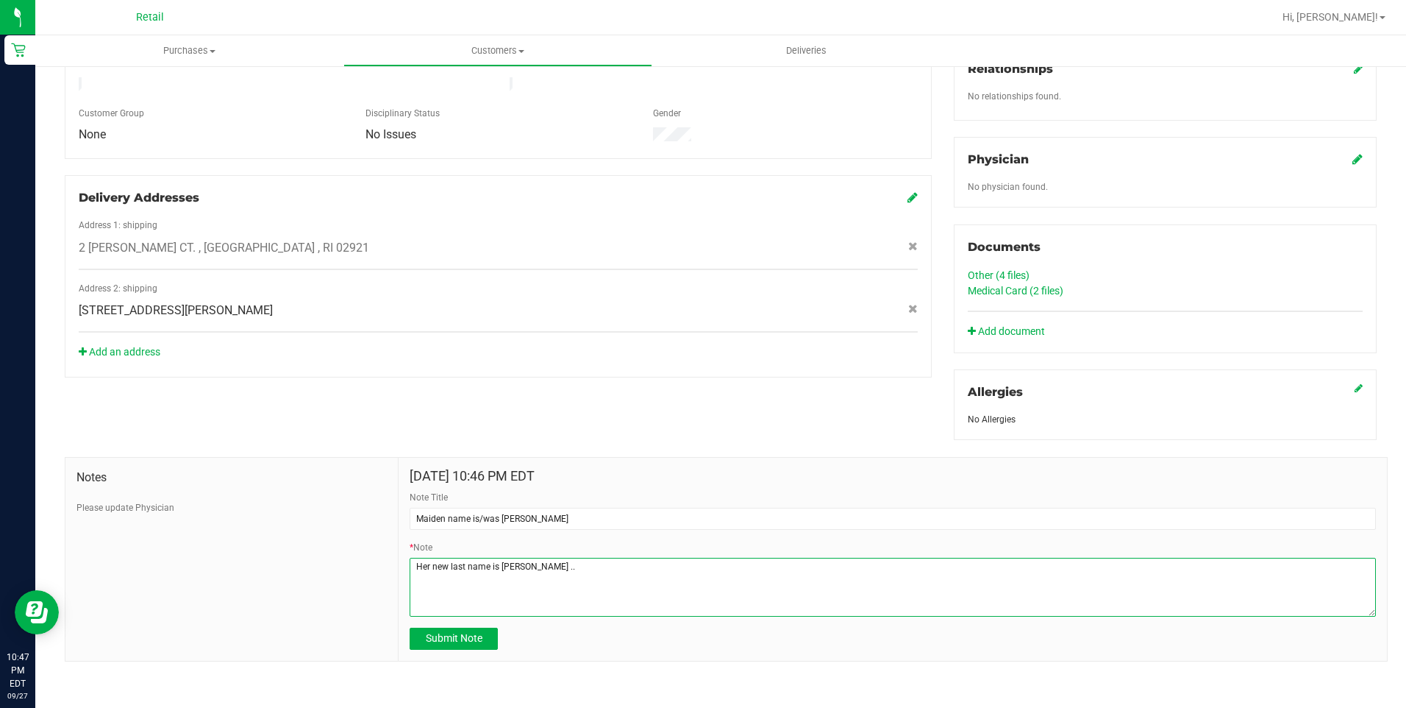
drag, startPoint x: 539, startPoint y: 572, endPoint x: 503, endPoint y: 574, distance: 36.1
click at [503, 574] on textarea "* Note" at bounding box center [893, 587] width 967 height 59
type textarea "Her new last name is Stanley"
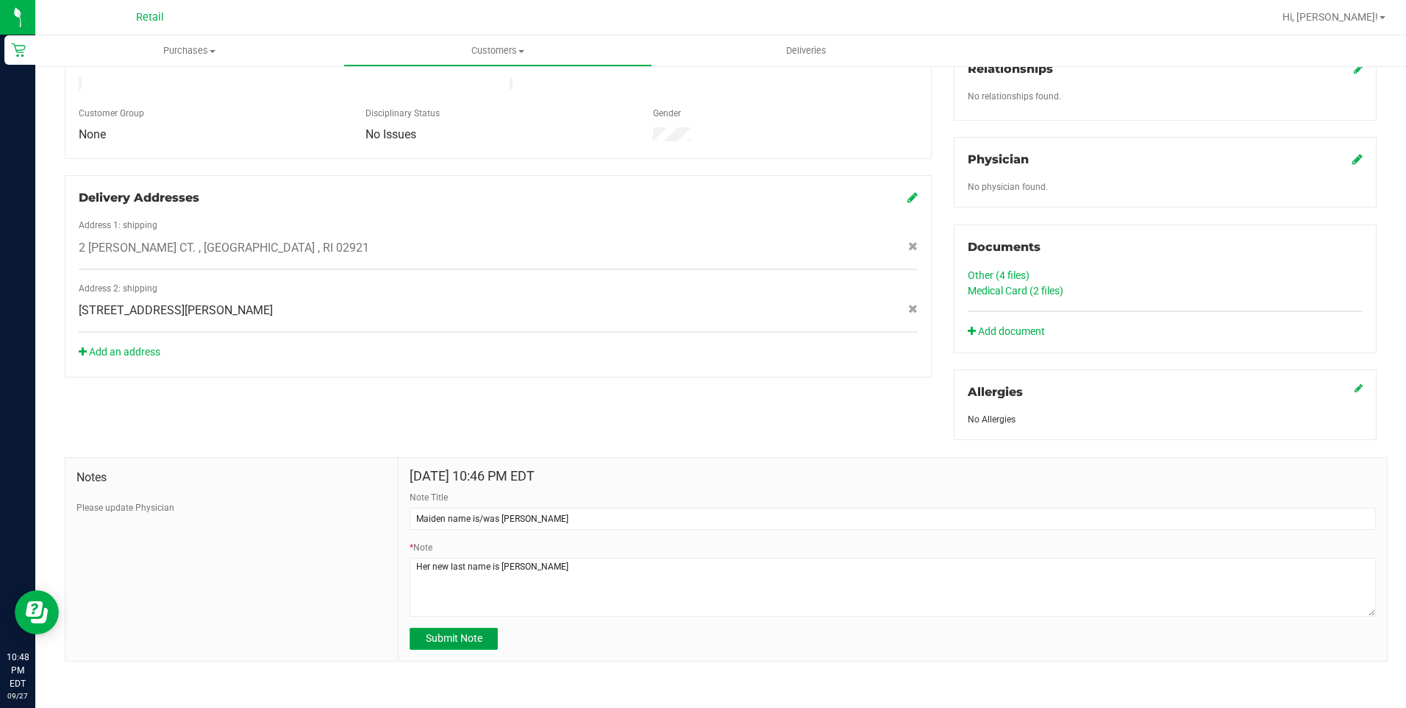
drag, startPoint x: 491, startPoint y: 631, endPoint x: 470, endPoint y: 640, distance: 23.1
click at [477, 636] on button "Submit Note" at bounding box center [454, 638] width 88 height 22
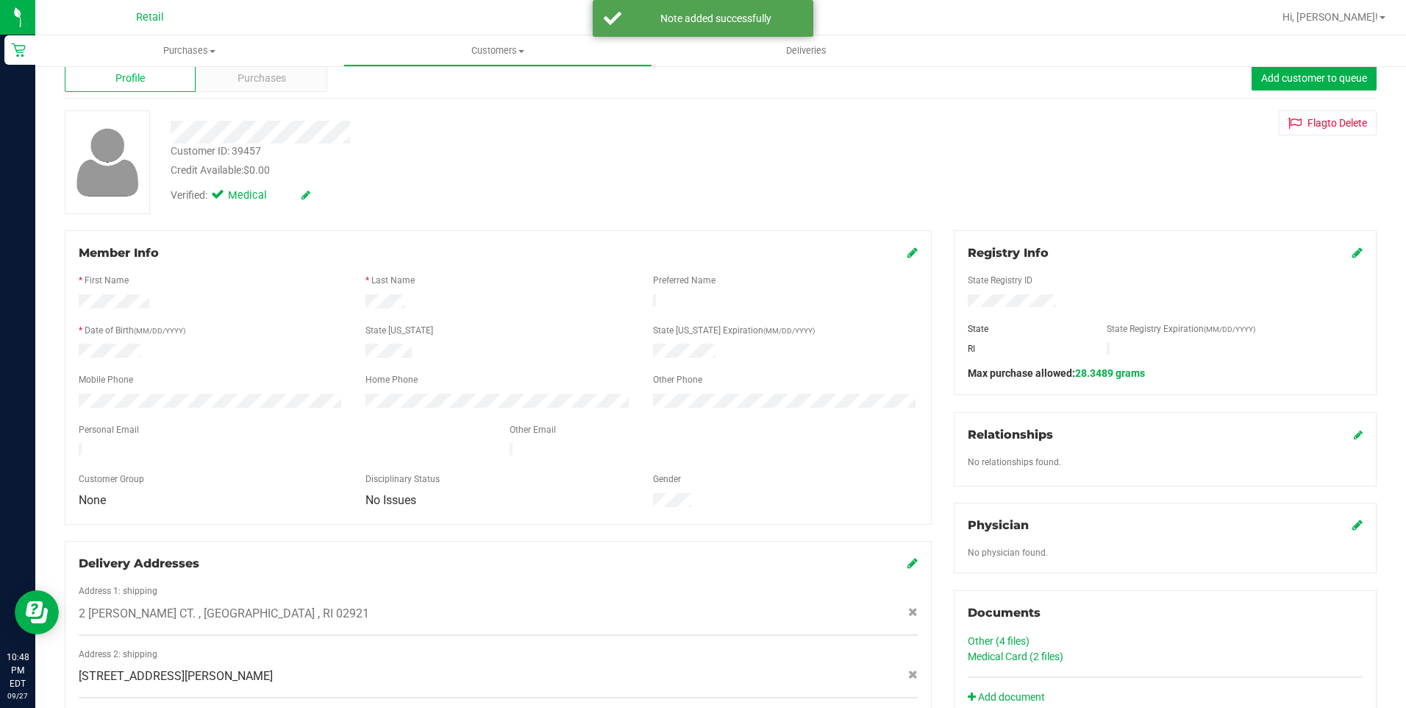
scroll to position [0, 0]
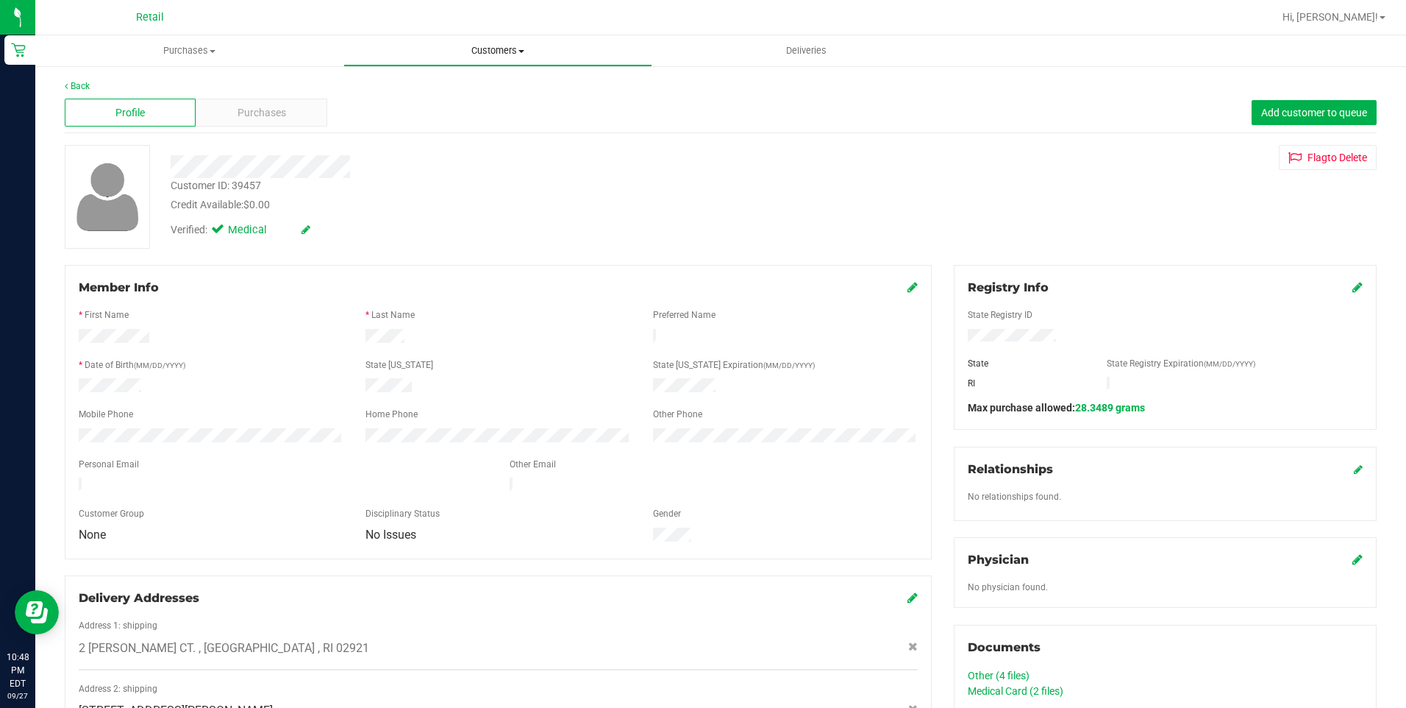
click at [477, 37] on uib-tab-heading "Customers All customers Add a new customer All physicians" at bounding box center [497, 50] width 307 height 29
click at [435, 82] on span "All customers" at bounding box center [397, 88] width 106 height 13
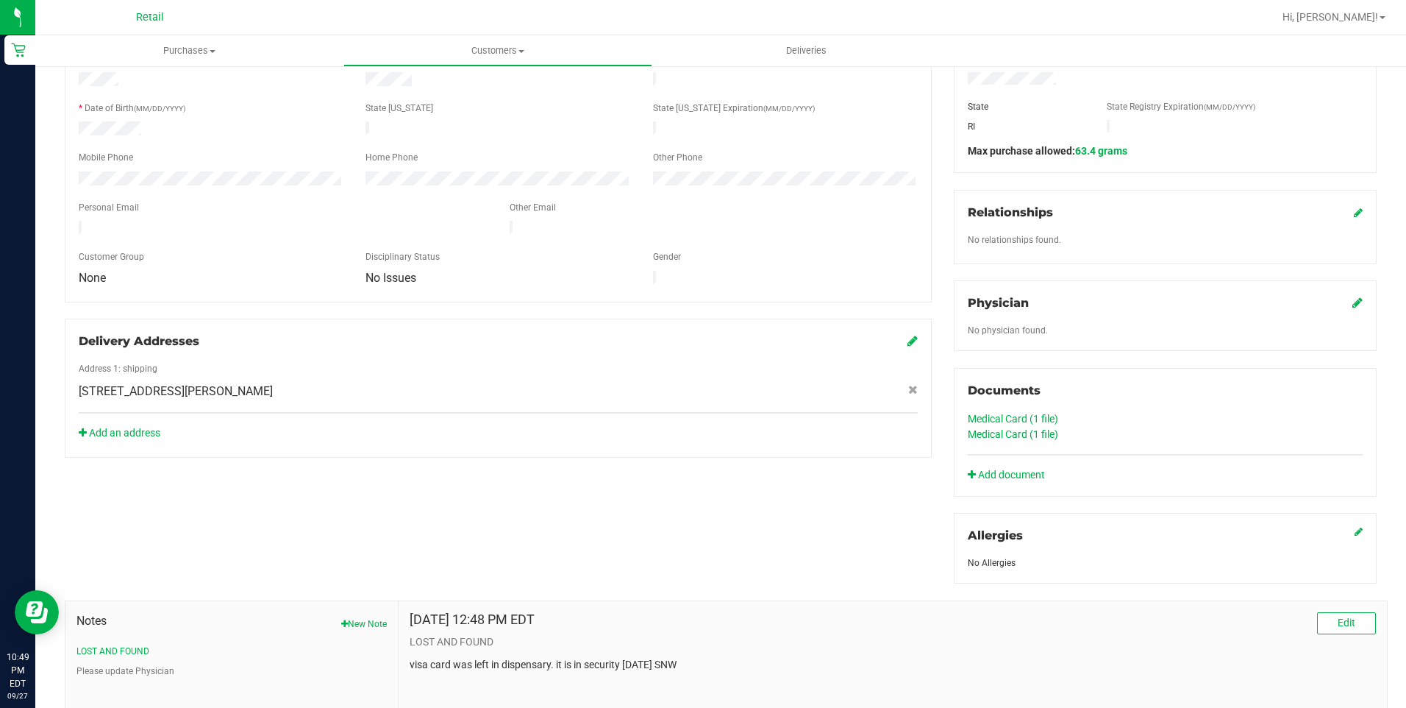
scroll to position [221, 0]
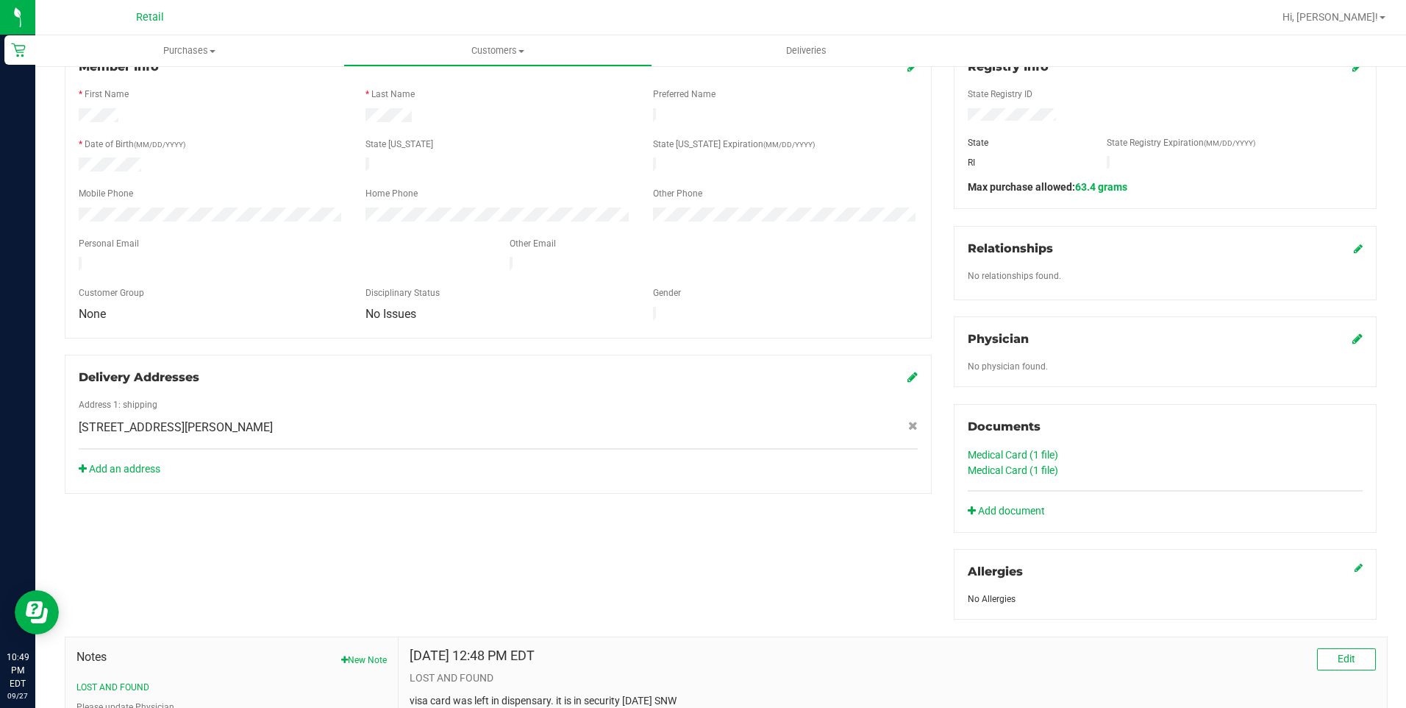
click at [1014, 455] on link "Medical Card (1 file)" at bounding box center [1013, 455] width 90 height 12
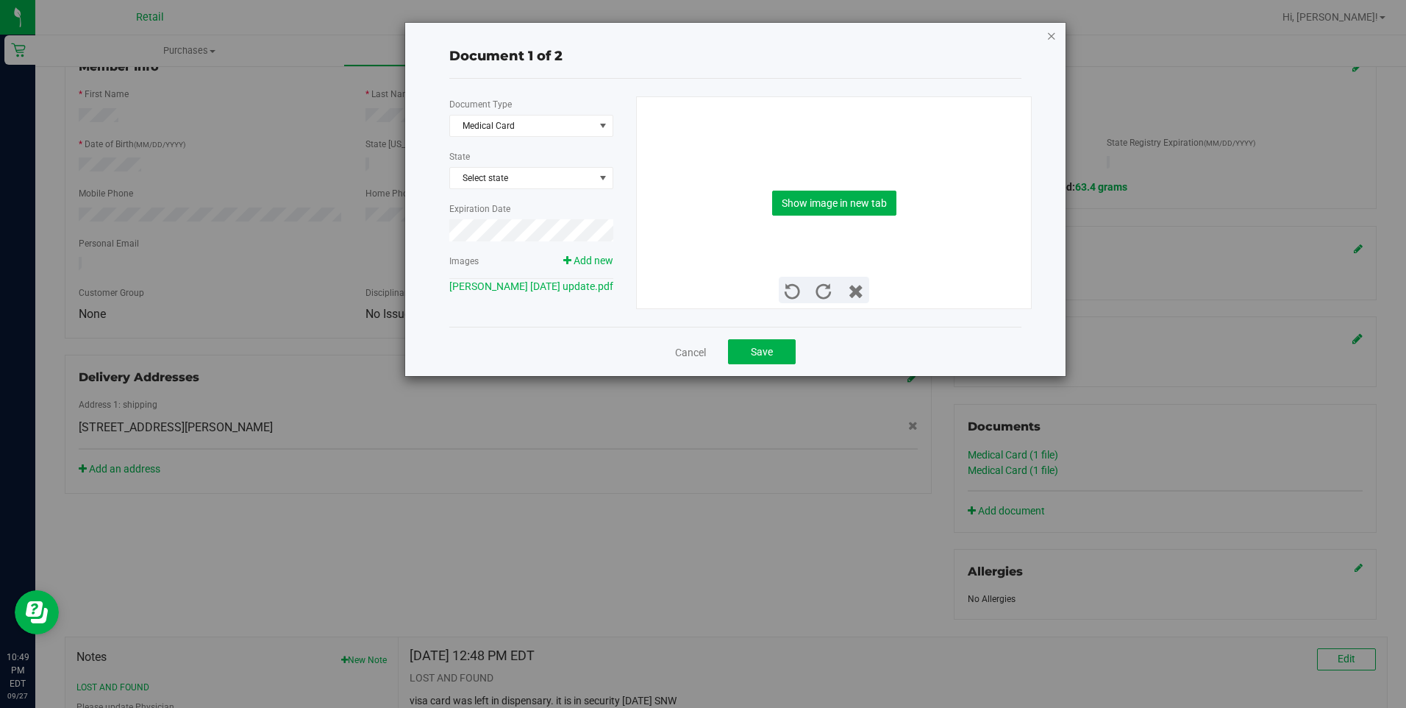
click at [1051, 31] on icon "button" at bounding box center [1052, 35] width 10 height 18
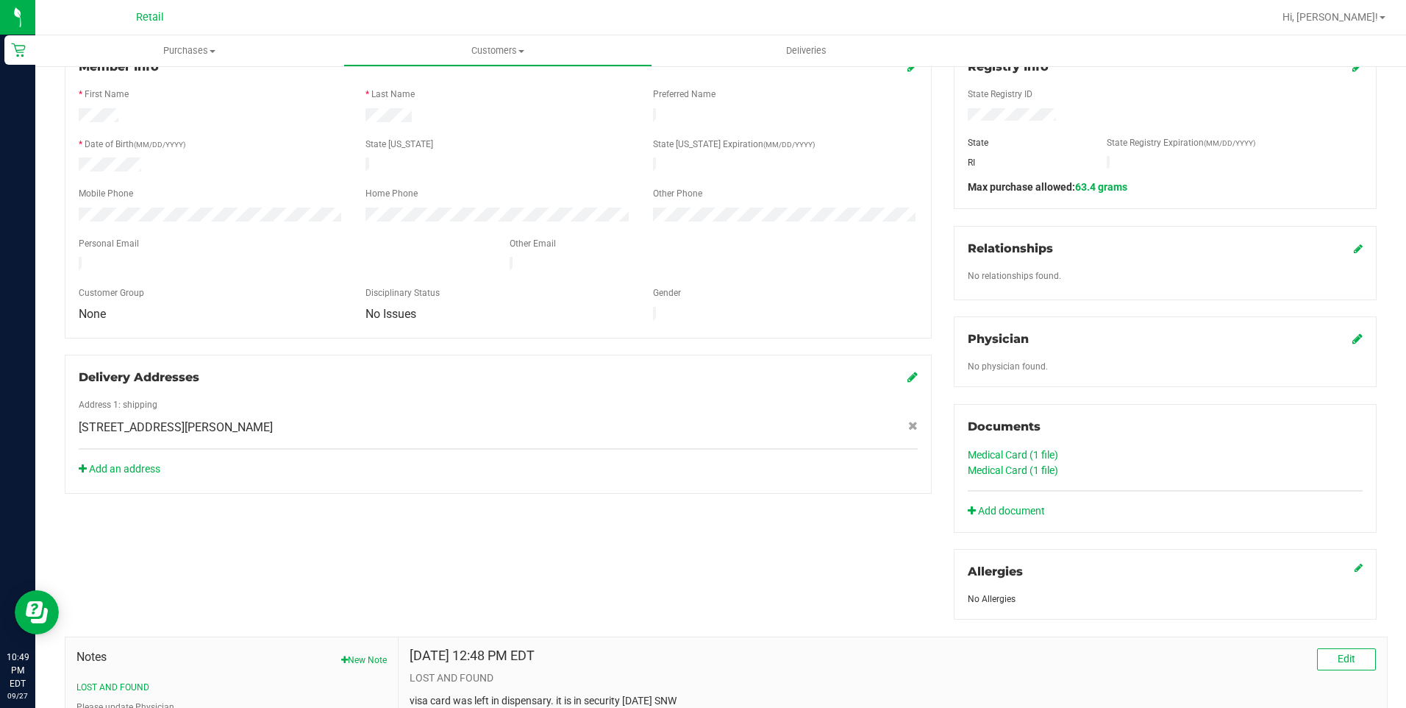
click at [984, 472] on link "Medical Card (1 file)" at bounding box center [1013, 470] width 90 height 12
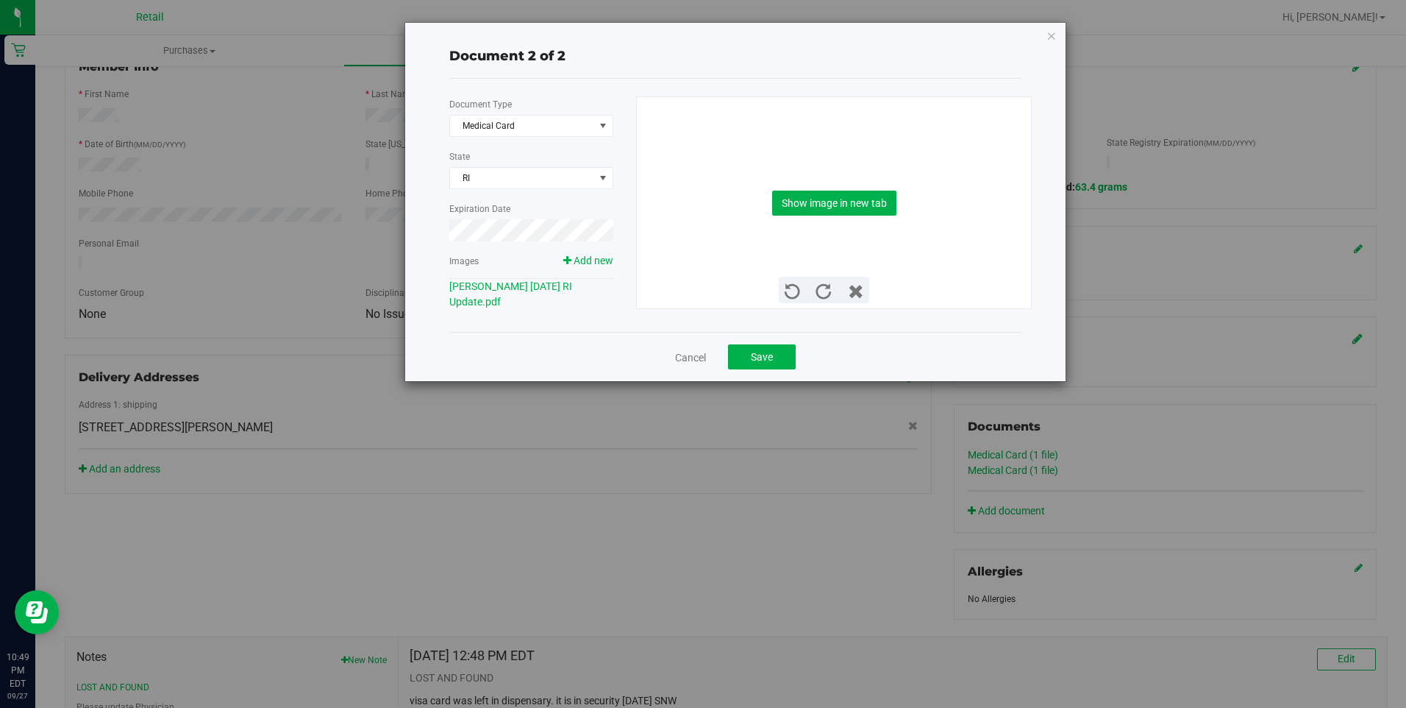
click at [590, 267] on span "Add new" at bounding box center [588, 260] width 50 height 15
click at [590, 264] on span "Add new" at bounding box center [594, 261] width 40 height 12
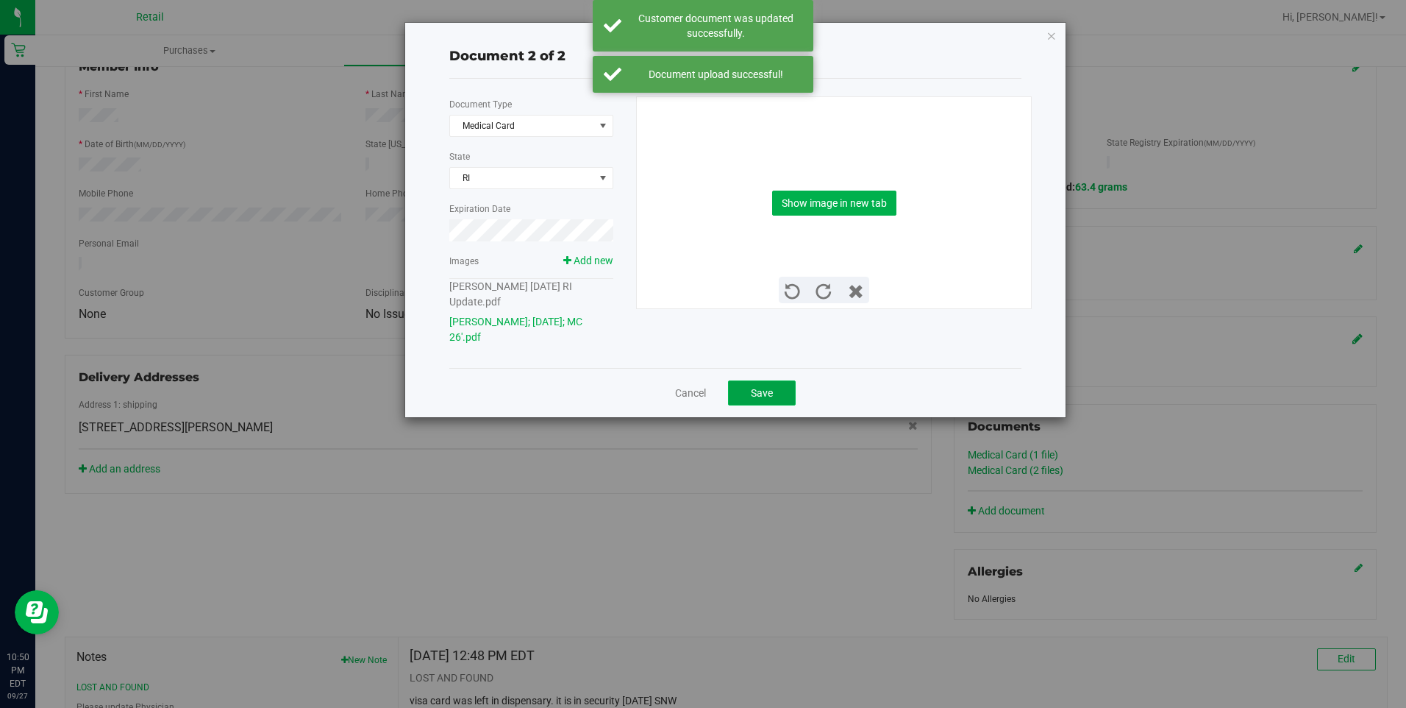
click at [768, 404] on button "Save" at bounding box center [762, 392] width 68 height 25
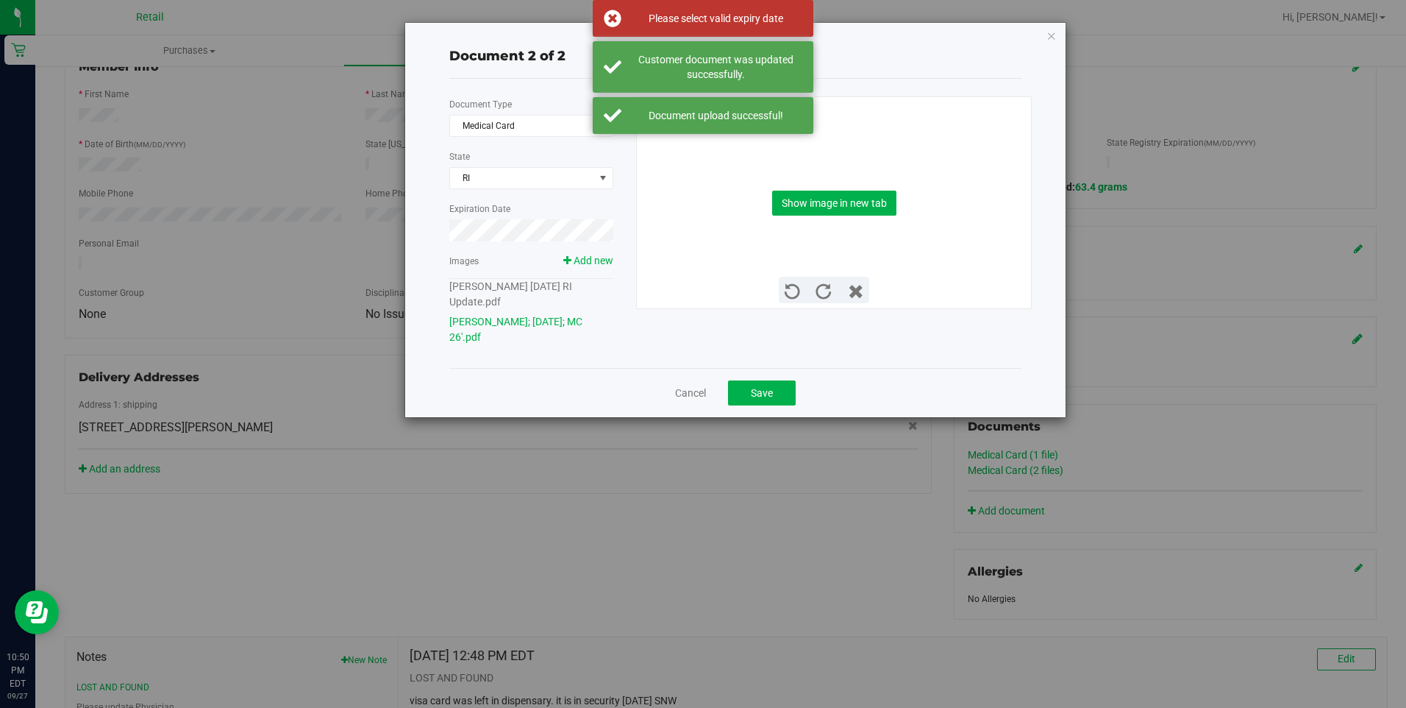
click at [368, 234] on div "Document 2 of 2 Document Type Medical Card 5 State RI Expiration Date Images Ad…" at bounding box center [709, 220] width 715 height 396
click at [736, 377] on div "Cancel Save" at bounding box center [735, 392] width 572 height 49
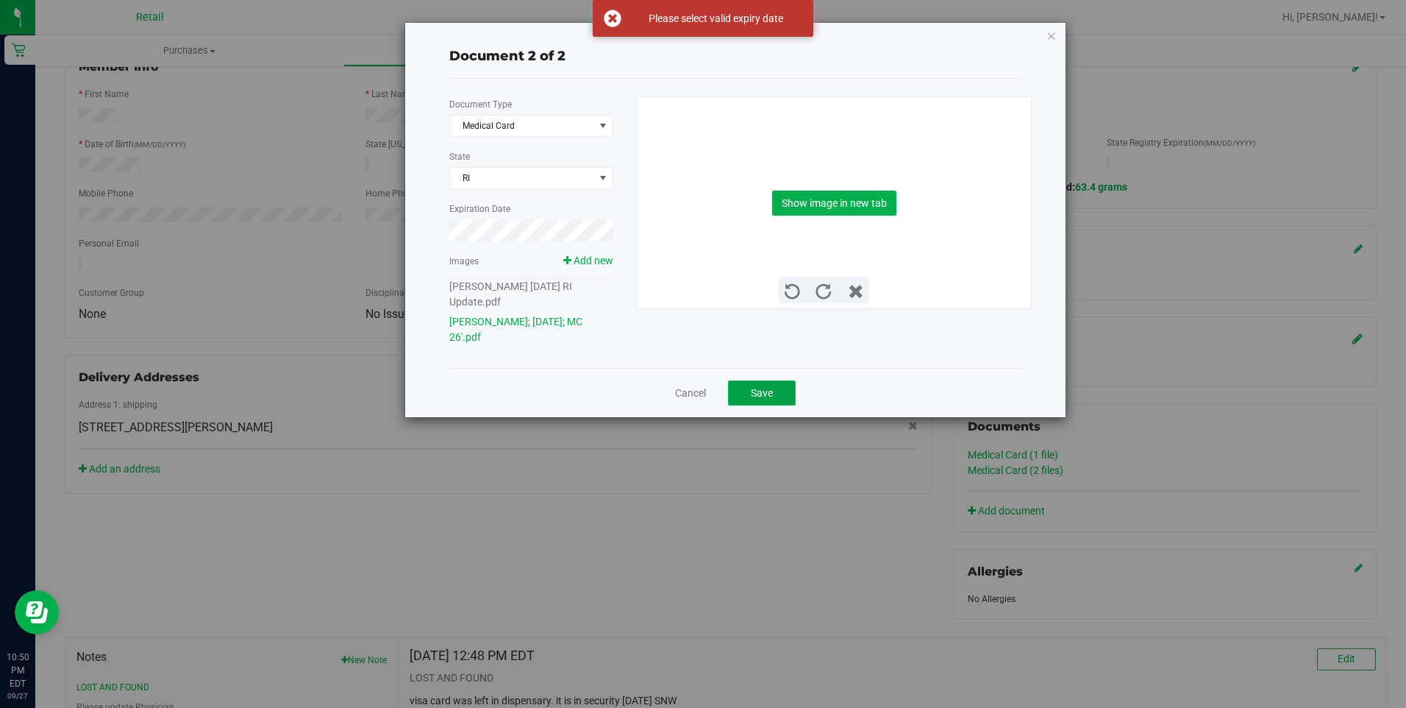
click at [750, 385] on button "Save" at bounding box center [762, 392] width 68 height 25
